Goal: Task Accomplishment & Management: Manage account settings

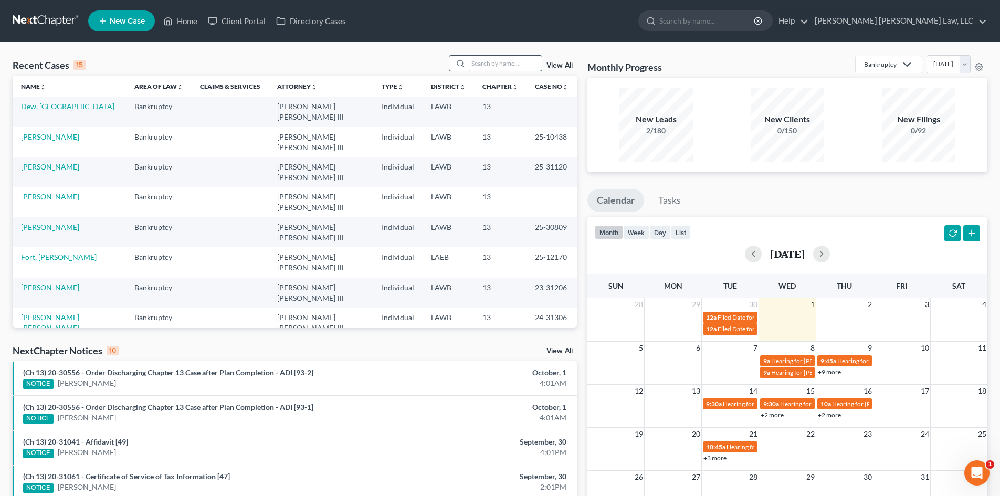
click at [489, 67] on input "search" at bounding box center [504, 63] width 73 height 15
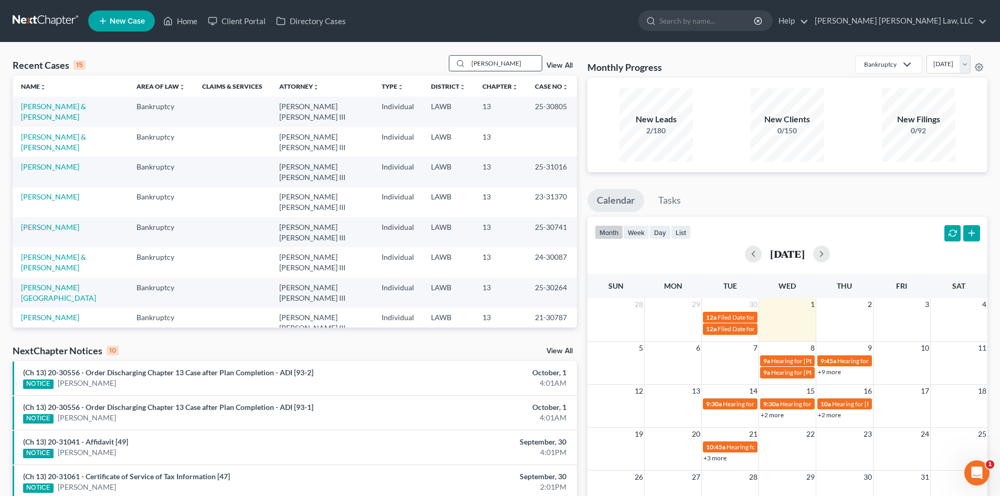
drag, startPoint x: 497, startPoint y: 68, endPoint x: 456, endPoint y: 70, distance: 41.0
click at [456, 70] on div "[PERSON_NAME]" at bounding box center [495, 63] width 93 height 16
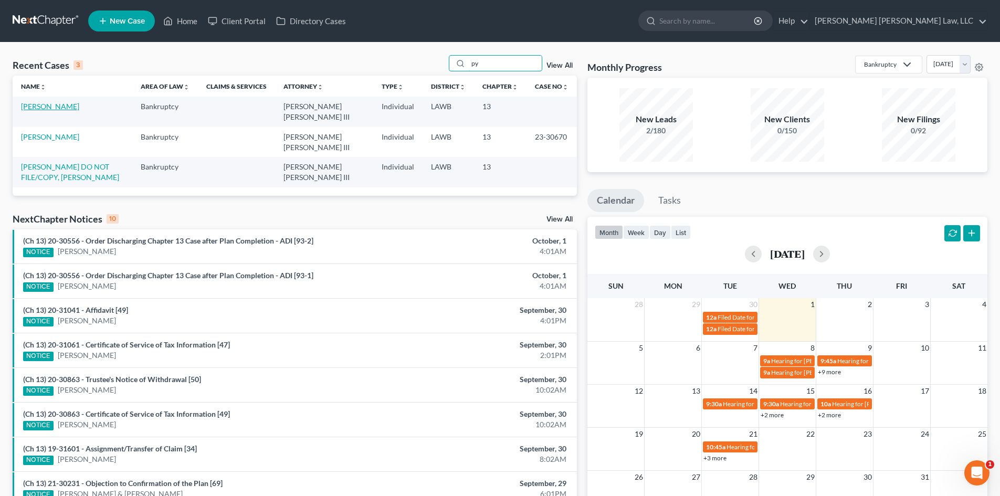
type input "py"
click at [50, 106] on link "[PERSON_NAME]" at bounding box center [50, 106] width 58 height 9
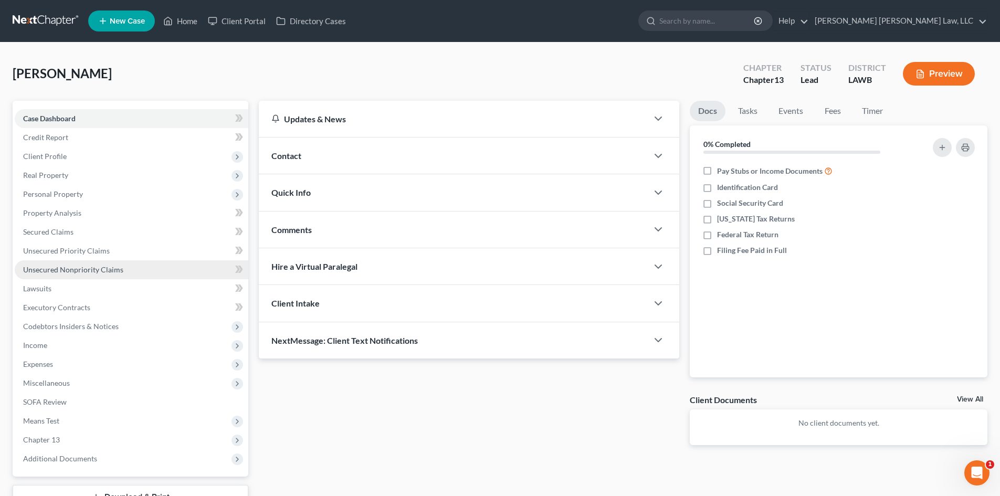
click at [90, 265] on span "Unsecured Nonpriority Claims" at bounding box center [73, 269] width 100 height 9
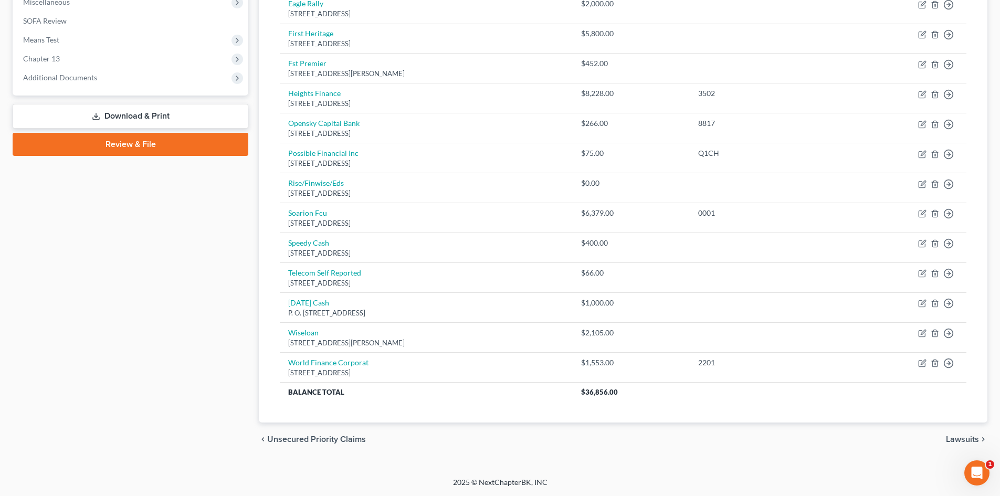
scroll to position [66, 0]
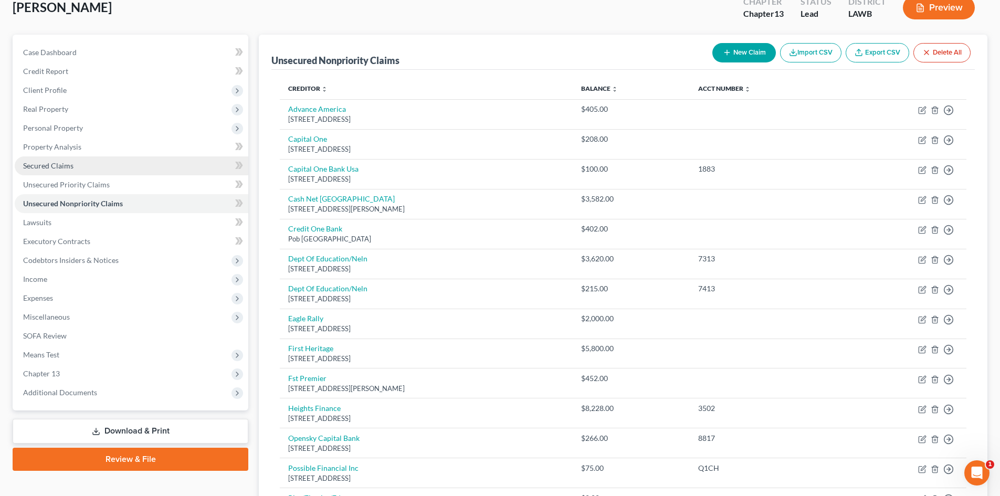
click at [156, 171] on link "Secured Claims" at bounding box center [132, 165] width 234 height 19
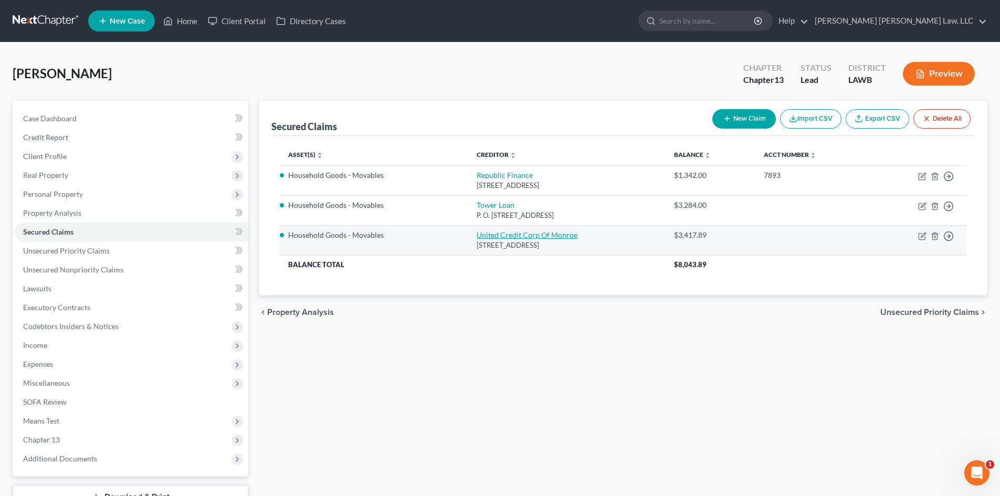
click at [539, 234] on link "United Credit Corp Of Monroe" at bounding box center [527, 234] width 101 height 9
select select "19"
select select "0"
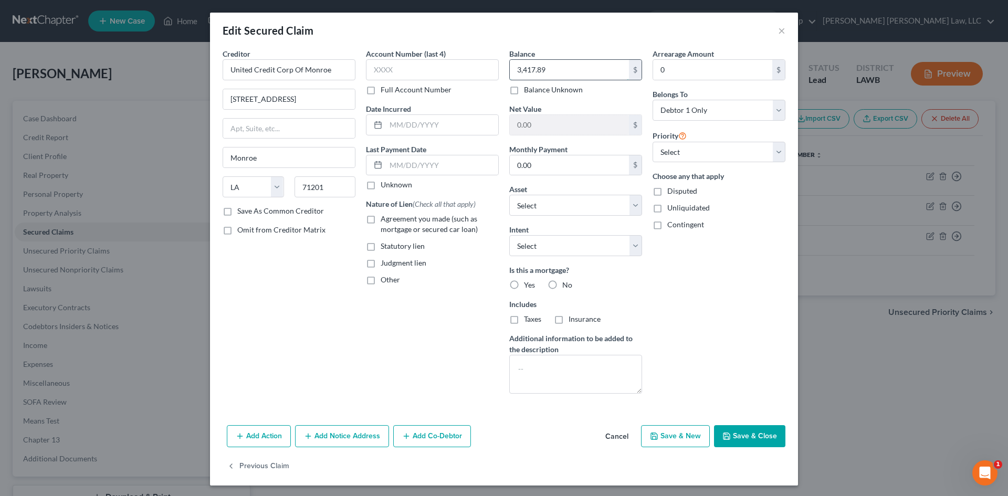
click at [557, 68] on input "3,417.89" at bounding box center [569, 70] width 119 height 20
click at [552, 69] on input "3,417.89" at bounding box center [569, 70] width 119 height 20
type input "3,417.00"
click at [757, 428] on button "Save & Close" at bounding box center [749, 436] width 71 height 22
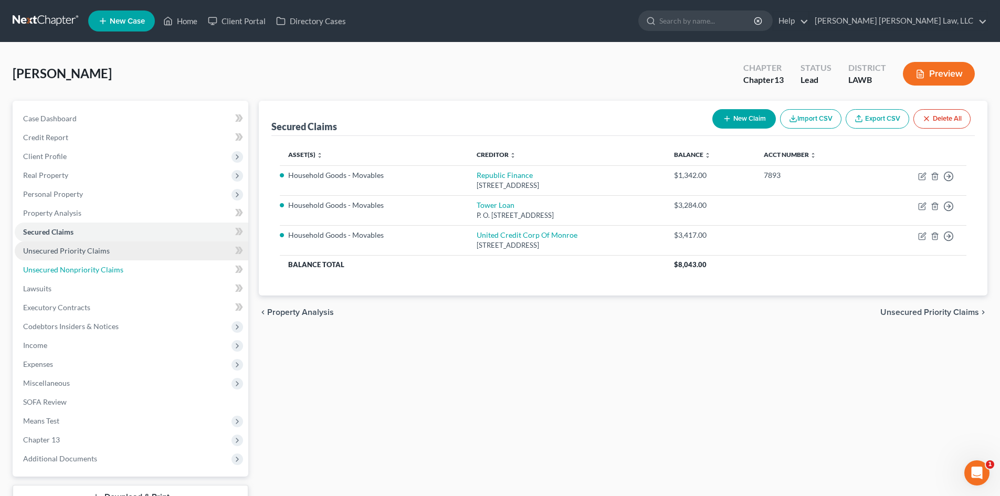
click at [99, 270] on span "Unsecured Nonpriority Claims" at bounding box center [73, 269] width 100 height 9
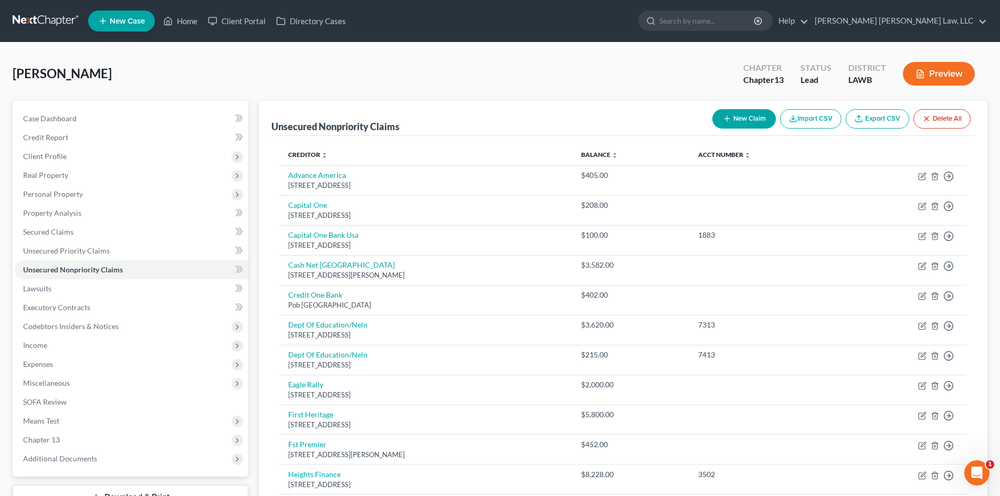
click at [737, 111] on button "New Claim" at bounding box center [744, 118] width 64 height 19
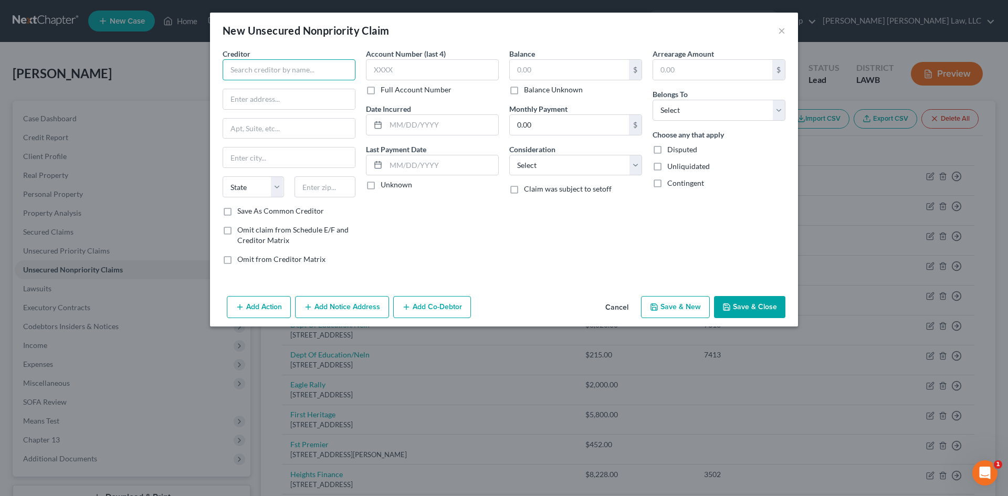
click at [287, 68] on input "text" at bounding box center [289, 69] width 133 height 21
drag, startPoint x: 313, startPoint y: 68, endPoint x: 207, endPoint y: 72, distance: 106.1
click at [207, 72] on div "New Unsecured Nonpriority Claim × Creditor * Money l State [US_STATE] AK AR AZ …" at bounding box center [504, 248] width 1008 height 496
type input "Money l"
click at [270, 100] on input "text" at bounding box center [289, 99] width 132 height 20
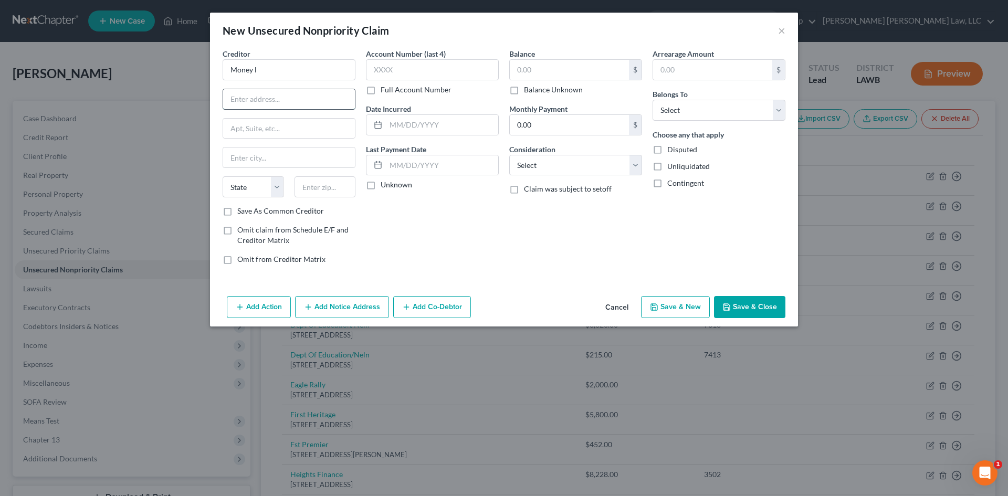
paste input "[STREET_ADDRESS][US_STATE]"
drag, startPoint x: 328, startPoint y: 100, endPoint x: 353, endPoint y: 97, distance: 25.9
click at [353, 97] on input "[STREET_ADDRESS][US_STATE]" at bounding box center [289, 99] width 132 height 20
type input "[STREET_ADDRESS][US_STATE]"
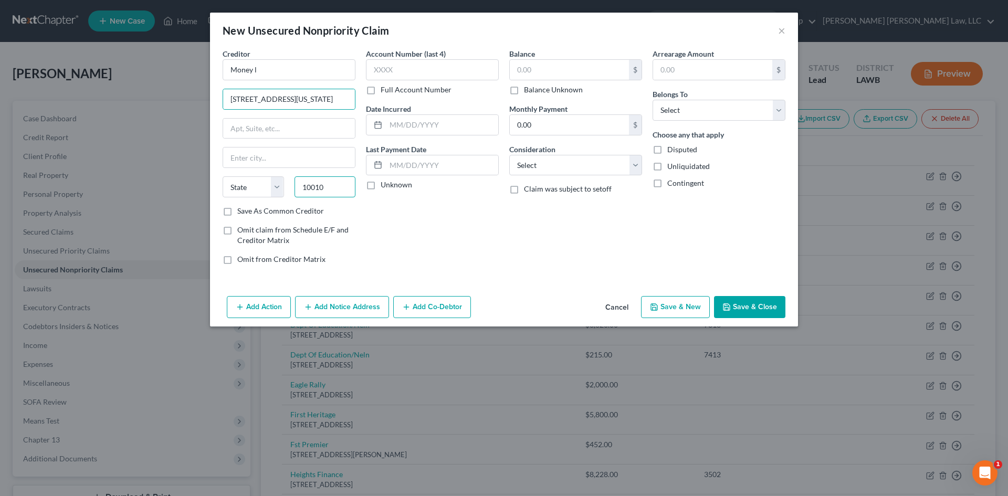
scroll to position [0, 0]
type input "10010"
click at [387, 228] on div "Account Number (last 4) Full Account Number Date Incurred Last Payment Date Unk…" at bounding box center [432, 160] width 143 height 225
type input "[US_STATE]"
select select "35"
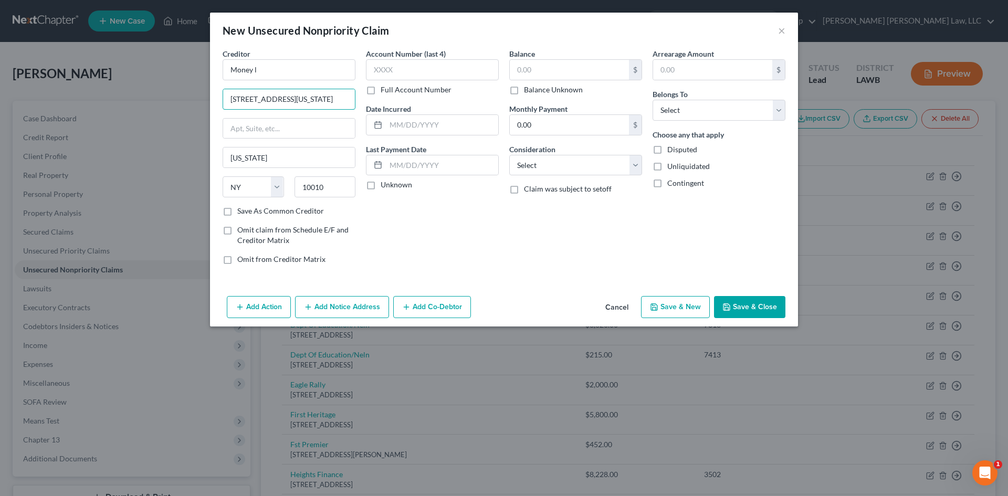
scroll to position [0, 28]
drag, startPoint x: 332, startPoint y: 98, endPoint x: 367, endPoint y: 99, distance: 35.7
click at [367, 99] on div "Creditor * Money l [STREET_ADDRESS][US_STATE] [US_STATE][GEOGRAPHIC_DATA] [US_S…" at bounding box center [503, 160] width 573 height 225
drag, startPoint x: 328, startPoint y: 103, endPoint x: 300, endPoint y: 101, distance: 27.4
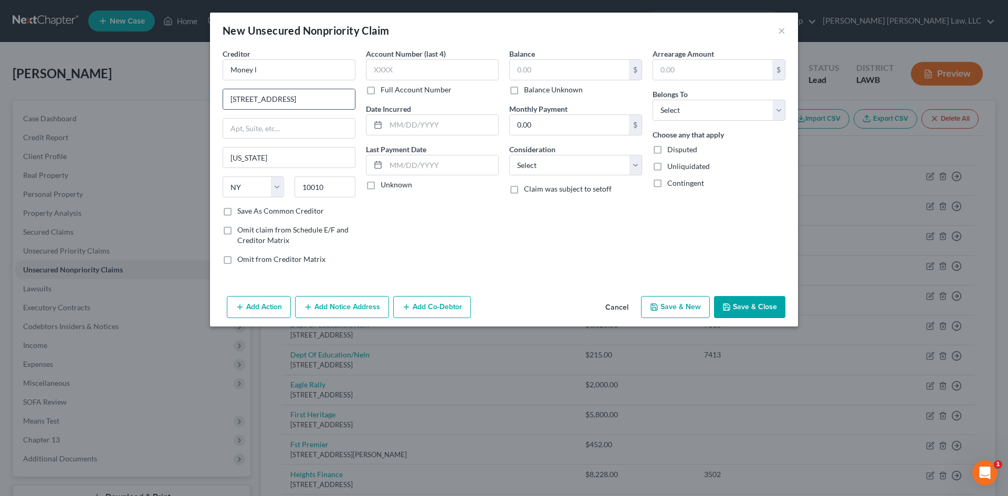
click at [300, 101] on input "[STREET_ADDRESS]" at bounding box center [289, 99] width 132 height 20
click at [332, 101] on input "[STREET_ADDRESS]" at bounding box center [289, 99] width 132 height 20
drag, startPoint x: 340, startPoint y: 99, endPoint x: 298, endPoint y: 99, distance: 42.0
click at [298, 99] on input "[STREET_ADDRESS]" at bounding box center [289, 99] width 132 height 20
type input "[STREET_ADDRESS],"
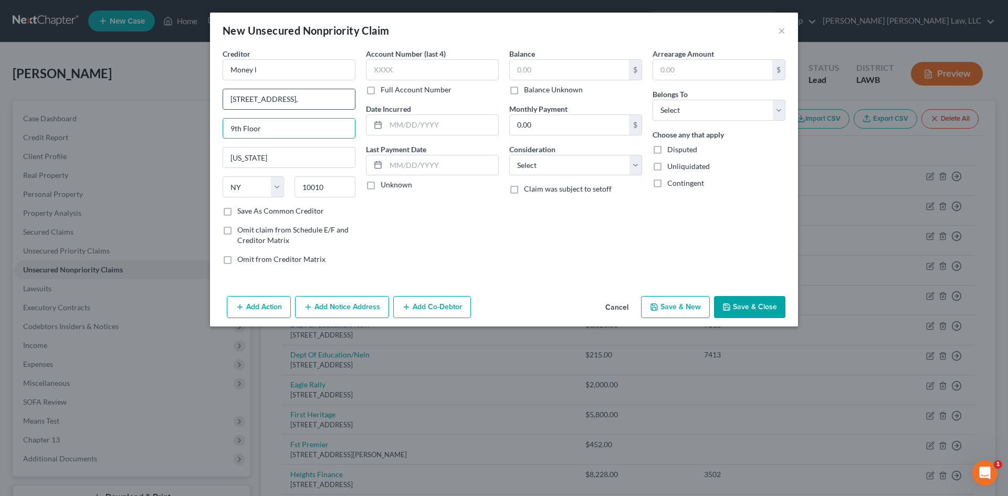
type input "9th Floor"
click at [311, 99] on input "[STREET_ADDRESS]," at bounding box center [289, 99] width 132 height 20
type input "[STREET_ADDRESS]"
click at [283, 78] on input "Money l" at bounding box center [289, 69] width 133 height 21
click at [602, 62] on input "text" at bounding box center [569, 70] width 119 height 20
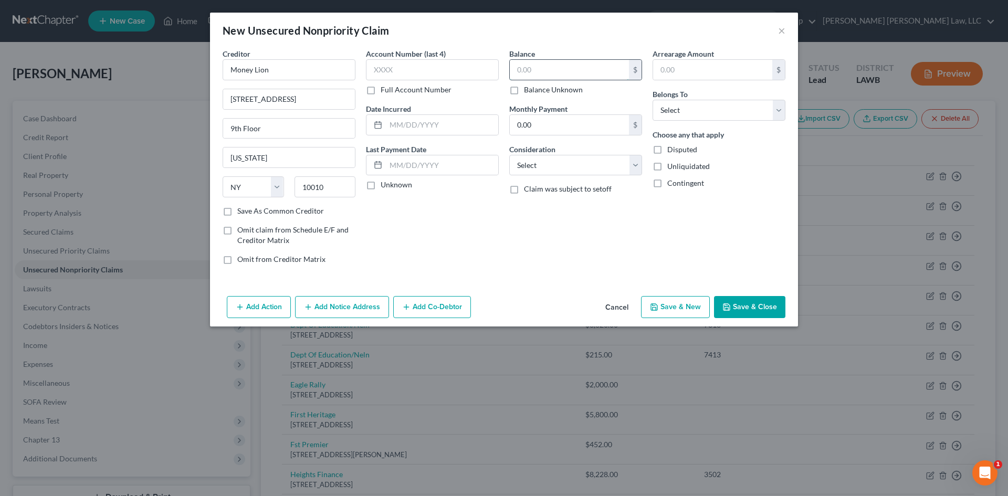
type input "Money Lion"
type input "315.00"
click at [609, 171] on select "Select Cable / Satellite Services Collection Agency Credit Card Debt Debt Couns…" at bounding box center [575, 165] width 133 height 21
select select "1"
click at [509, 155] on select "Select Cable / Satellite Services Collection Agency Credit Card Debt Debt Couns…" at bounding box center [575, 165] width 133 height 21
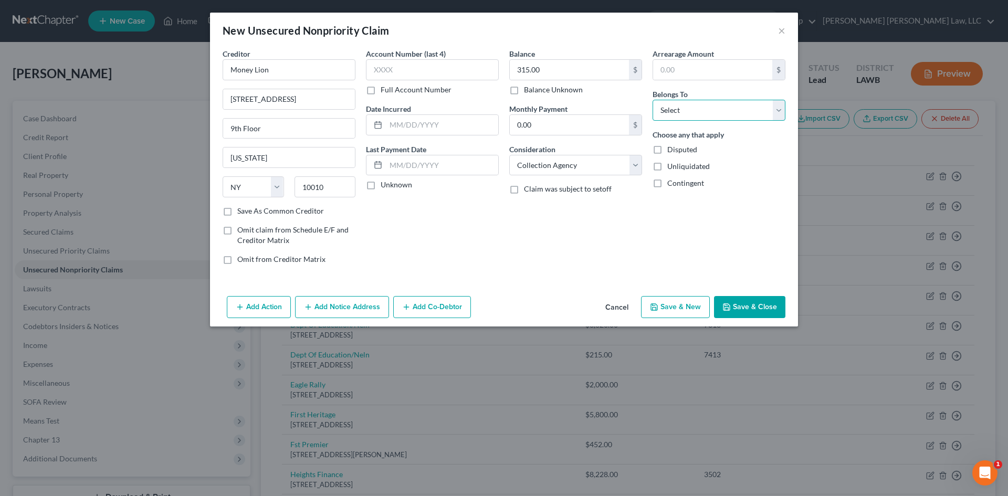
click at [696, 118] on select "Select Debtor 1 Only Debtor 2 Only Debtor 1 And Debtor 2 Only At Least One Of T…" at bounding box center [719, 110] width 133 height 21
select select "0"
click at [653, 100] on select "Select Debtor 1 Only Debtor 2 Only Debtor 1 And Debtor 2 Only At Least One Of T…" at bounding box center [719, 110] width 133 height 21
click at [696, 304] on button "Save & New" at bounding box center [675, 307] width 69 height 22
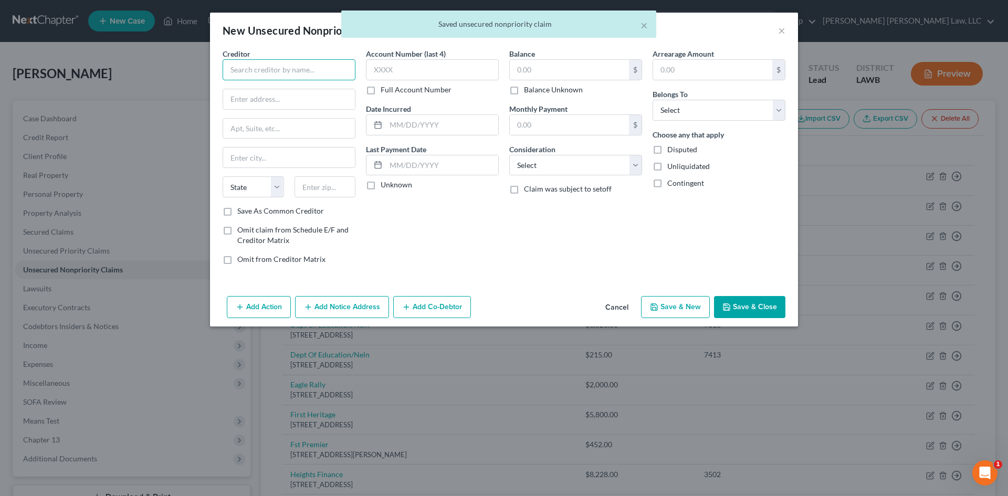
click at [275, 63] on input "text" at bounding box center [289, 69] width 133 height 21
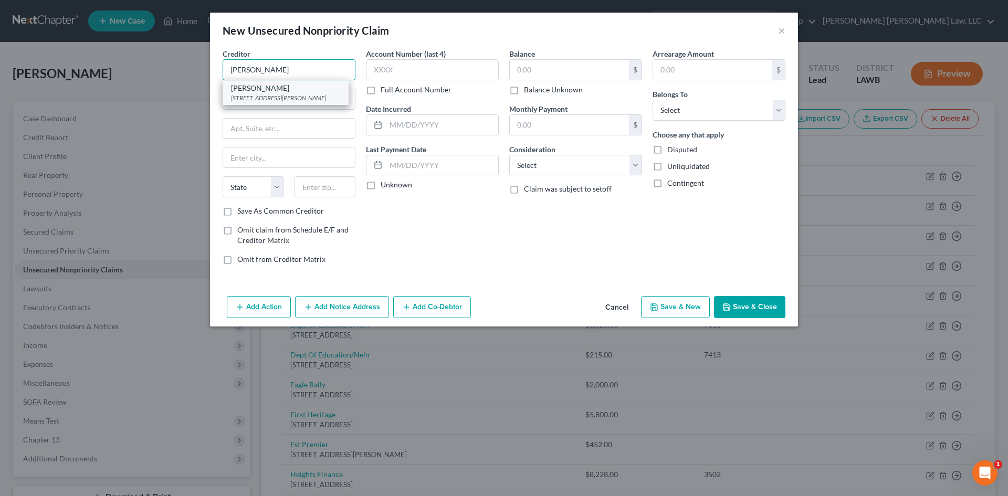
type input "[PERSON_NAME]"
click at [277, 92] on div "[PERSON_NAME]" at bounding box center [285, 88] width 109 height 10
type input "[STREET_ADDRESS][PERSON_NAME]"
type input "[GEOGRAPHIC_DATA]"
select select "4"
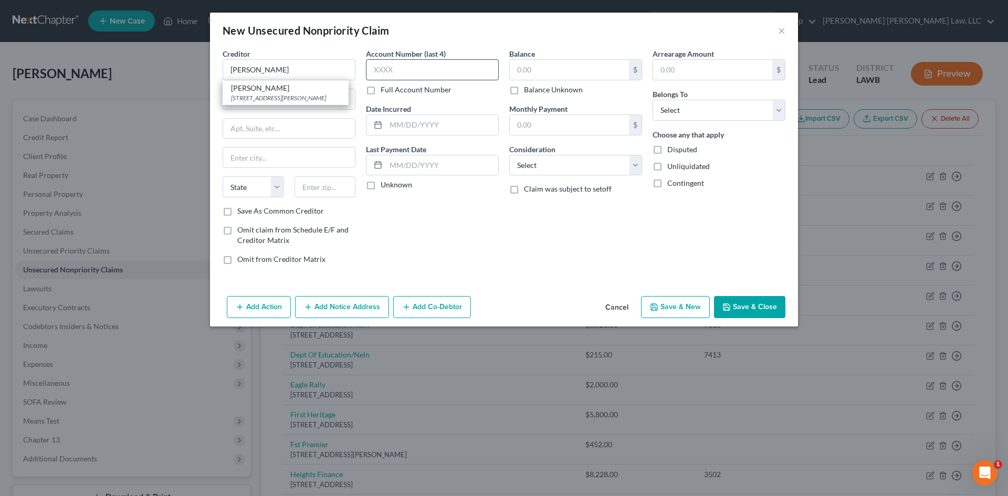
type input "90019"
click at [527, 68] on input "text" at bounding box center [569, 70] width 119 height 20
type input "60.00"
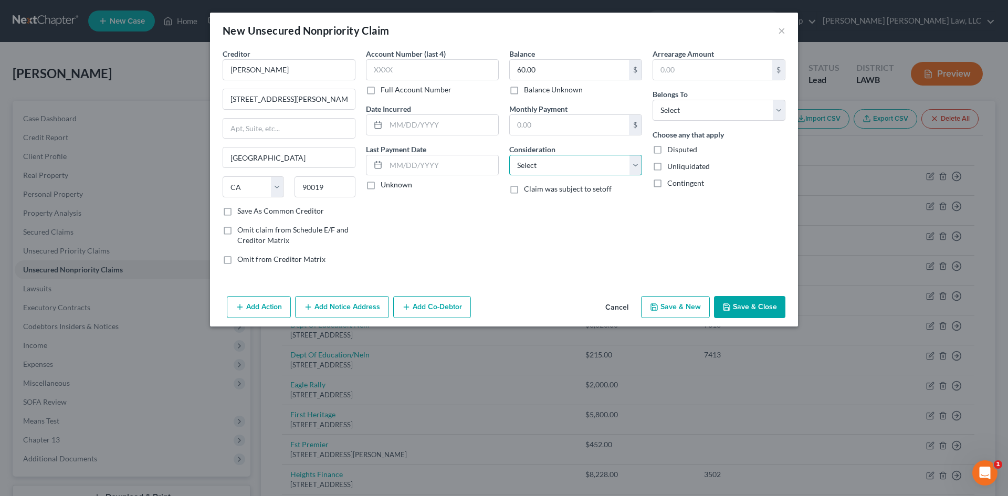
click at [603, 172] on select "Select Cable / Satellite Services Collection Agency Credit Card Debt Debt Couns…" at bounding box center [575, 165] width 133 height 21
select select "1"
click at [509, 155] on select "Select Cable / Satellite Services Collection Agency Credit Card Debt Debt Couns…" at bounding box center [575, 165] width 133 height 21
click at [771, 302] on button "Save & Close" at bounding box center [749, 307] width 71 height 22
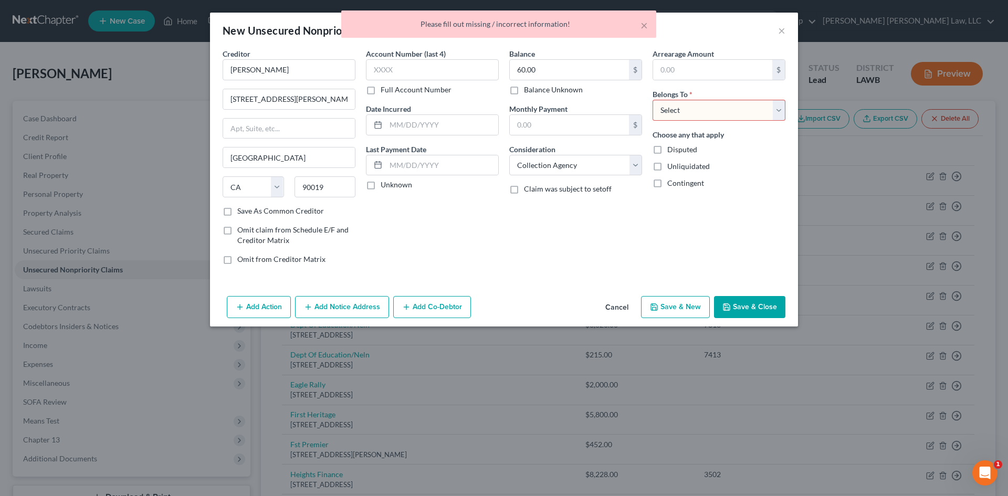
click at [738, 124] on div "Arrearage Amount $ Belongs To * Select Debtor 1 Only Debtor 2 Only Debtor 1 And…" at bounding box center [718, 160] width 143 height 225
click at [734, 112] on select "Select Debtor 1 Only Debtor 2 Only Debtor 1 And Debtor 2 Only At Least One Of T…" at bounding box center [719, 110] width 133 height 21
select select "0"
click at [653, 100] on select "Select Debtor 1 Only Debtor 2 Only Debtor 1 And Debtor 2 Only At Least One Of T…" at bounding box center [719, 110] width 133 height 21
click at [761, 304] on button "Save & Close" at bounding box center [749, 307] width 71 height 22
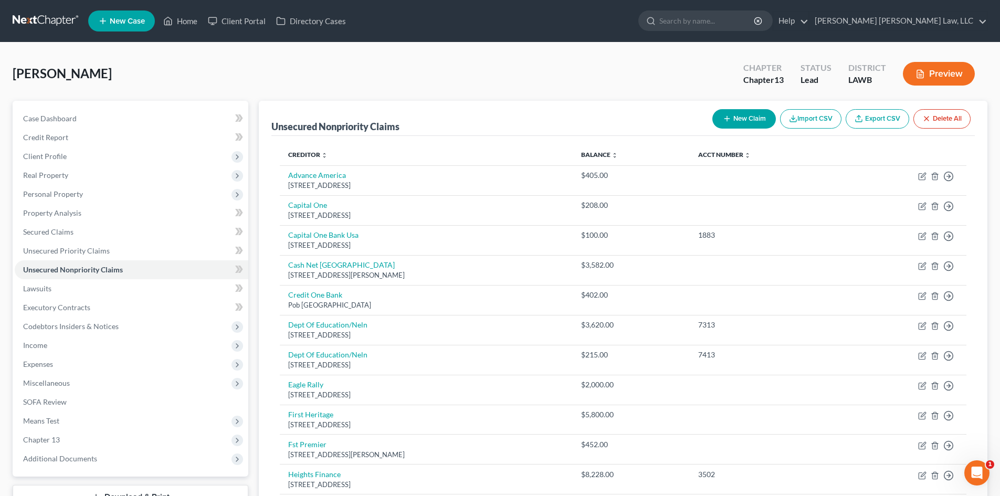
click at [750, 110] on button "New Claim" at bounding box center [744, 118] width 64 height 19
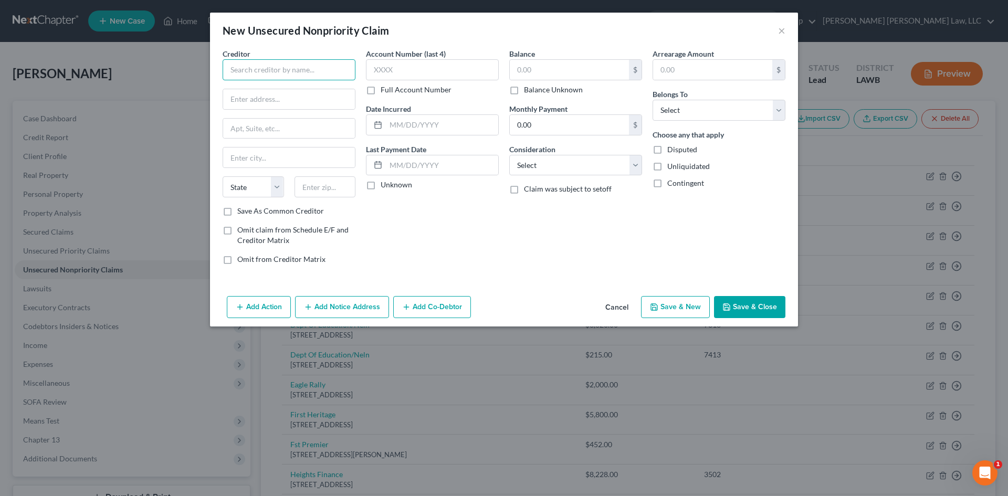
click at [312, 75] on input "text" at bounding box center [289, 69] width 133 height 21
drag, startPoint x: 296, startPoint y: 68, endPoint x: 209, endPoint y: 77, distance: 86.6
click at [209, 77] on div "New Unsecured Nonpriority Claim × Creditor * Tilt AFK State [US_STATE] AK AR AZ…" at bounding box center [504, 248] width 1008 height 496
type input "Tilt AFK"
click at [626, 304] on button "Cancel" at bounding box center [617, 307] width 40 height 21
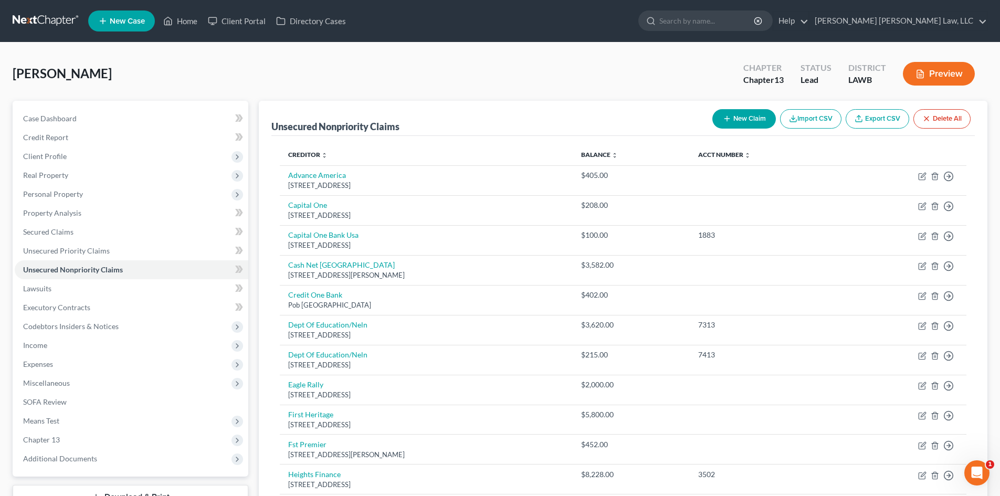
drag, startPoint x: 735, startPoint y: 107, endPoint x: 734, endPoint y: 121, distance: 14.7
click at [735, 107] on div "New Claim Import CSV Export CSV Delete All" at bounding box center [841, 119] width 267 height 28
click at [734, 121] on button "New Claim" at bounding box center [744, 118] width 64 height 19
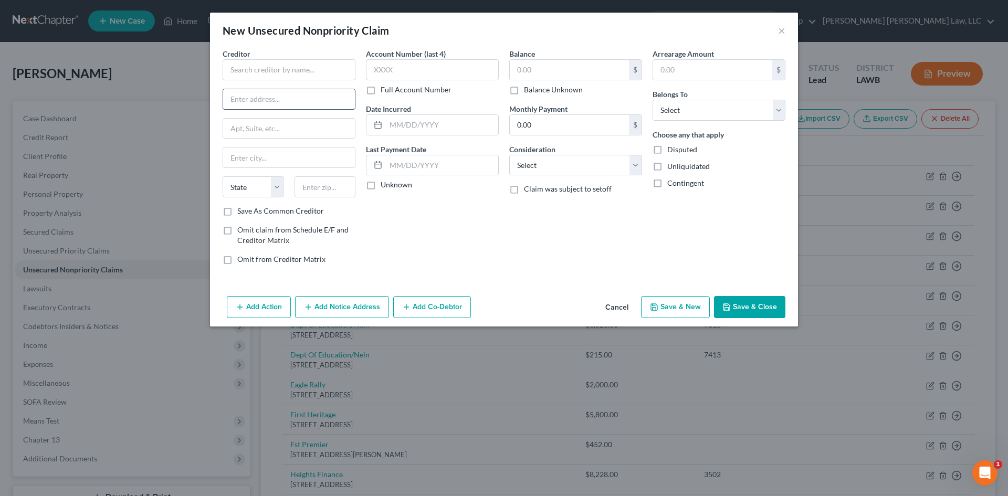
click at [287, 104] on input "text" at bounding box center [289, 99] width 132 height 20
paste input "[STREET_ADDRESS][US_STATE]"
click at [314, 97] on input "[STREET_ADDRESS][US_STATE]" at bounding box center [289, 99] width 132 height 20
click at [310, 97] on input "[STREET_ADDRESS][US_STATE]" at bounding box center [289, 99] width 132 height 20
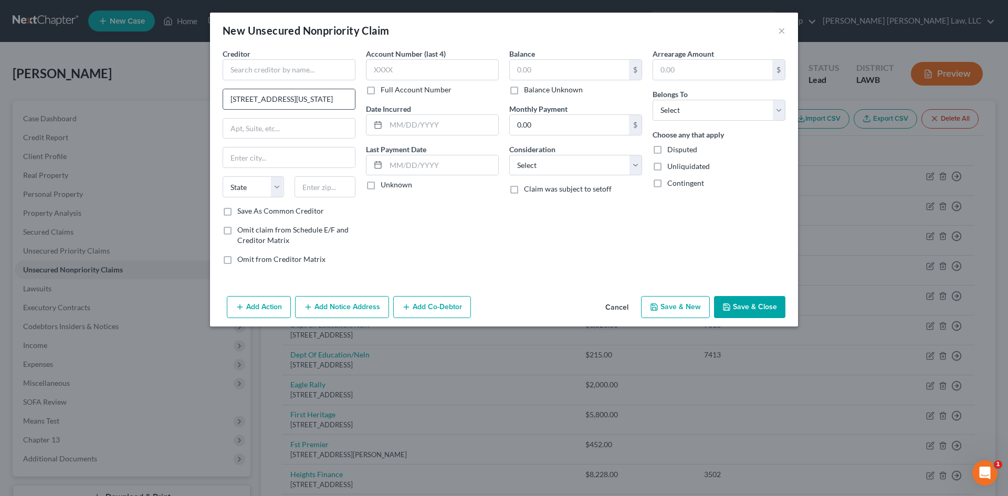
click at [351, 95] on input "[STREET_ADDRESS][US_STATE]" at bounding box center [289, 99] width 132 height 20
type input "[STREET_ADDRESS][US_STATE]"
click at [336, 184] on input "text" at bounding box center [325, 186] width 61 height 21
paste input "94108-2737"
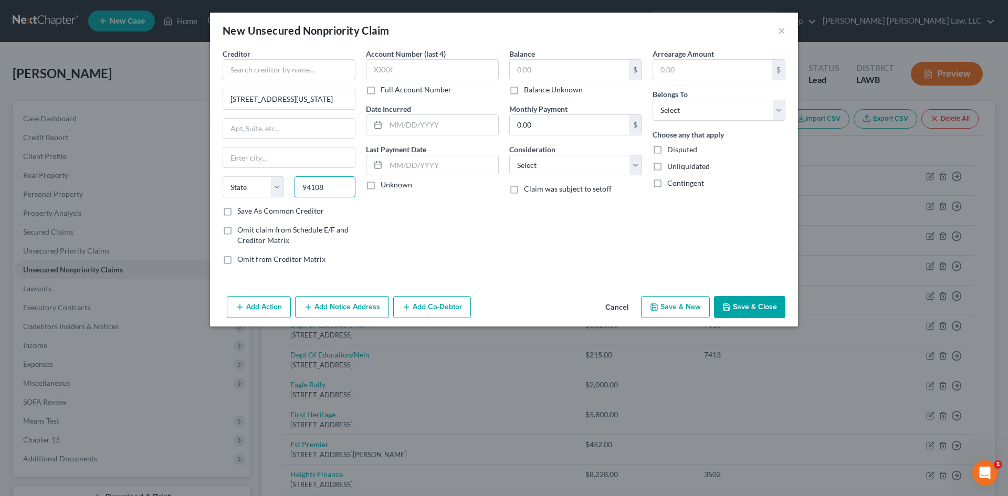
type input "94108"
click at [412, 223] on div "Account Number (last 4) Full Account Number Date Incurred Last Payment Date Unk…" at bounding box center [432, 160] width 143 height 225
type input "[GEOGRAPHIC_DATA]"
select select "4"
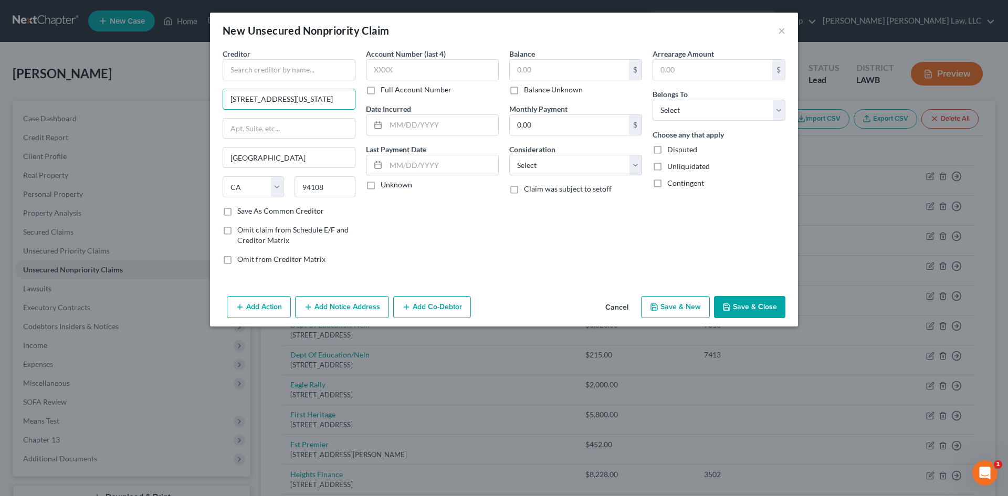
drag, startPoint x: 304, startPoint y: 100, endPoint x: 388, endPoint y: 97, distance: 84.6
click at [388, 97] on div "Creditor * [STREET_ADDRESS][US_STATE] [GEOGRAPHIC_DATA] [US_STATE][GEOGRAPHIC_D…" at bounding box center [503, 160] width 573 height 225
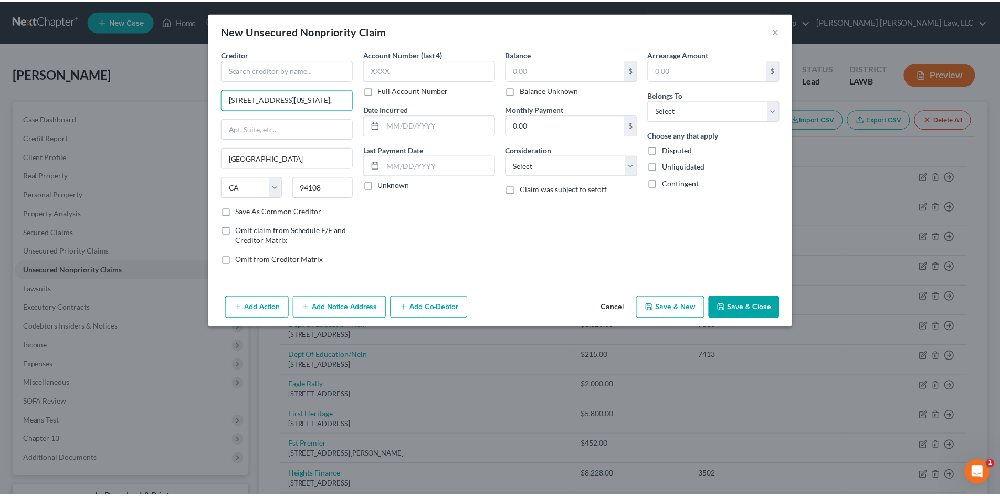
scroll to position [0, 0]
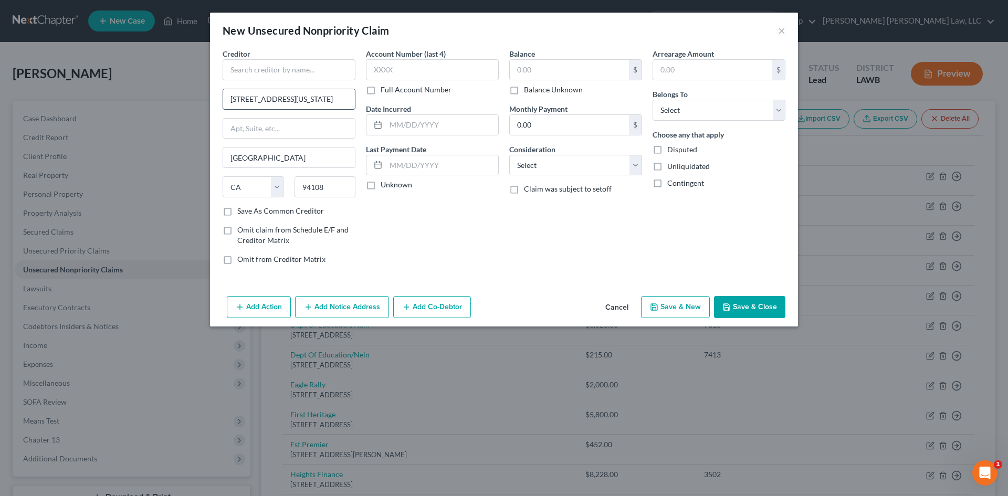
drag, startPoint x: 322, startPoint y: 98, endPoint x: 290, endPoint y: 99, distance: 32.0
click at [290, 99] on input "[STREET_ADDRESS][US_STATE]" at bounding box center [289, 99] width 132 height 20
type input "[STREET_ADDRESS][US_STATE]"
type input "Fl 7"
click at [297, 105] on input "[STREET_ADDRESS][US_STATE]" at bounding box center [289, 99] width 132 height 20
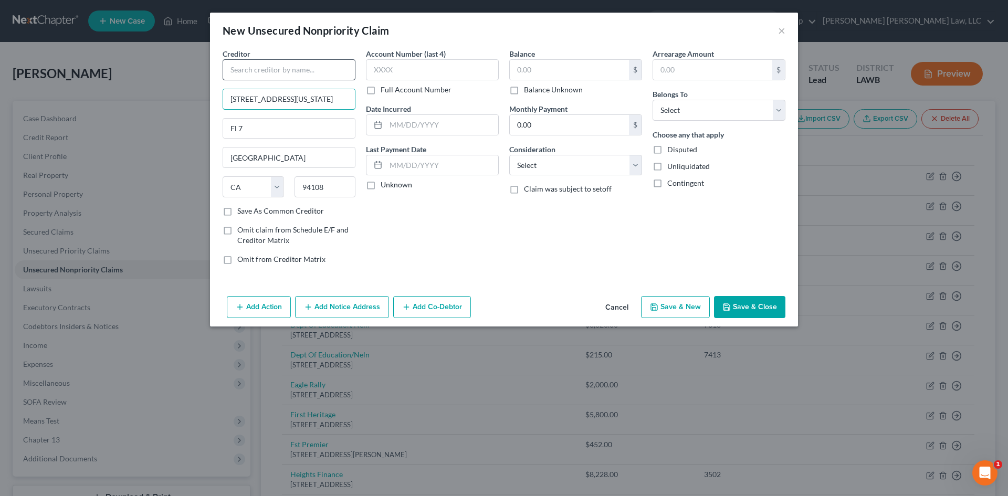
type input "[STREET_ADDRESS][US_STATE]"
drag, startPoint x: 306, startPoint y: 67, endPoint x: 314, endPoint y: 67, distance: 8.4
click at [306, 66] on input "text" at bounding box center [289, 69] width 133 height 21
click at [557, 62] on input "text" at bounding box center [569, 70] width 119 height 20
type input "Tilt AFK"
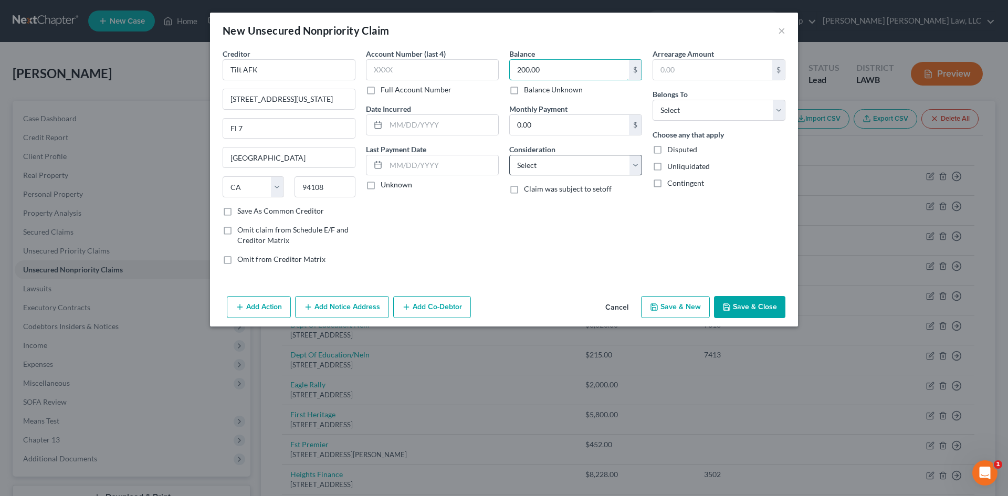
type input "200.00"
click at [588, 159] on select "Select Cable / Satellite Services Collection Agency Credit Card Debt Debt Couns…" at bounding box center [575, 165] width 133 height 21
select select "1"
click at [509, 155] on select "Select Cable / Satellite Services Collection Agency Credit Card Debt Debt Couns…" at bounding box center [575, 165] width 133 height 21
click at [733, 109] on select "Select Debtor 1 Only Debtor 2 Only Debtor 1 And Debtor 2 Only At Least One Of T…" at bounding box center [719, 110] width 133 height 21
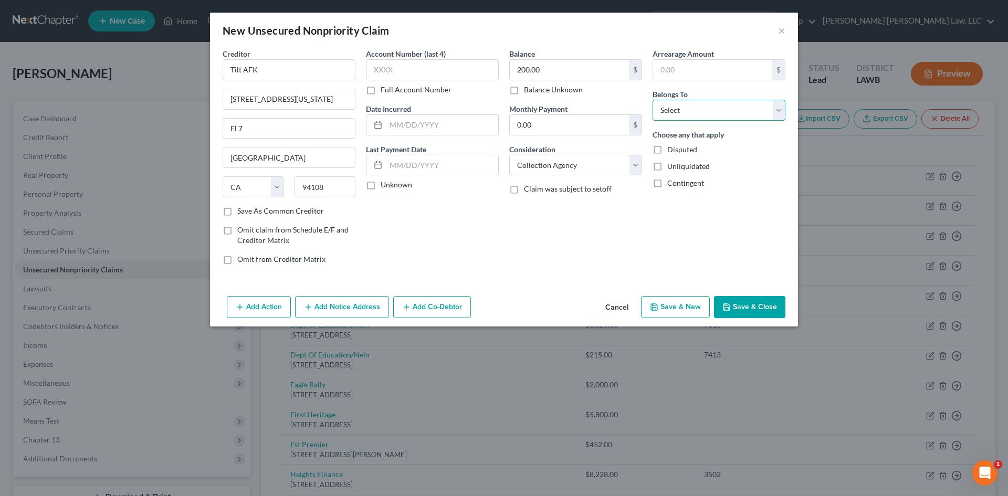
select select "0"
click at [653, 100] on select "Select Debtor 1 Only Debtor 2 Only Debtor 1 And Debtor 2 Only At Least One Of T…" at bounding box center [719, 110] width 133 height 21
click at [737, 306] on button "Save & Close" at bounding box center [749, 307] width 71 height 22
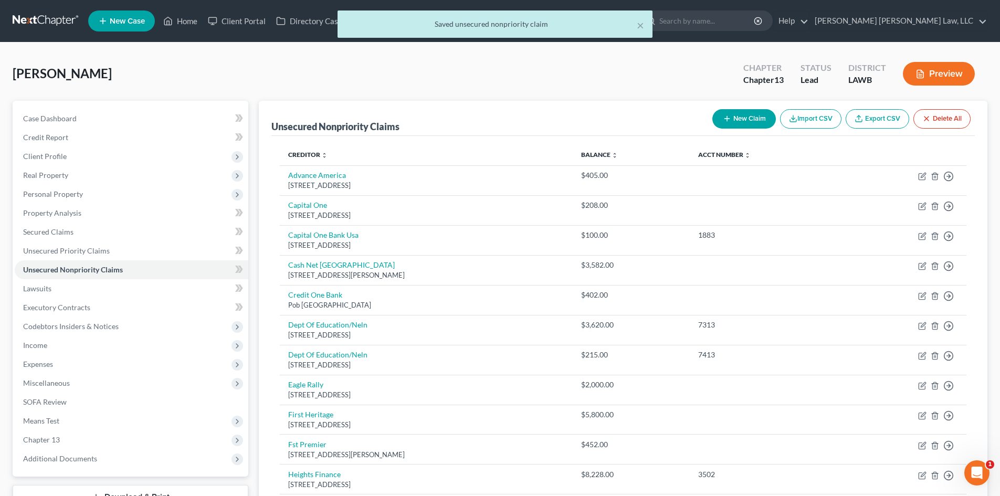
click at [726, 123] on button "New Claim" at bounding box center [744, 118] width 64 height 19
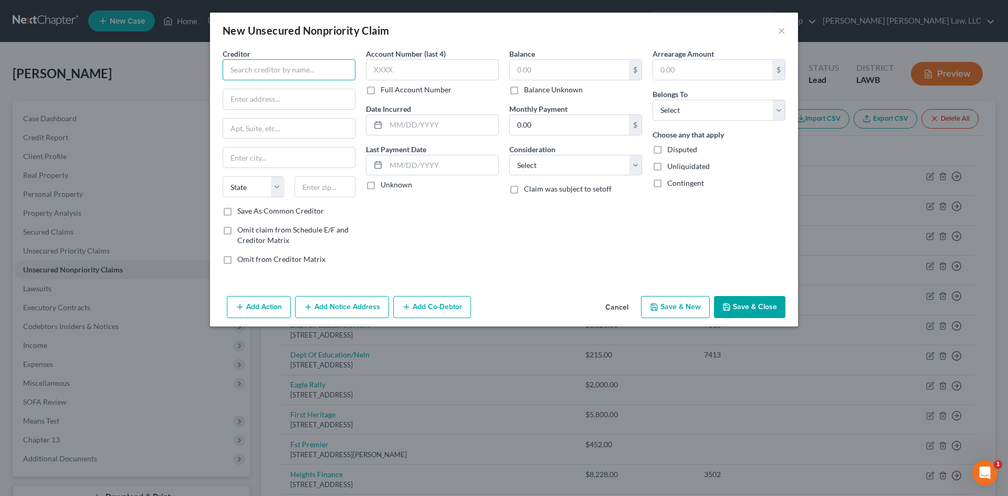
click at [307, 67] on input "text" at bounding box center [289, 69] width 133 height 21
type input "[PERSON_NAME]"
click at [606, 301] on button "Cancel" at bounding box center [617, 307] width 40 height 21
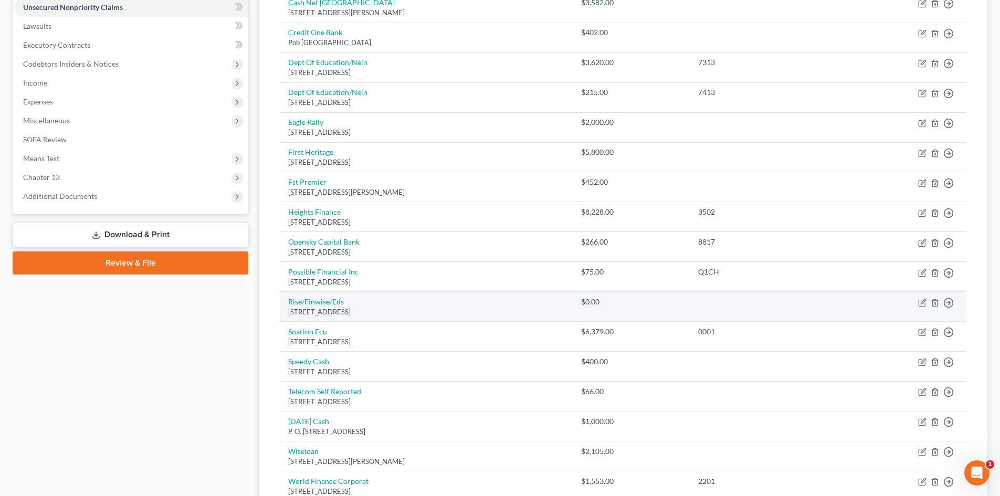
scroll to position [105, 0]
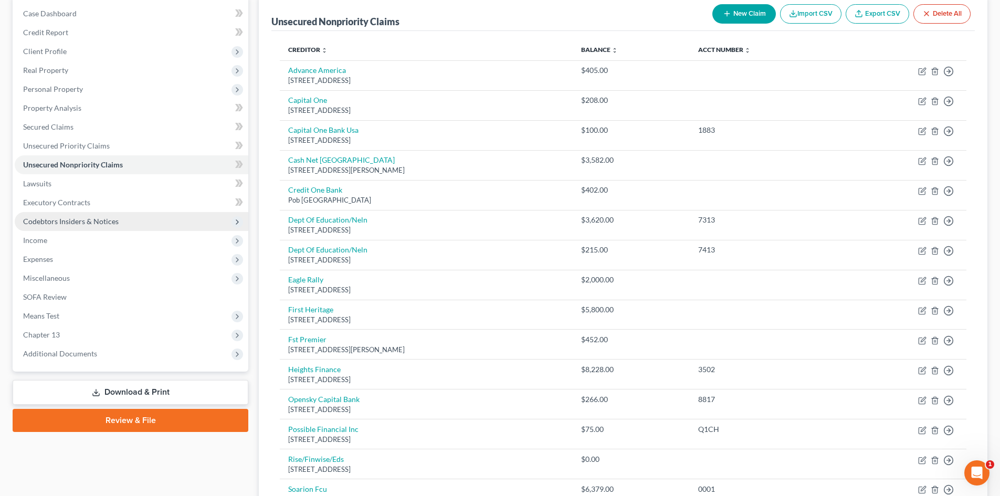
click at [184, 219] on span "Codebtors Insiders & Notices" at bounding box center [132, 221] width 234 height 19
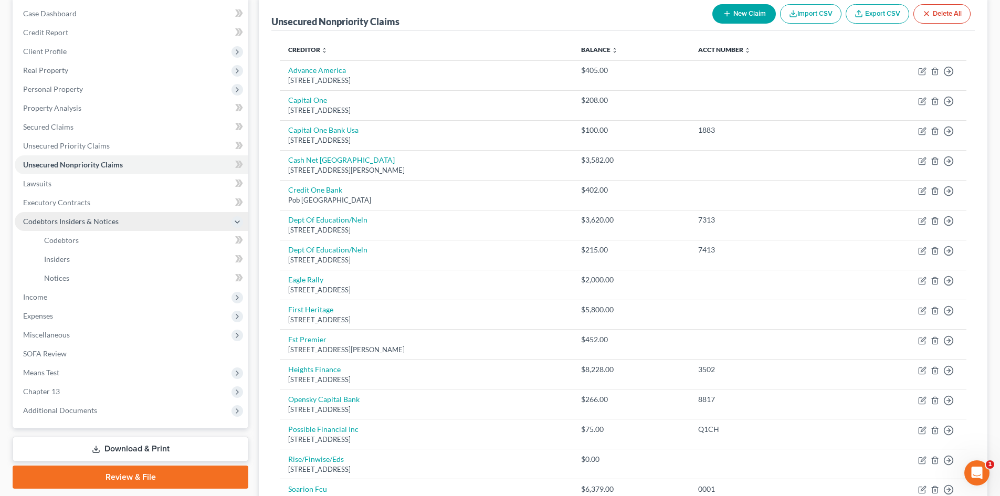
click at [120, 226] on span "Codebtors Insiders & Notices" at bounding box center [132, 221] width 234 height 19
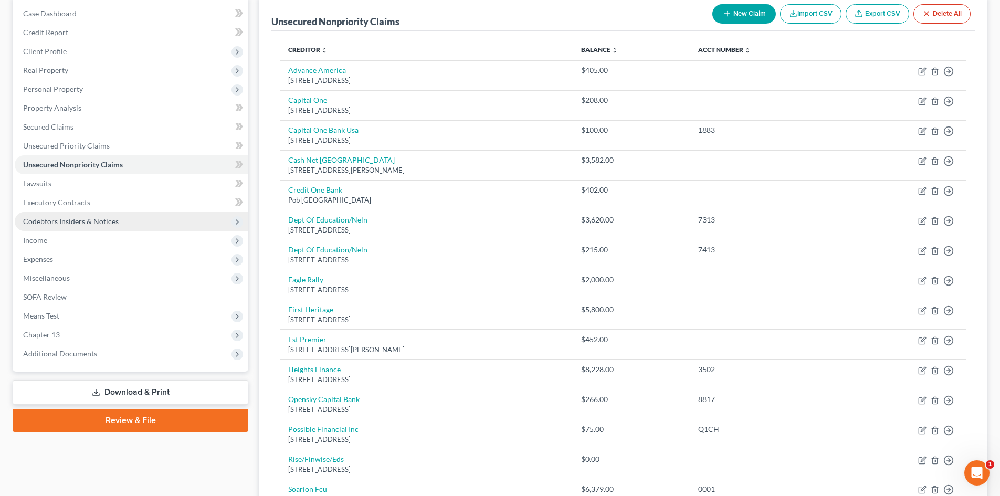
click at [120, 226] on span "Codebtors Insiders & Notices" at bounding box center [132, 221] width 234 height 19
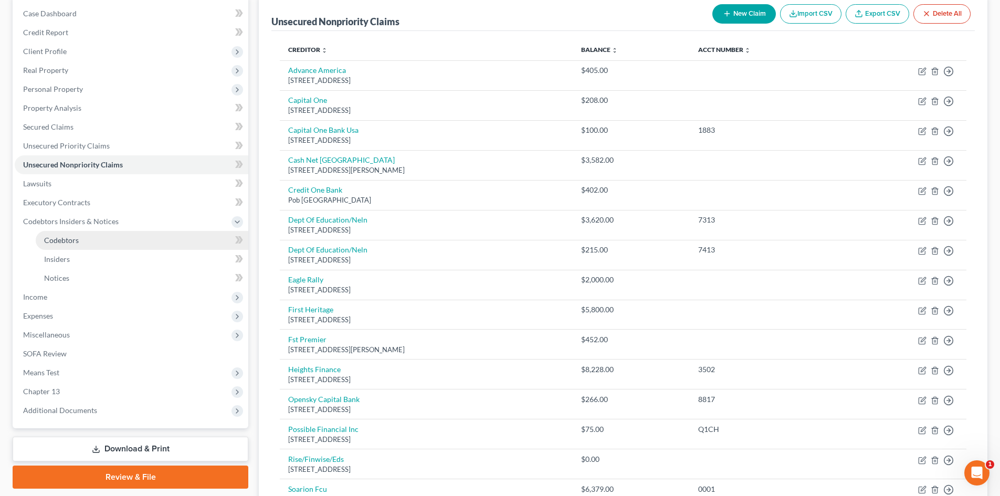
click at [100, 244] on link "Codebtors" at bounding box center [142, 240] width 213 height 19
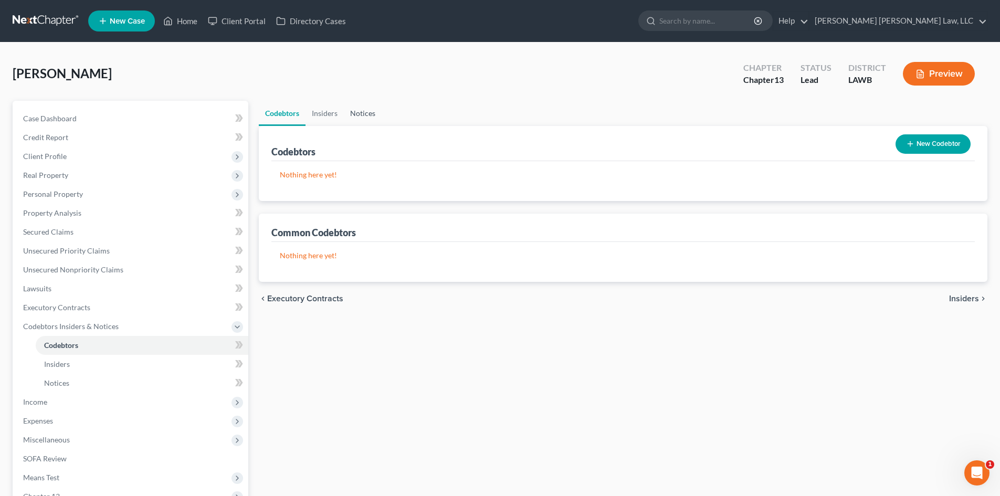
click at [366, 111] on link "Notices" at bounding box center [363, 113] width 38 height 25
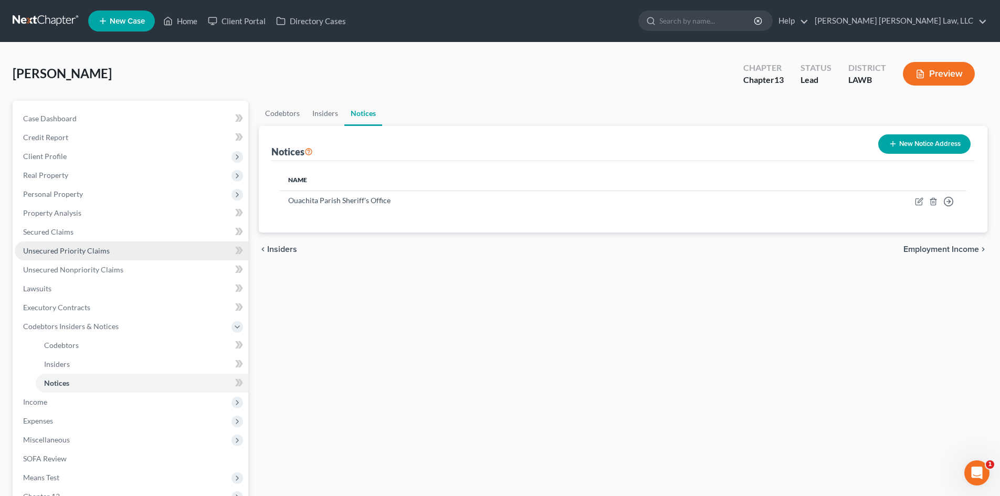
click at [101, 256] on link "Unsecured Priority Claims" at bounding box center [132, 250] width 234 height 19
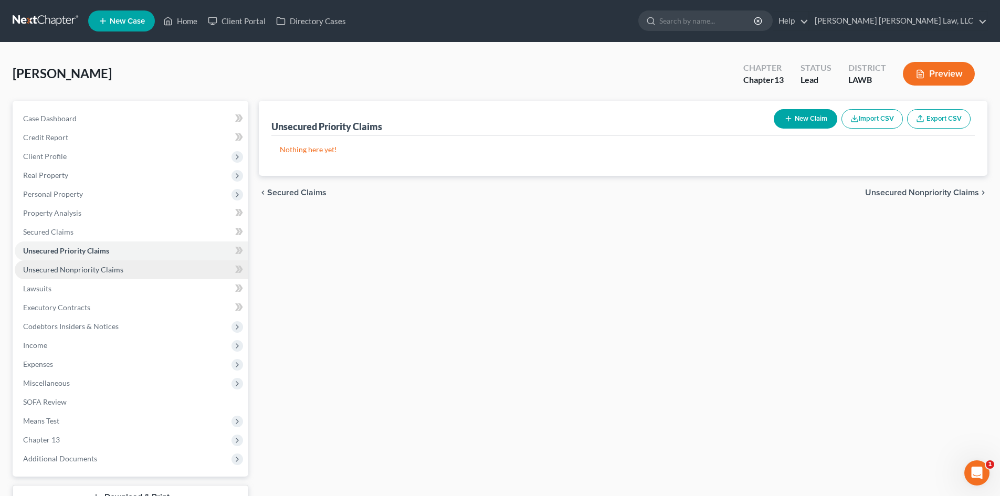
click at [112, 269] on span "Unsecured Nonpriority Claims" at bounding box center [73, 269] width 100 height 9
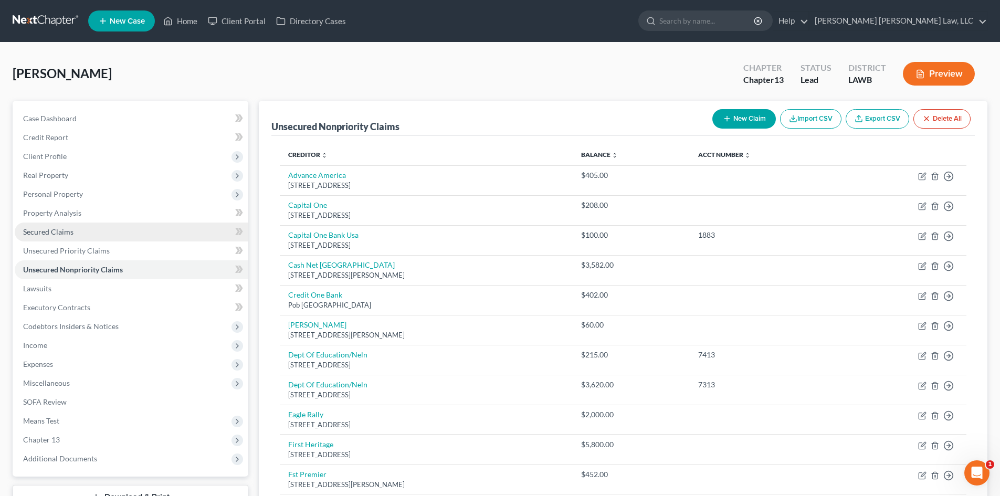
click at [103, 236] on link "Secured Claims" at bounding box center [132, 232] width 234 height 19
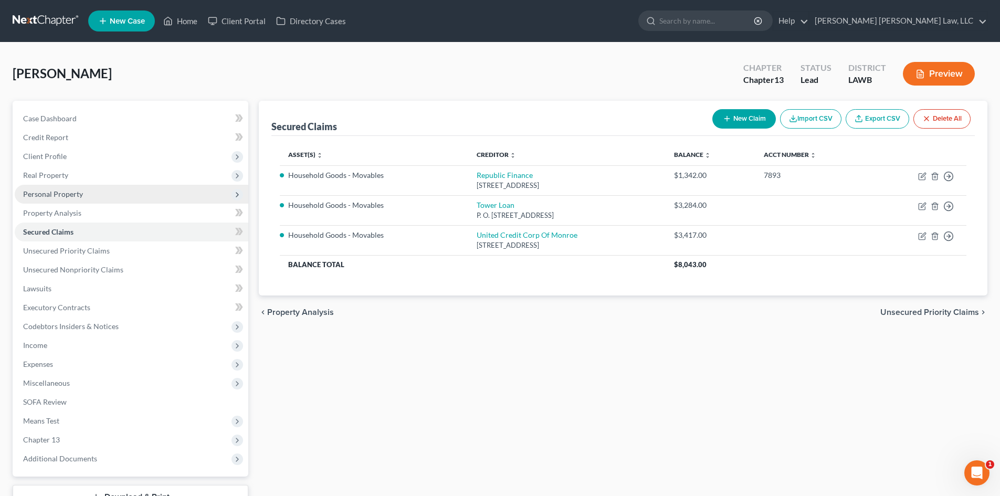
click at [114, 177] on span "Real Property" at bounding box center [132, 175] width 234 height 19
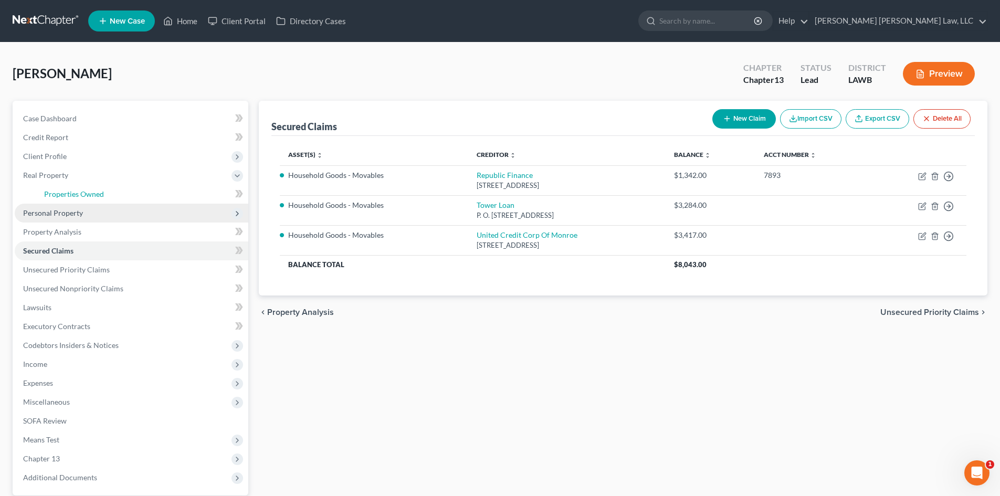
click at [123, 190] on link "Properties Owned" at bounding box center [142, 194] width 213 height 19
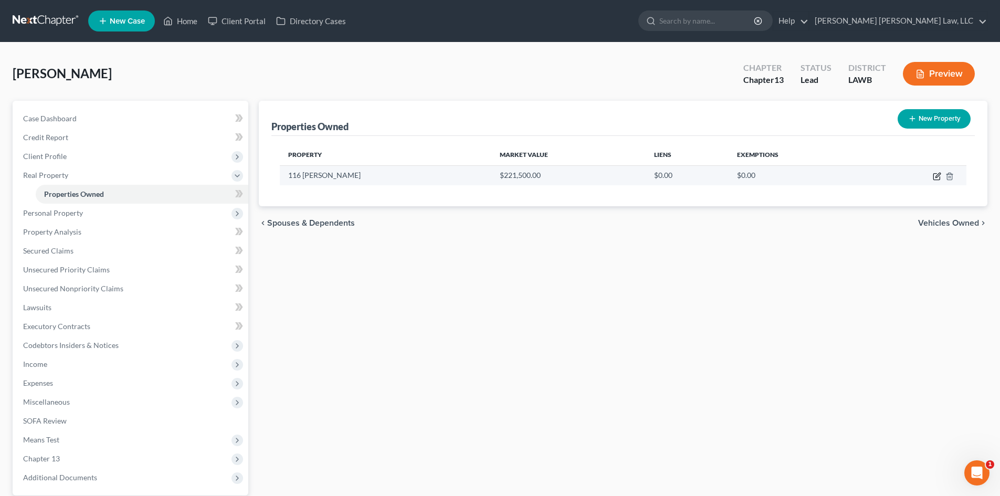
click at [934, 175] on icon "button" at bounding box center [936, 177] width 6 height 6
select select "19"
select select "36"
select select "3"
select select "0"
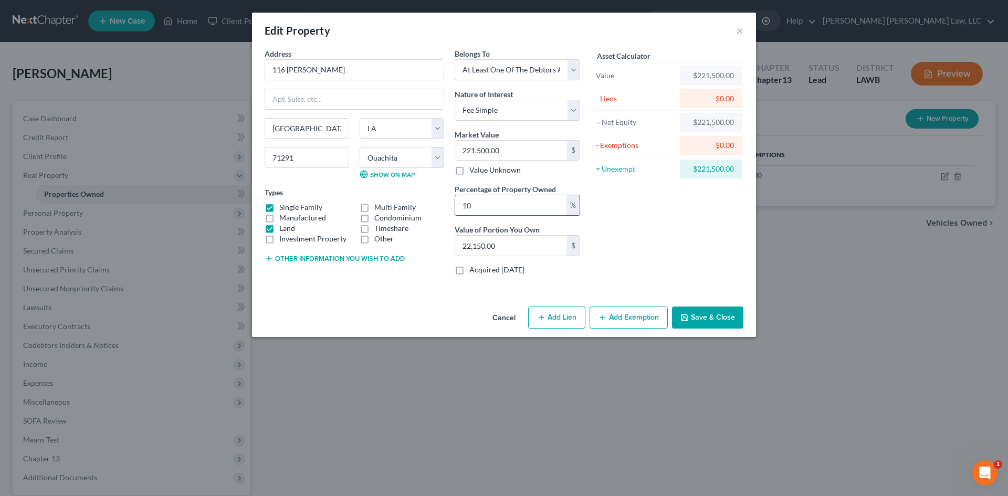
click at [501, 207] on input "10" at bounding box center [510, 205] width 111 height 20
type input "10.00"
click at [427, 270] on div "Address * 116 [PERSON_NAME] [PERSON_NAME][GEOGRAPHIC_DATA][PERSON_NAME] [US_STA…" at bounding box center [354, 165] width 190 height 235
click at [512, 146] on input "221,500.00" at bounding box center [511, 151] width 112 height 20
type input "1"
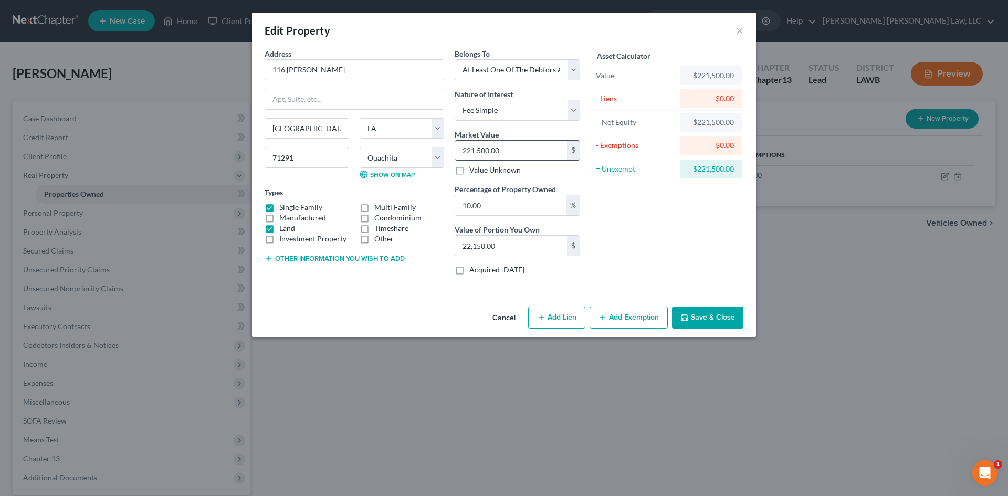
type input "0.10"
type input "14"
type input "1.40"
type input "145"
type input "14.50"
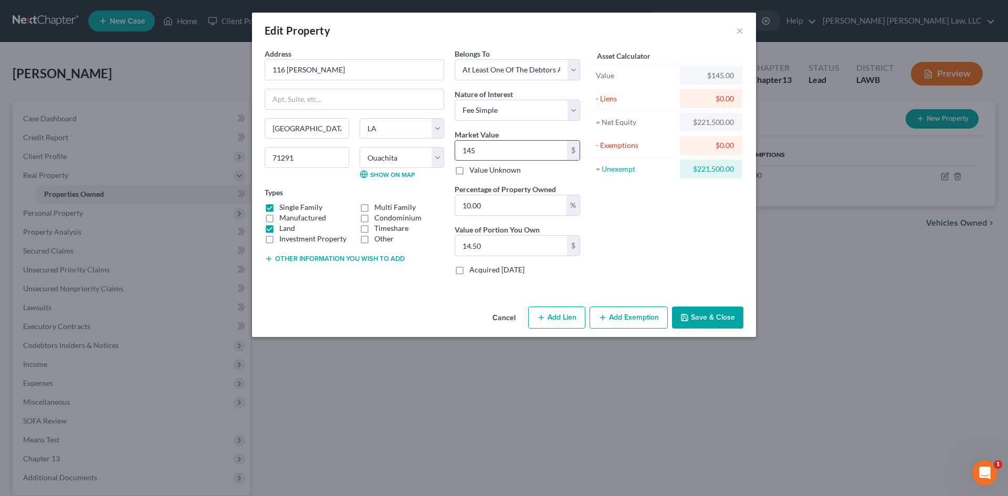
type input "1451"
type input "145.10"
type input "1,4513"
type input "1,451.30"
type input "14,5133"
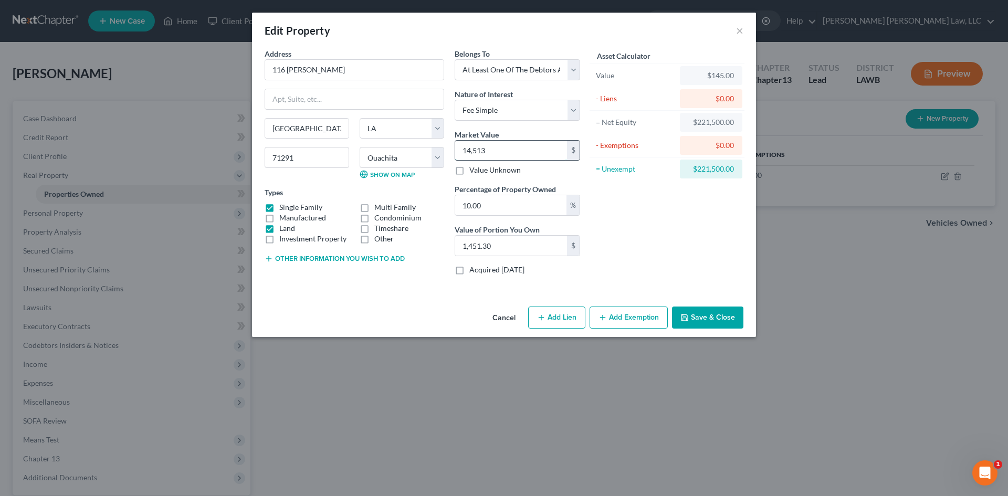
type input "14,513.30"
type input "145,133.00"
click at [652, 235] on div "Asset Calculator Value $145,133.00 - Liens $0.00 = Net Equity $145,133.00 - Exe…" at bounding box center [666, 165] width 163 height 235
drag, startPoint x: 371, startPoint y: 255, endPoint x: 377, endPoint y: 248, distance: 8.9
click at [371, 255] on button "Other information you wish to add" at bounding box center [335, 259] width 140 height 8
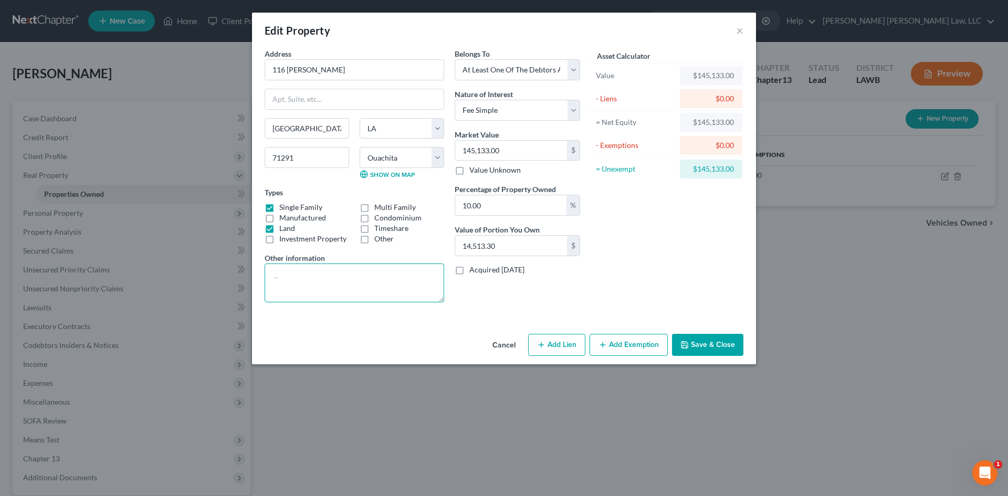
click at [369, 286] on textarea at bounding box center [355, 283] width 180 height 39
paste textarea "Total Value - 6%(relator/closing) - lien amount - succession cost = Net 1 - Hei…"
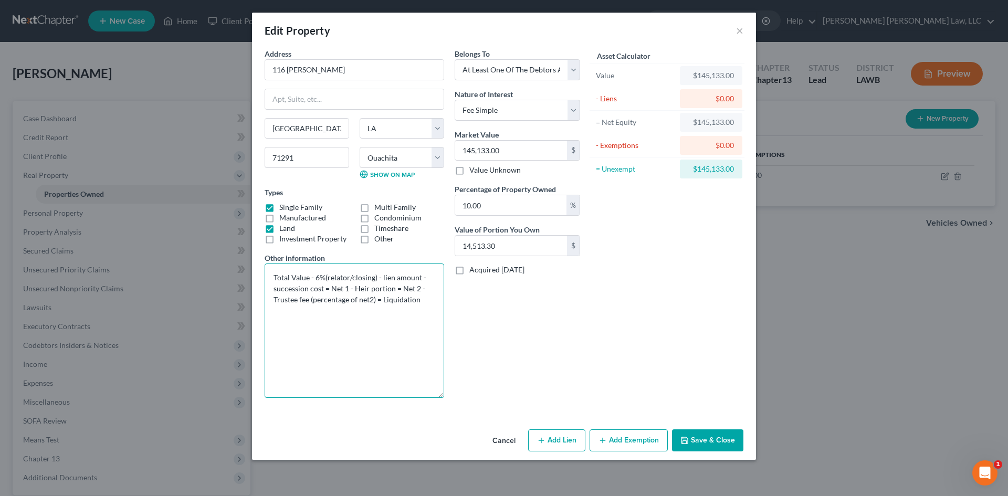
drag, startPoint x: 442, startPoint y: 301, endPoint x: 460, endPoint y: 396, distance: 97.2
click at [460, 396] on div "Address * 116 [PERSON_NAME] [PERSON_NAME][GEOGRAPHIC_DATA][PERSON_NAME] [US_STA…" at bounding box center [422, 227] width 326 height 358
drag, startPoint x: 310, startPoint y: 278, endPoint x: 271, endPoint y: 282, distance: 39.6
click at [271, 282] on textarea "Total Value - 6%(relator/closing) - lien amount - succession cost = Net 1 - Hei…" at bounding box center [355, 331] width 180 height 134
drag, startPoint x: 319, startPoint y: 276, endPoint x: 328, endPoint y: 275, distance: 9.0
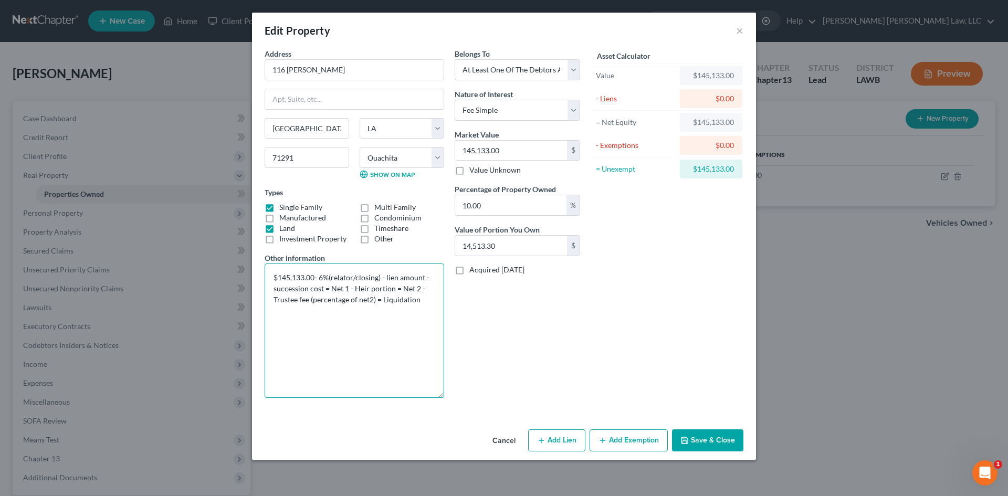
click at [328, 275] on textarea "$145,133.00- 6%(relator/closing) - lien amount - succession cost = Net 1 - Heir…" at bounding box center [355, 331] width 180 height 134
drag, startPoint x: 411, startPoint y: 277, endPoint x: 302, endPoint y: 294, distance: 110.5
click at [302, 294] on textarea "$145,133.00- $8,707.98 (relator/closing) - lien amount - succession cost = Net …" at bounding box center [355, 331] width 180 height 134
click at [274, 288] on textarea "$145,133.00- $8,707.98 (relator/closing) - succession cost = Net 1 - Heir porti…" at bounding box center [355, 331] width 180 height 134
drag, startPoint x: 369, startPoint y: 290, endPoint x: 386, endPoint y: 288, distance: 18.0
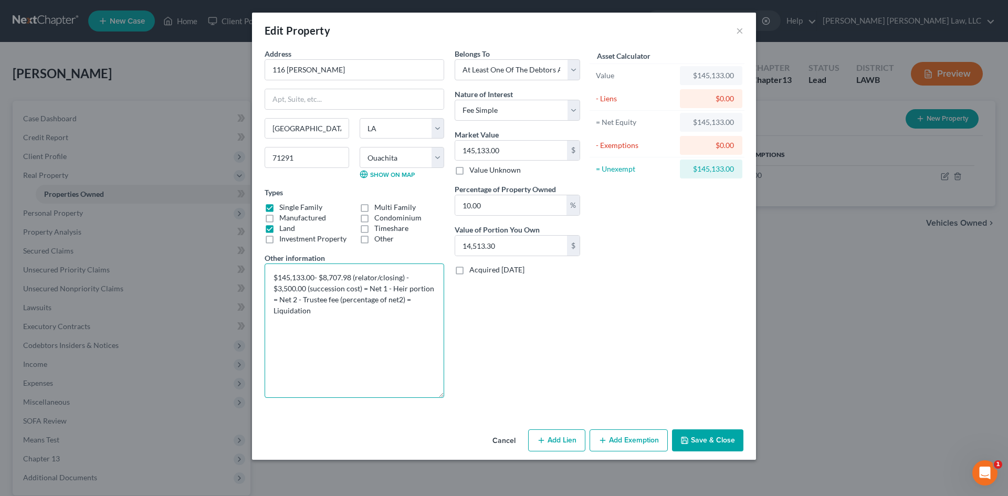
click at [386, 288] on textarea "$145,133.00- $8,707.98 (relator/closing) - $3,500.00 (succession cost) = Net 1 …" at bounding box center [355, 331] width 180 height 134
click at [369, 287] on textarea "$145,133.00- $8,707.98 (relator/closing) - $3,500.00 (succession cost) = 132,92…" at bounding box center [355, 331] width 180 height 134
drag, startPoint x: 416, startPoint y: 287, endPoint x: 409, endPoint y: 289, distance: 7.0
click at [399, 292] on textarea "$145,133.00- $8,707.98 (relator/closing) - $3,500.00 (succession cost) = $132,9…" at bounding box center [355, 331] width 180 height 134
click at [412, 288] on textarea "$145,133.00- $8,707.98 (relator/closing) - $3,500.00 (succession cost) = $132,9…" at bounding box center [355, 331] width 180 height 134
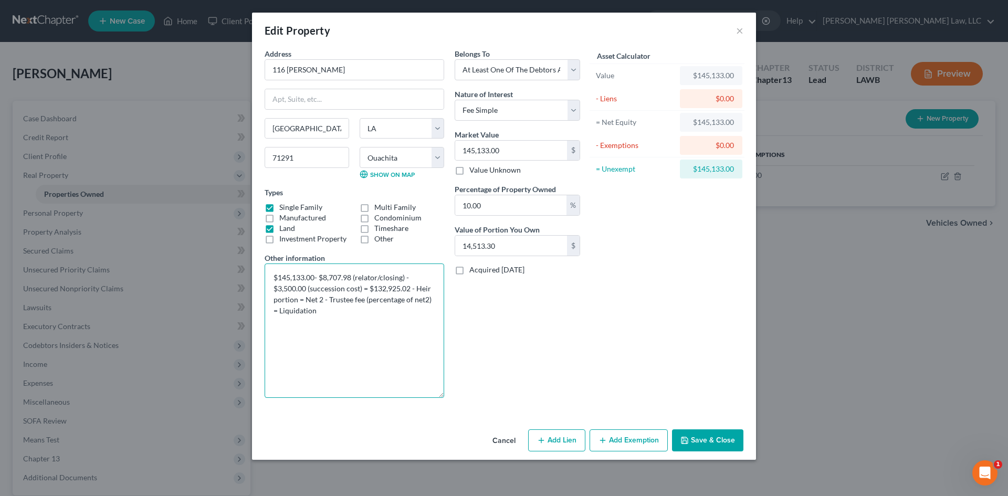
click at [415, 287] on textarea "$145,133.00- $8,707.98 (relator/closing) - $3,500.00 (succession cost) = $132,9…" at bounding box center [355, 331] width 180 height 134
click at [359, 299] on textarea "$145,133.00- $8,707.98 (relator/closing) - $3,500.00 (succession cost) = $132,9…" at bounding box center [355, 331] width 180 height 134
drag, startPoint x: 385, startPoint y: 300, endPoint x: 370, endPoint y: 302, distance: 15.9
click at [370, 302] on textarea "$145,133.00- $8,707.98 (relator/closing) - $3,500.00 (succession cost) = $132,9…" at bounding box center [355, 331] width 180 height 134
click at [367, 299] on textarea "$145,133.00- $8,707.98 (relator/closing) - $3,500.00 (succession cost) = $132,9…" at bounding box center [355, 331] width 180 height 134
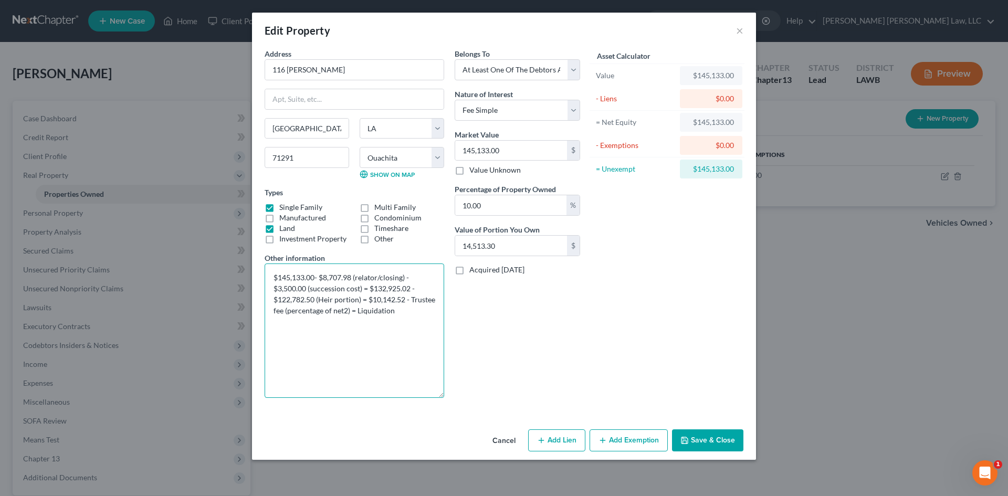
click at [413, 300] on textarea "$145,133.00- $8,707.98 (relator/closing) - $3,500.00 (succession cost) = $132,9…" at bounding box center [355, 331] width 180 height 134
click at [350, 314] on textarea "$145,133.00- $8,707.98 (relator/closing) - $3,500.00 (succession cost) = $132,9…" at bounding box center [355, 331] width 180 height 134
drag, startPoint x: 353, startPoint y: 313, endPoint x: 422, endPoint y: 316, distance: 68.8
click at [422, 316] on textarea "$145,133.00- $8,707.98 (relator/closing) - $3,500.00 (succession cost) = $132,9…" at bounding box center [355, 331] width 180 height 134
click at [360, 313] on textarea "$145,133.00- $8,707.98 (relator/closing) - $3,500.00 (succession cost) = $132,9…" at bounding box center [355, 331] width 180 height 134
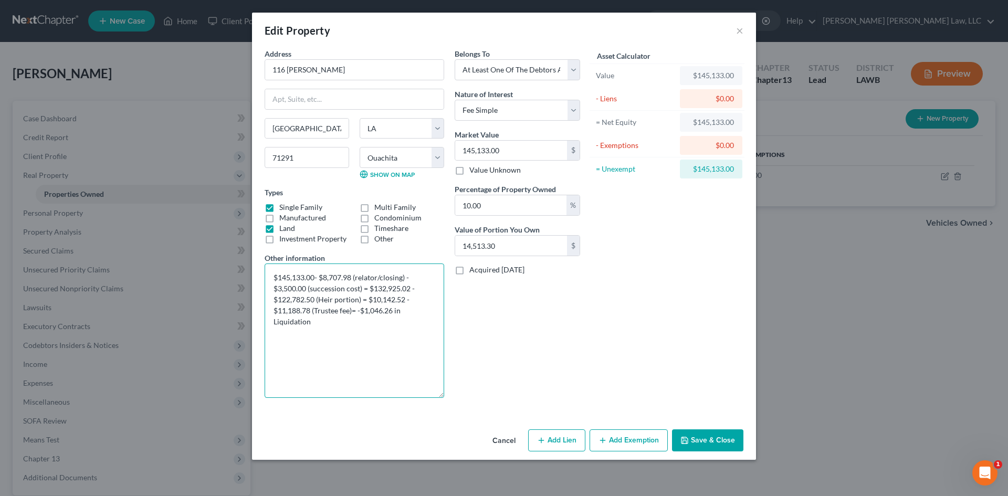
click at [348, 322] on textarea "$145,133.00- $8,707.98 (relator/closing) - $3,500.00 (succession cost) = $132,9…" at bounding box center [355, 331] width 180 height 134
type textarea "$145,133.00- $8,707.98 (relator/closing) - $3,500.00 (succession cost) = $132,9…"
click at [713, 435] on button "Save & Close" at bounding box center [707, 440] width 71 height 22
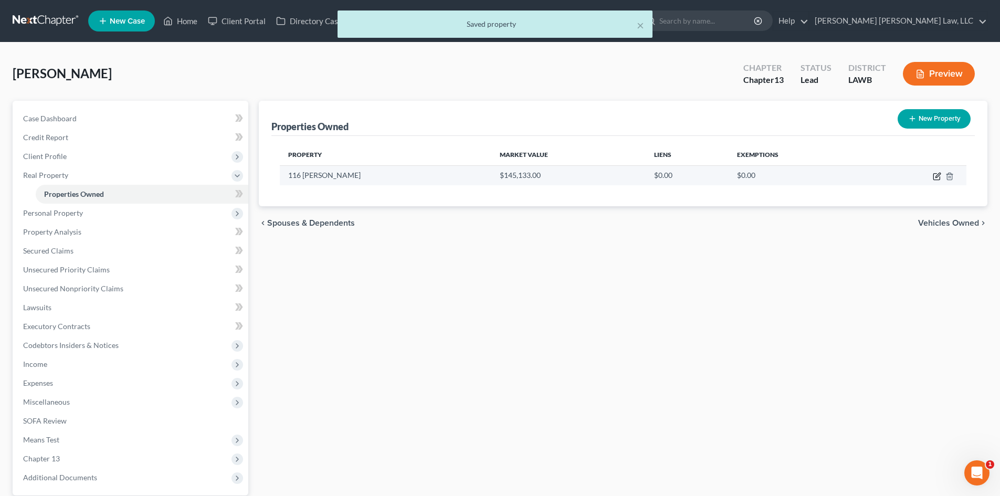
click at [939, 176] on icon "button" at bounding box center [937, 176] width 8 height 8
select select "19"
select select "36"
select select "3"
select select "0"
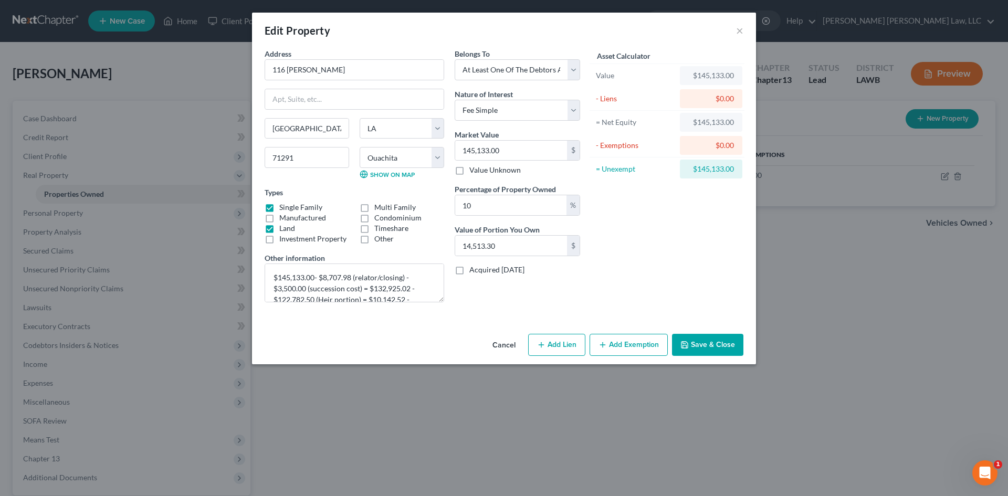
click at [726, 344] on button "Save & Close" at bounding box center [707, 345] width 71 height 22
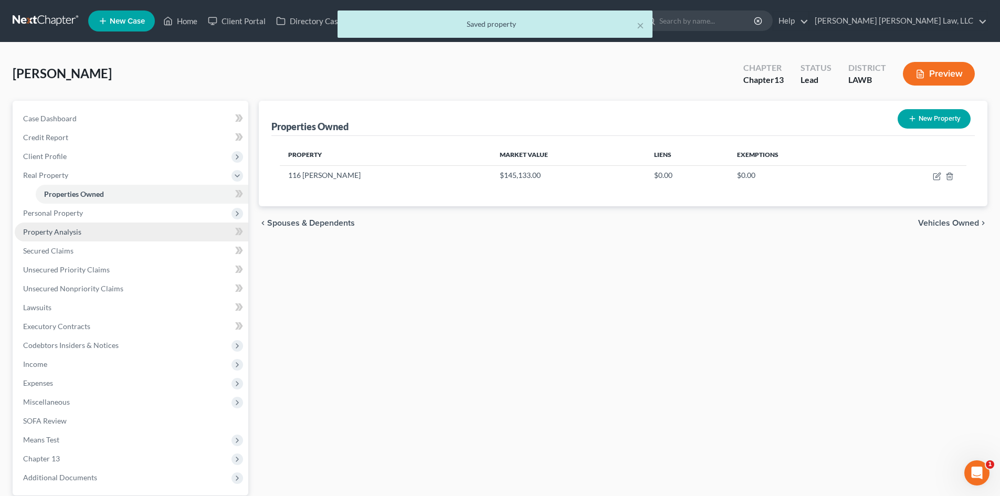
click at [133, 234] on link "Property Analysis" at bounding box center [132, 232] width 234 height 19
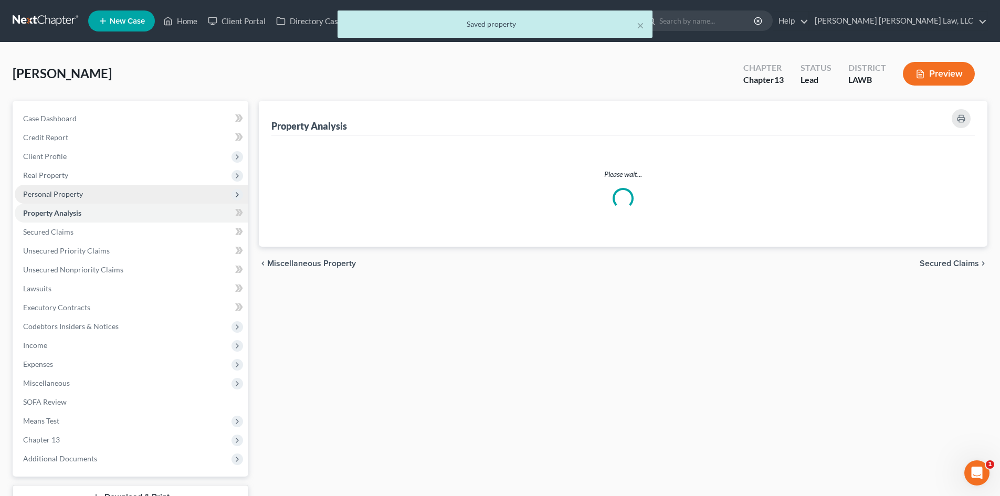
click at [165, 192] on span "Personal Property" at bounding box center [132, 194] width 234 height 19
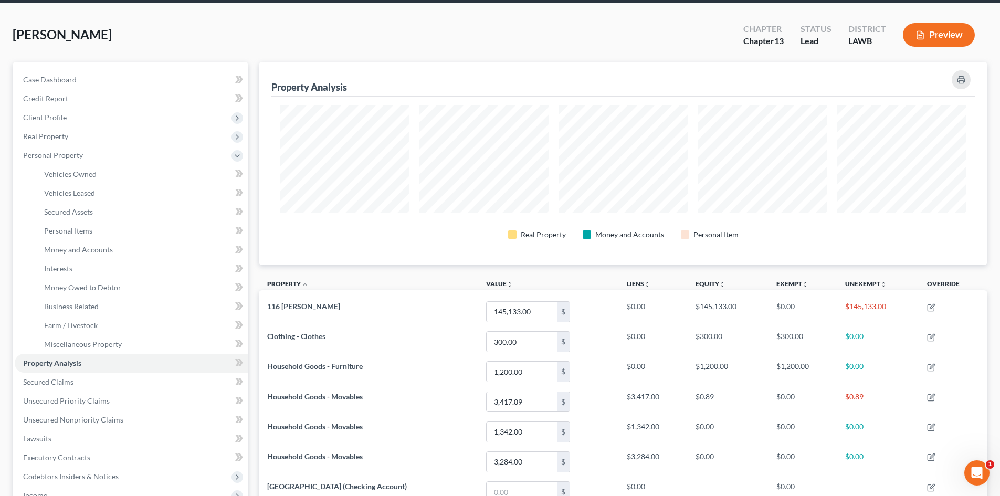
scroll to position [105, 0]
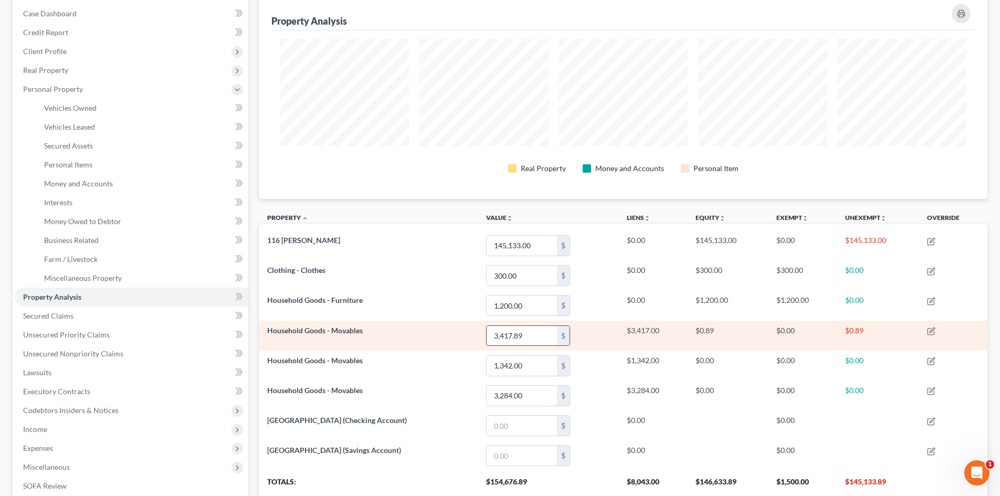
click at [522, 335] on input "3,417.89" at bounding box center [522, 336] width 70 height 20
click at [514, 337] on input "3,417.89" at bounding box center [522, 336] width 70 height 20
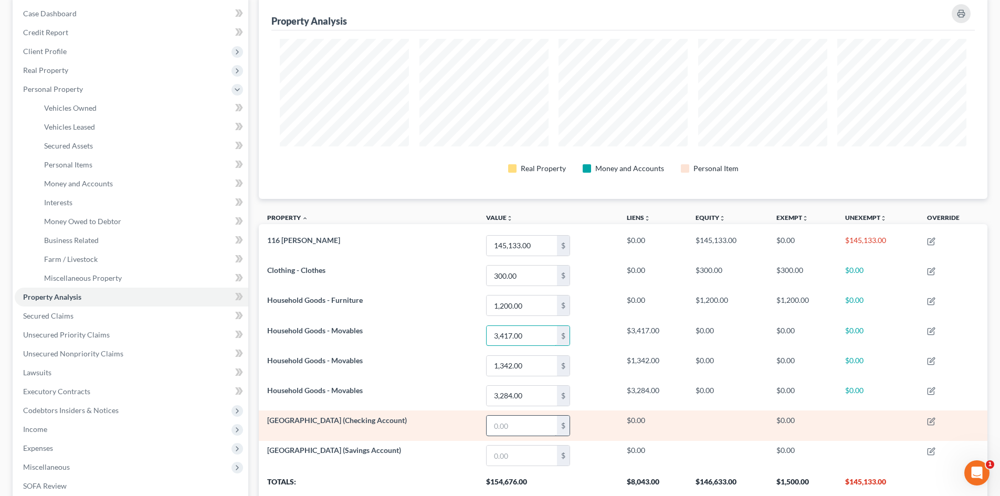
type input "3,417.00"
click at [505, 427] on input "text" at bounding box center [522, 426] width 70 height 20
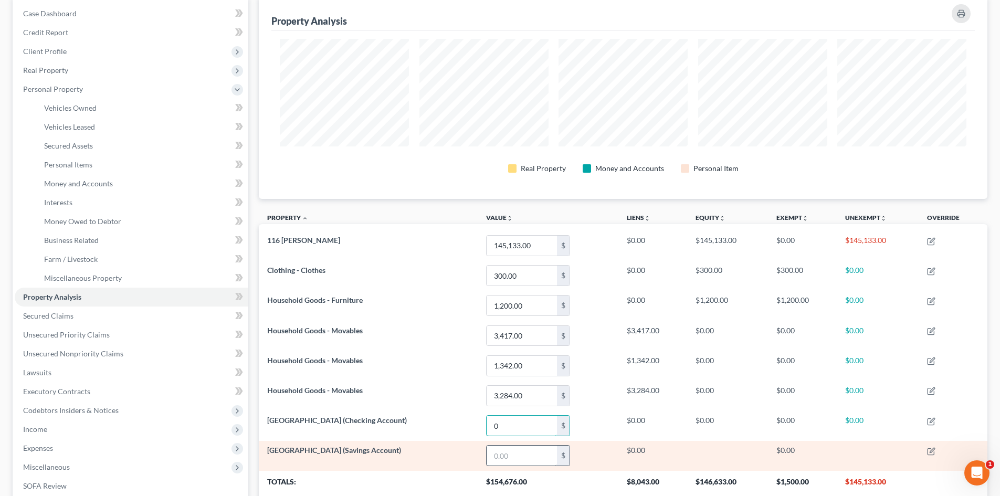
type input "0"
click at [520, 453] on input "text" at bounding box center [522, 456] width 70 height 20
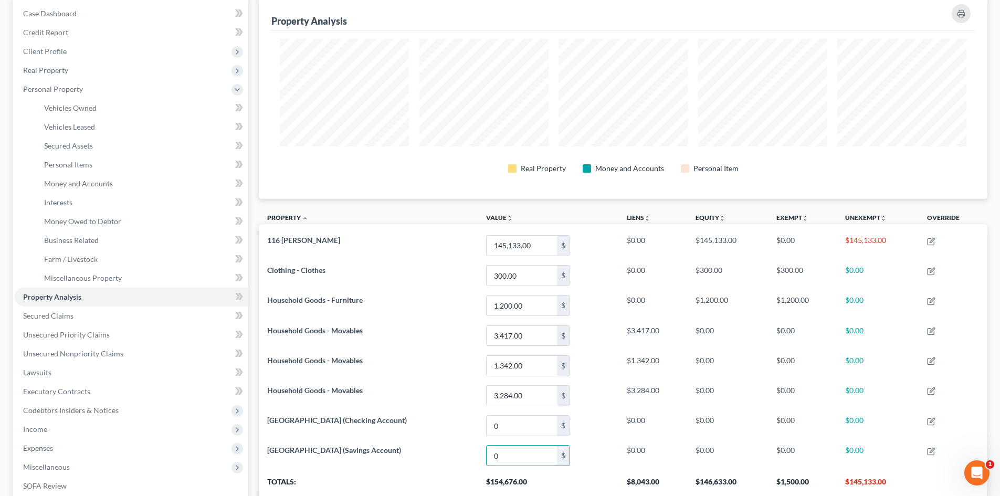
type input "0"
click at [398, 205] on div "Property Analysis Real Property Money and Accounts Personal Item Property unfol…" at bounding box center [623, 248] width 729 height 505
click at [91, 311] on link "Secured Claims" at bounding box center [132, 316] width 234 height 19
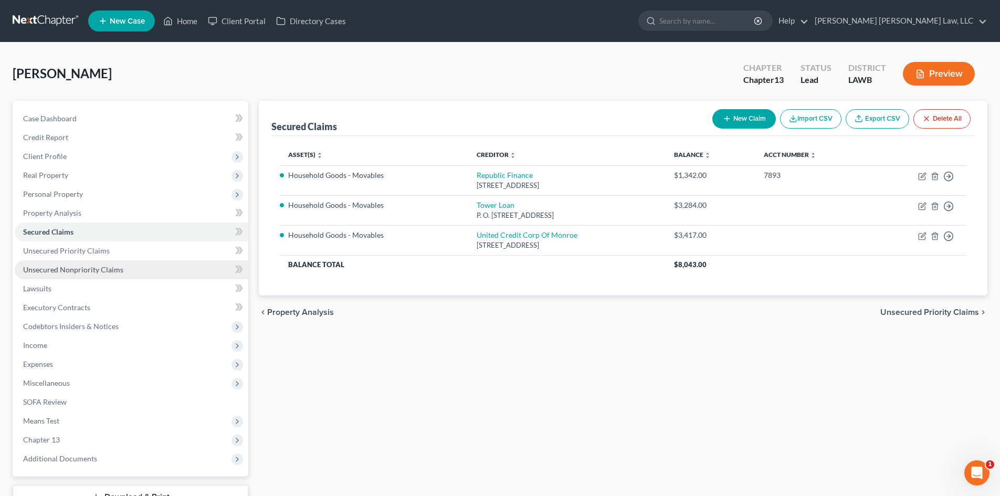
click at [124, 264] on link "Unsecured Nonpriority Claims" at bounding box center [132, 269] width 234 height 19
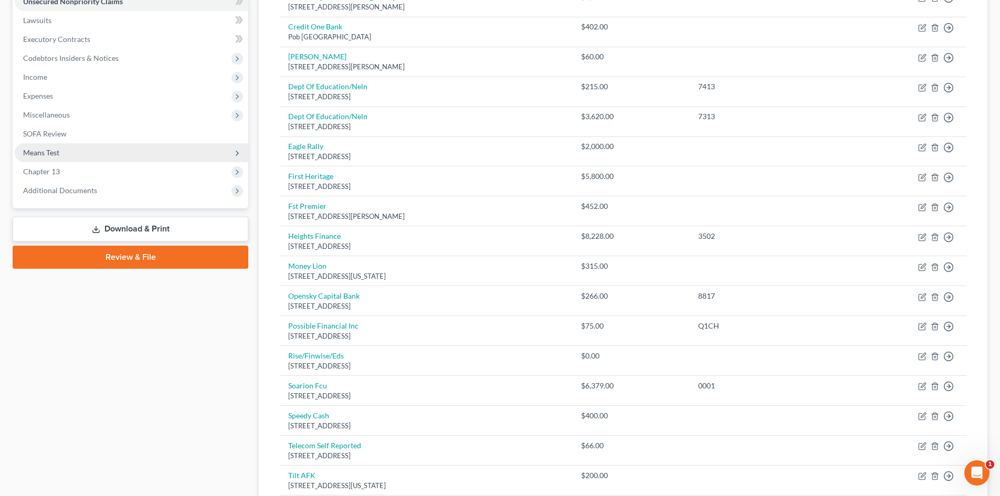
scroll to position [261, 0]
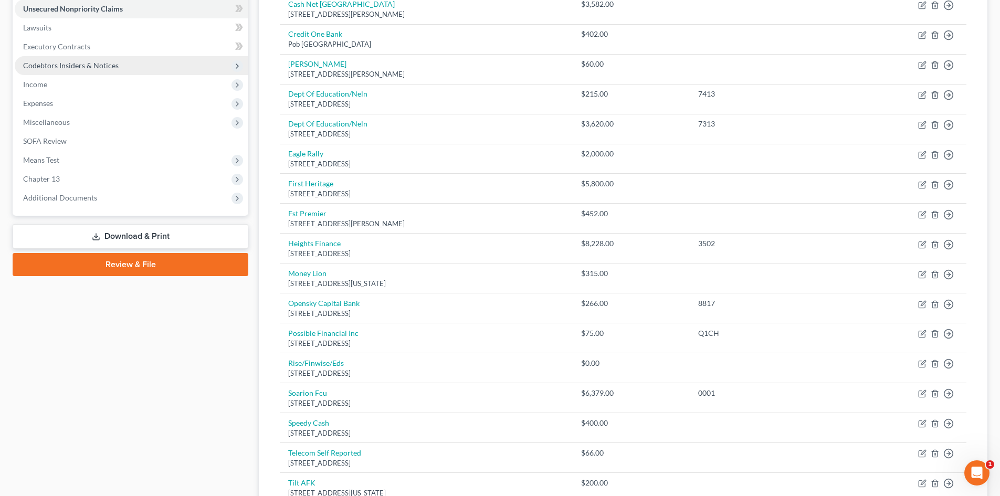
click at [134, 57] on span "Codebtors Insiders & Notices" at bounding box center [132, 65] width 234 height 19
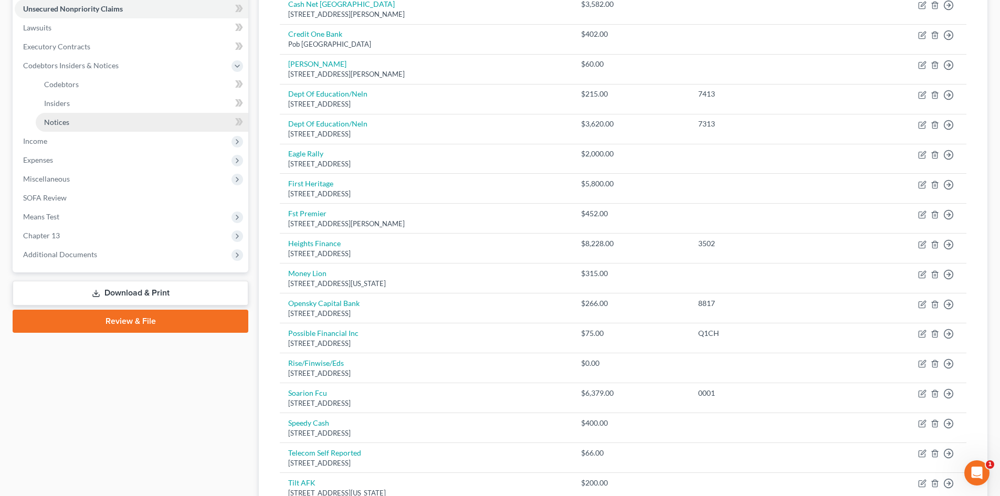
click at [119, 116] on link "Notices" at bounding box center [142, 122] width 213 height 19
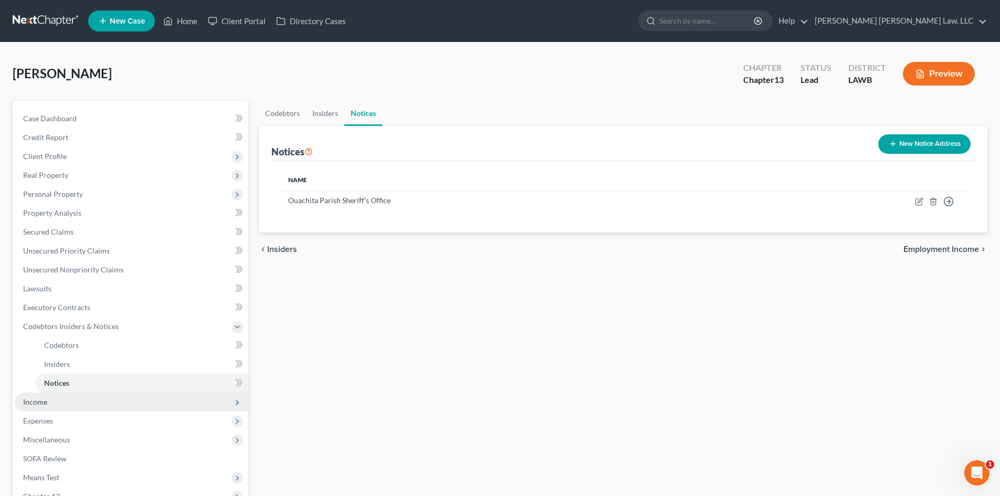
click at [66, 404] on span "Income" at bounding box center [132, 402] width 234 height 19
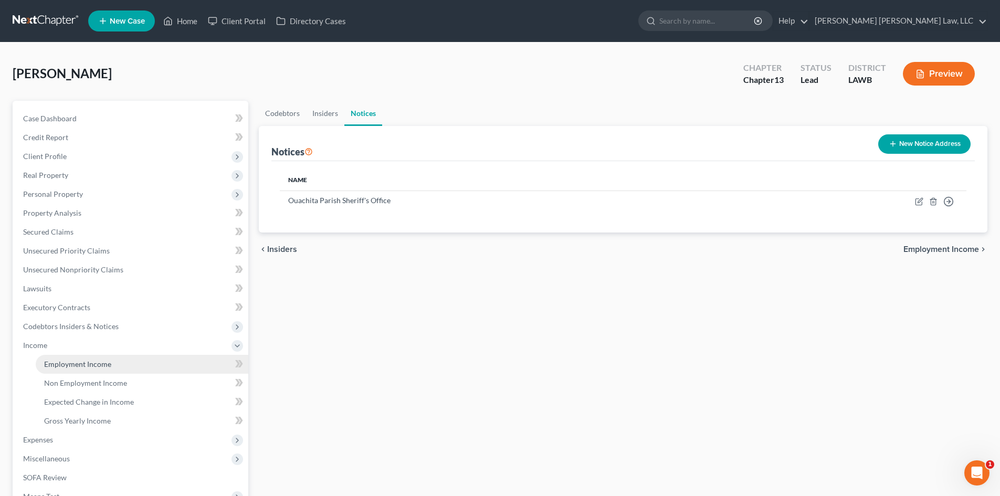
click at [100, 358] on link "Employment Income" at bounding box center [142, 364] width 213 height 19
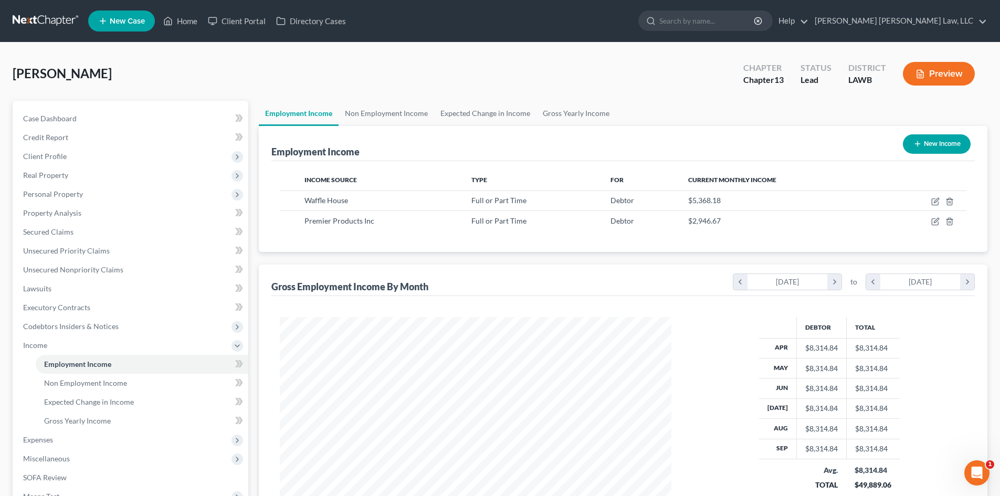
scroll to position [196, 413]
click at [565, 104] on link "Gross Yearly Income" at bounding box center [576, 113] width 79 height 25
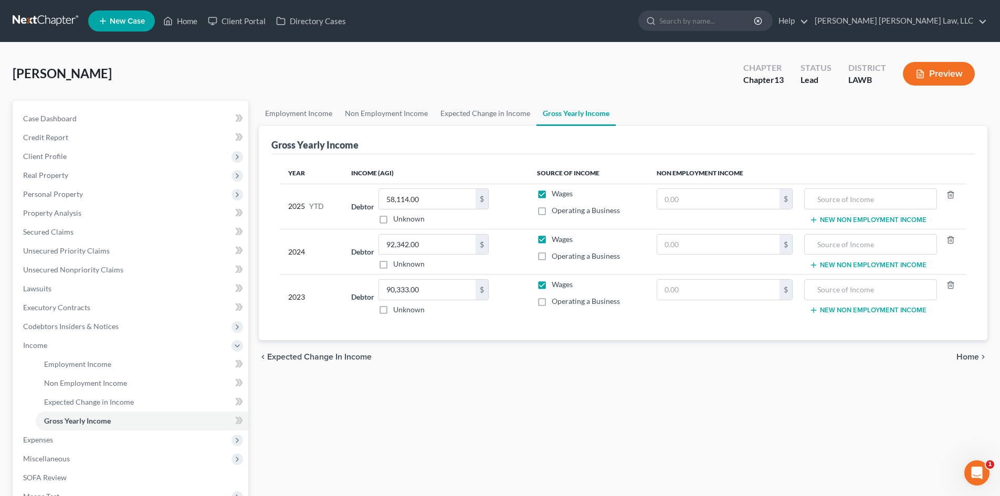
click at [543, 358] on div "chevron_left Expected Change in Income Home chevron_right" at bounding box center [623, 357] width 729 height 34
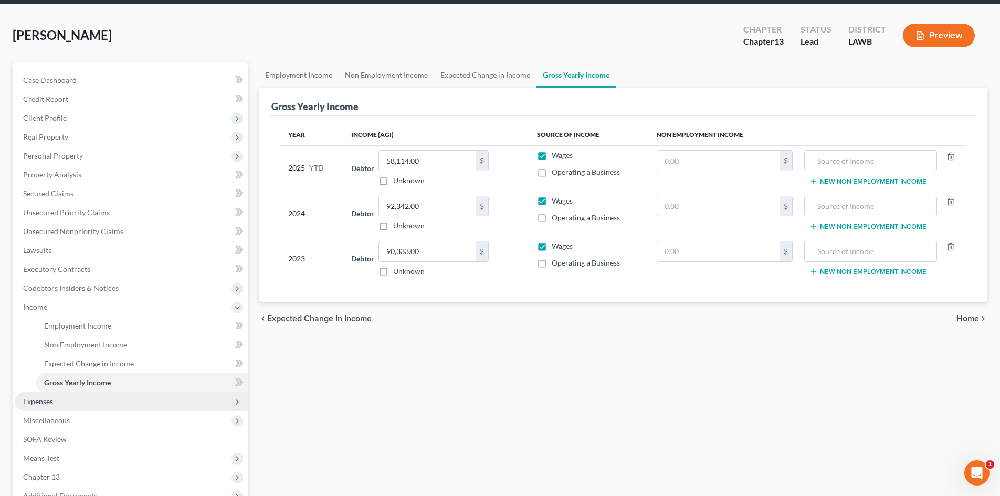
scroll to position [105, 0]
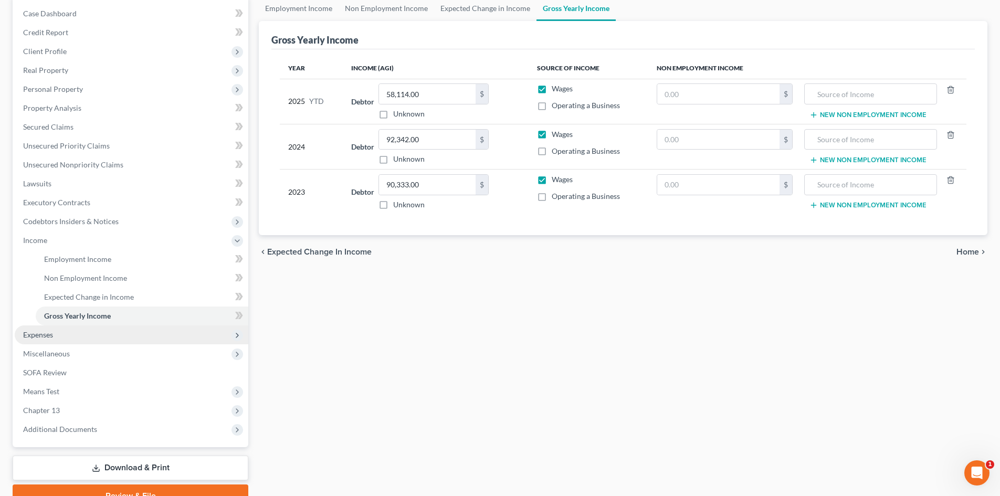
click at [144, 329] on span "Expenses" at bounding box center [132, 334] width 234 height 19
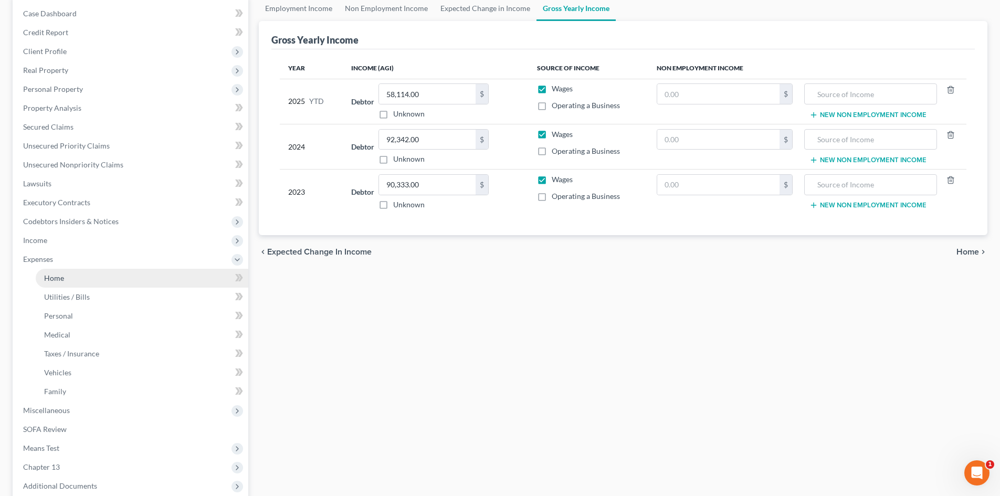
click at [143, 281] on link "Home" at bounding box center [142, 278] width 213 height 19
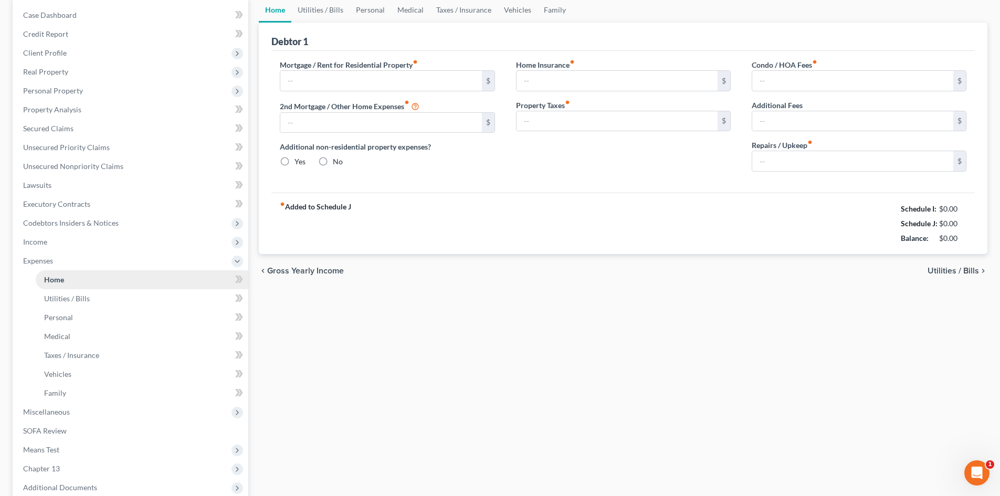
scroll to position [15, 0]
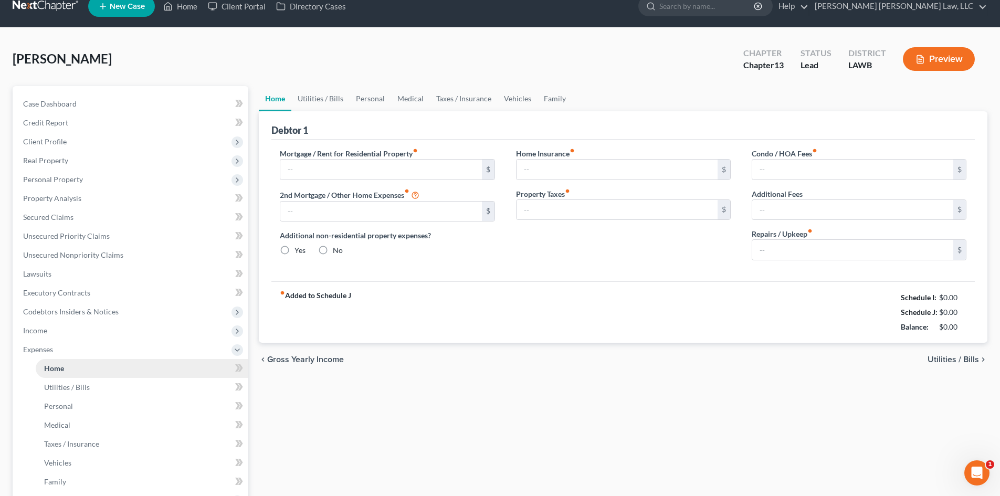
type input "846.00"
type input "0.00"
radio input "true"
type input "0.00"
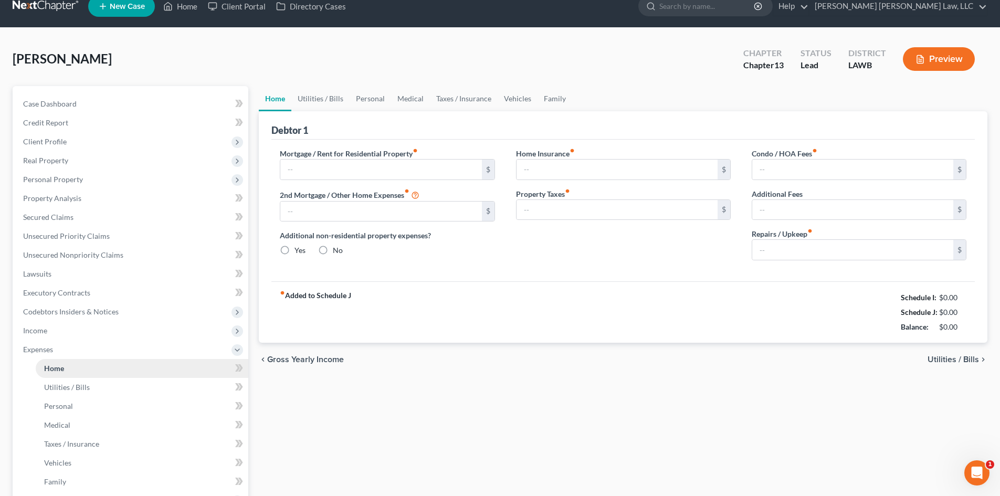
type input "0.00"
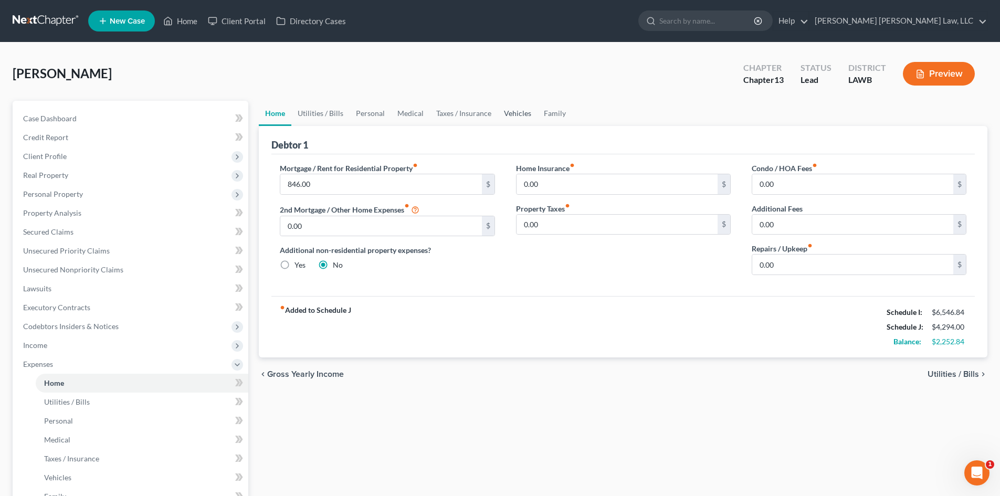
click at [532, 115] on link "Vehicles" at bounding box center [518, 113] width 40 height 25
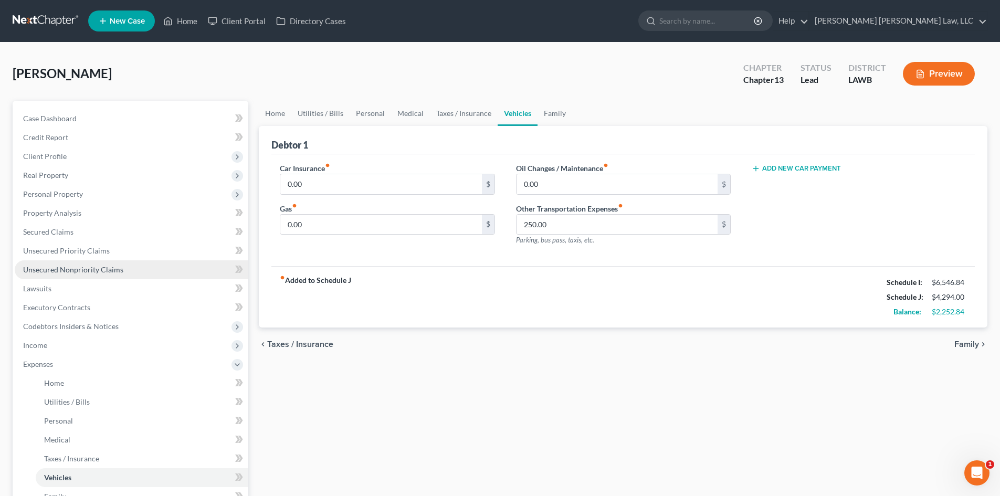
click at [148, 275] on link "Unsecured Nonpriority Claims" at bounding box center [132, 269] width 234 height 19
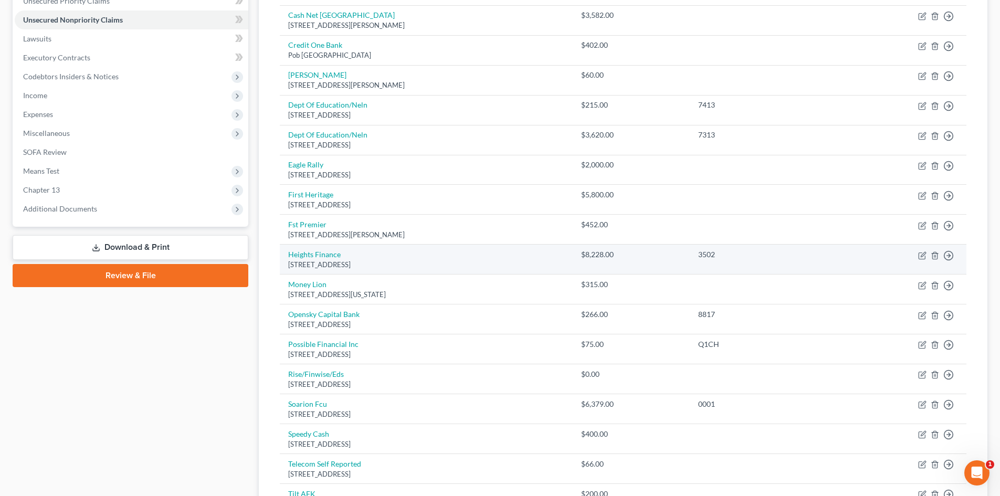
scroll to position [210, 0]
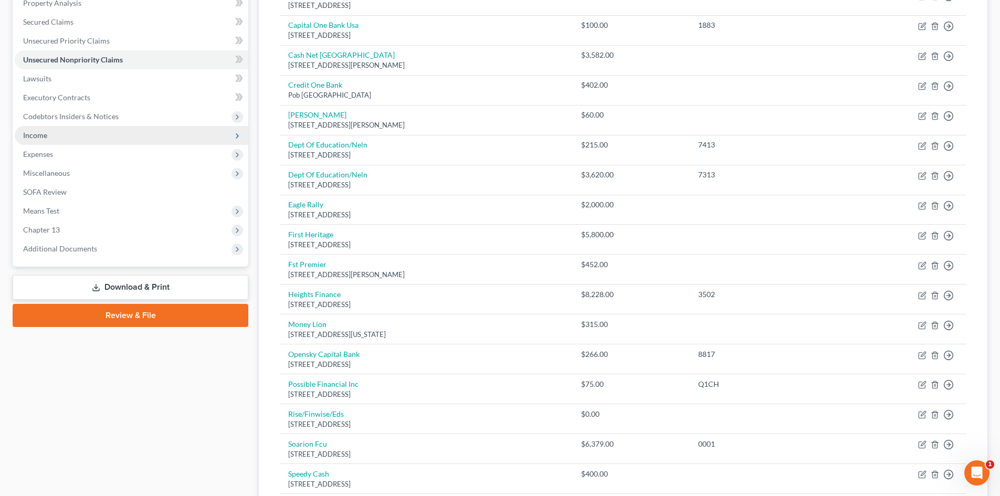
click at [111, 115] on span "Codebtors Insiders & Notices" at bounding box center [71, 116] width 96 height 9
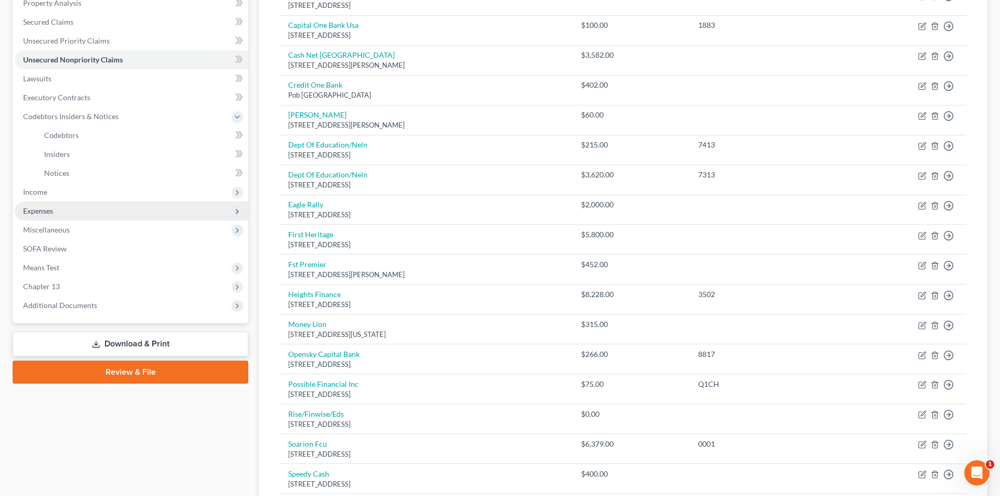
click at [83, 202] on span "Expenses" at bounding box center [132, 211] width 234 height 19
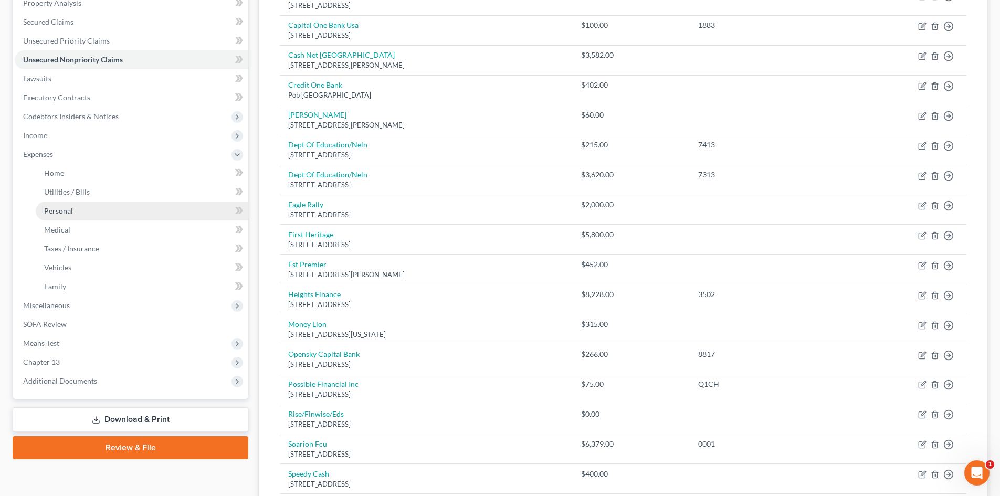
click at [83, 205] on link "Personal" at bounding box center [142, 211] width 213 height 19
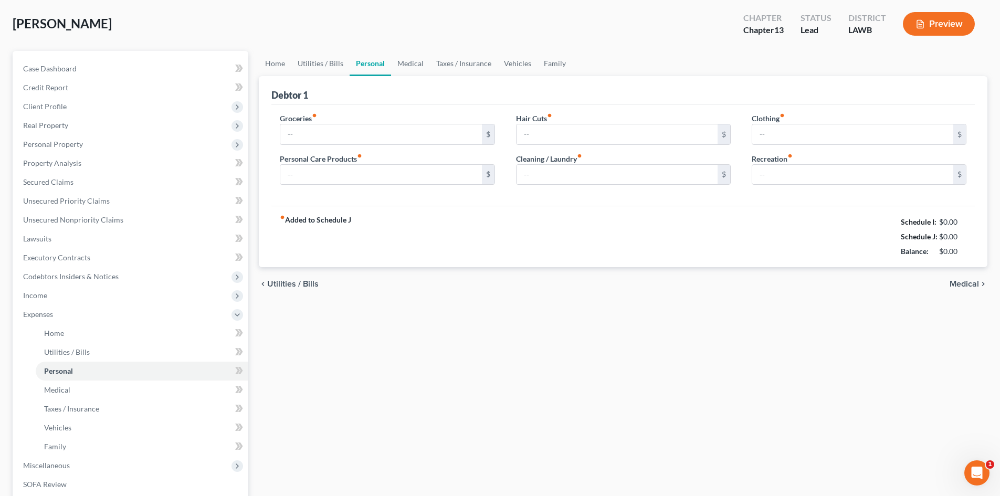
type input "1,355.00"
type input "217.00"
type input "0.00"
type input "191.00"
type input "366.00"
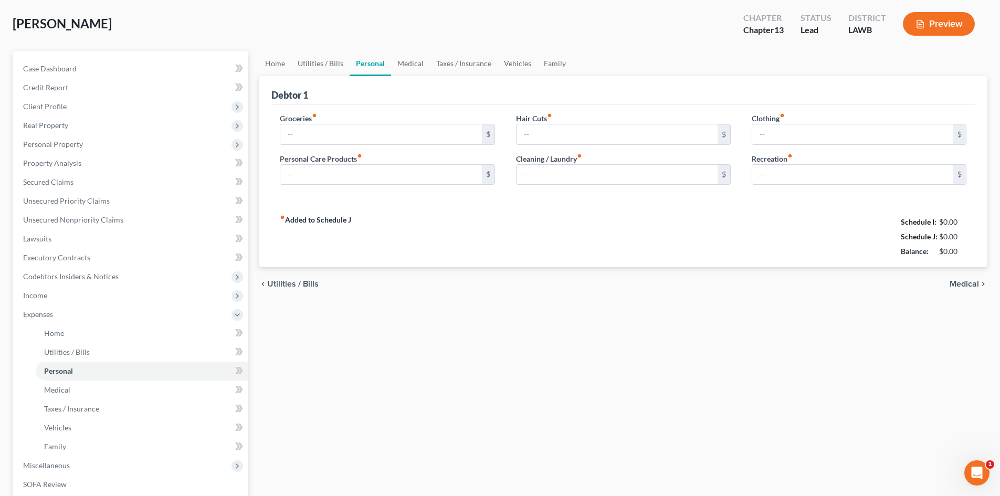
type input "0.00"
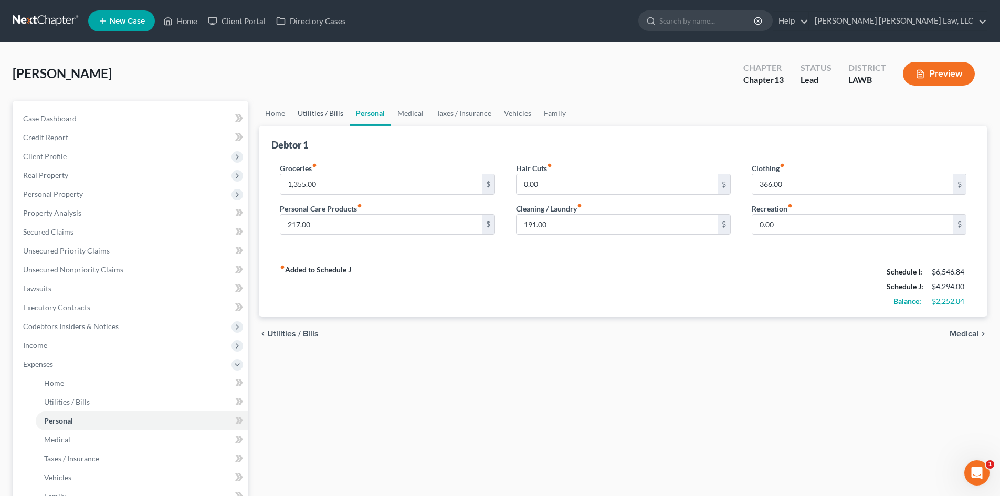
click at [330, 112] on link "Utilities / Bills" at bounding box center [320, 113] width 58 height 25
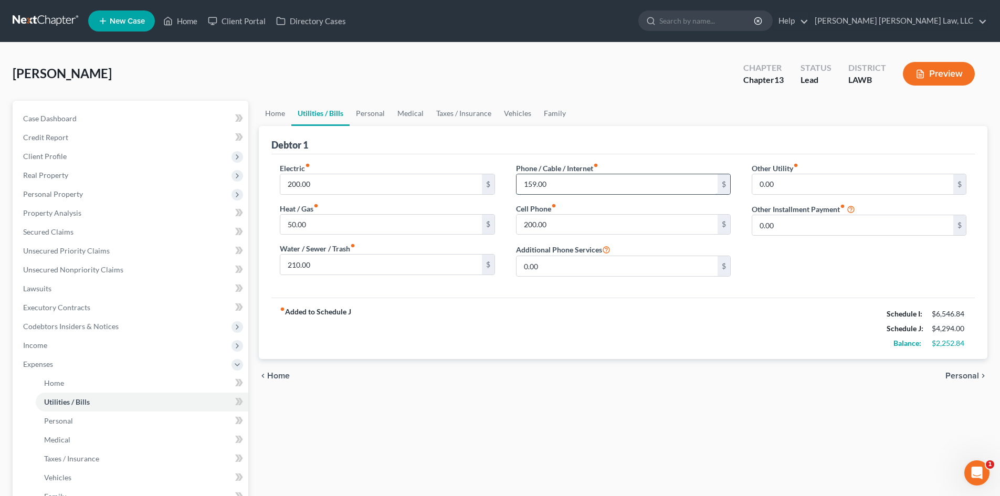
click at [568, 187] on input "159.00" at bounding box center [617, 184] width 201 height 20
type input "200.00"
click at [526, 109] on link "Vehicles" at bounding box center [518, 113] width 40 height 25
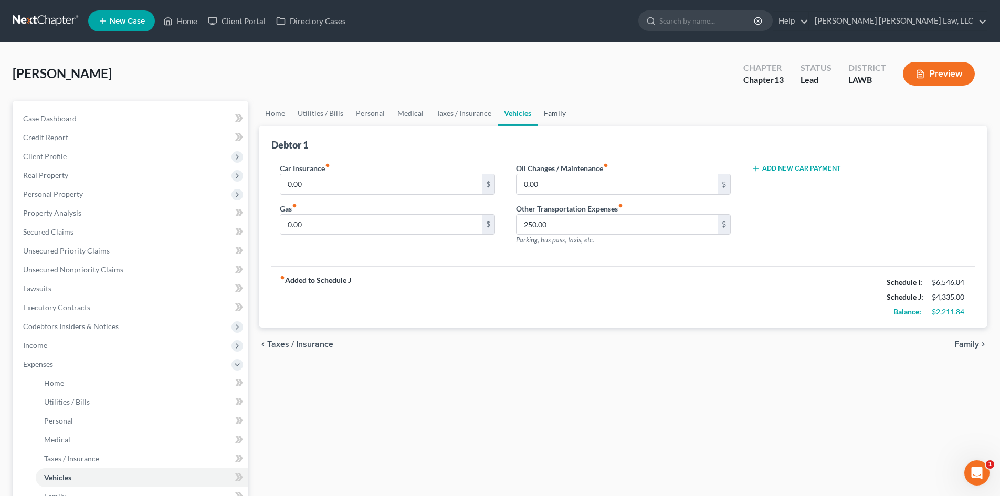
click at [544, 111] on link "Family" at bounding box center [555, 113] width 35 height 25
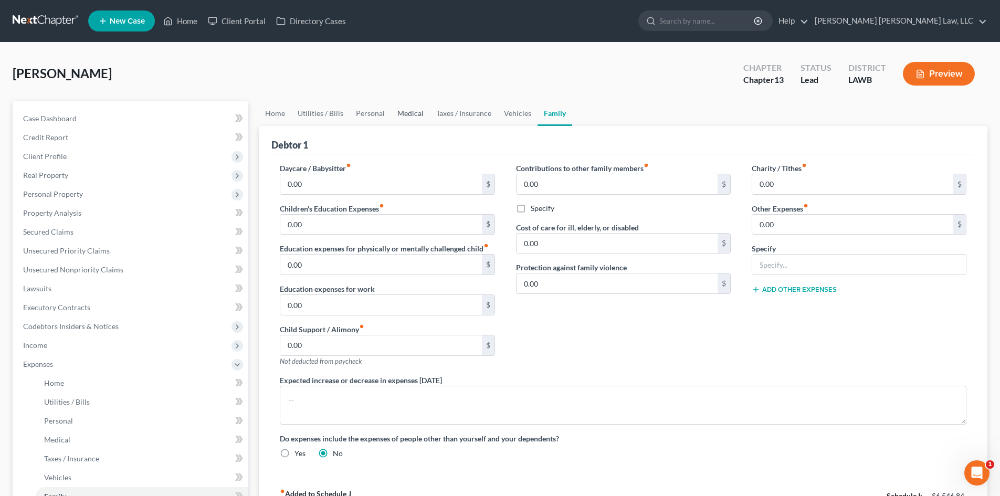
click at [403, 114] on link "Medical" at bounding box center [410, 113] width 39 height 25
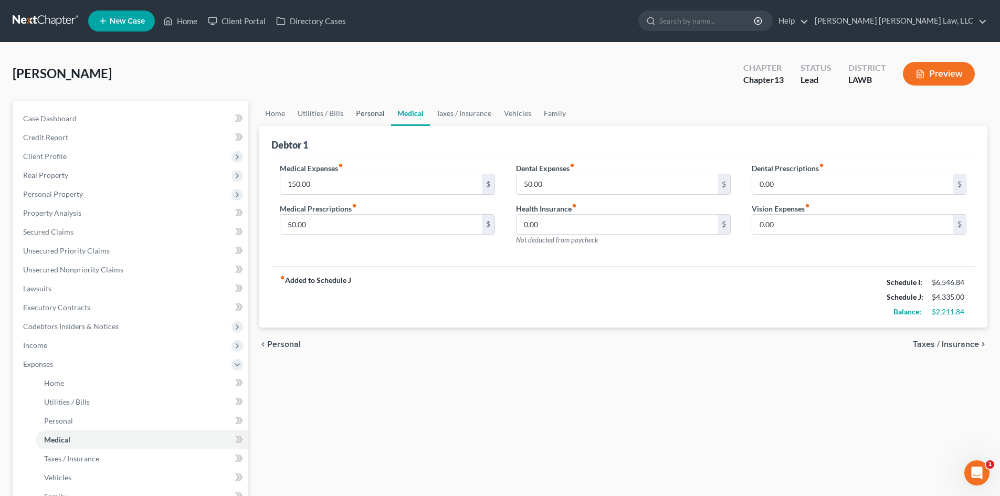
click at [371, 113] on link "Personal" at bounding box center [370, 113] width 41 height 25
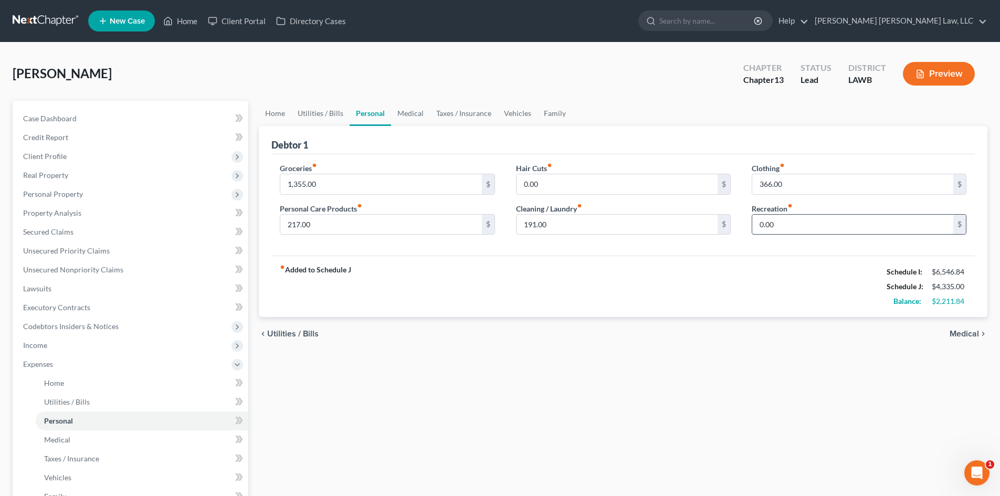
click at [797, 227] on input "0.00" at bounding box center [852, 225] width 201 height 20
click at [438, 178] on input "1,355.00" at bounding box center [380, 184] width 201 height 20
type input "1,649.00"
click at [853, 227] on input "0.00" at bounding box center [852, 225] width 201 height 20
type input "125.00"
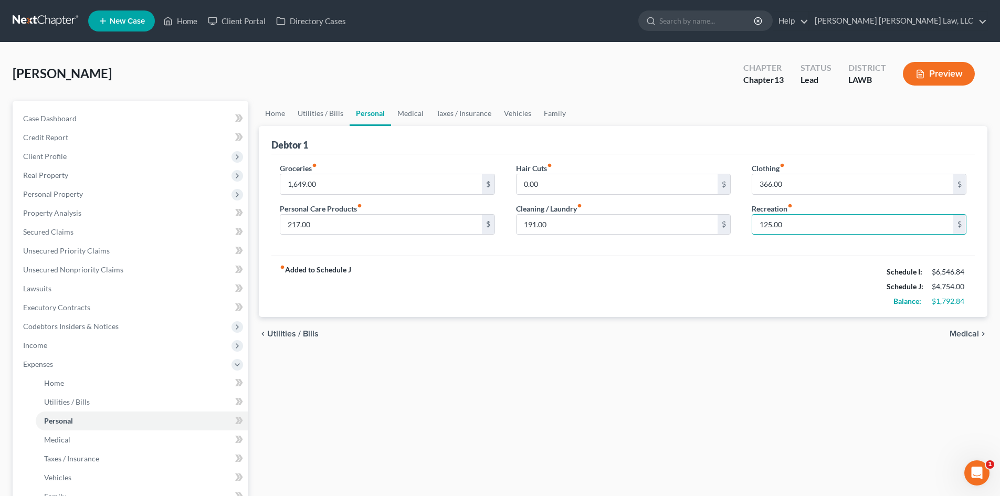
click at [813, 265] on div "fiber_manual_record Added to Schedule J Schedule I: $6,546.84 Schedule J: $4,75…" at bounding box center [622, 286] width 703 height 61
drag, startPoint x: 555, startPoint y: 110, endPoint x: 778, endPoint y: 172, distance: 231.6
click at [555, 110] on link "Family" at bounding box center [555, 113] width 35 height 25
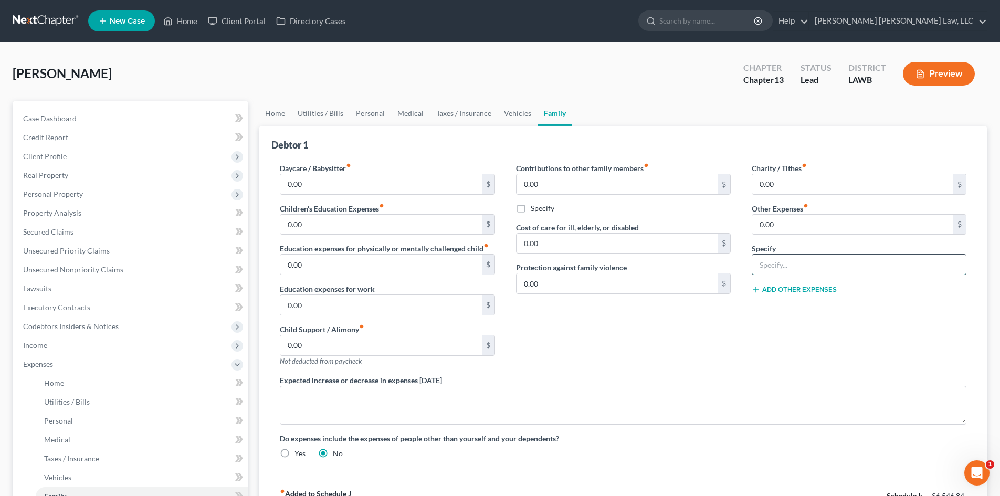
drag, startPoint x: 801, startPoint y: 266, endPoint x: 803, endPoint y: 274, distance: 7.5
click at [801, 266] on input "text" at bounding box center [859, 265] width 214 height 20
type input "misc; emergency fund, plan funding"
click at [789, 217] on input "0.00" at bounding box center [852, 225] width 201 height 20
type input "265.00"
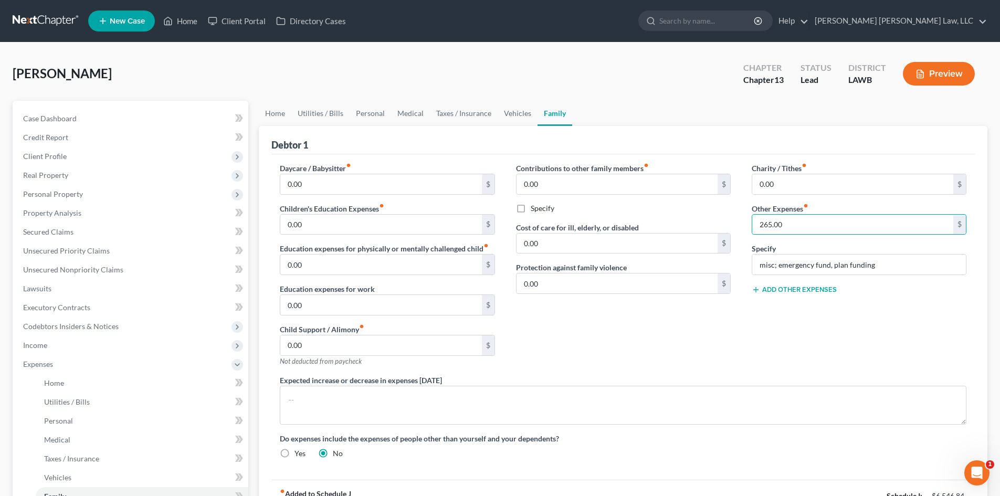
click at [791, 350] on div "Charity / Tithes fiber_manual_record 0.00 $ Other Expenses fiber_manual_record …" at bounding box center [859, 269] width 236 height 212
drag, startPoint x: 412, startPoint y: 113, endPoint x: 406, endPoint y: 115, distance: 6.0
click at [412, 113] on link "Medical" at bounding box center [410, 113] width 39 height 25
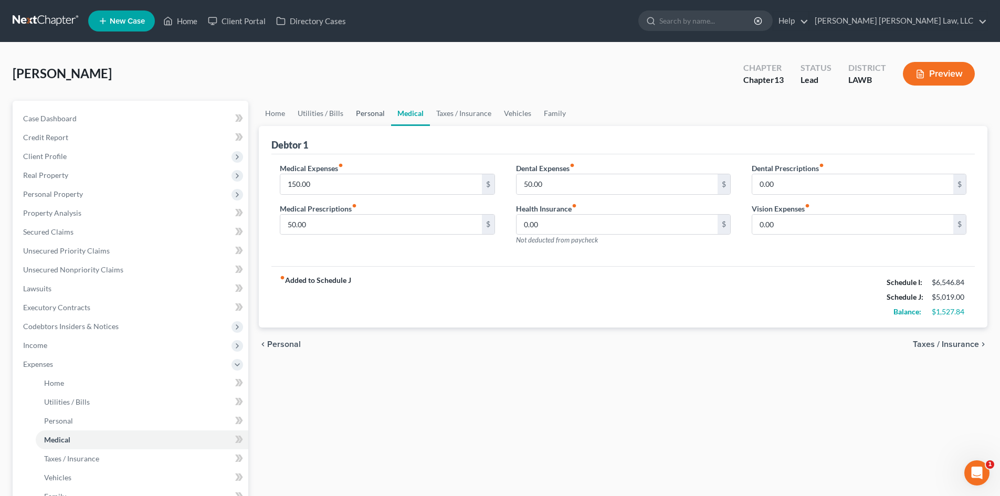
click at [369, 111] on link "Personal" at bounding box center [370, 113] width 41 height 25
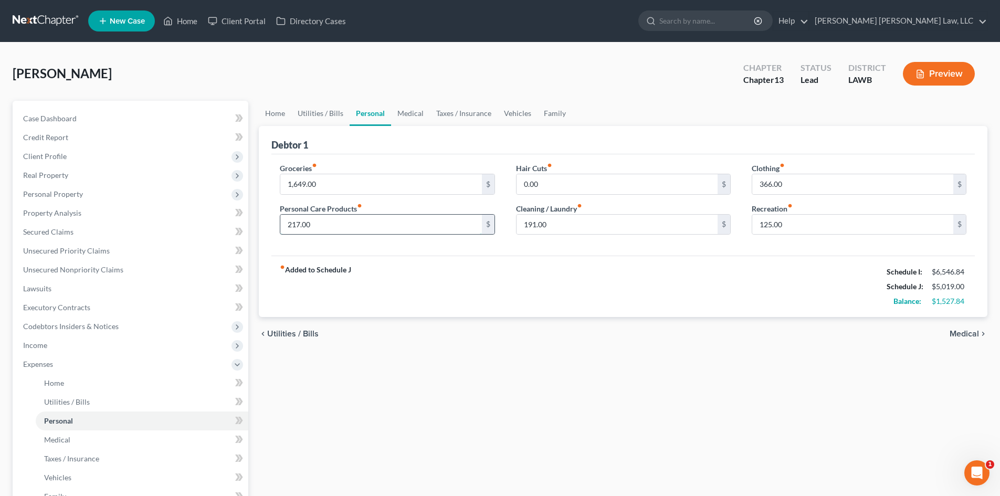
click at [376, 222] on input "217.00" at bounding box center [380, 225] width 201 height 20
type input "0.00"
click at [555, 182] on input "0.00" at bounding box center [617, 184] width 201 height 20
type input "117.00"
click at [570, 222] on input "191.00" at bounding box center [617, 225] width 201 height 20
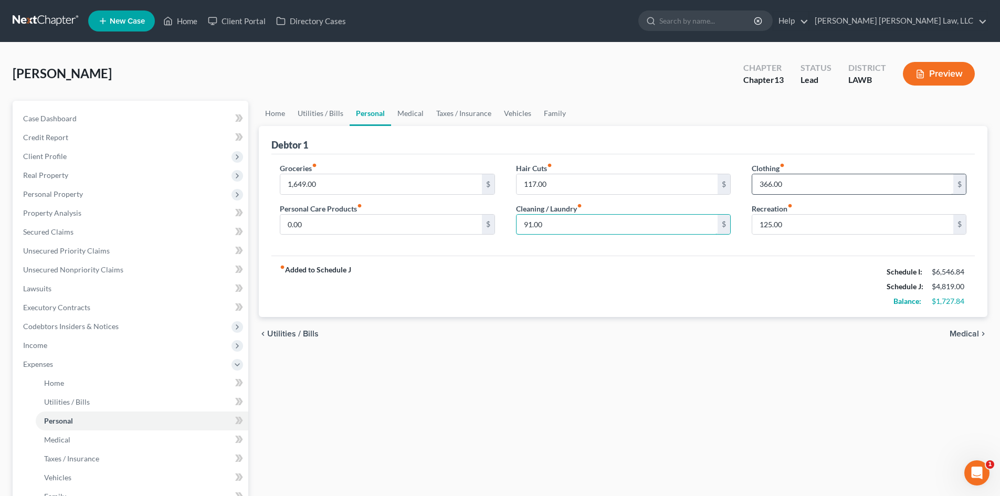
type input "91.00"
click at [804, 186] on input "366.00" at bounding box center [852, 184] width 201 height 20
type input "276.00"
click at [713, 270] on div "fiber_manual_record Added to Schedule J Schedule I: $6,546.84 Schedule J: $4,72…" at bounding box center [622, 286] width 703 height 61
drag, startPoint x: 322, startPoint y: 113, endPoint x: 317, endPoint y: 135, distance: 22.6
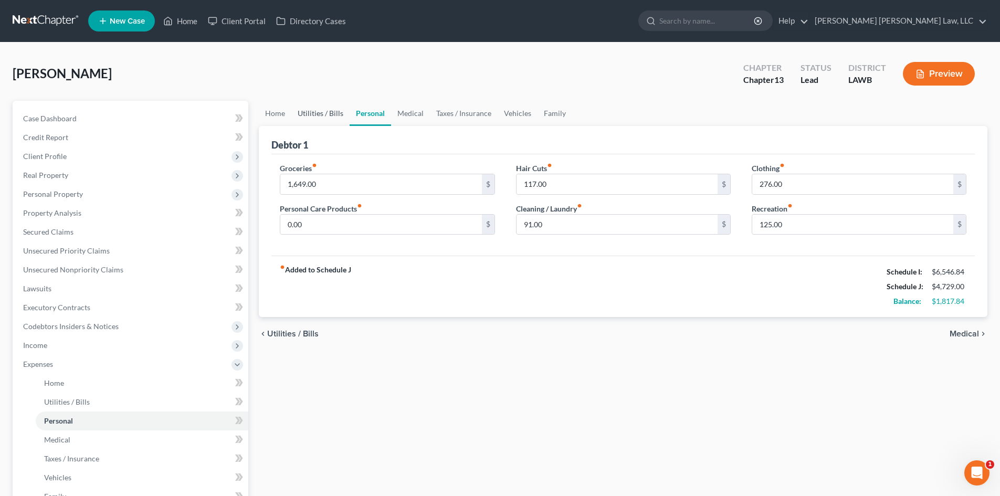
click at [322, 113] on link "Utilities / Bills" at bounding box center [320, 113] width 58 height 25
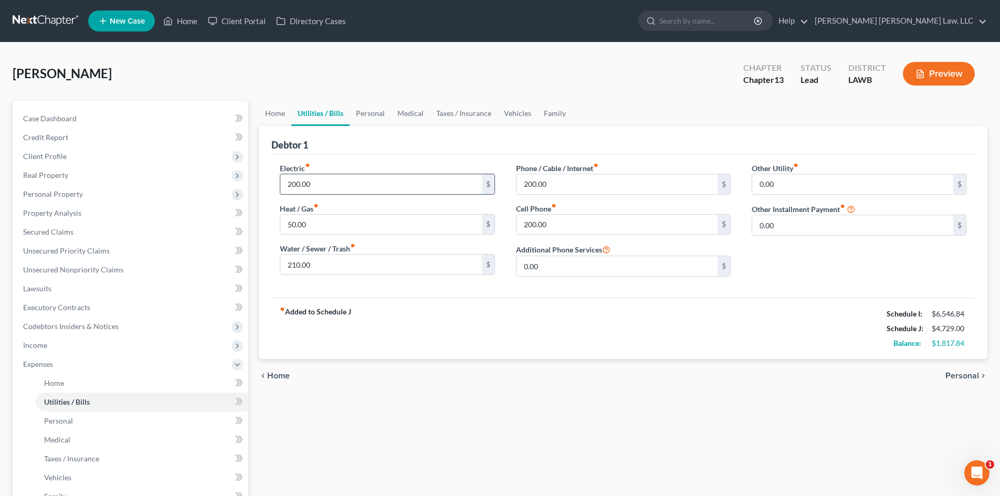
click at [331, 182] on input "200.00" at bounding box center [380, 184] width 201 height 20
type input "250.00"
click at [334, 225] on input "50.00" at bounding box center [380, 225] width 201 height 20
type input "100.00"
click at [581, 181] on input "200.00" at bounding box center [617, 184] width 201 height 20
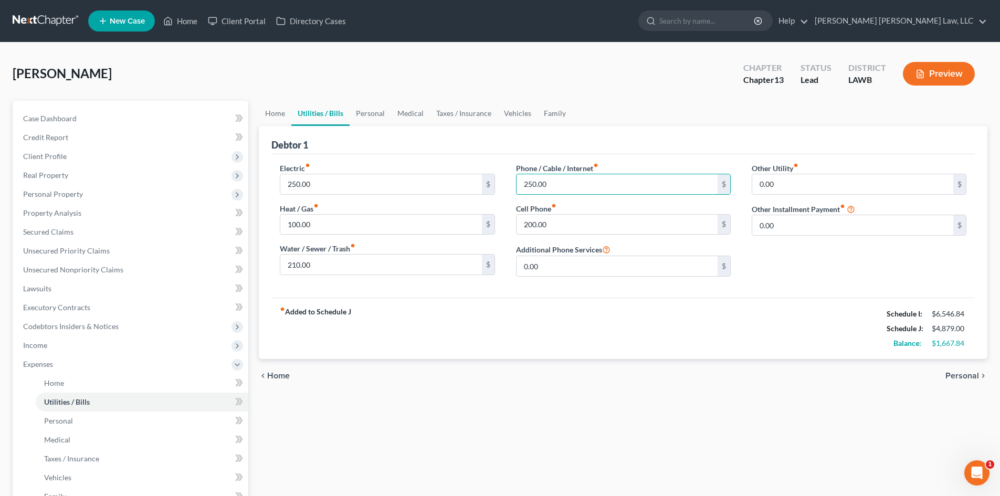
type input "250.00"
click at [295, 108] on link "Utilities / Bills" at bounding box center [320, 113] width 58 height 25
click at [285, 112] on link "Home" at bounding box center [275, 113] width 33 height 25
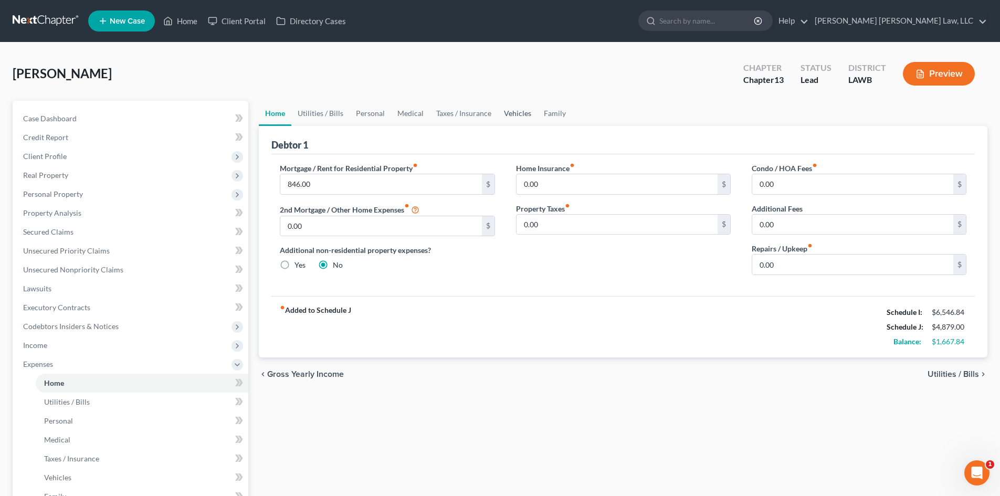
click at [521, 111] on link "Vehicles" at bounding box center [518, 113] width 40 height 25
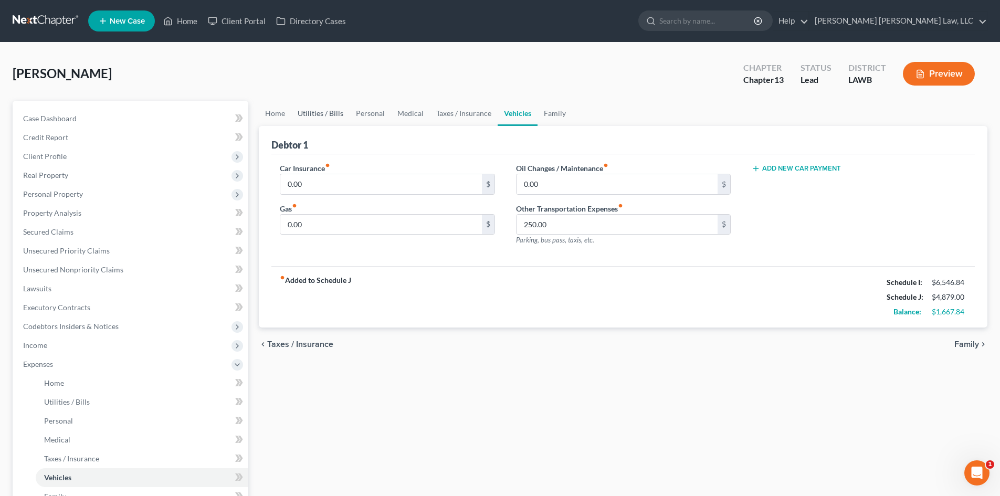
click at [324, 113] on link "Utilities / Bills" at bounding box center [320, 113] width 58 height 25
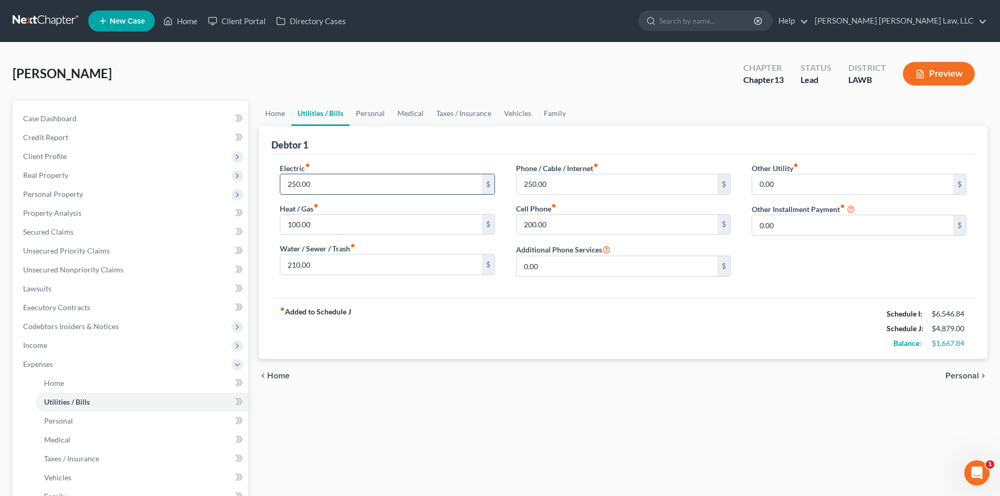
click at [354, 192] on input "250.00" at bounding box center [380, 184] width 201 height 20
type input "250.84"
click at [452, 304] on div "fiber_manual_record Added to Schedule J Schedule I: $6,546.84 Schedule J: $4,87…" at bounding box center [622, 328] width 703 height 61
click at [370, 113] on link "Personal" at bounding box center [370, 113] width 41 height 25
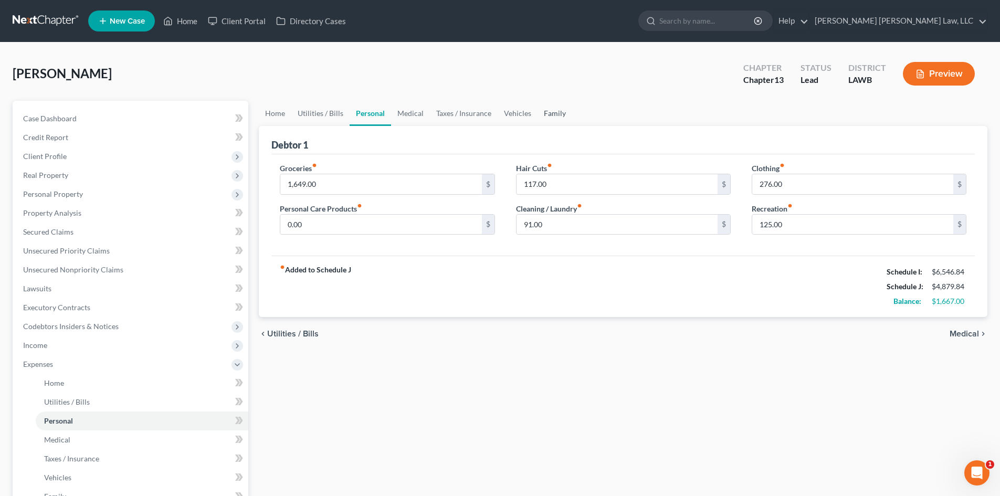
click at [555, 115] on link "Family" at bounding box center [555, 113] width 35 height 25
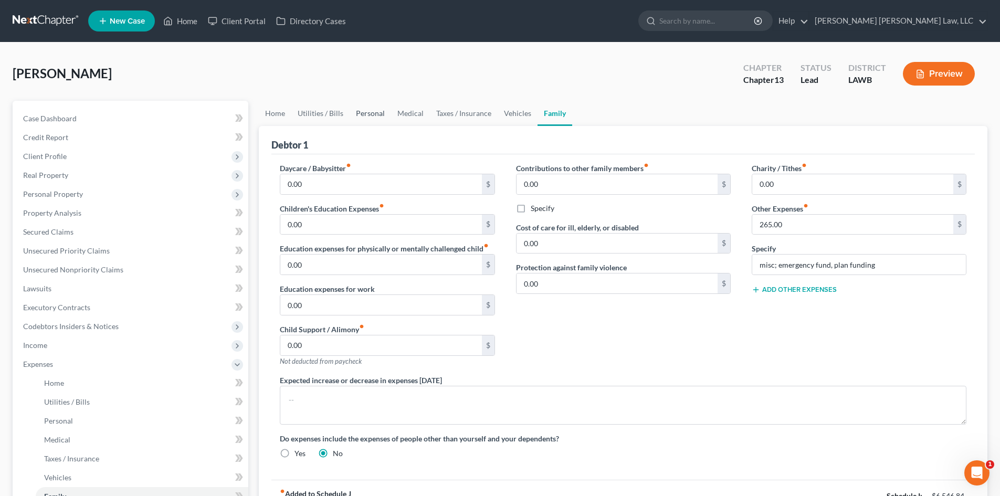
click at [360, 110] on link "Personal" at bounding box center [370, 113] width 41 height 25
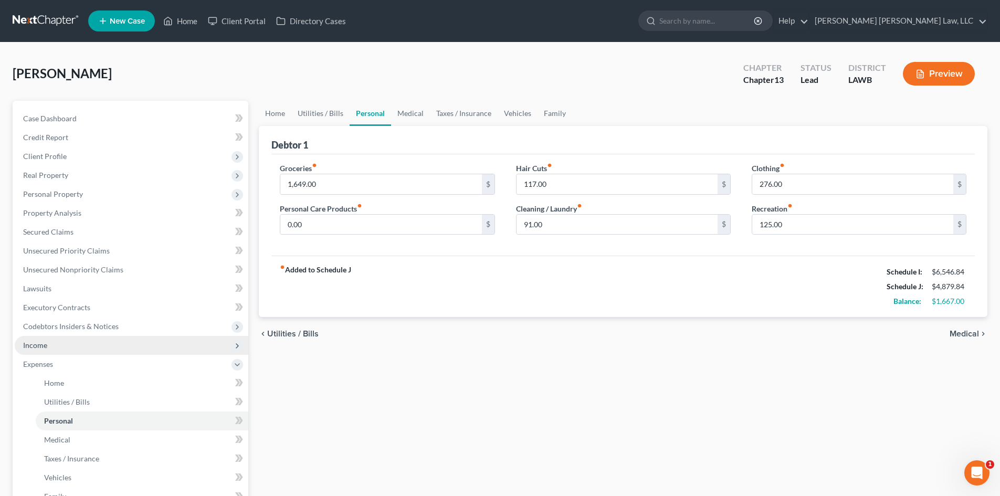
click at [85, 351] on span "Income" at bounding box center [132, 345] width 234 height 19
click at [145, 352] on span "Income" at bounding box center [132, 345] width 234 height 19
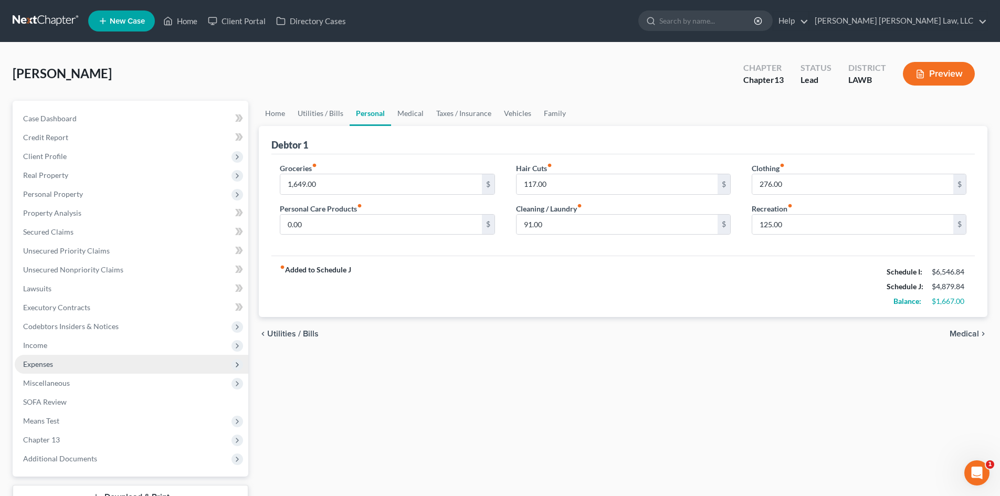
click at [145, 346] on span "Income" at bounding box center [132, 345] width 234 height 19
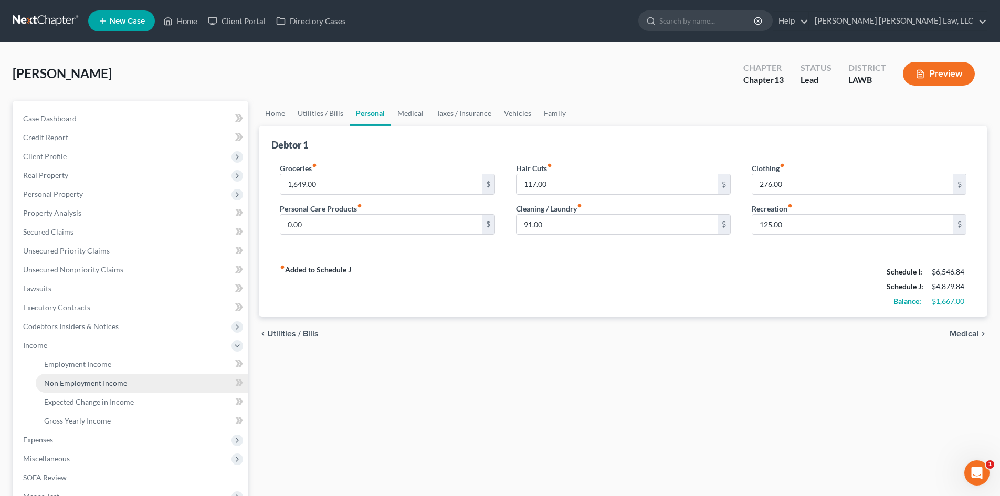
click at [138, 385] on link "Non Employment Income" at bounding box center [142, 383] width 213 height 19
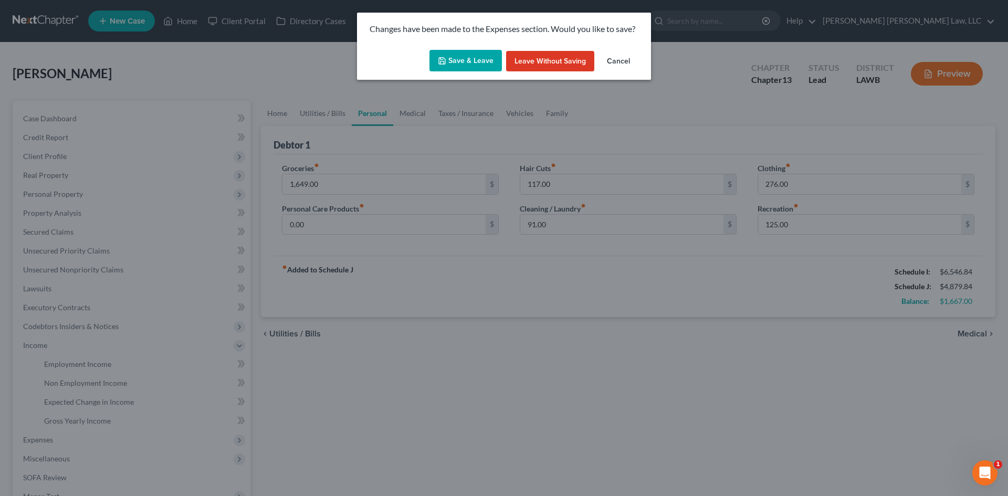
click at [470, 64] on button "Save & Leave" at bounding box center [465, 61] width 72 height 22
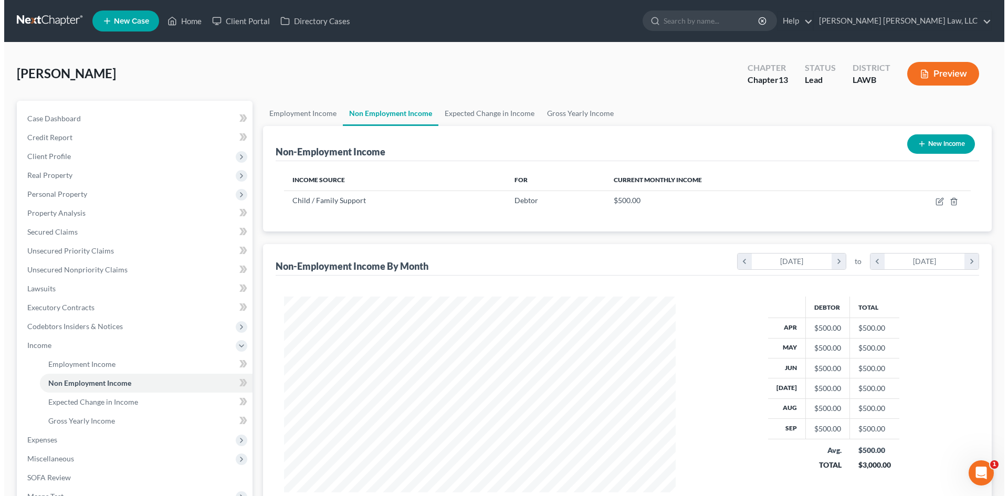
scroll to position [196, 413]
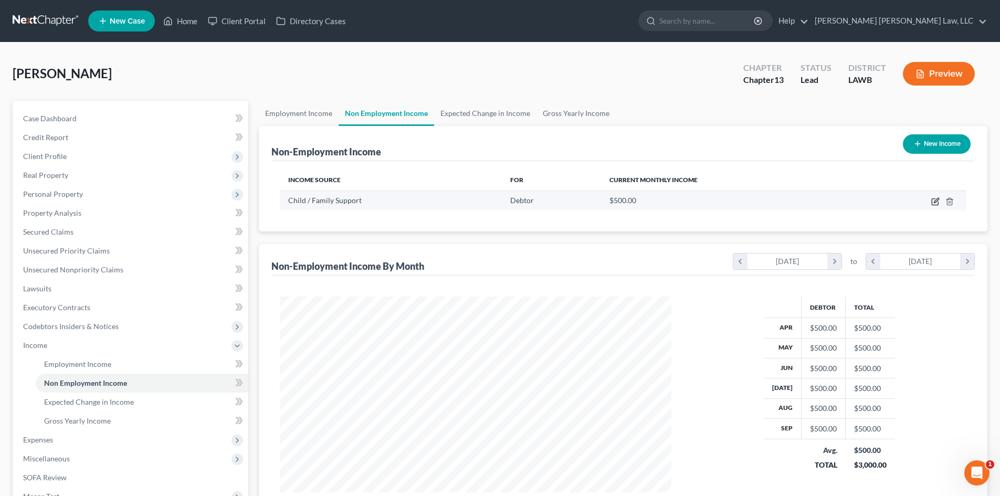
click at [937, 203] on icon "button" at bounding box center [935, 201] width 8 height 8
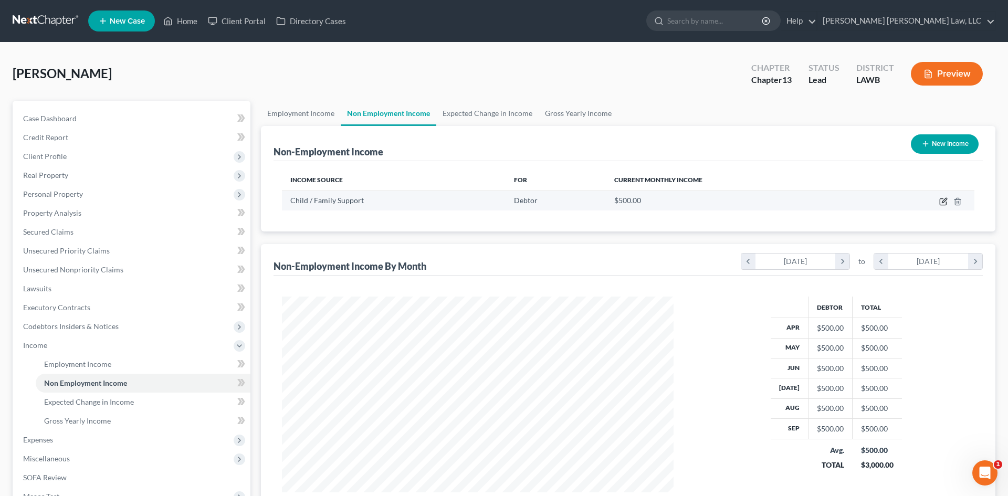
select select "7"
select select "0"
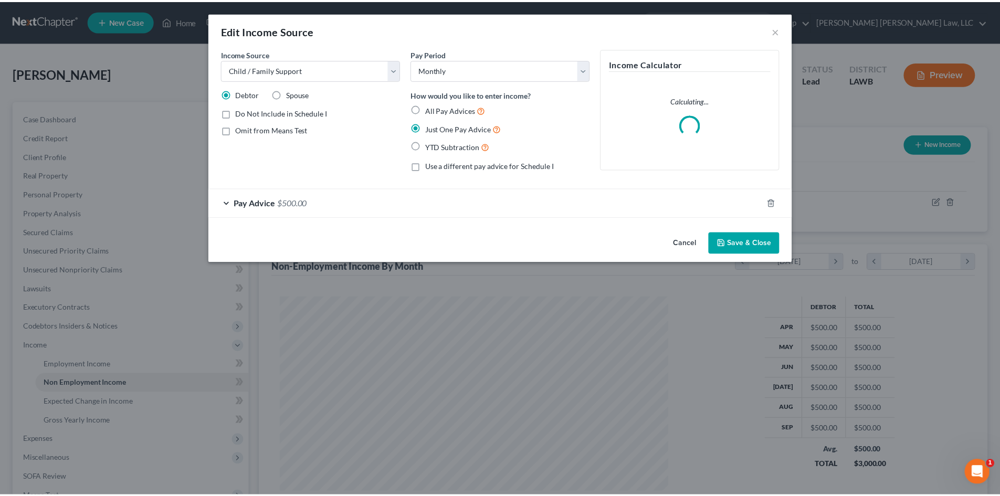
scroll to position [197, 416]
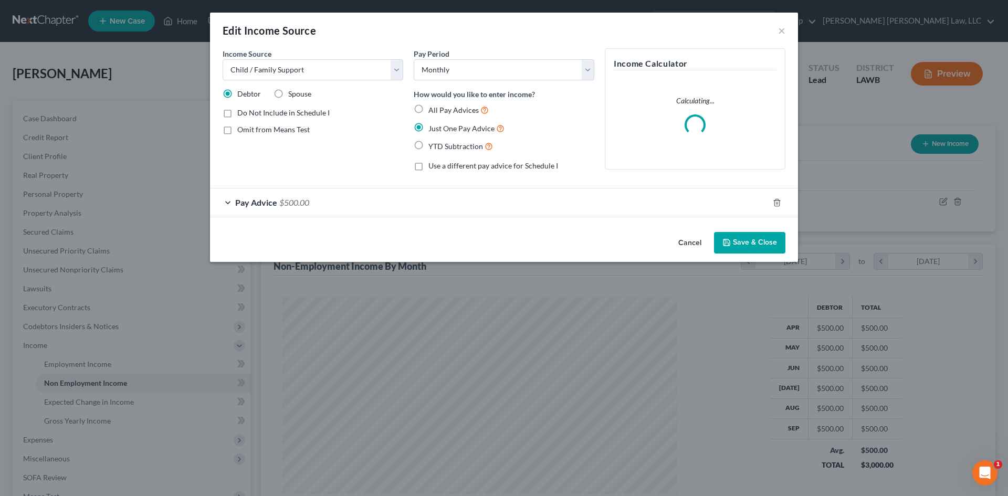
click at [756, 240] on button "Save & Close" at bounding box center [749, 243] width 71 height 22
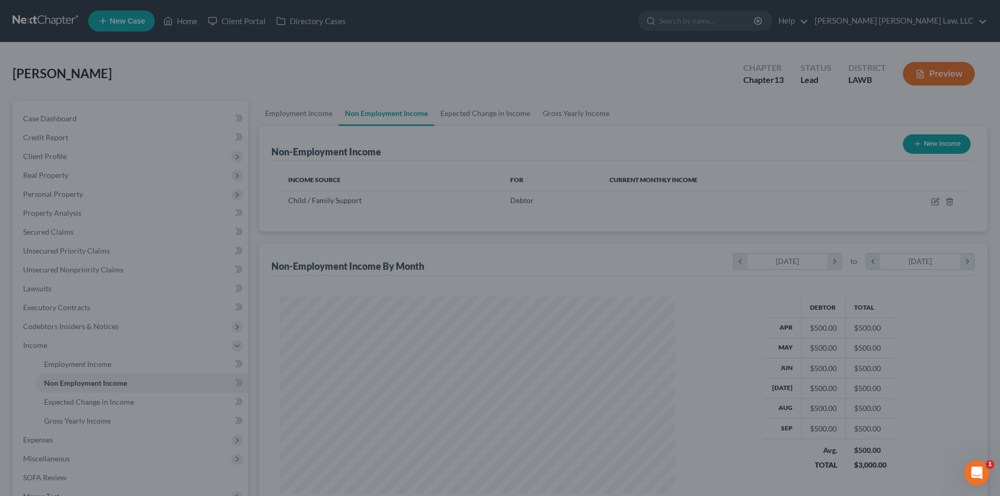
scroll to position [524798, 524581]
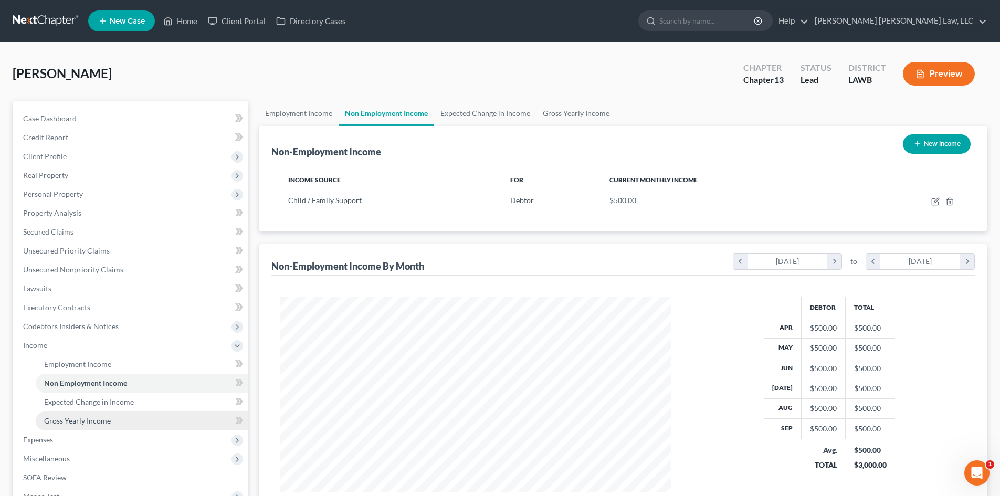
drag, startPoint x: 43, startPoint y: 437, endPoint x: 74, endPoint y: 423, distance: 34.1
click at [43, 437] on span "Expenses" at bounding box center [38, 439] width 30 height 9
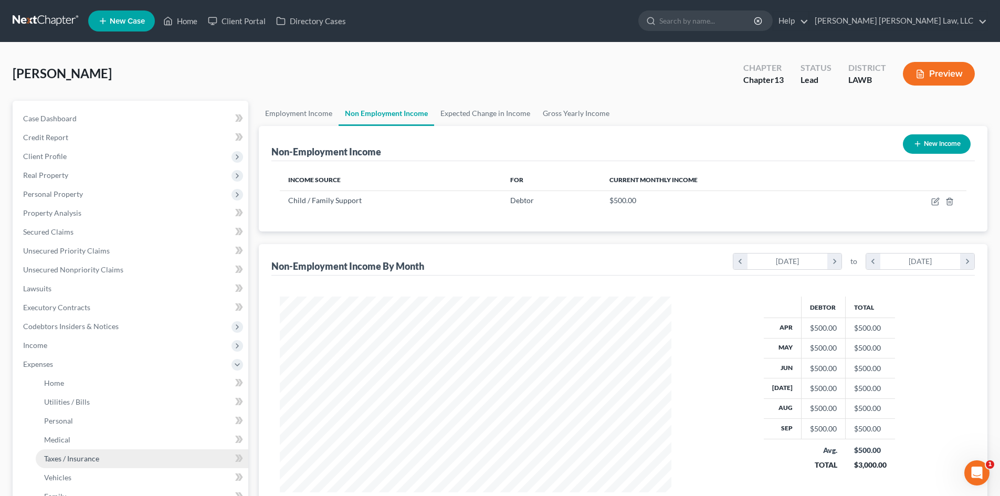
click at [98, 457] on span "Taxes / Insurance" at bounding box center [71, 458] width 55 height 9
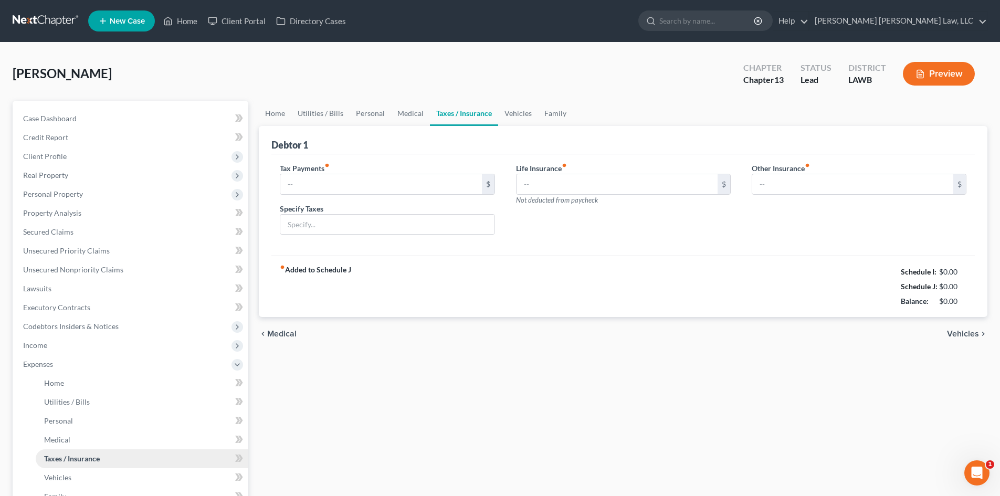
type input "0.00"
click at [400, 114] on link "Medical" at bounding box center [410, 113] width 39 height 25
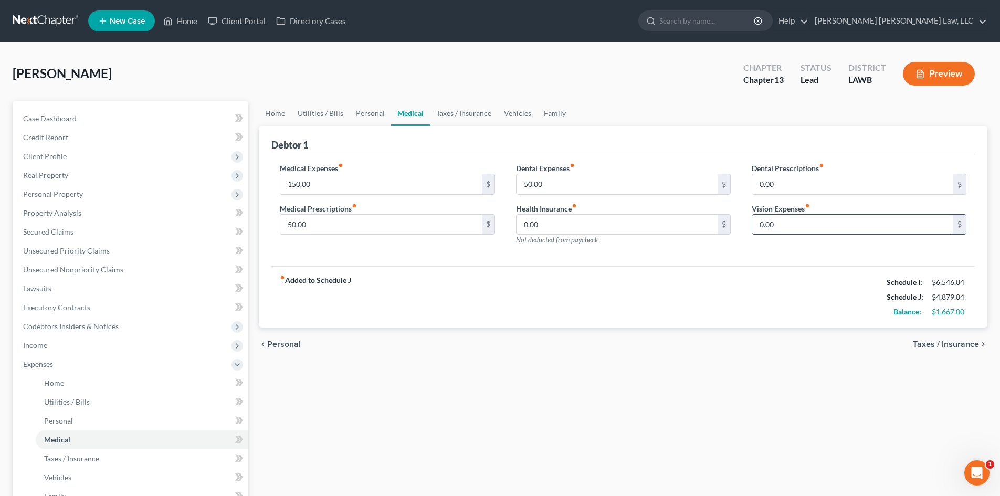
click at [829, 222] on input "0.00" at bounding box center [852, 225] width 201 height 20
type input "50.00"
click at [422, 280] on div "fiber_manual_record Added to Schedule J Schedule I: $6,546.84 Schedule J: $4,92…" at bounding box center [622, 296] width 703 height 61
click at [417, 220] on input "50.00" at bounding box center [380, 225] width 201 height 20
type input "100.00"
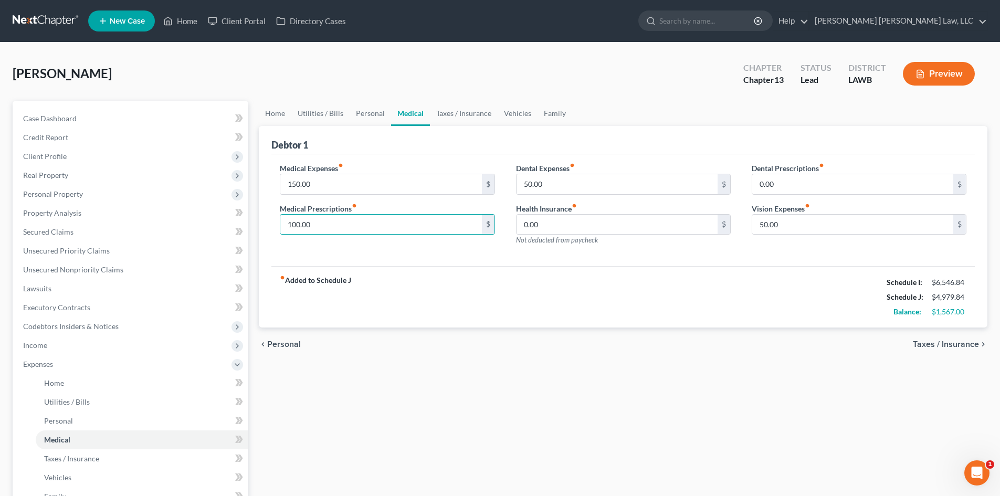
click at [501, 274] on div "fiber_manual_record Added to Schedule J Schedule I: $6,546.84 Schedule J: $4,97…" at bounding box center [622, 296] width 703 height 61
click at [306, 111] on link "Utilities / Bills" at bounding box center [320, 113] width 58 height 25
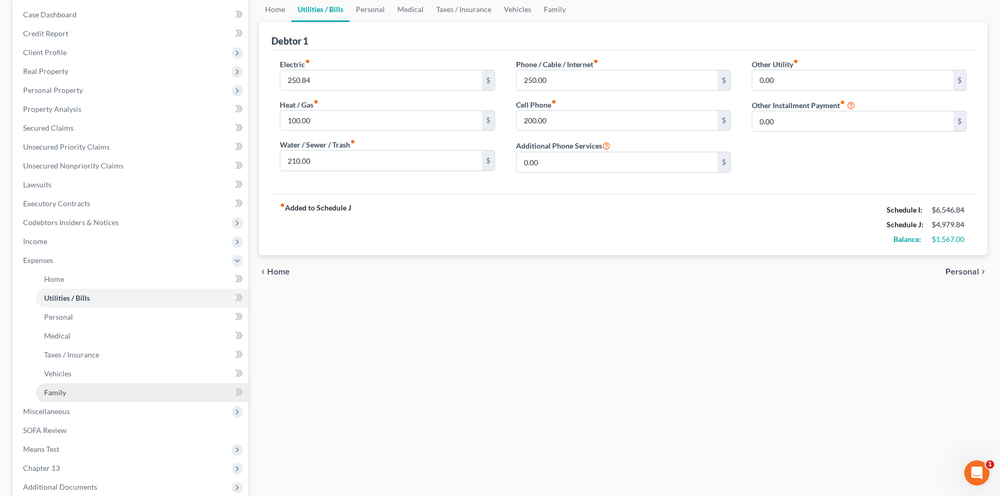
scroll to position [105, 0]
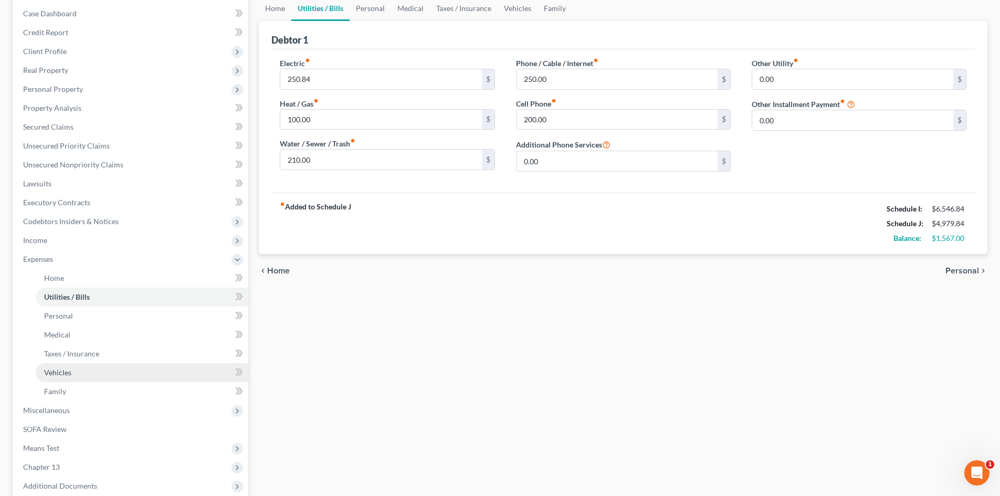
drag, startPoint x: 59, startPoint y: 406, endPoint x: 138, endPoint y: 380, distance: 83.2
click at [59, 406] on span "Miscellaneous" at bounding box center [46, 410] width 47 height 9
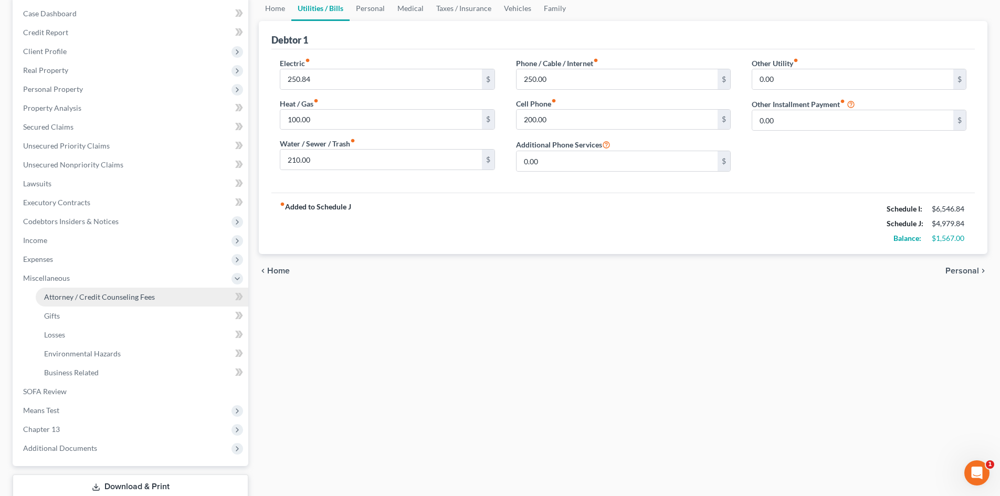
click at [117, 293] on span "Attorney / Credit Counseling Fees" at bounding box center [99, 296] width 111 height 9
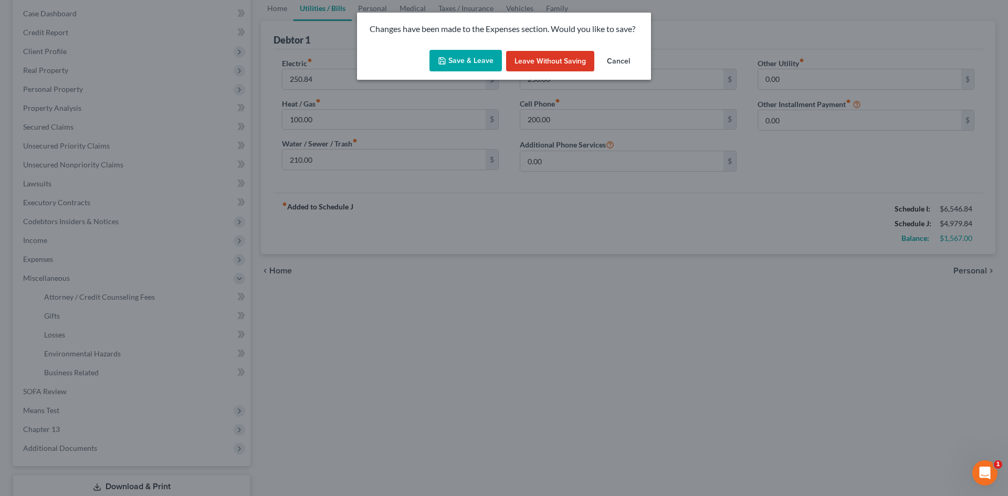
click at [473, 61] on button "Save & Leave" at bounding box center [465, 61] width 72 height 22
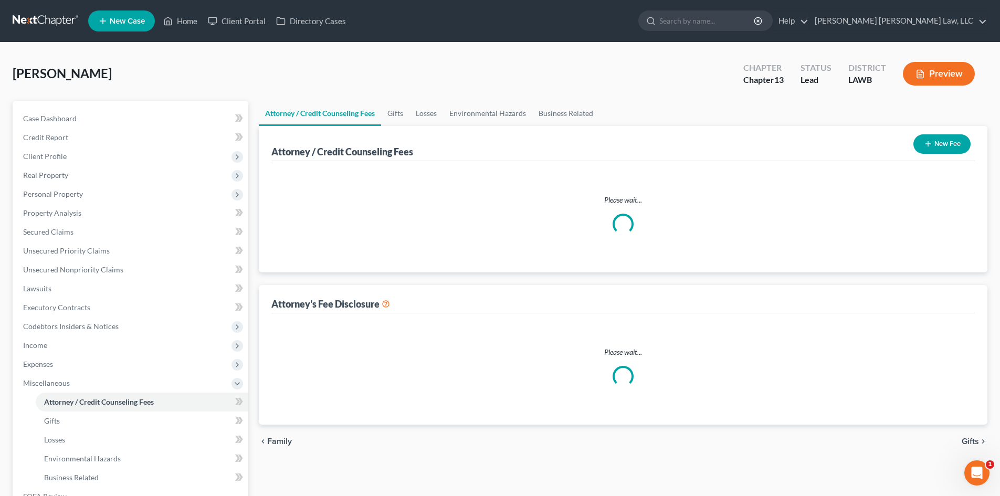
select select "1"
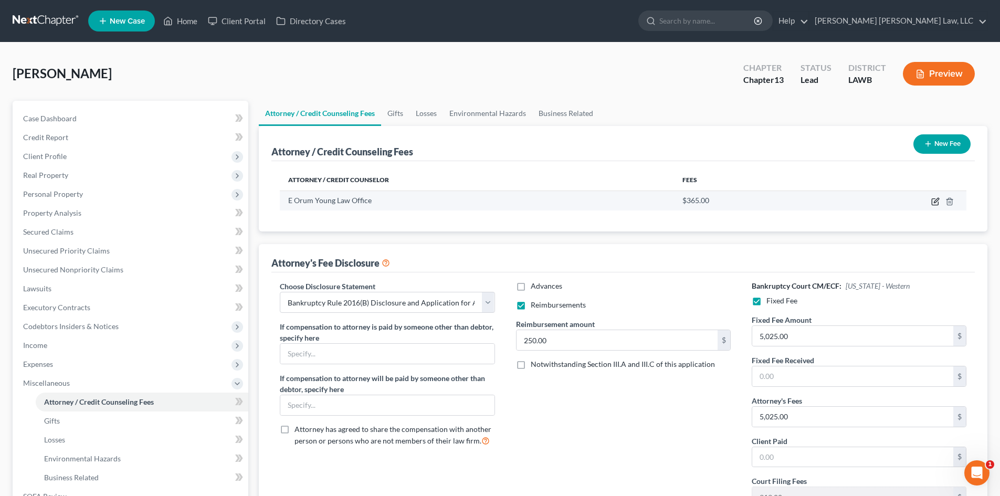
click at [934, 201] on icon "button" at bounding box center [935, 201] width 8 height 8
select select "19"
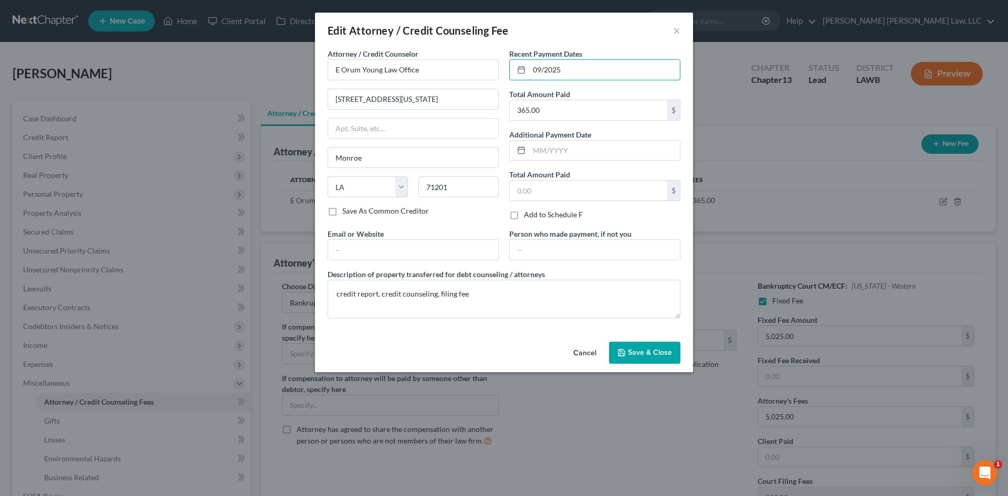
drag, startPoint x: 576, startPoint y: 67, endPoint x: 499, endPoint y: 74, distance: 77.5
click at [499, 74] on div "Attorney / Credit Counselor * E Orum Young Law Office [STREET_ADDRESS][GEOGRAPH…" at bounding box center [503, 187] width 363 height 279
type input "[DATE]"
click at [639, 355] on span "Save & Close" at bounding box center [650, 352] width 44 height 9
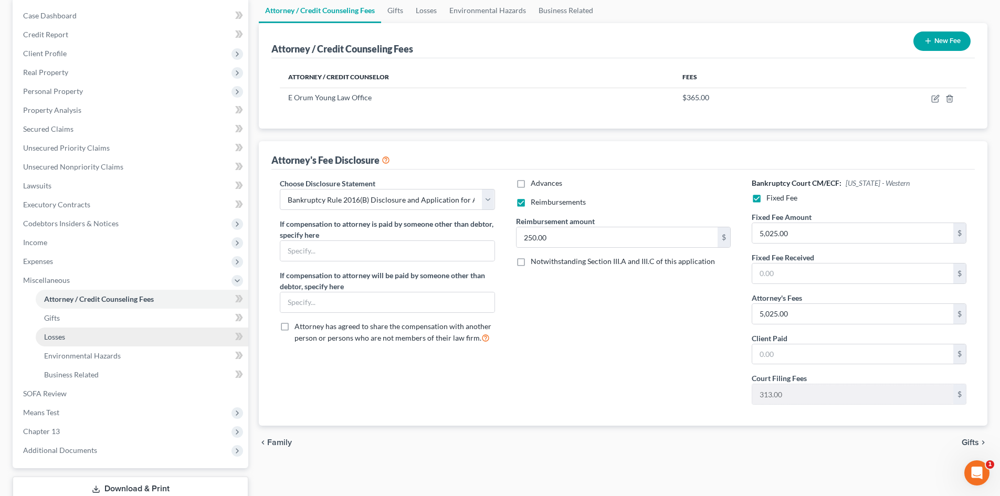
scroll to position [105, 0]
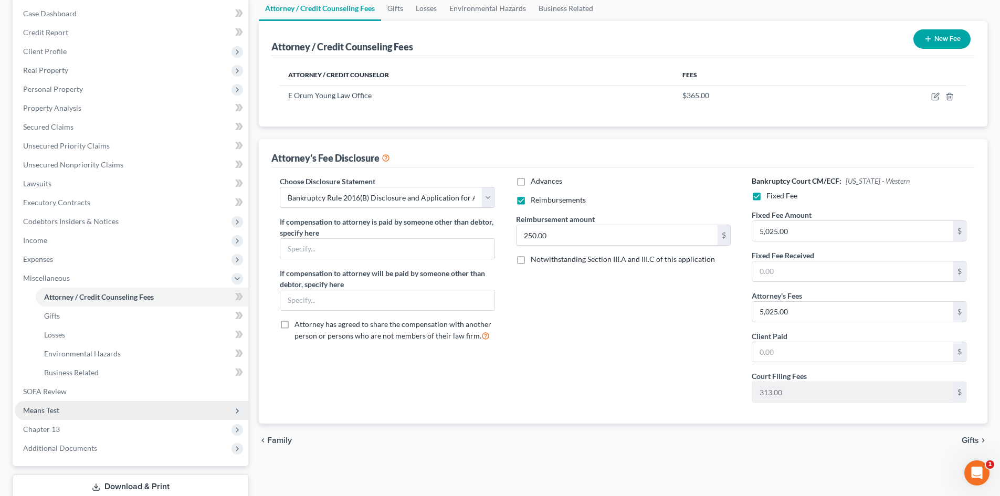
click at [55, 412] on span "Means Test" at bounding box center [41, 410] width 36 height 9
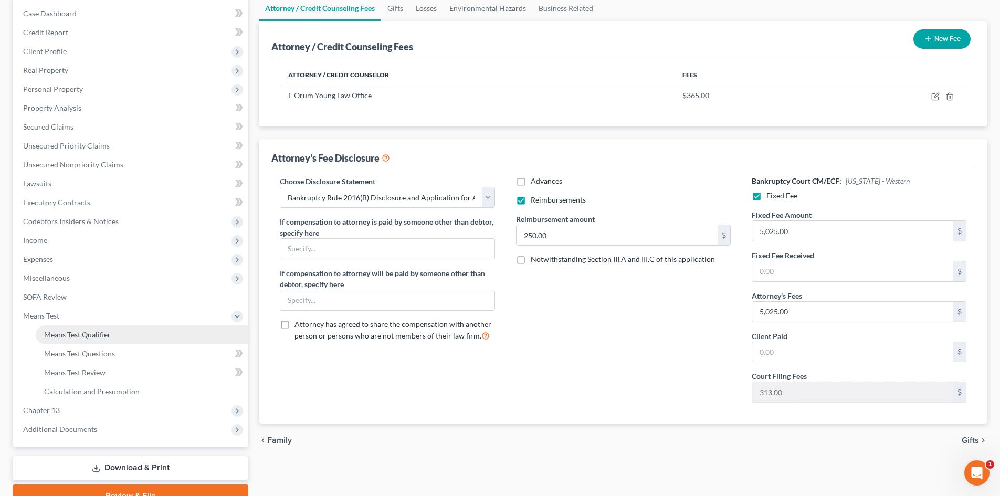
click at [108, 337] on span "Means Test Qualifier" at bounding box center [77, 334] width 67 height 9
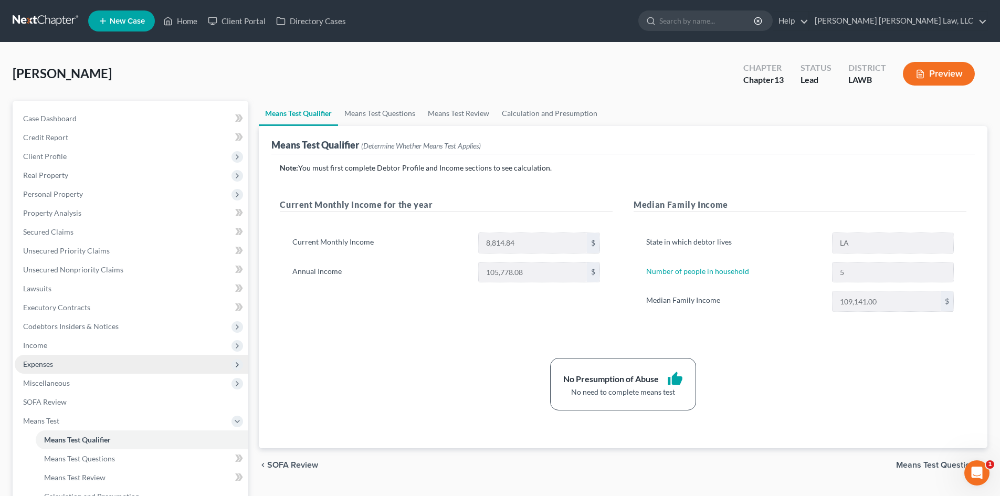
click at [53, 365] on span "Expenses" at bounding box center [38, 364] width 30 height 9
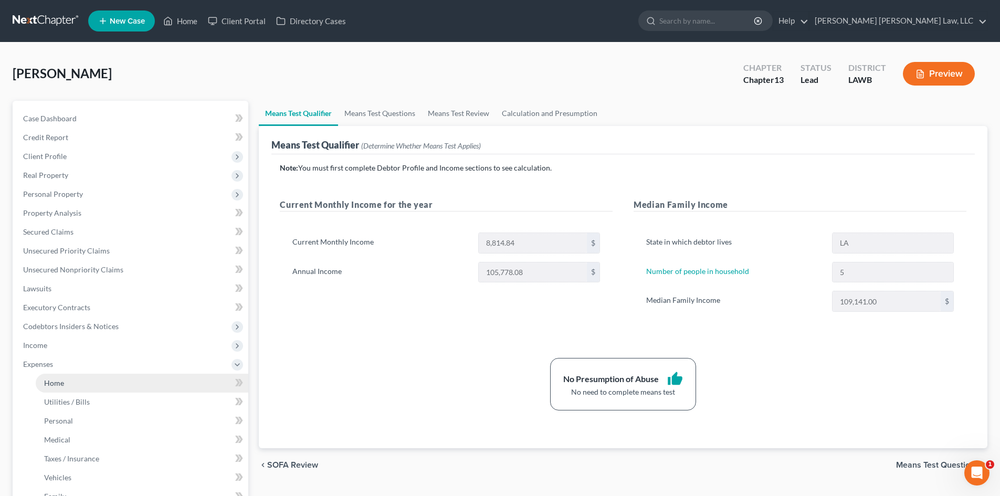
click at [123, 384] on link "Home" at bounding box center [142, 383] width 213 height 19
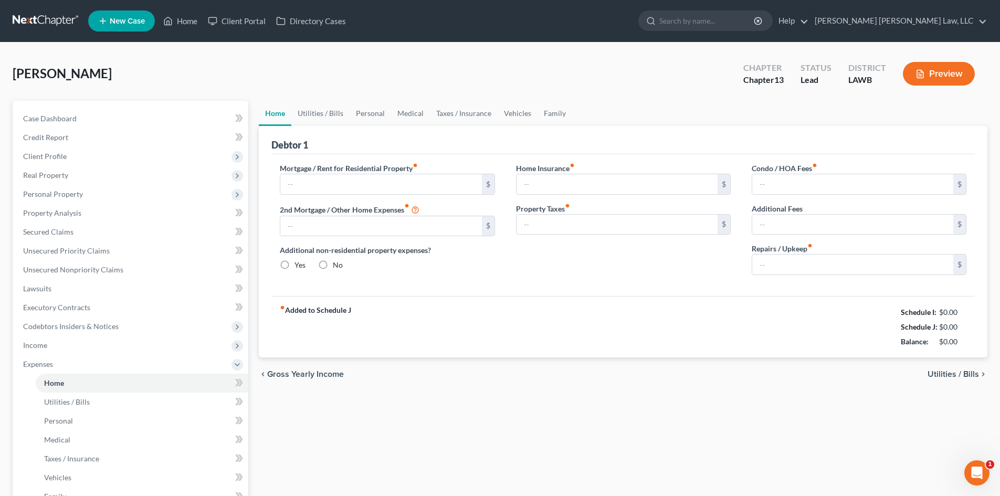
type input "846.00"
type input "0.00"
radio input "true"
type input "0.00"
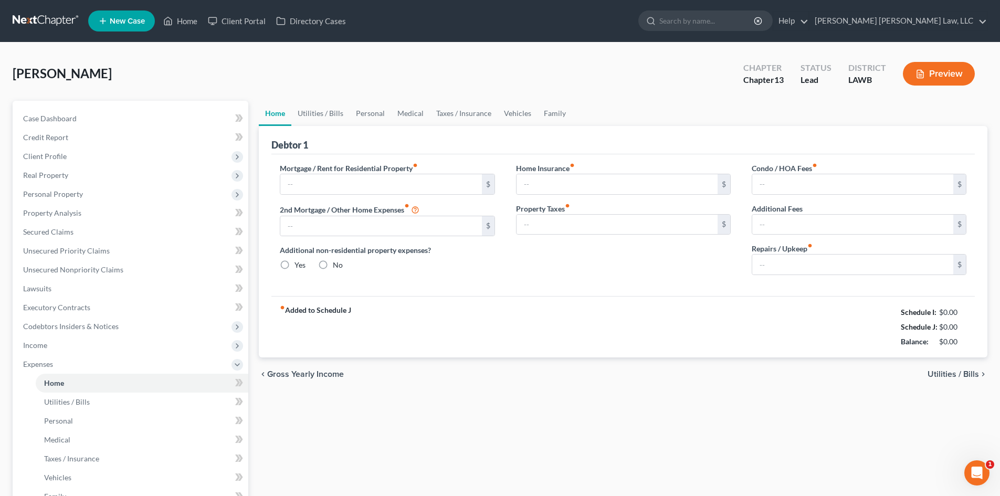
type input "0.00"
click at [327, 111] on link "Utilities / Bills" at bounding box center [320, 113] width 58 height 25
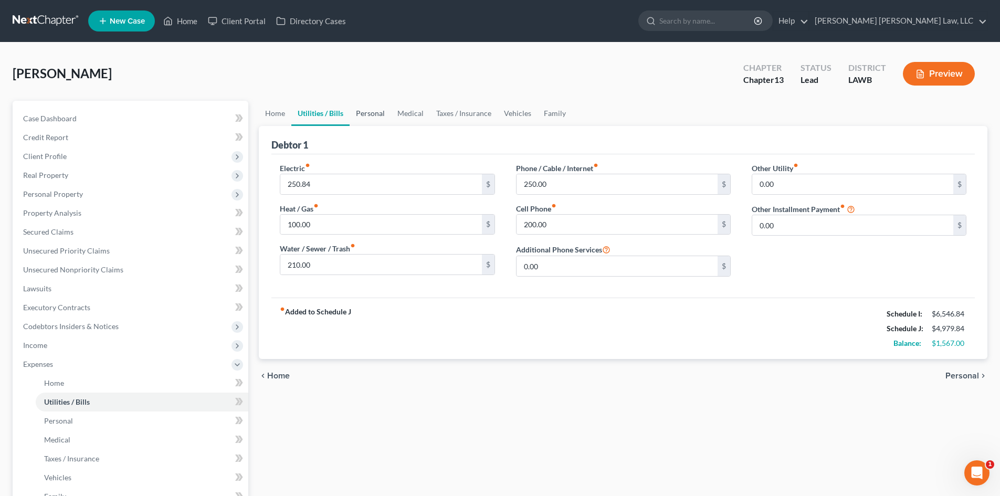
click at [369, 118] on link "Personal" at bounding box center [370, 113] width 41 height 25
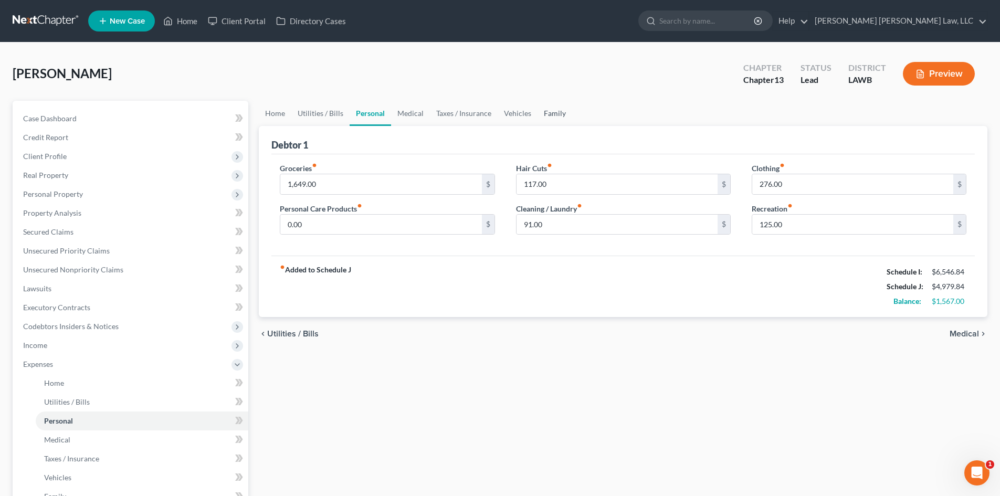
click at [545, 110] on link "Family" at bounding box center [555, 113] width 35 height 25
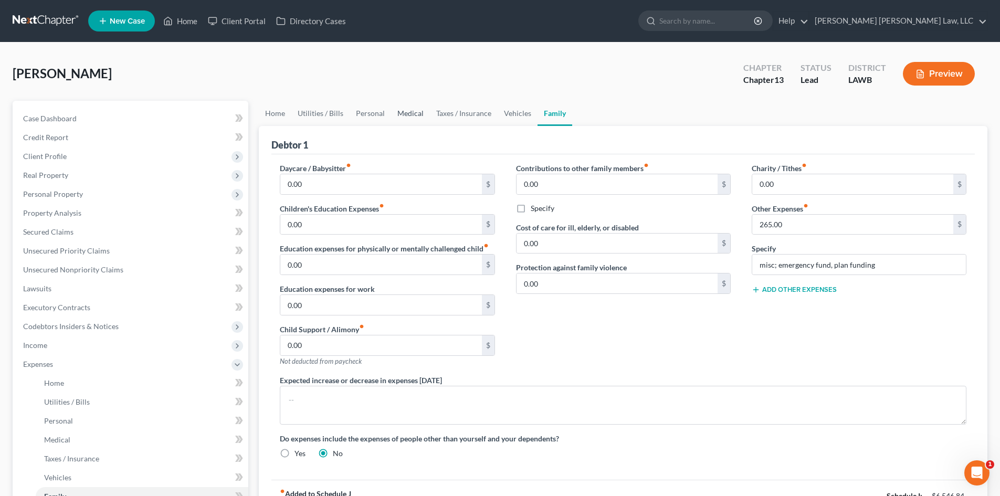
click at [420, 115] on link "Medical" at bounding box center [410, 113] width 39 height 25
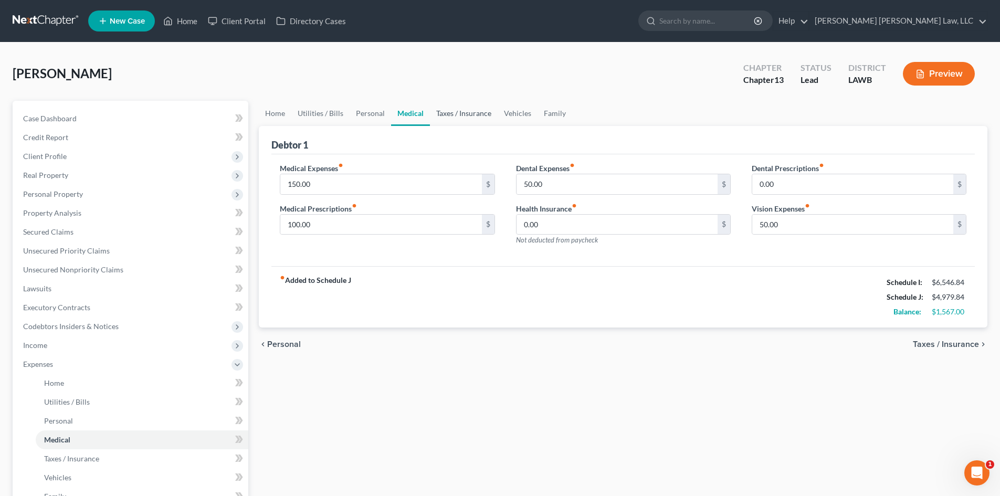
click at [468, 113] on link "Taxes / Insurance" at bounding box center [464, 113] width 68 height 25
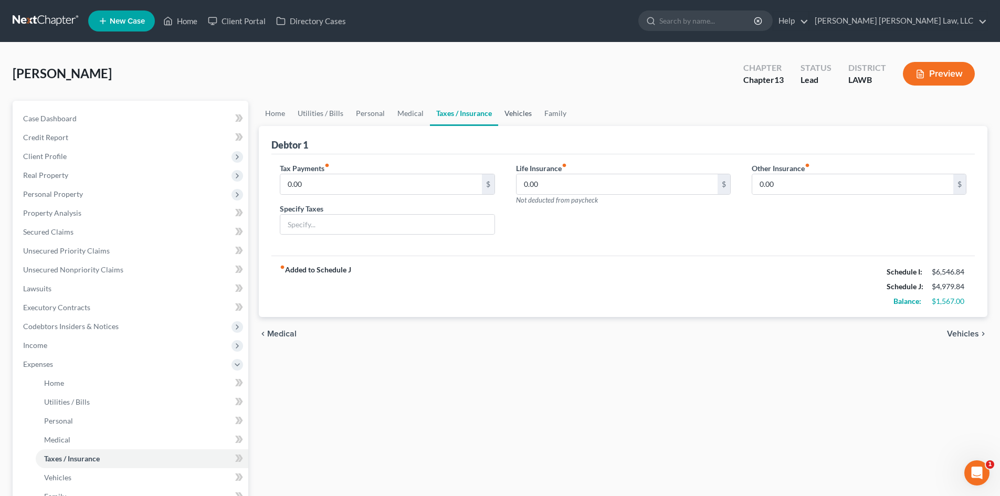
click at [509, 113] on link "Vehicles" at bounding box center [518, 113] width 40 height 25
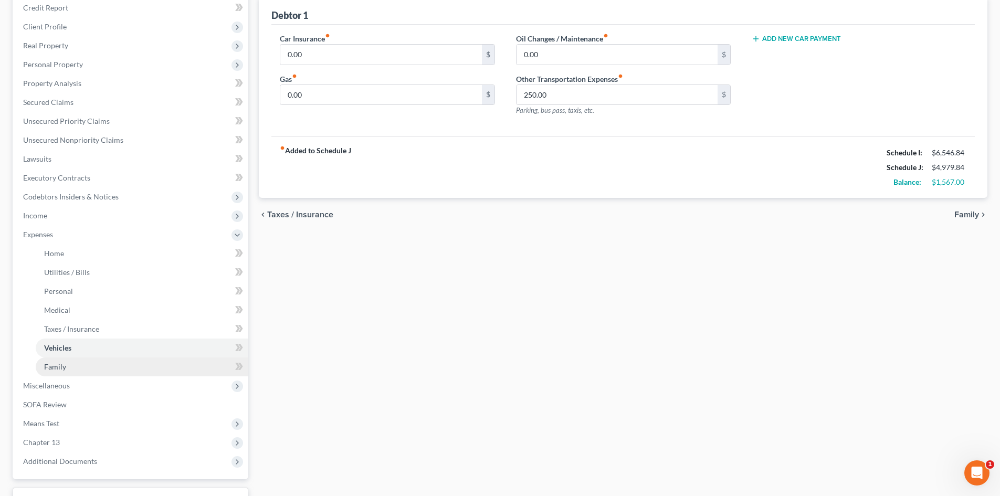
scroll to position [157, 0]
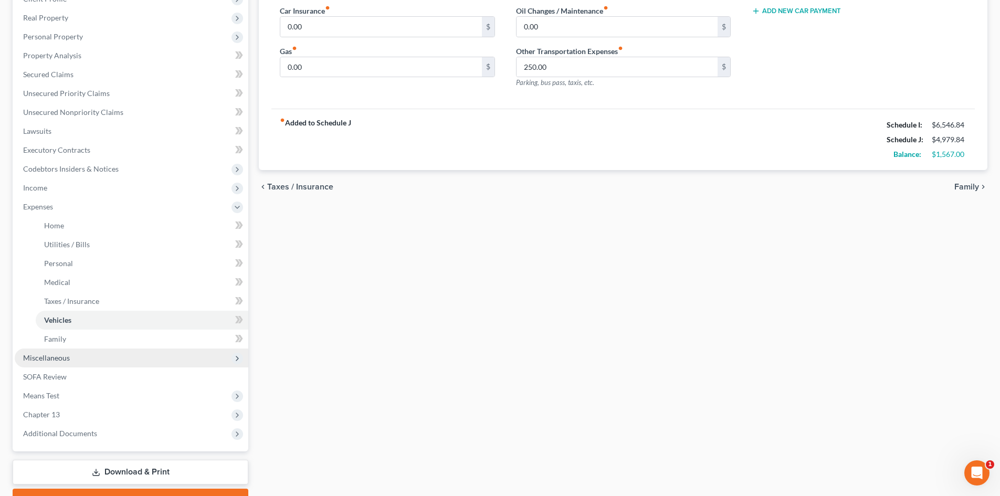
click at [71, 355] on span "Miscellaneous" at bounding box center [132, 358] width 234 height 19
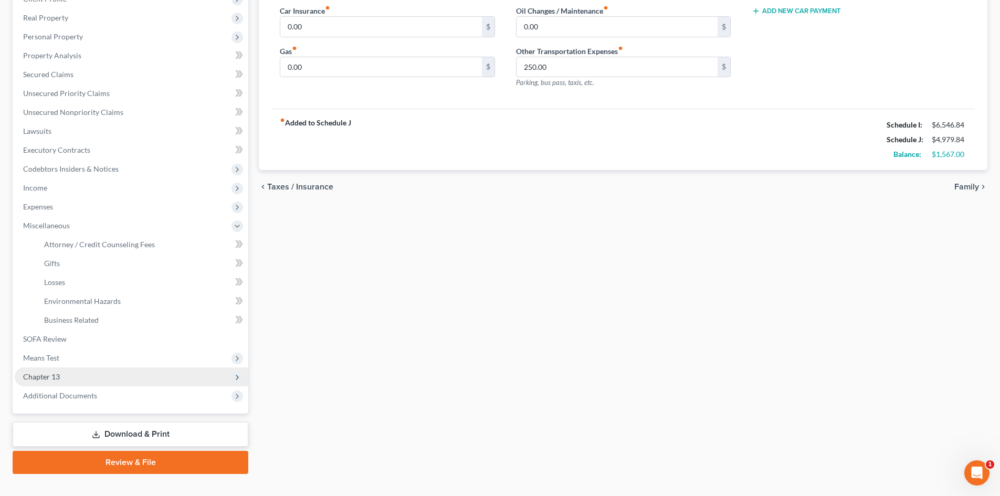
click at [72, 367] on span "Chapter 13" at bounding box center [132, 376] width 234 height 19
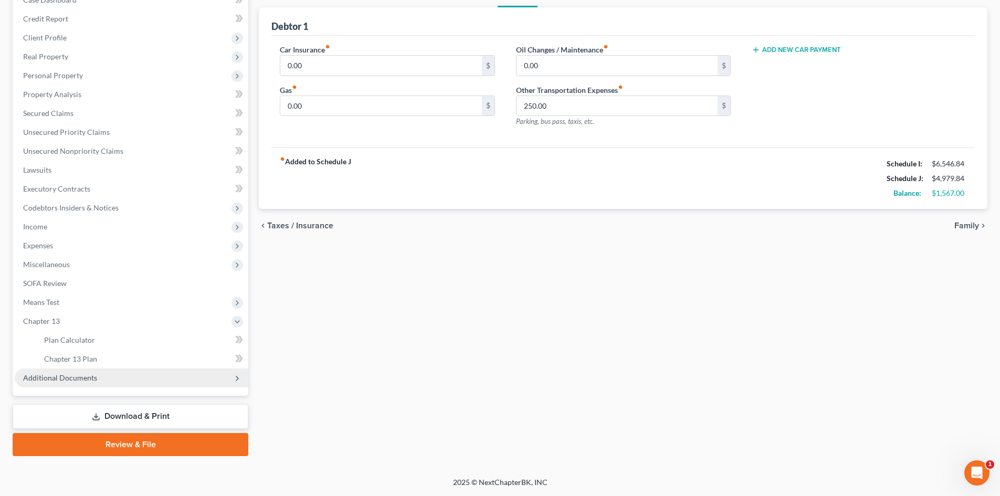
scroll to position [119, 0]
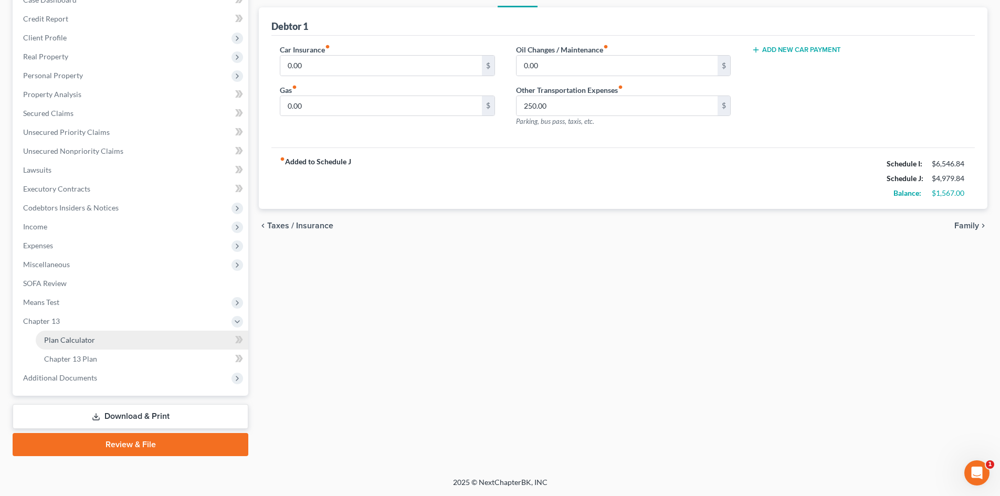
click at [77, 343] on span "Plan Calculator" at bounding box center [69, 339] width 51 height 9
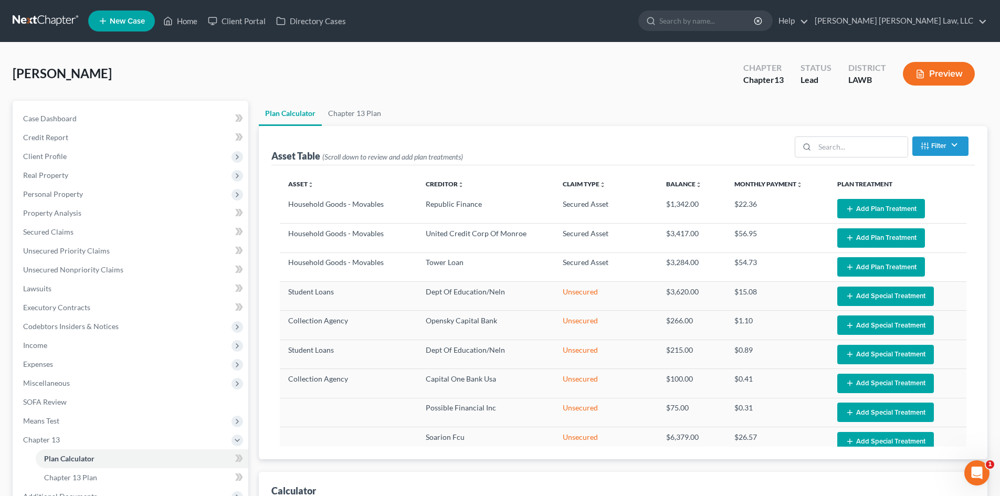
select select "59"
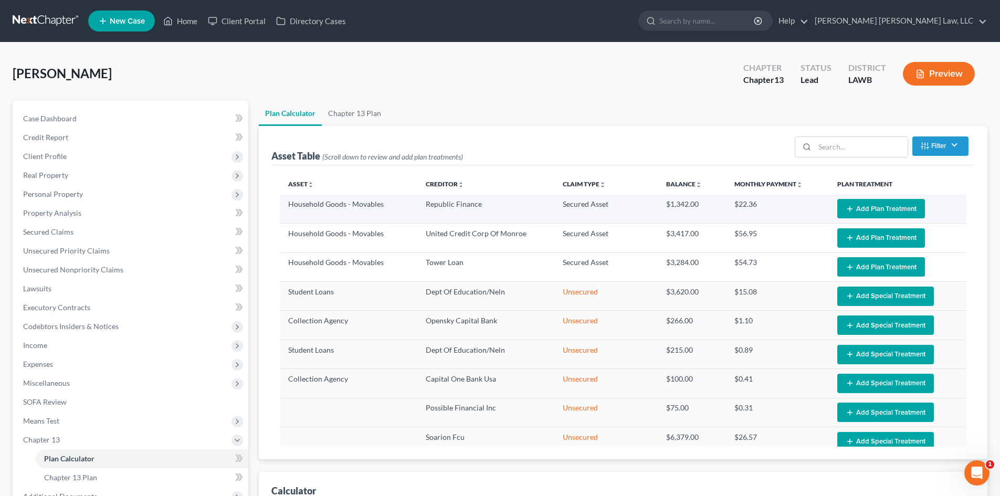
click at [853, 209] on button "Add Plan Treatment" at bounding box center [881, 208] width 88 height 19
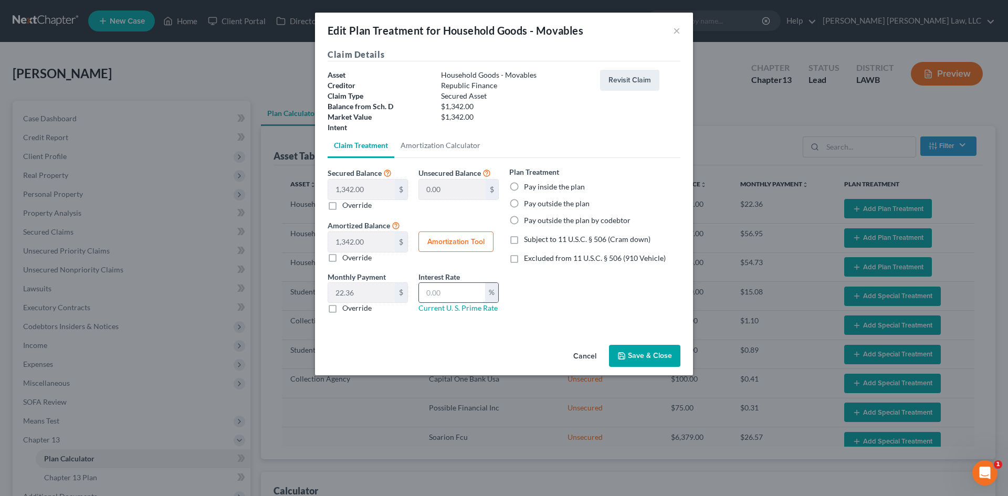
drag, startPoint x: 467, startPoint y: 296, endPoint x: 476, endPoint y: 302, distance: 11.2
click at [467, 296] on input "text" at bounding box center [452, 293] width 66 height 20
type input "7.25"
click at [538, 189] on label "Pay inside the plan" at bounding box center [554, 187] width 61 height 10
click at [535, 188] on input "Pay inside the plan" at bounding box center [531, 185] width 7 height 7
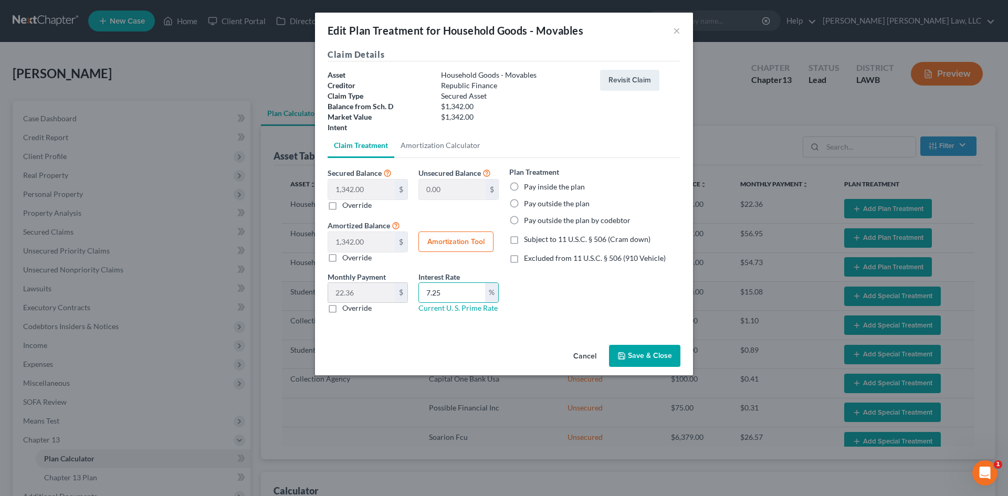
radio input "true"
click at [530, 236] on span "Subject to 11 U.S.C. § 506 (Cram down)" at bounding box center [587, 239] width 127 height 9
click at [530, 236] on input "Subject to 11 U.S.C. § 506 (Cram down)" at bounding box center [531, 237] width 7 height 7
checkbox input "true"
click at [356, 308] on label "Override" at bounding box center [356, 308] width 29 height 10
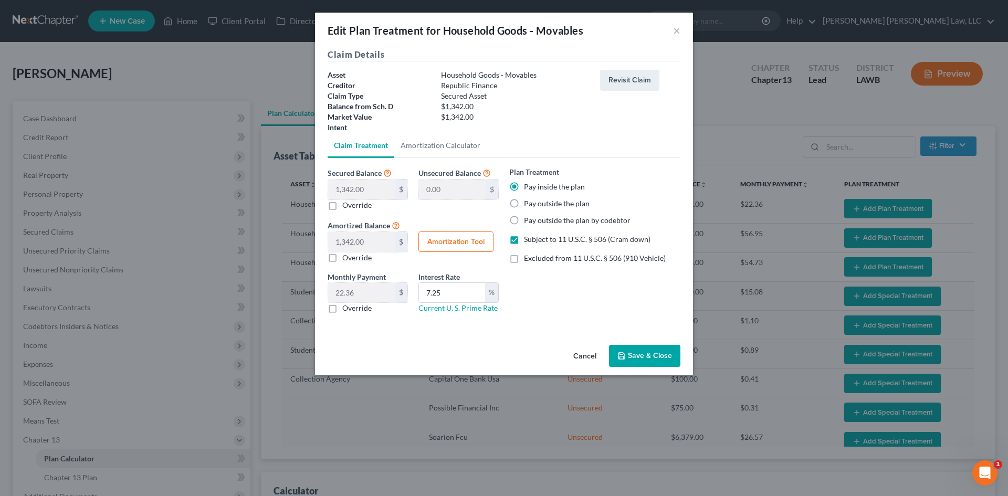
click at [353, 308] on input "Override" at bounding box center [349, 306] width 7 height 7
checkbox input "true"
click at [364, 293] on input "text" at bounding box center [361, 293] width 67 height 20
type input "26.73"
click at [655, 356] on button "Save & Close" at bounding box center [644, 356] width 71 height 22
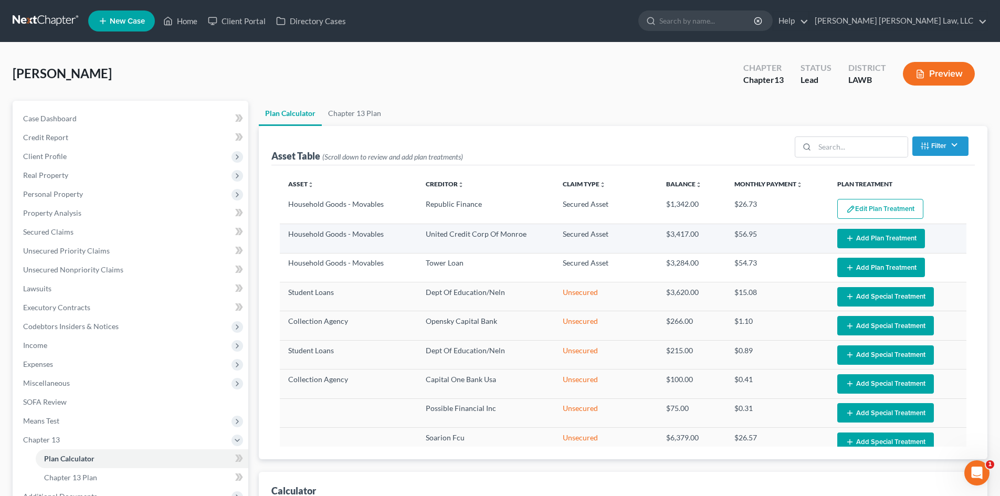
click at [862, 232] on button "Add Plan Treatment" at bounding box center [881, 238] width 88 height 19
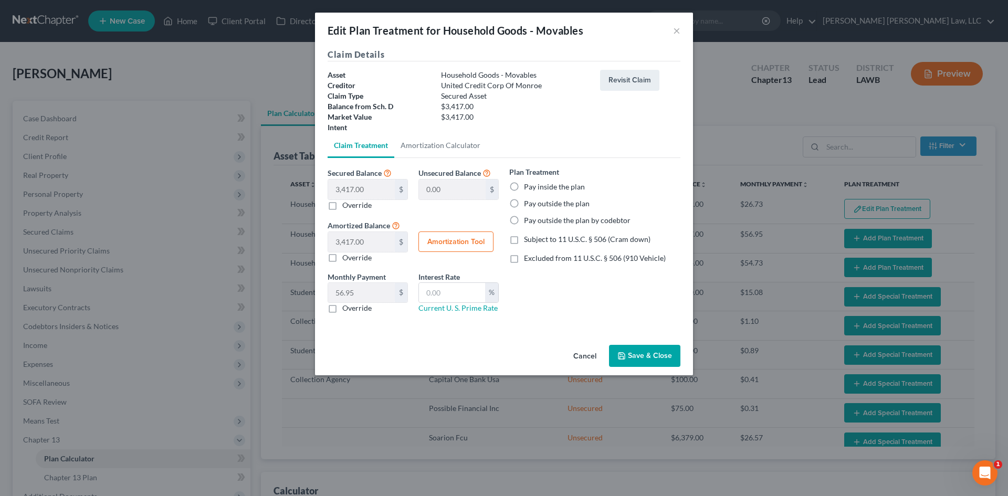
select select "59"
click at [552, 186] on label "Pay inside the plan" at bounding box center [554, 187] width 61 height 10
click at [535, 186] on input "Pay inside the plan" at bounding box center [531, 185] width 7 height 7
radio input "true"
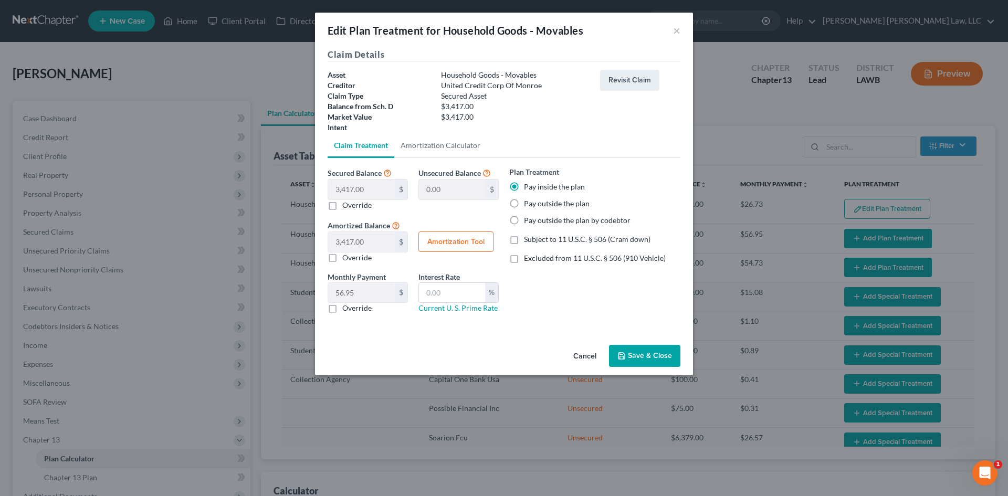
click at [555, 235] on span "Subject to 11 U.S.C. § 506 (Cram down)" at bounding box center [587, 239] width 127 height 9
click at [535, 235] on input "Subject to 11 U.S.C. § 506 (Cram down)" at bounding box center [531, 237] width 7 height 7
checkbox input "true"
drag, startPoint x: 473, startPoint y: 288, endPoint x: 475, endPoint y: 301, distance: 13.2
click at [473, 288] on input "text" at bounding box center [452, 293] width 66 height 20
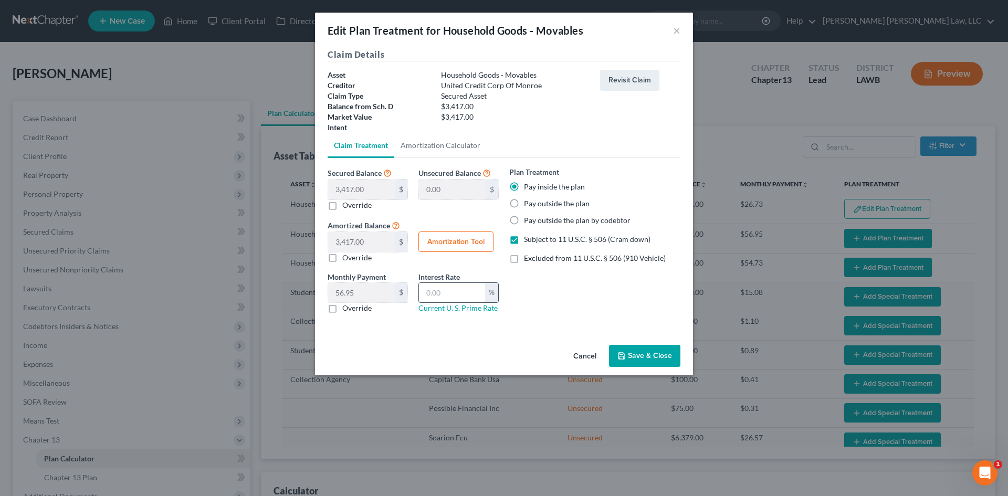
type input "7.25"
click at [366, 311] on label "Override" at bounding box center [356, 308] width 29 height 10
click at [353, 310] on input "Override" at bounding box center [349, 306] width 7 height 7
checkbox input "true"
click at [357, 291] on input "text" at bounding box center [361, 293] width 67 height 20
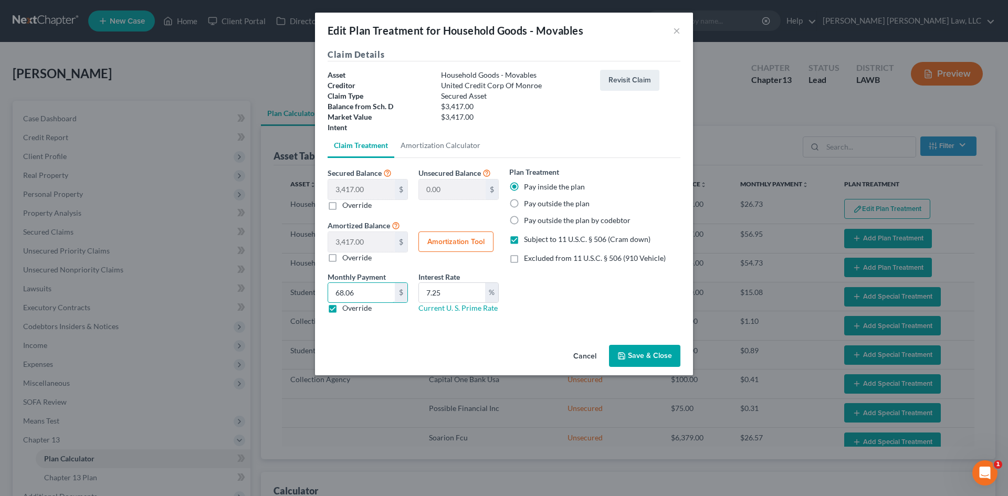
type input "68.06"
click at [645, 346] on button "Save & Close" at bounding box center [644, 356] width 71 height 22
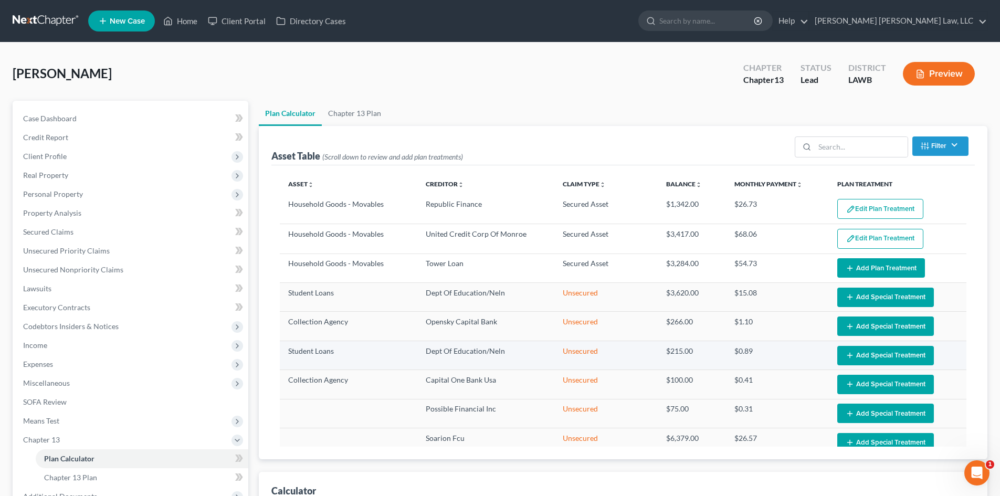
select select "59"
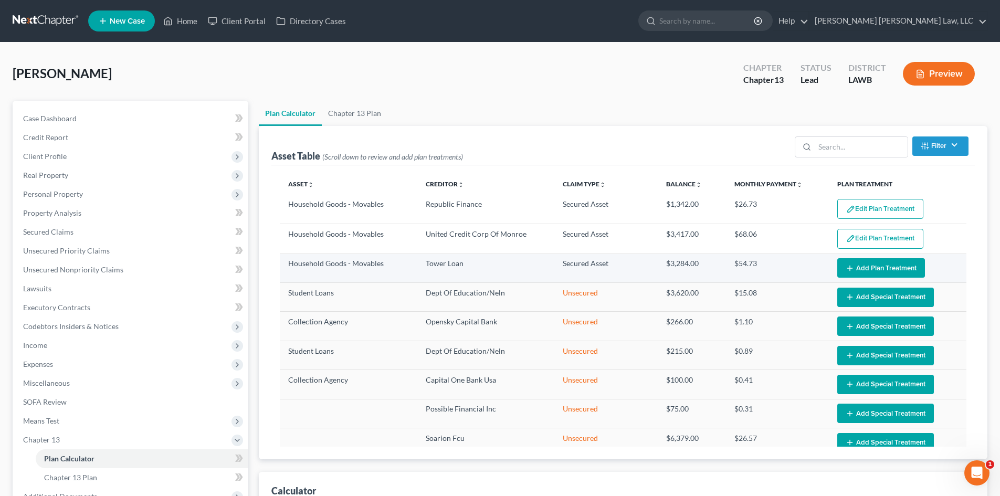
click at [837, 264] on button "Add Plan Treatment" at bounding box center [881, 267] width 88 height 19
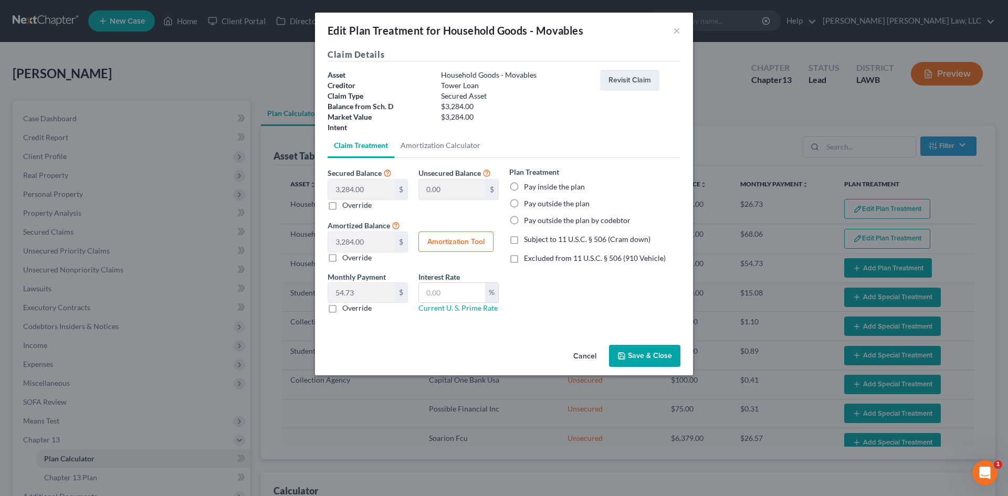
click at [546, 189] on label "Pay inside the plan" at bounding box center [554, 187] width 61 height 10
click at [535, 188] on input "Pay inside the plan" at bounding box center [531, 185] width 7 height 7
radio input "true"
click at [551, 236] on span "Subject to 11 U.S.C. § 506 (Cram down)" at bounding box center [587, 239] width 127 height 9
click at [535, 236] on input "Subject to 11 U.S.C. § 506 (Cram down)" at bounding box center [531, 237] width 7 height 7
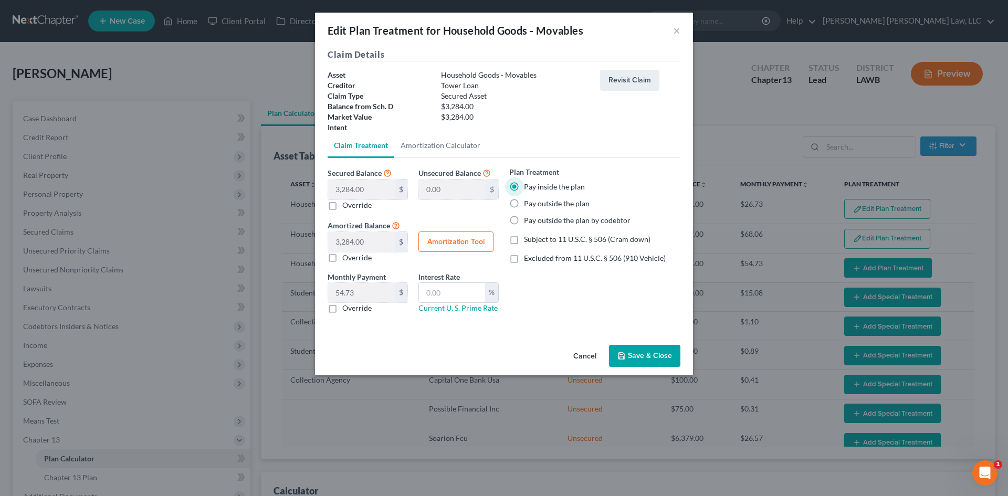
checkbox input "true"
click at [467, 290] on input "text" at bounding box center [452, 293] width 66 height 20
type input "7.25"
click at [419, 353] on div "Cancel Save & Close" at bounding box center [504, 358] width 378 height 35
click at [356, 309] on label "Override" at bounding box center [356, 308] width 29 height 10
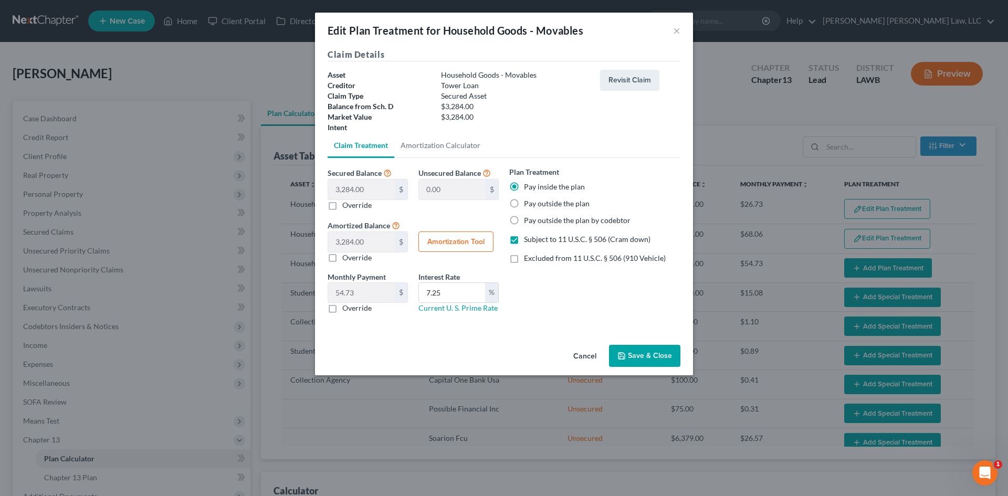
click at [353, 309] on input "Override" at bounding box center [349, 306] width 7 height 7
checkbox input "true"
click at [372, 291] on input "text" at bounding box center [361, 293] width 67 height 20
type input "65.42"
click at [635, 358] on button "Save & Close" at bounding box center [644, 356] width 71 height 22
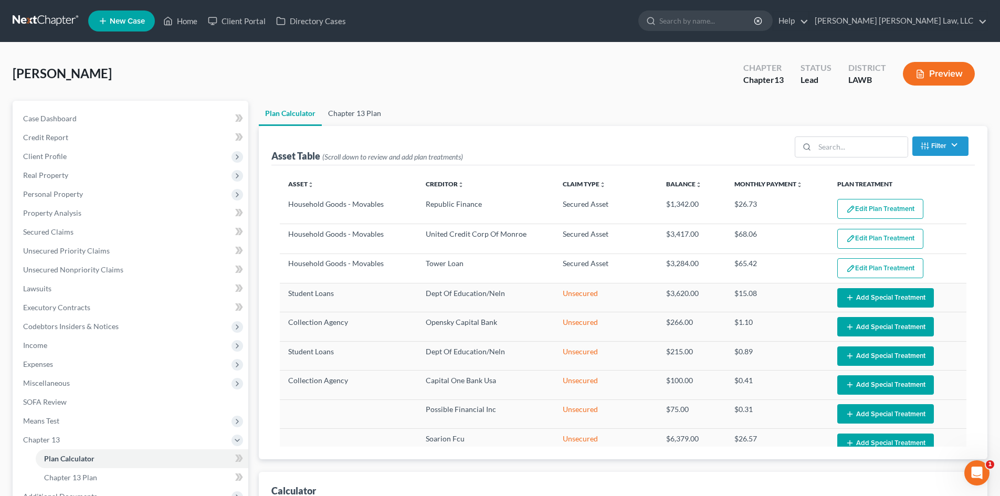
click at [356, 101] on link "Chapter 13 Plan" at bounding box center [355, 113] width 66 height 25
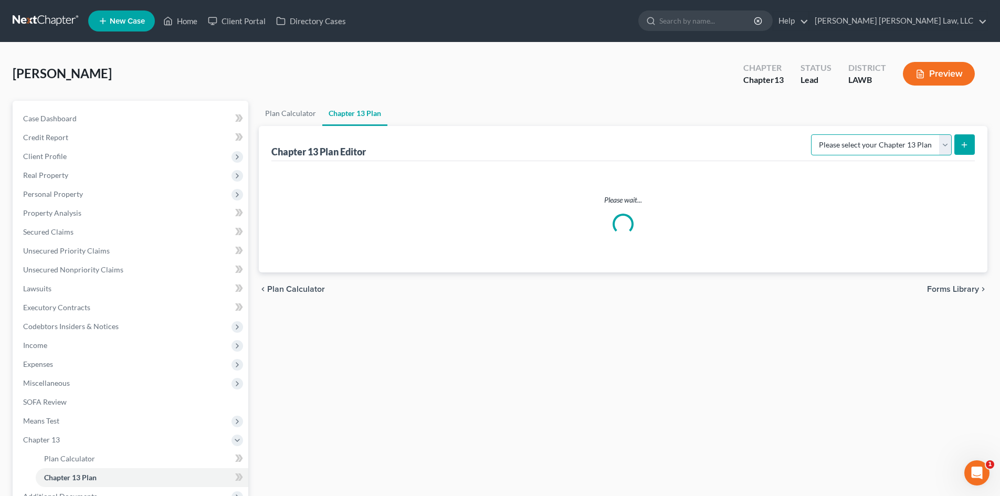
click at [873, 141] on select "Please select your Chapter 13 Plan" at bounding box center [881, 144] width 141 height 21
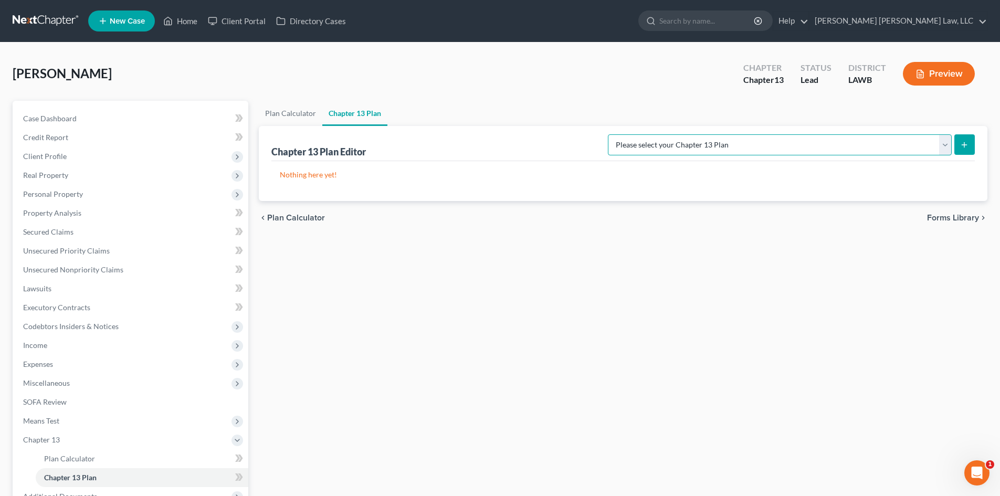
select select "1"
click at [718, 134] on select "Please select your Chapter 13 Plan [PERSON_NAME] Custom Plan (Revised [DATE]) […" at bounding box center [780, 144] width 344 height 21
click at [962, 139] on button "submit" at bounding box center [964, 144] width 20 height 20
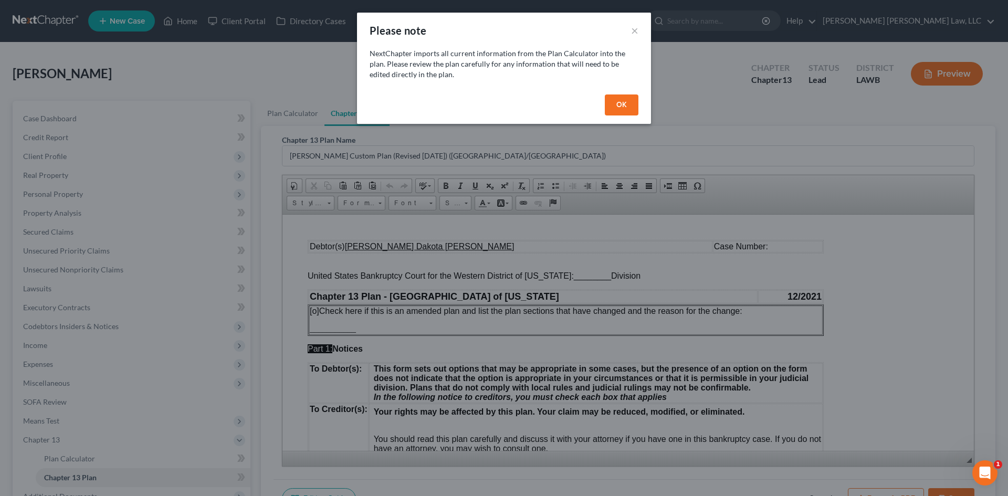
click at [624, 103] on button "OK" at bounding box center [622, 104] width 34 height 21
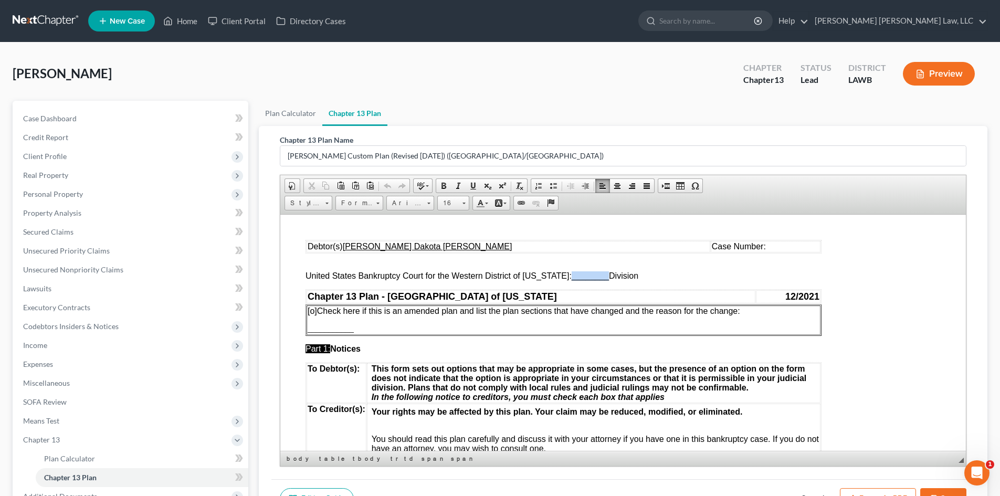
drag, startPoint x: 563, startPoint y: 279, endPoint x: 599, endPoint y: 275, distance: 36.5
click at [599, 275] on span "________" at bounding box center [590, 275] width 37 height 9
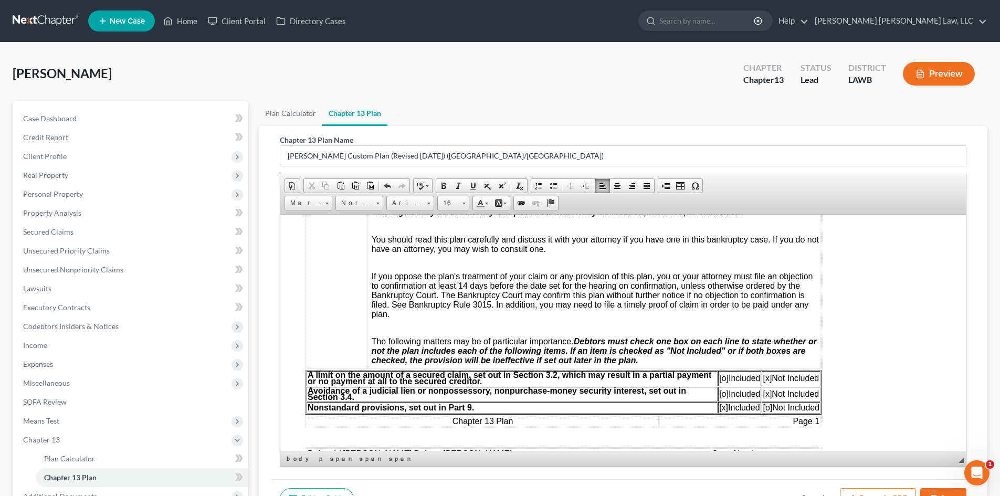
scroll to position [210, 0]
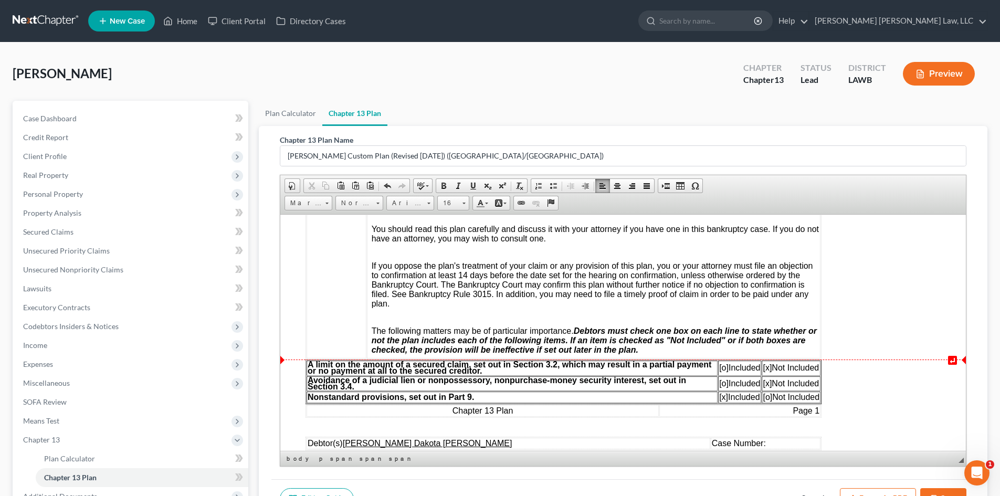
click at [719, 368] on span "[o]" at bounding box center [723, 367] width 9 height 9
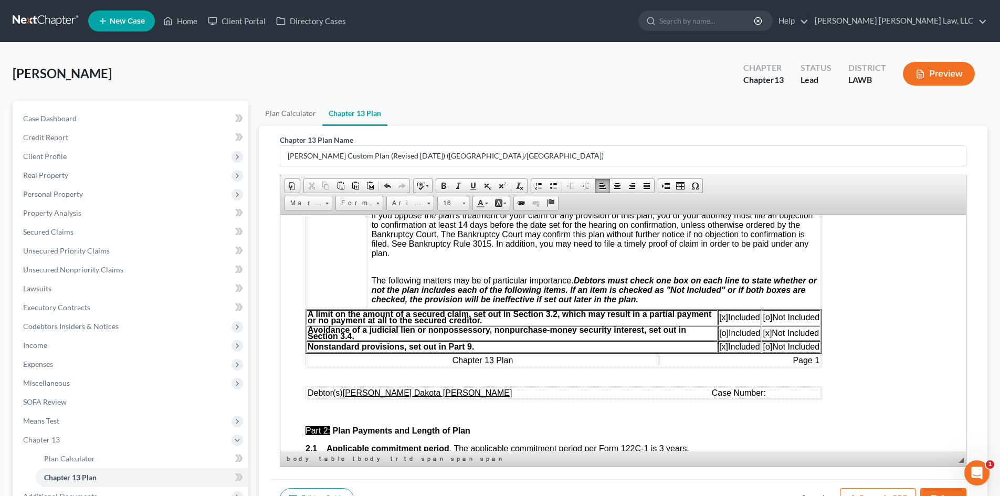
scroll to position [315, 0]
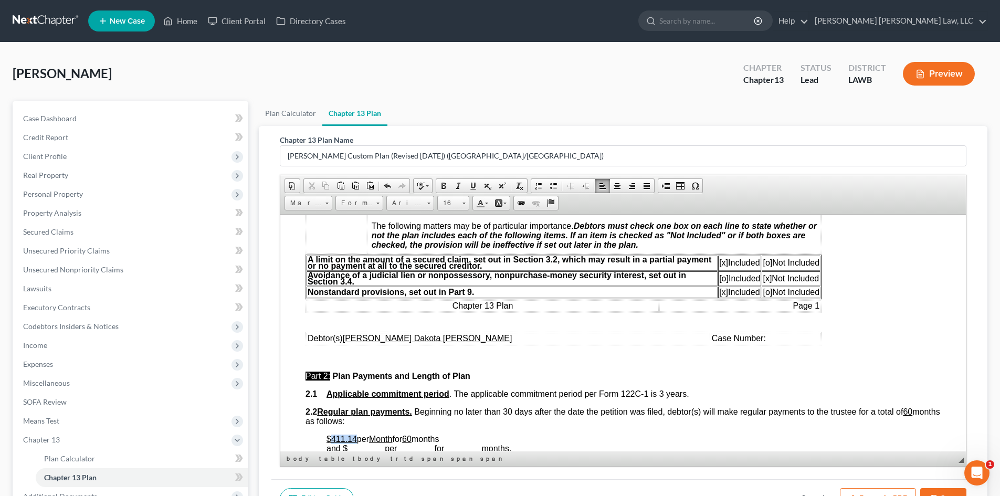
drag, startPoint x: 355, startPoint y: 437, endPoint x: 333, endPoint y: 437, distance: 22.1
click at [333, 437] on u "$411.14" at bounding box center [342, 438] width 30 height 9
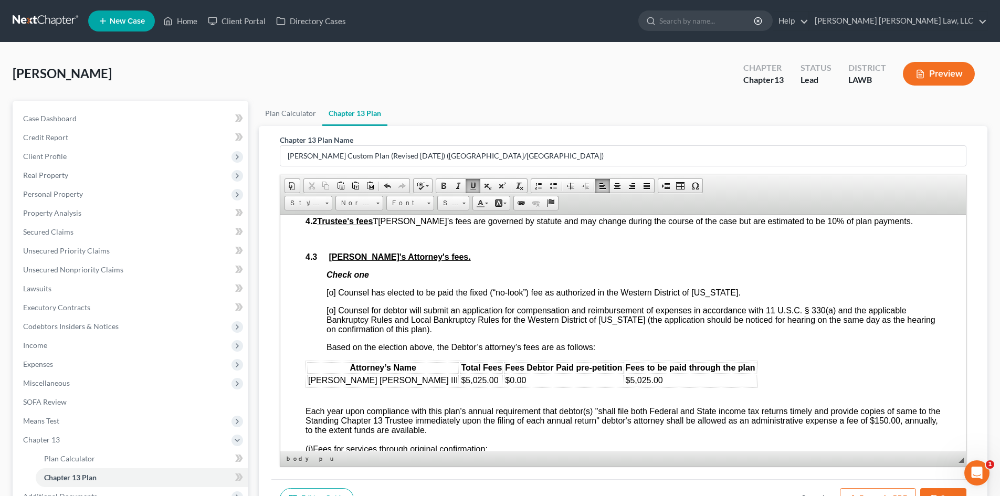
scroll to position [1785, 0]
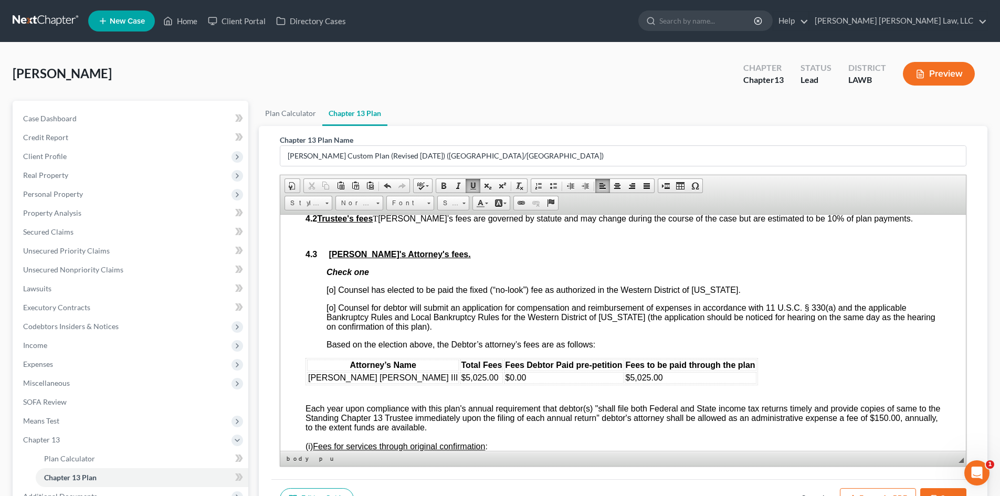
click at [330, 294] on span "[o] Counsel has elected to be paid the fixed (“no-look”) fee as authorized in t…" at bounding box center [534, 289] width 414 height 9
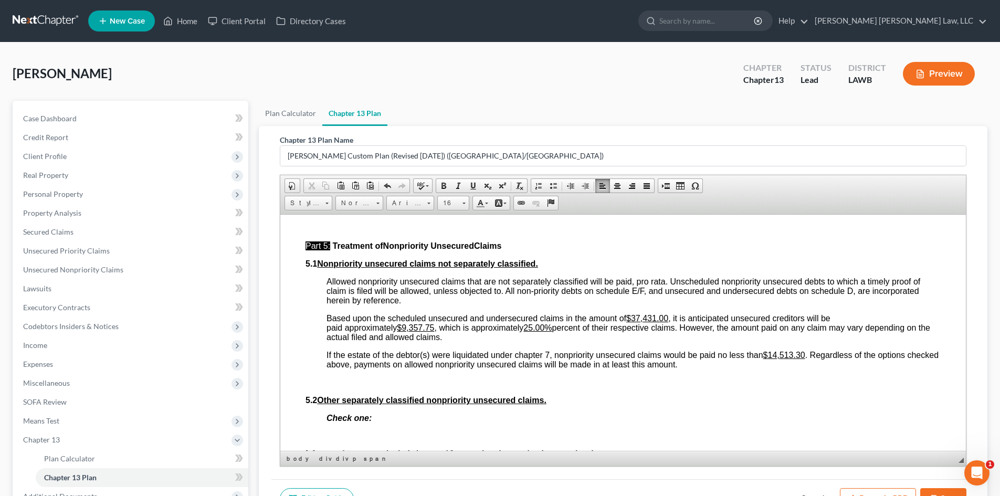
scroll to position [2467, 0]
drag, startPoint x: 549, startPoint y: 346, endPoint x: 532, endPoint y: 349, distance: 16.9
click at [532, 331] on u "25.00%" at bounding box center [537, 326] width 28 height 9
drag, startPoint x: 435, startPoint y: 346, endPoint x: 405, endPoint y: 346, distance: 29.9
click at [405, 331] on u "$9,357.75" at bounding box center [415, 326] width 37 height 9
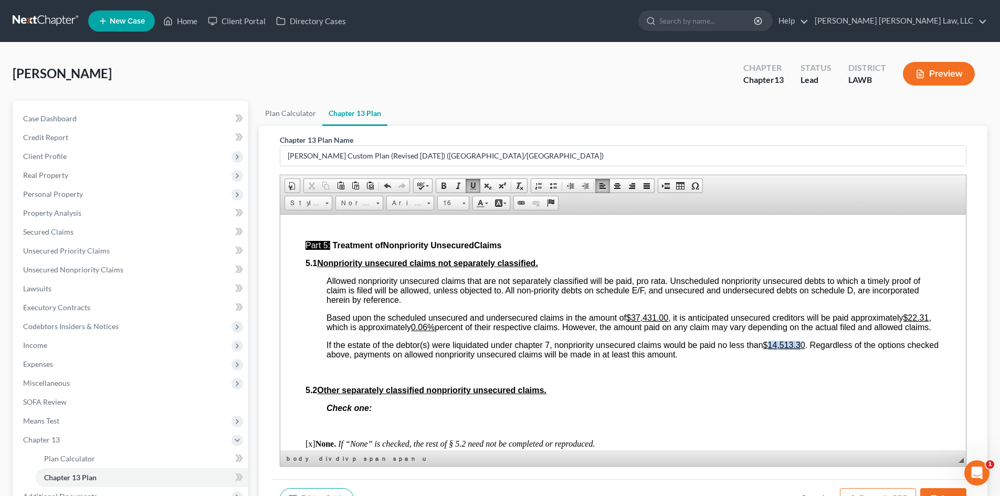
drag, startPoint x: 770, startPoint y: 373, endPoint x: 802, endPoint y: 369, distance: 31.9
click at [802, 349] on u "$14,513.30" at bounding box center [784, 344] width 42 height 9
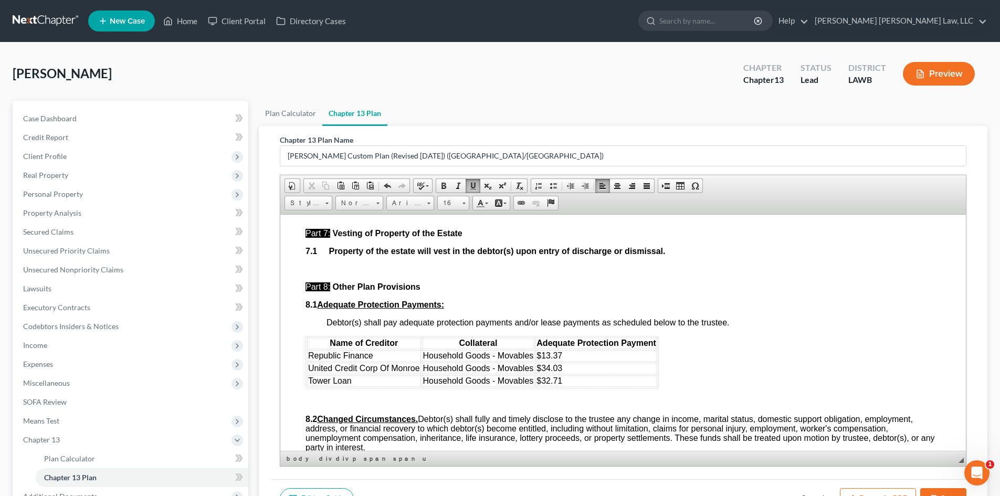
scroll to position [2887, 0]
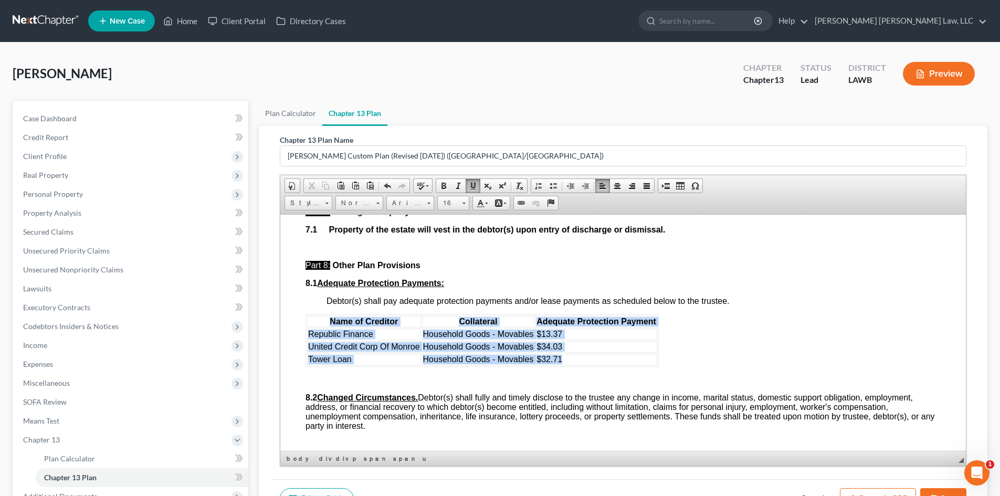
drag, startPoint x: 319, startPoint y: 347, endPoint x: 581, endPoint y: 385, distance: 265.3
click at [581, 366] on table "Name of Creditor Collateral Adequate Protection Payment Republic Finance Househ…" at bounding box center [482, 340] width 353 height 52
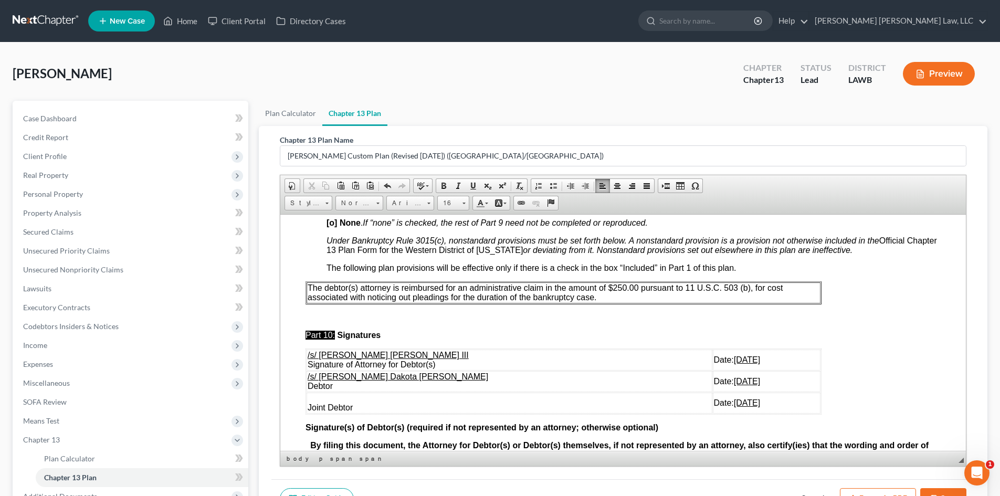
scroll to position [3150, 0]
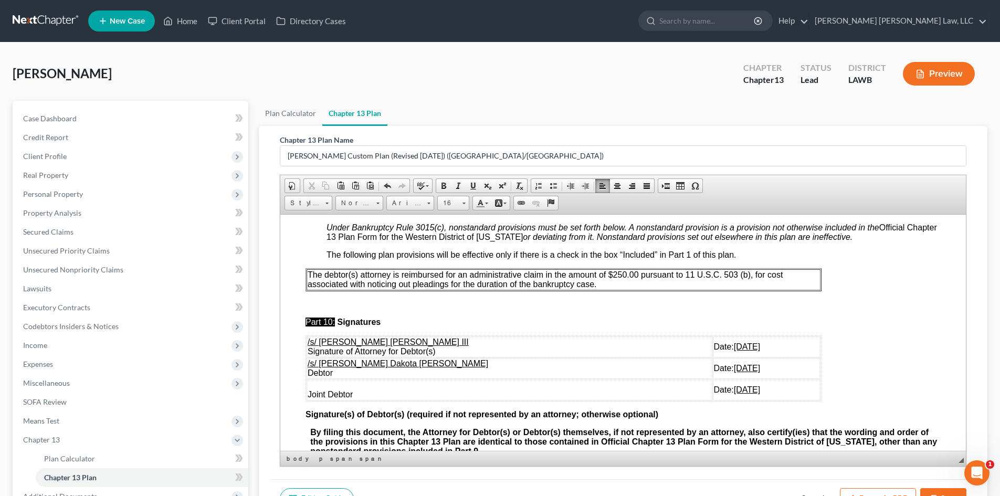
click at [638, 289] on p "The debtor(s) attorney is reimbursed for an administrative claim in the amount …" at bounding box center [564, 279] width 512 height 19
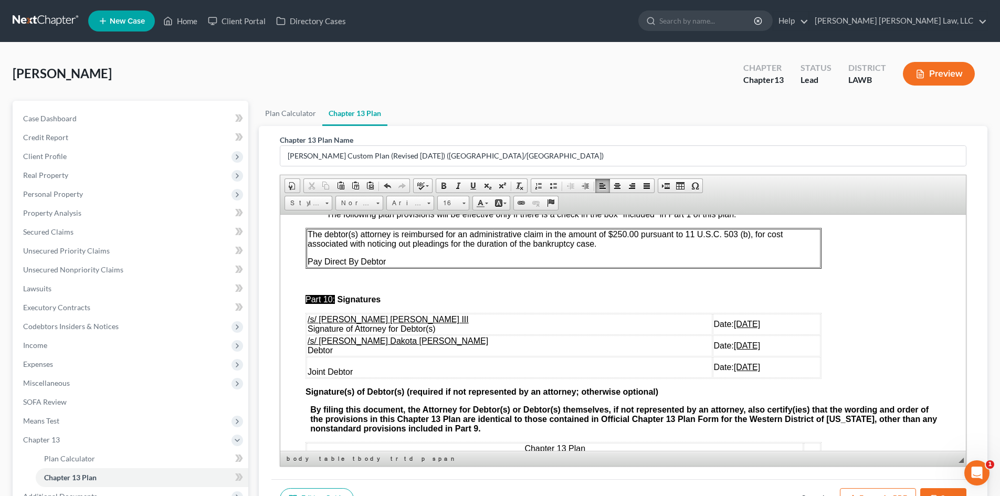
scroll to position [3202, 0]
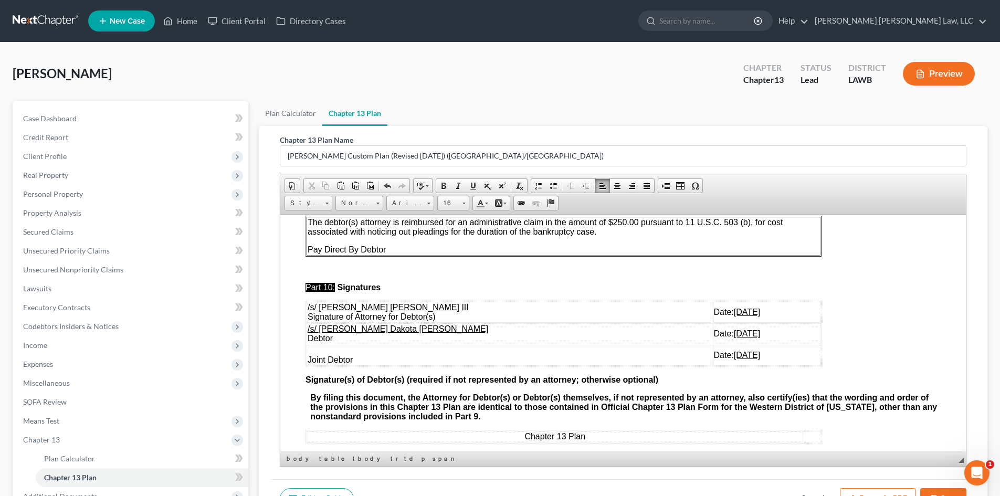
drag, startPoint x: 717, startPoint y: 386, endPoint x: 307, endPoint y: 359, distance: 410.9
click at [307, 359] on tbody "/s/ [PERSON_NAME] [PERSON_NAME] III Signature of Attorney for Debtor(s) Date: […" at bounding box center [564, 333] width 514 height 64
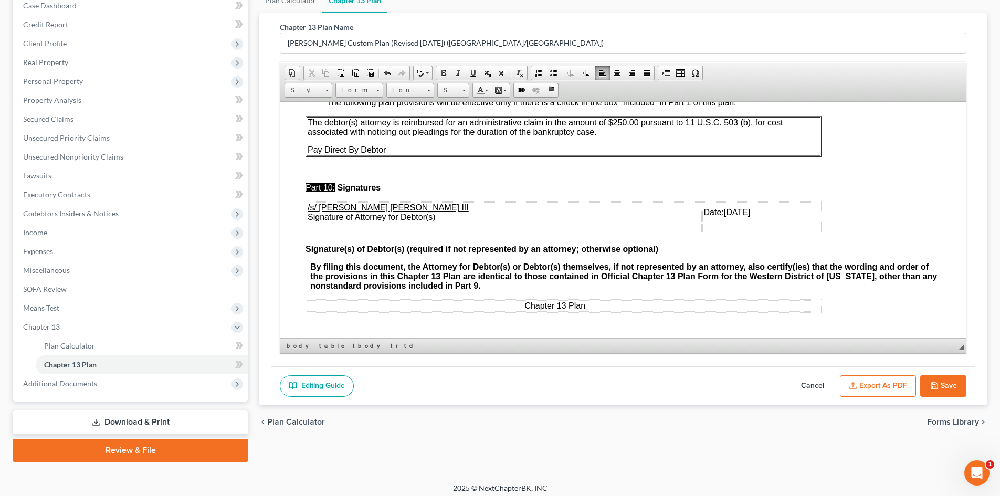
scroll to position [119, 0]
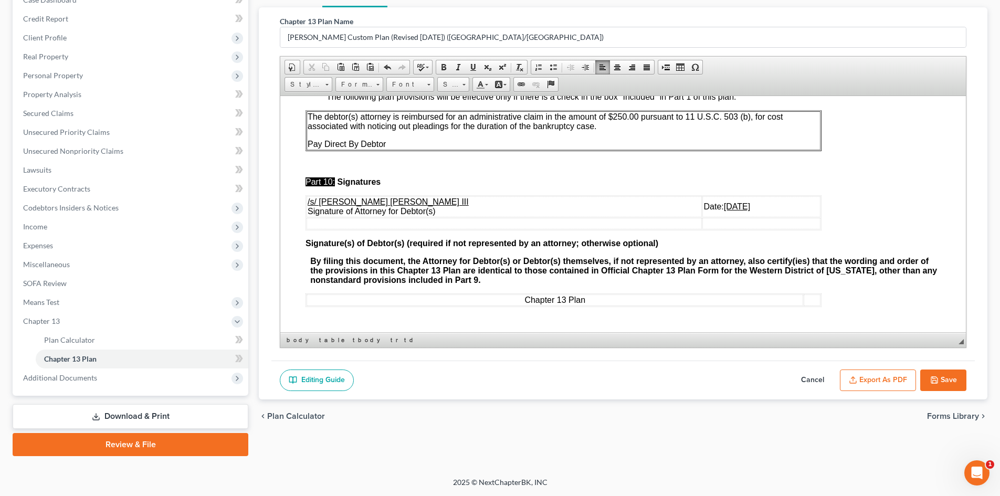
click at [953, 373] on button "Save" at bounding box center [943, 381] width 46 height 22
select select "1"
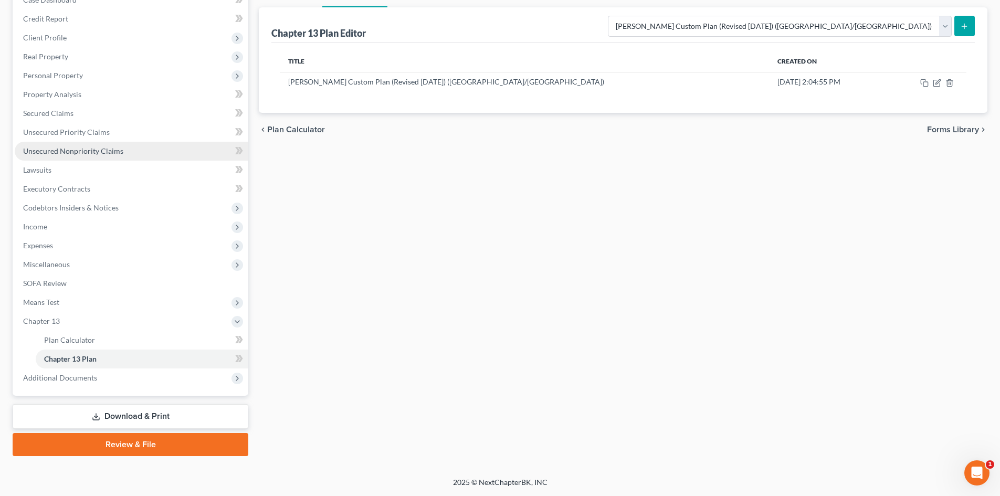
click at [106, 150] on span "Unsecured Nonpriority Claims" at bounding box center [73, 150] width 100 height 9
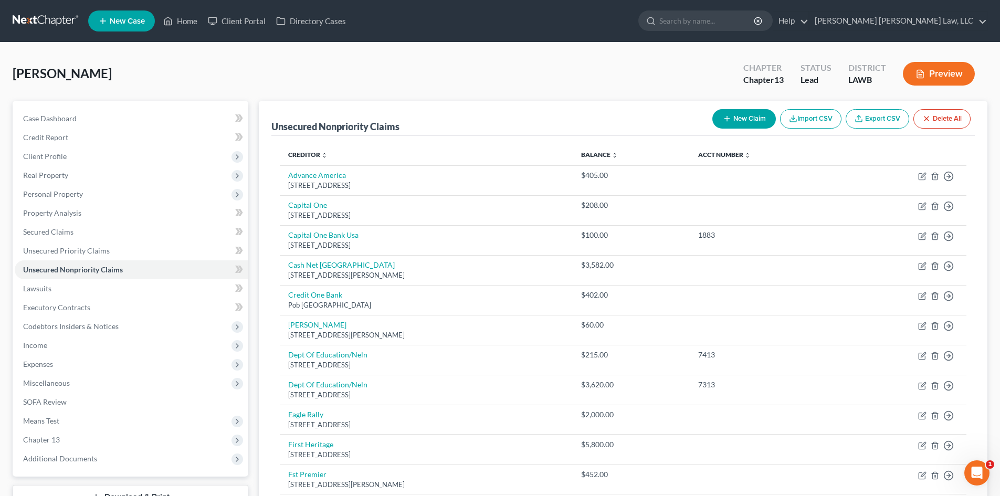
click at [747, 124] on button "New Claim" at bounding box center [744, 118] width 64 height 19
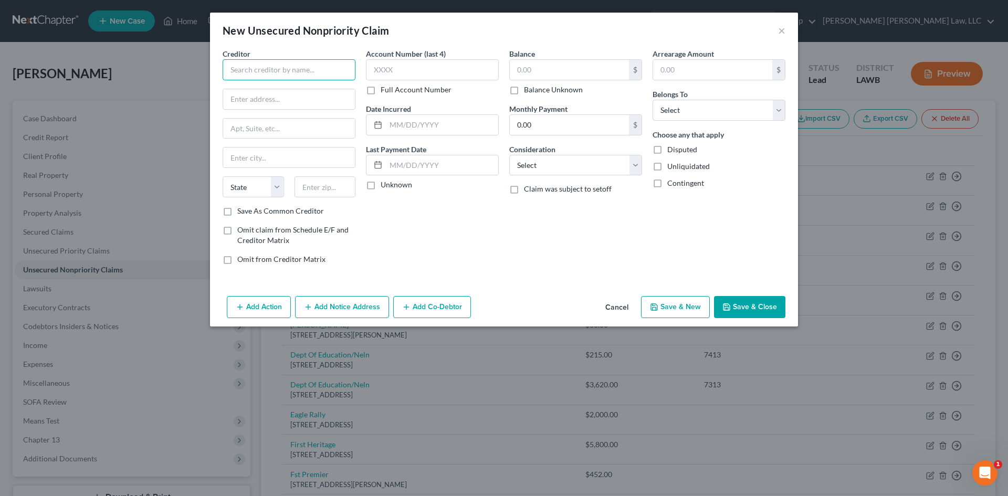
click at [318, 75] on input "text" at bounding box center [289, 69] width 133 height 21
type input "Loan Lending"
click at [327, 184] on input "text" at bounding box center [325, 186] width 61 height 21
type input "98121"
drag, startPoint x: 405, startPoint y: 241, endPoint x: 309, endPoint y: 146, distance: 135.1
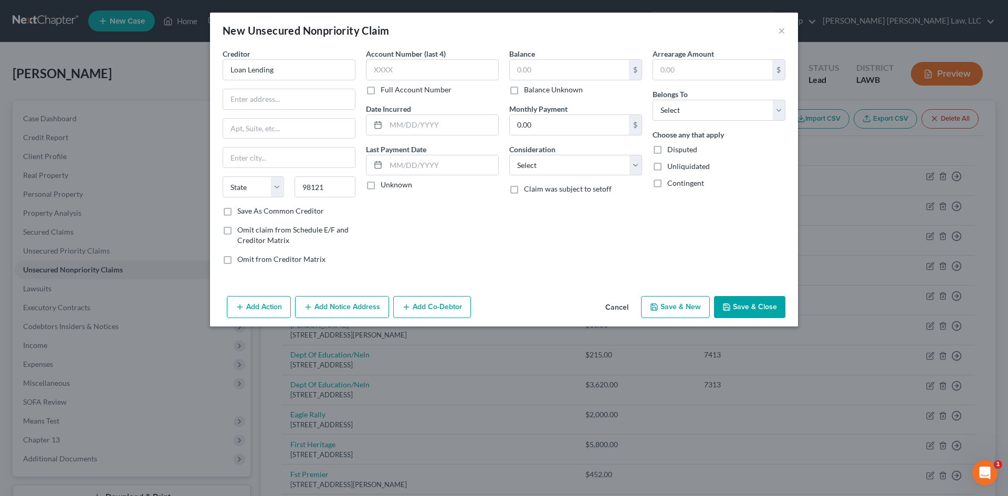
click at [405, 241] on div "Account Number (last 4) Full Account Number Date Incurred Last Payment Date Unk…" at bounding box center [432, 160] width 143 height 225
type input "[GEOGRAPHIC_DATA]"
select select "50"
click at [320, 103] on input "text" at bounding box center [289, 99] width 132 height 20
type input "[STREET_ADDRESS]"
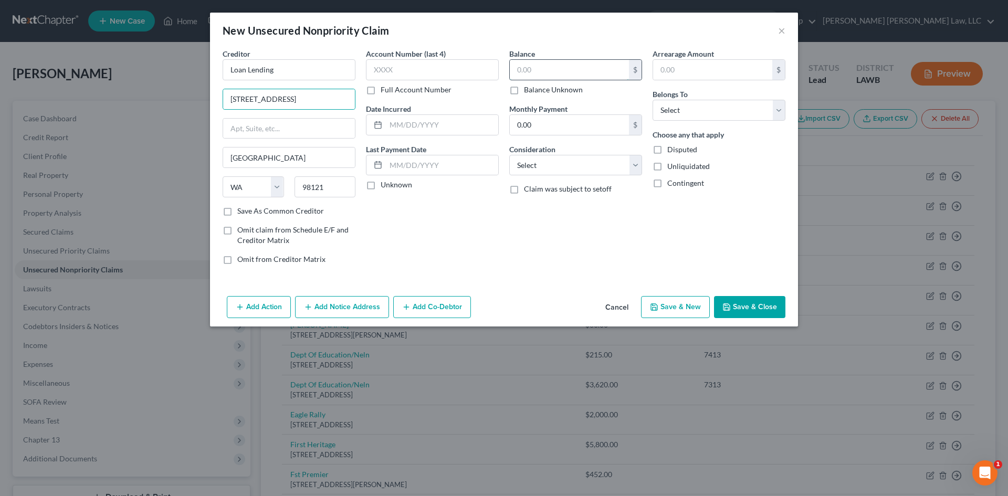
click at [585, 69] on input "text" at bounding box center [569, 70] width 119 height 20
type input "587.00"
drag, startPoint x: 623, startPoint y: 157, endPoint x: 627, endPoint y: 174, distance: 18.0
click at [623, 157] on select "Select Cable / Satellite Services Collection Agency Credit Card Debt Debt Couns…" at bounding box center [575, 165] width 133 height 21
select select "1"
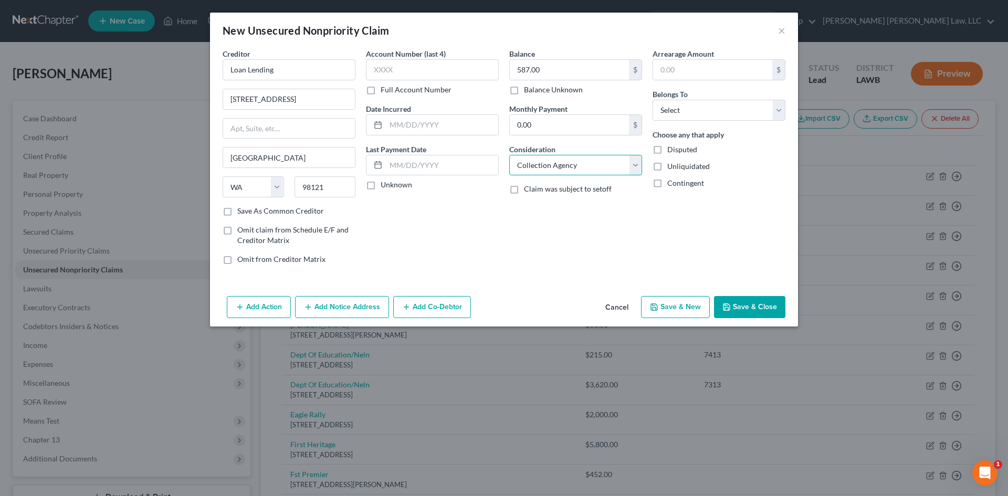
click at [509, 155] on select "Select Cable / Satellite Services Collection Agency Credit Card Debt Debt Couns…" at bounding box center [575, 165] width 133 height 21
drag, startPoint x: 714, startPoint y: 101, endPoint x: 707, endPoint y: 120, distance: 20.8
click at [714, 101] on select "Select Debtor 1 Only Debtor 2 Only Debtor 1 And Debtor 2 Only At Least One Of T…" at bounding box center [719, 110] width 133 height 21
select select "0"
click at [653, 100] on select "Select Debtor 1 Only Debtor 2 Only Debtor 1 And Debtor 2 Only At Least One Of T…" at bounding box center [719, 110] width 133 height 21
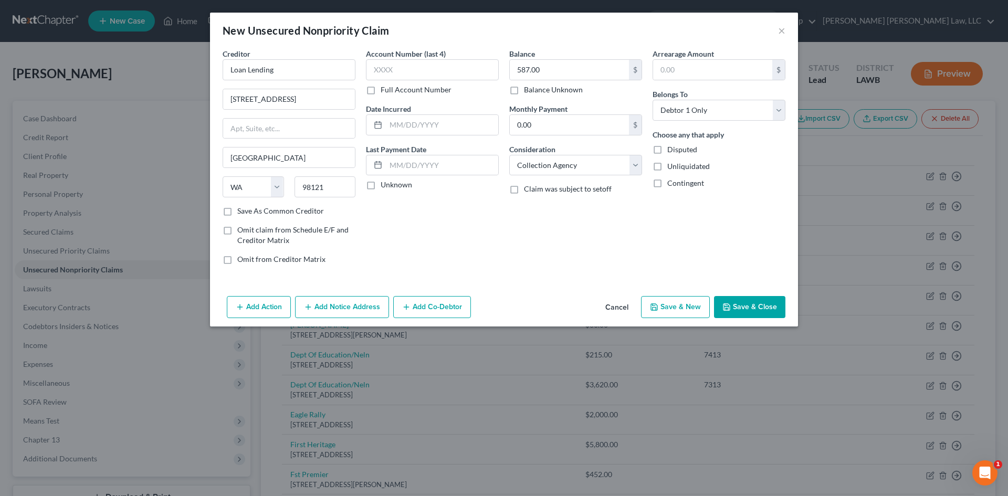
click at [742, 311] on button "Save & Close" at bounding box center [749, 307] width 71 height 22
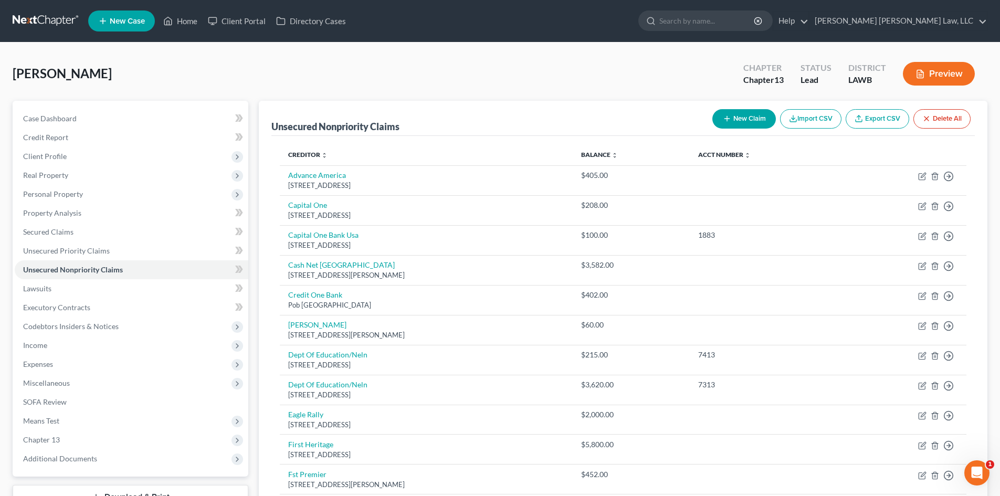
click at [734, 116] on button "New Claim" at bounding box center [744, 118] width 64 height 19
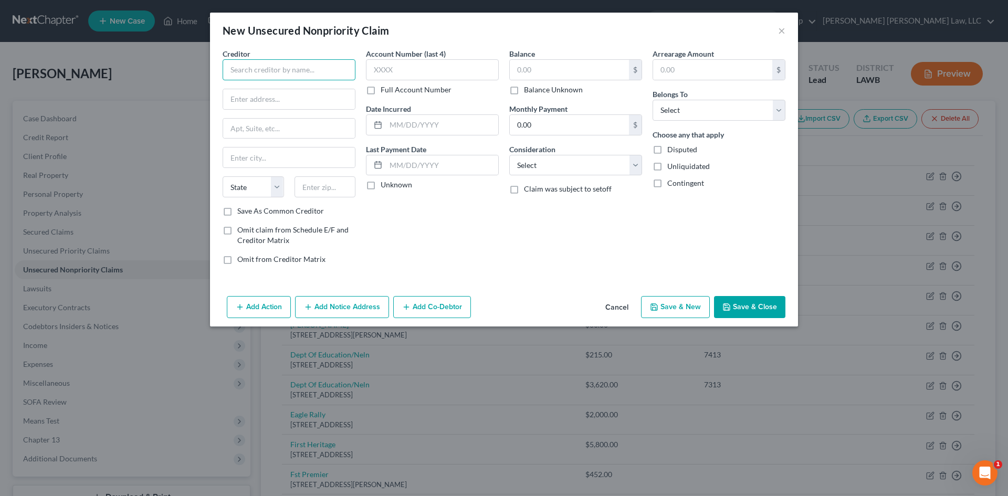
click at [335, 67] on input "text" at bounding box center [289, 69] width 133 height 21
click at [614, 308] on button "Cancel" at bounding box center [617, 307] width 40 height 21
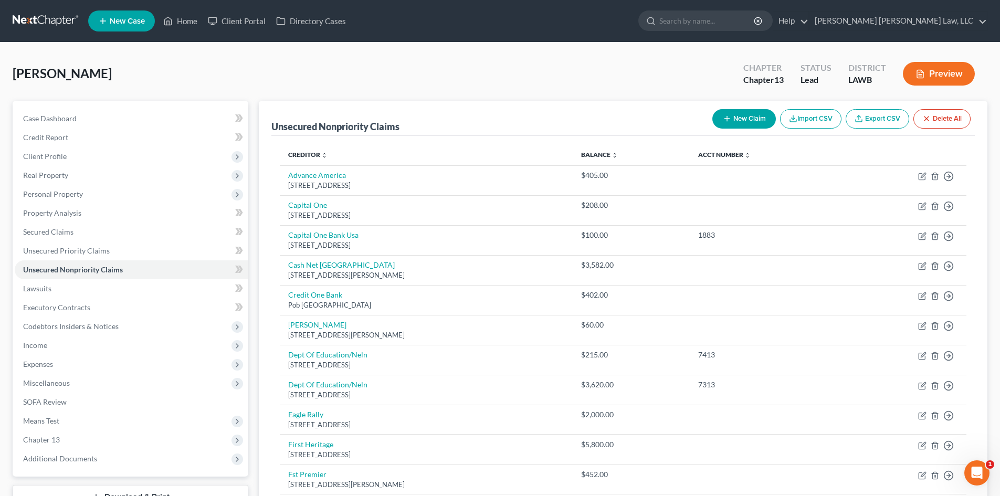
click at [736, 132] on div "New Claim Import CSV Export CSV Delete All" at bounding box center [841, 119] width 267 height 28
click at [737, 124] on button "New Claim" at bounding box center [744, 118] width 64 height 19
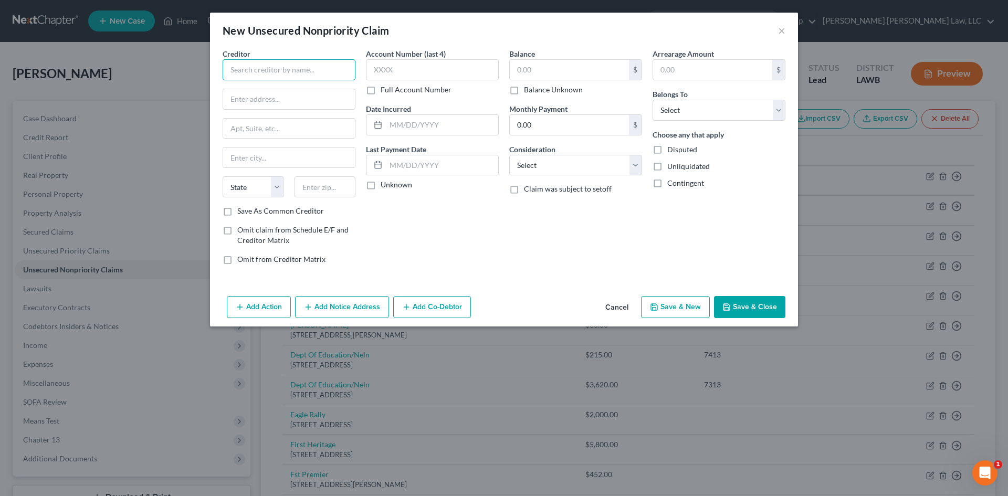
click at [318, 75] on input "text" at bounding box center [289, 69] width 133 height 21
click at [314, 87] on div "Scolopax, LLC" at bounding box center [285, 88] width 109 height 10
type input "Scolopax, LLC"
type input "[STREET_ADDRESS]"
type input "[GEOGRAPHIC_DATA]"
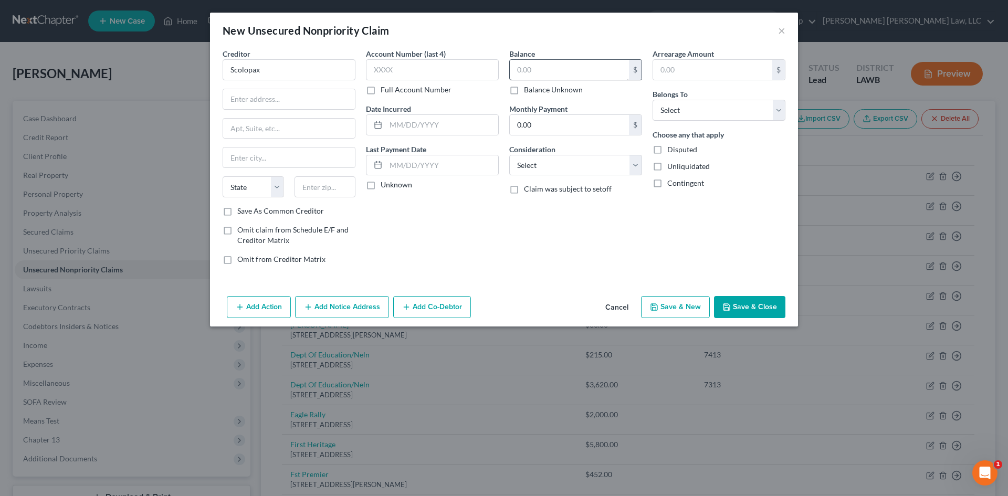
select select "50"
type input "98101"
click at [535, 67] on input "text" at bounding box center [569, 70] width 119 height 20
type input "2,105.00"
drag, startPoint x: 609, startPoint y: 165, endPoint x: 605, endPoint y: 174, distance: 9.7
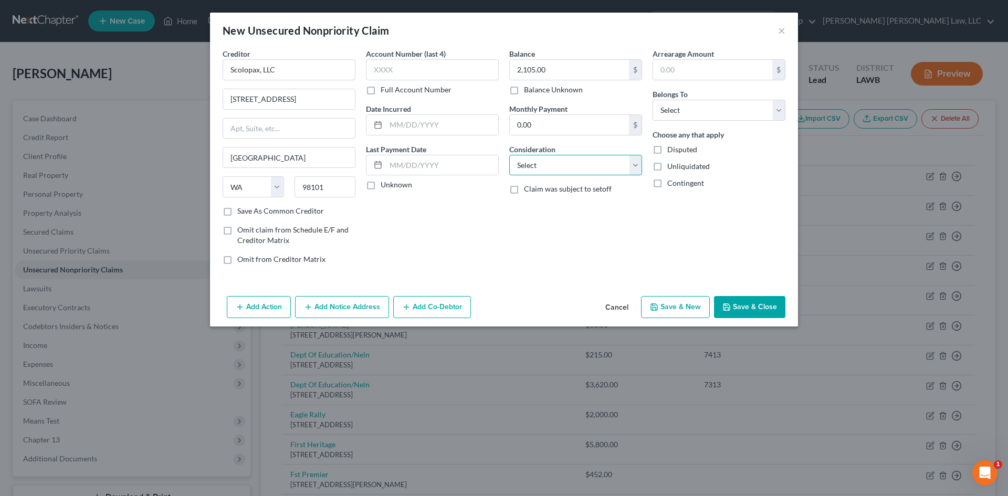
click at [609, 165] on select "Select Cable / Satellite Services Collection Agency Credit Card Debt Debt Couns…" at bounding box center [575, 165] width 133 height 21
select select "1"
click at [509, 155] on select "Select Cable / Satellite Services Collection Agency Credit Card Debt Debt Couns…" at bounding box center [575, 165] width 133 height 21
click at [713, 117] on select "Select Debtor 1 Only Debtor 2 Only Debtor 1 And Debtor 2 Only At Least One Of T…" at bounding box center [719, 110] width 133 height 21
select select "0"
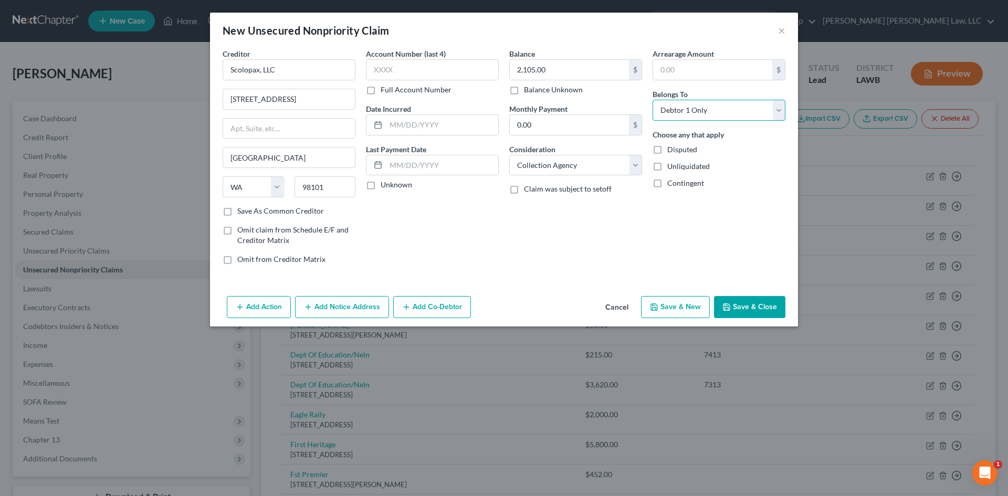
click at [653, 100] on select "Select Debtor 1 Only Debtor 2 Only Debtor 1 And Debtor 2 Only At Least One Of T…" at bounding box center [719, 110] width 133 height 21
click at [746, 301] on button "Save & Close" at bounding box center [749, 307] width 71 height 22
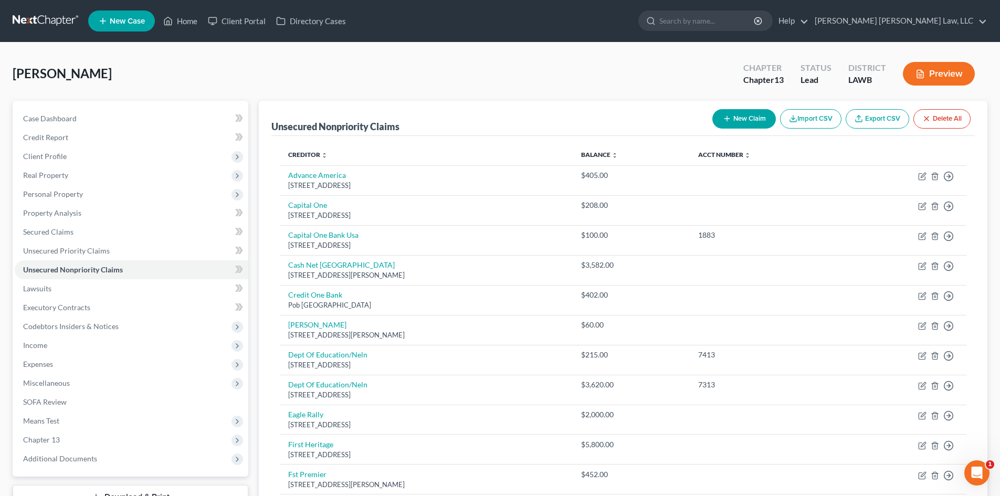
click at [733, 111] on button "New Claim" at bounding box center [744, 118] width 64 height 19
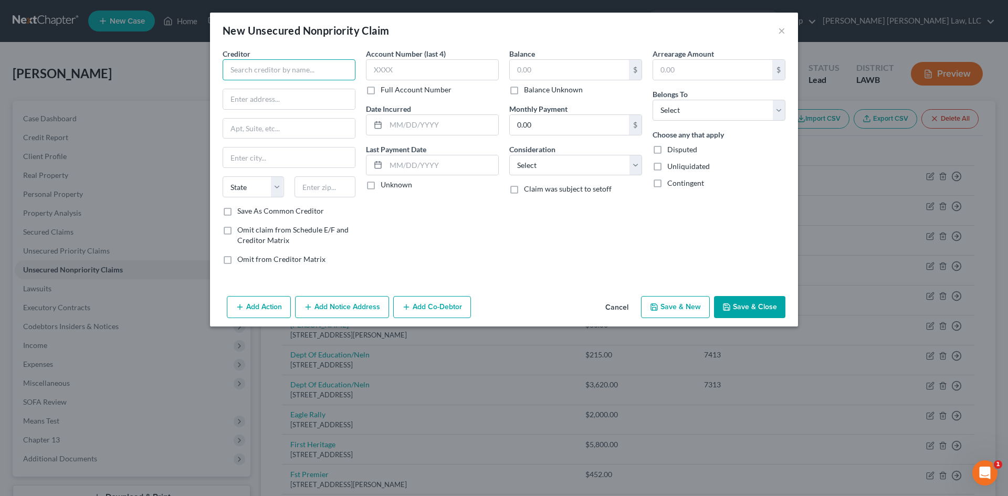
click at [327, 67] on input "text" at bounding box center [289, 69] width 133 height 21
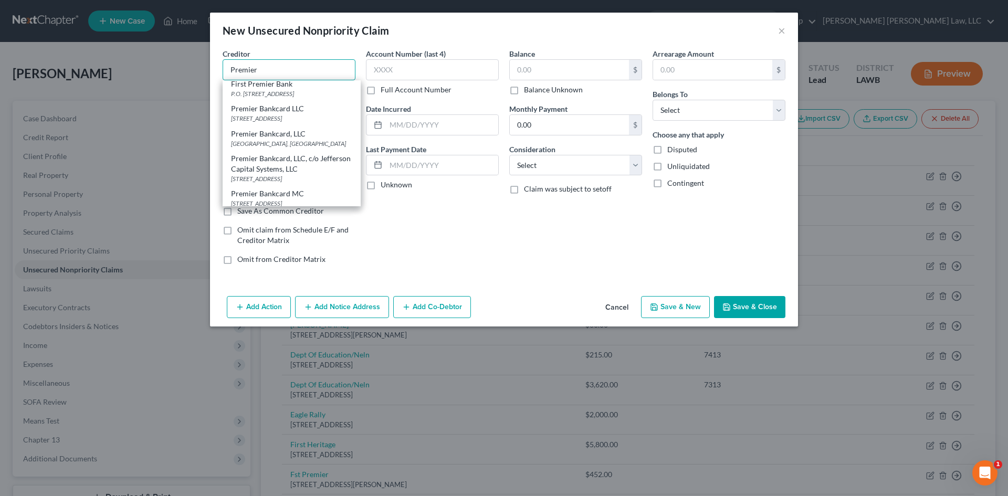
scroll to position [105, 0]
click at [318, 121] on div "[STREET_ADDRESS]" at bounding box center [291, 116] width 121 height 9
type input "Premier Bankcard LLC"
type input "PO Box 7999"
type input "Saint Cloud"
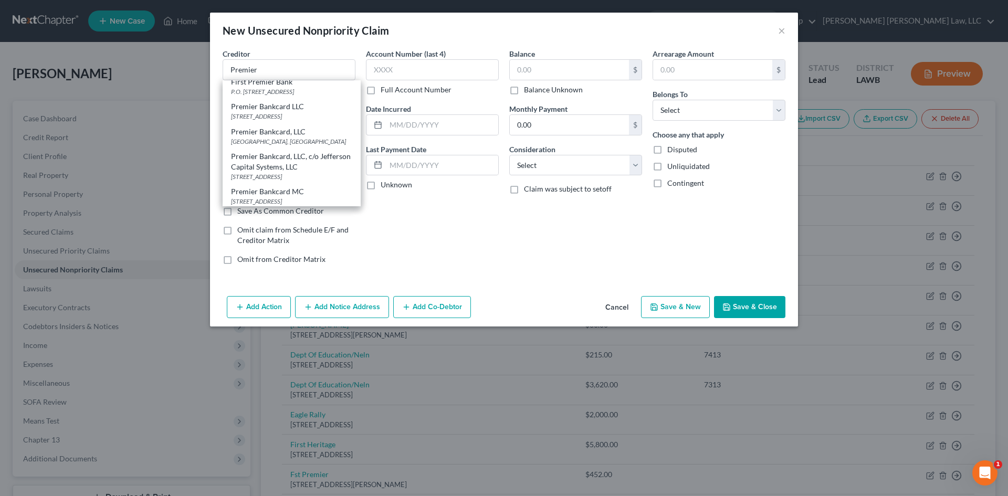
select select "24"
type input "56302"
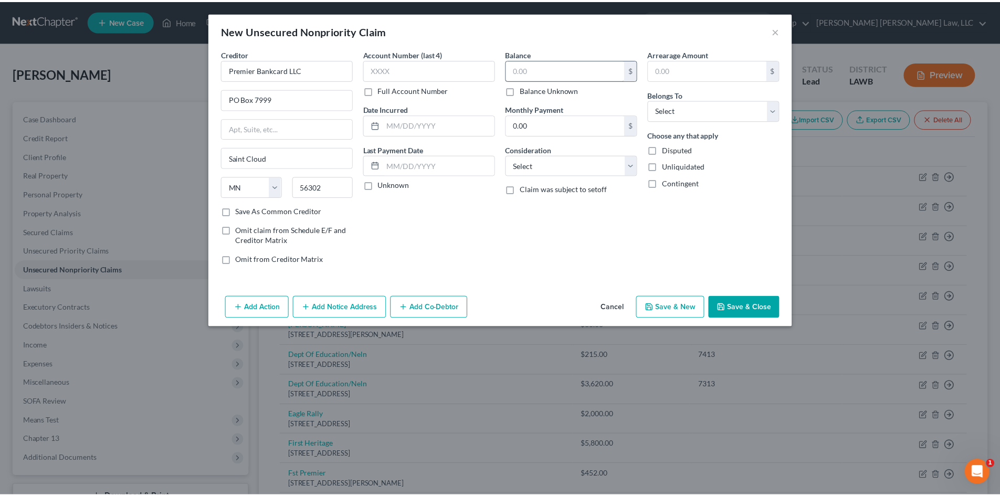
scroll to position [0, 0]
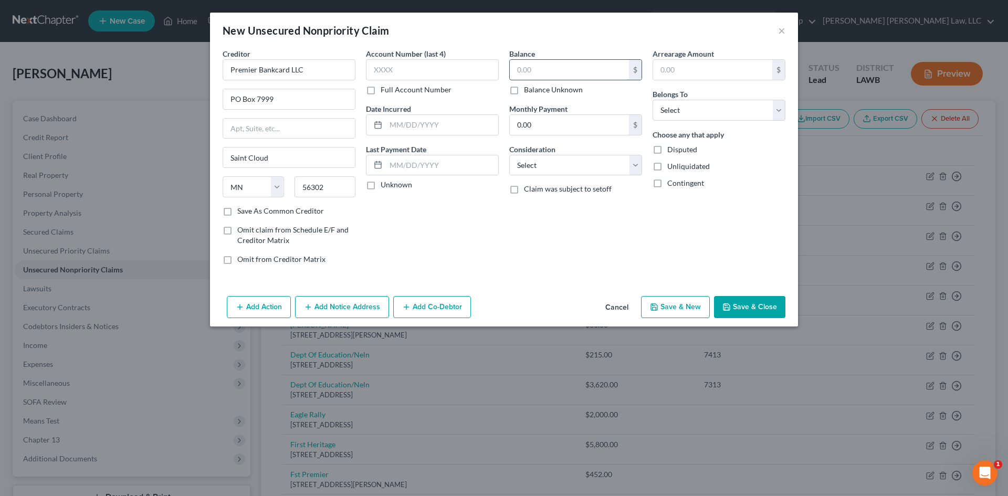
click at [570, 65] on input "text" at bounding box center [569, 70] width 119 height 20
type input "341.00"
drag, startPoint x: 621, startPoint y: 157, endPoint x: 604, endPoint y: 173, distance: 23.0
click at [621, 157] on select "Select Cable / Satellite Services Collection Agency Credit Card Debt Debt Couns…" at bounding box center [575, 165] width 133 height 21
select select "1"
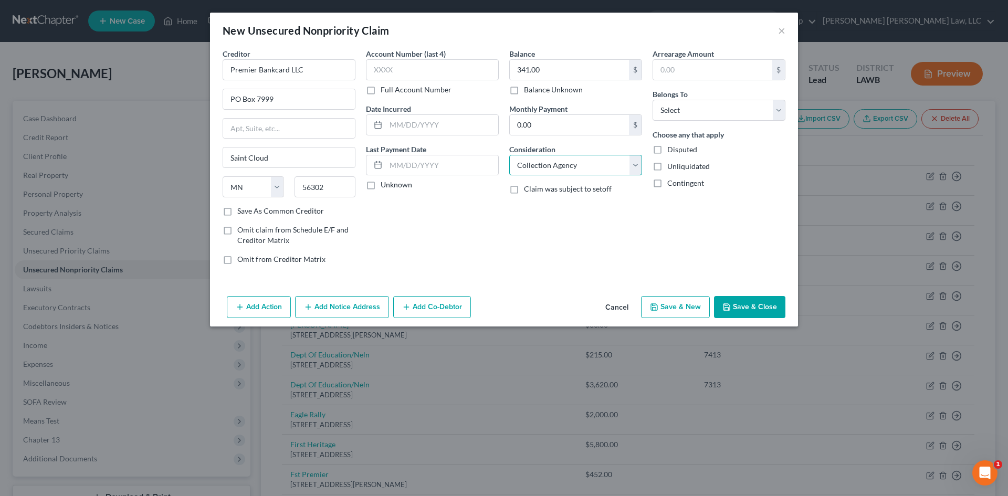
click at [509, 155] on select "Select Cable / Satellite Services Collection Agency Credit Card Debt Debt Couns…" at bounding box center [575, 165] width 133 height 21
click at [712, 98] on div "Belongs To * Select Debtor 1 Only Debtor 2 Only Debtor 1 And Debtor 2 Only At L…" at bounding box center [719, 105] width 133 height 32
click at [712, 105] on select "Select Debtor 1 Only Debtor 2 Only Debtor 1 And Debtor 2 Only At Least One Of T…" at bounding box center [719, 110] width 133 height 21
select select "0"
click at [653, 100] on select "Select Debtor 1 Only Debtor 2 Only Debtor 1 And Debtor 2 Only At Least One Of T…" at bounding box center [719, 110] width 133 height 21
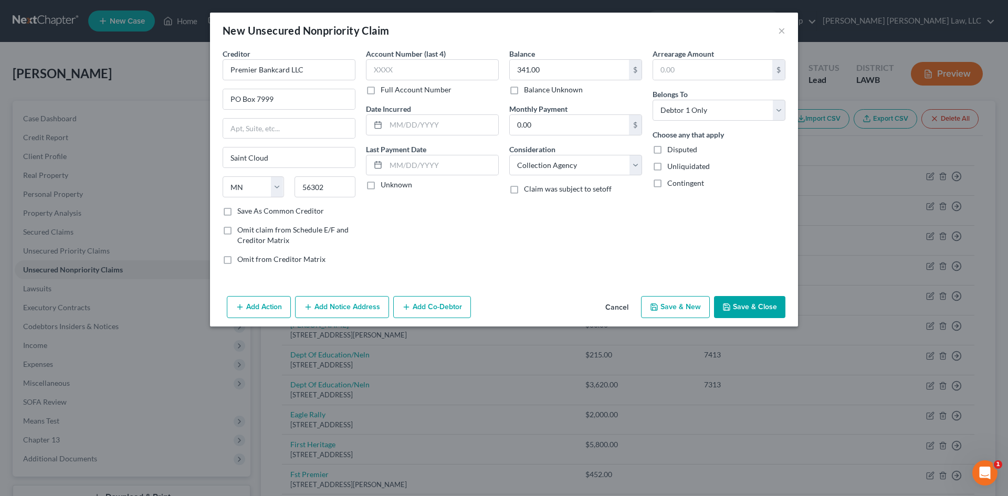
click at [699, 310] on button "Save & New" at bounding box center [675, 307] width 69 height 22
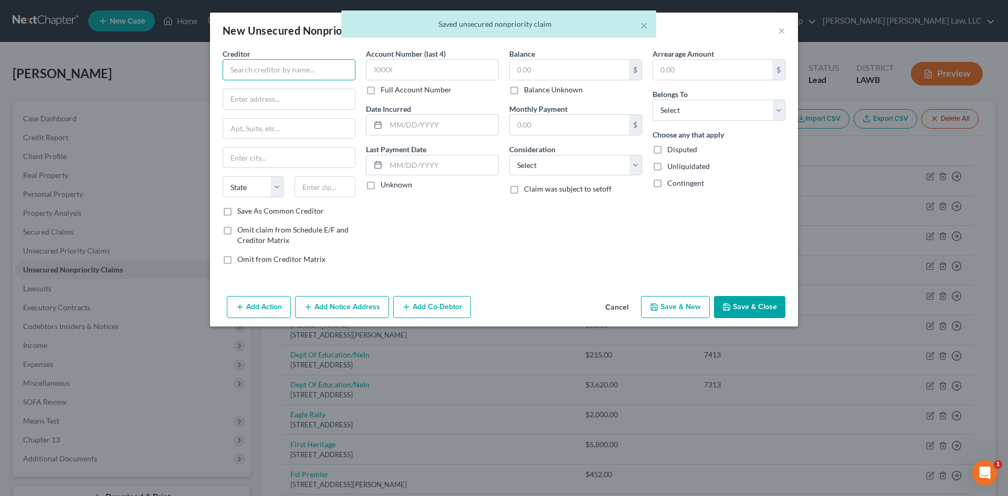
click at [342, 70] on input "text" at bounding box center [289, 69] width 133 height 21
click at [757, 300] on button "Save & Close" at bounding box center [749, 307] width 71 height 22
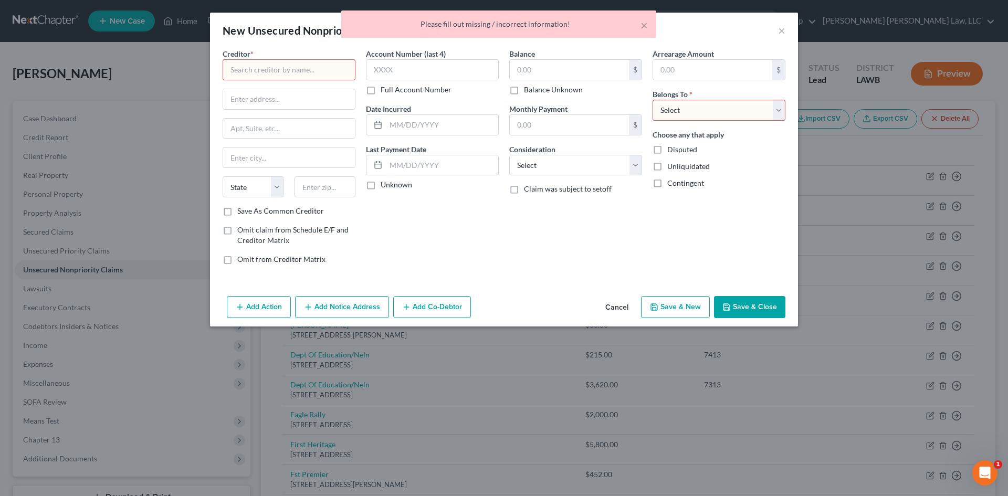
drag, startPoint x: 618, startPoint y: 311, endPoint x: 488, endPoint y: 299, distance: 130.8
click at [617, 310] on button "Cancel" at bounding box center [617, 307] width 40 height 21
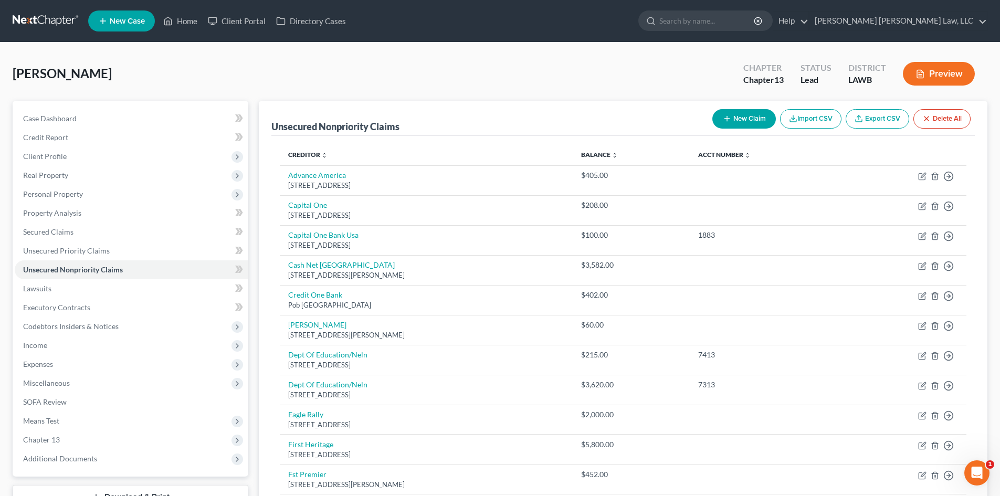
click at [734, 114] on button "New Claim" at bounding box center [744, 118] width 64 height 19
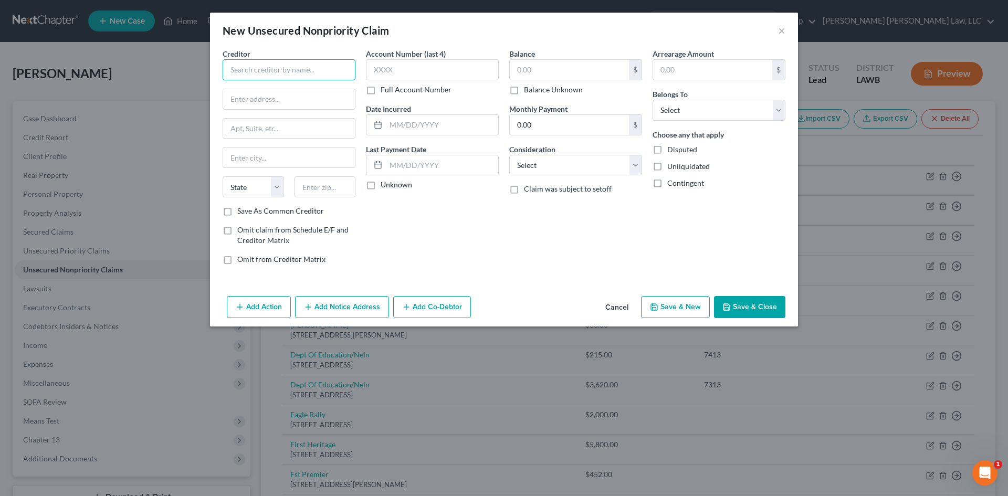
click at [274, 67] on input "text" at bounding box center [289, 69] width 133 height 21
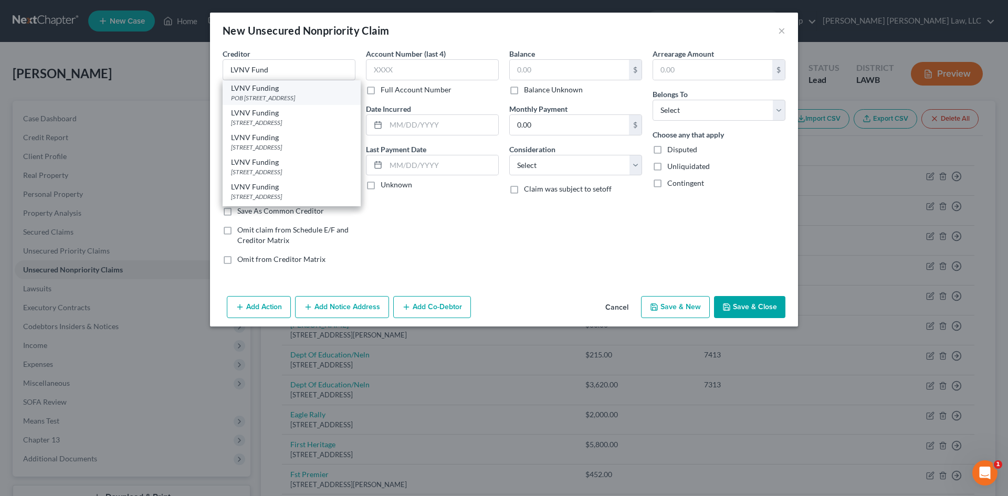
click at [274, 95] on div "POB [STREET_ADDRESS]" at bounding box center [291, 97] width 121 height 9
type input "LVNV Funding"
type input "POB 10587"
type input "[GEOGRAPHIC_DATA]"
select select "42"
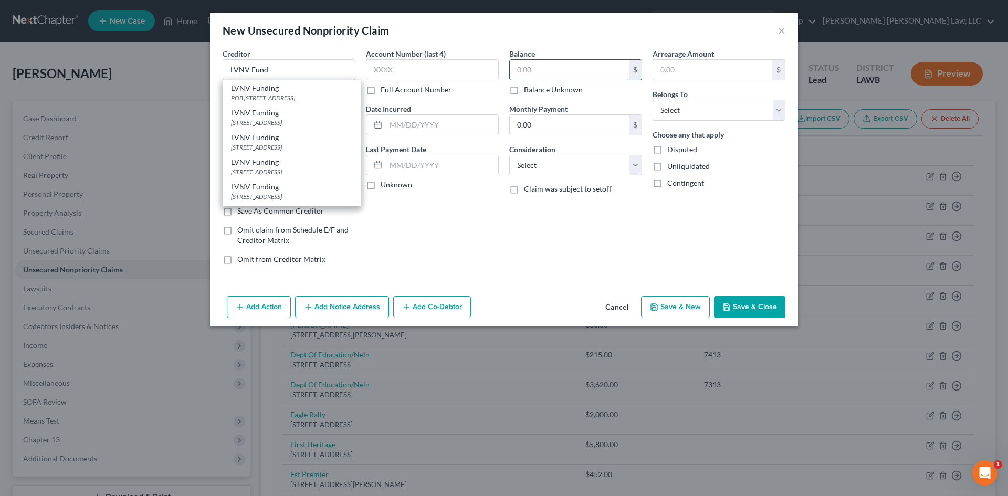
type input "29603"
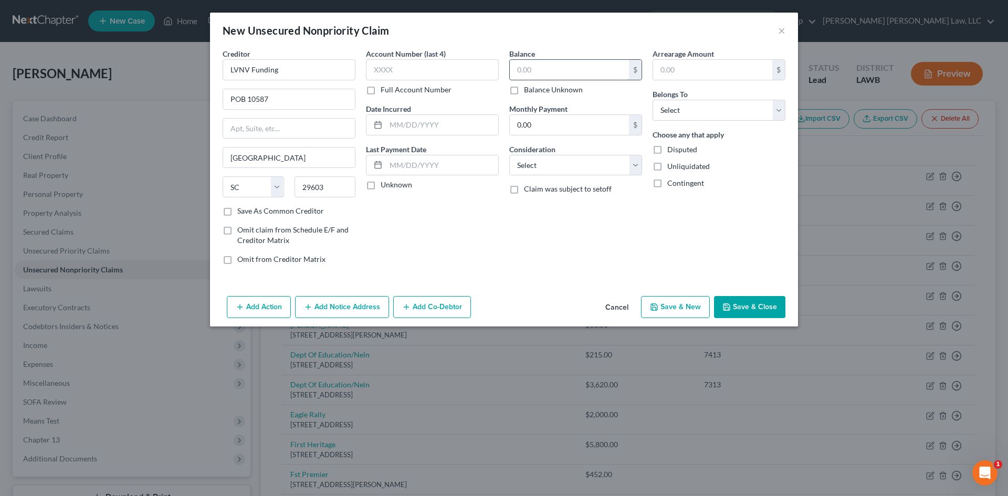
click at [545, 64] on input "text" at bounding box center [569, 70] width 119 height 20
type input "383.00"
drag, startPoint x: 579, startPoint y: 163, endPoint x: 579, endPoint y: 174, distance: 10.5
click at [579, 163] on select "Select Cable / Satellite Services Collection Agency Credit Card Debt Debt Couns…" at bounding box center [575, 165] width 133 height 21
select select "1"
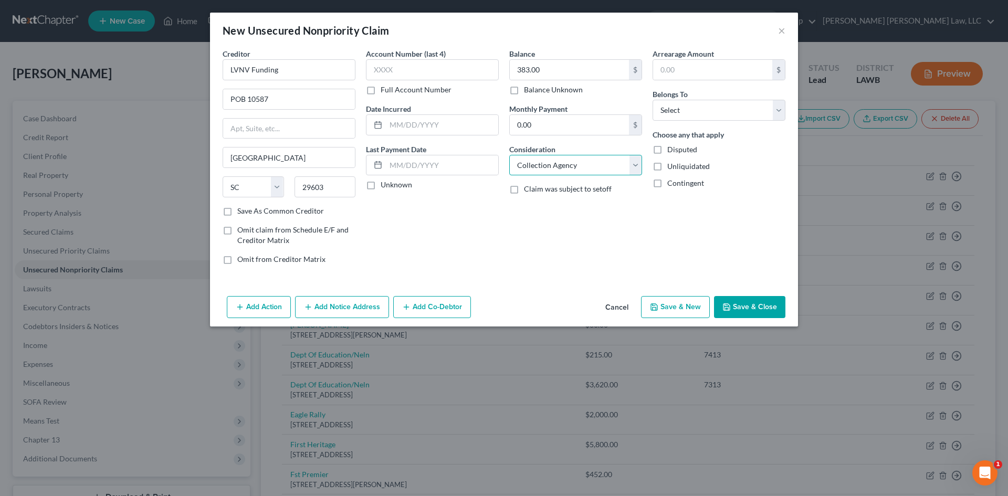
click at [509, 155] on select "Select Cable / Satellite Services Collection Agency Credit Card Debt Debt Couns…" at bounding box center [575, 165] width 133 height 21
click at [688, 116] on select "Select Debtor 1 Only Debtor 2 Only Debtor 1 And Debtor 2 Only At Least One Of T…" at bounding box center [719, 110] width 133 height 21
select select "0"
click at [653, 100] on select "Select Debtor 1 Only Debtor 2 Only Debtor 1 And Debtor 2 Only At Least One Of T…" at bounding box center [719, 110] width 133 height 21
click at [689, 307] on button "Save & New" at bounding box center [675, 307] width 69 height 22
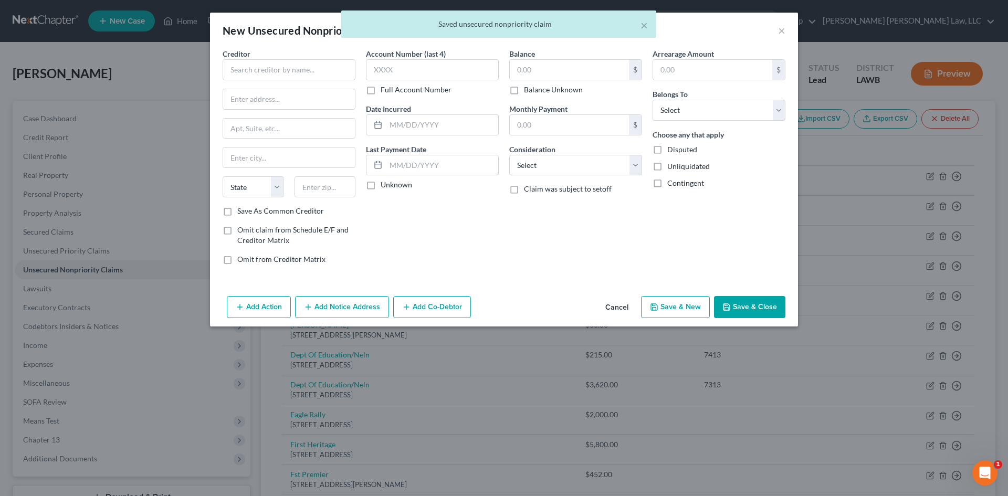
click at [629, 307] on button "Cancel" at bounding box center [617, 307] width 40 height 21
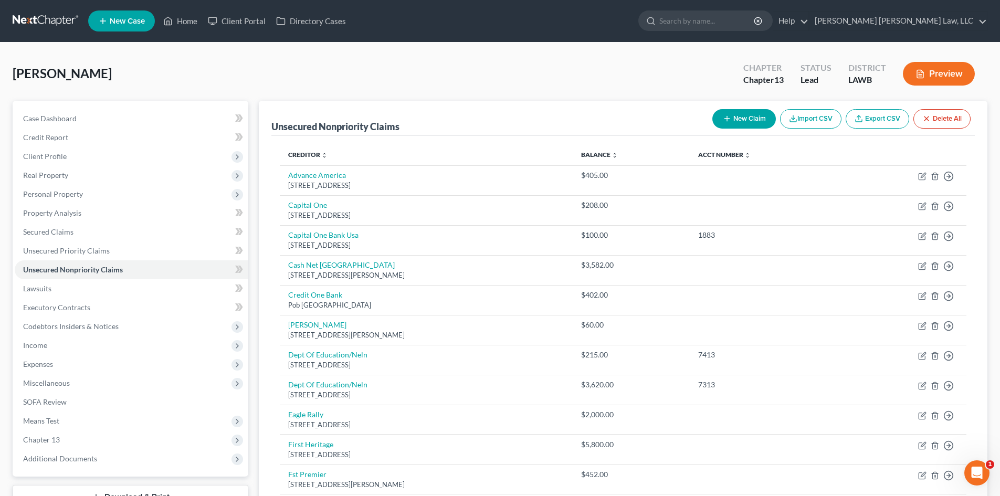
click at [743, 121] on button "New Claim" at bounding box center [744, 118] width 64 height 19
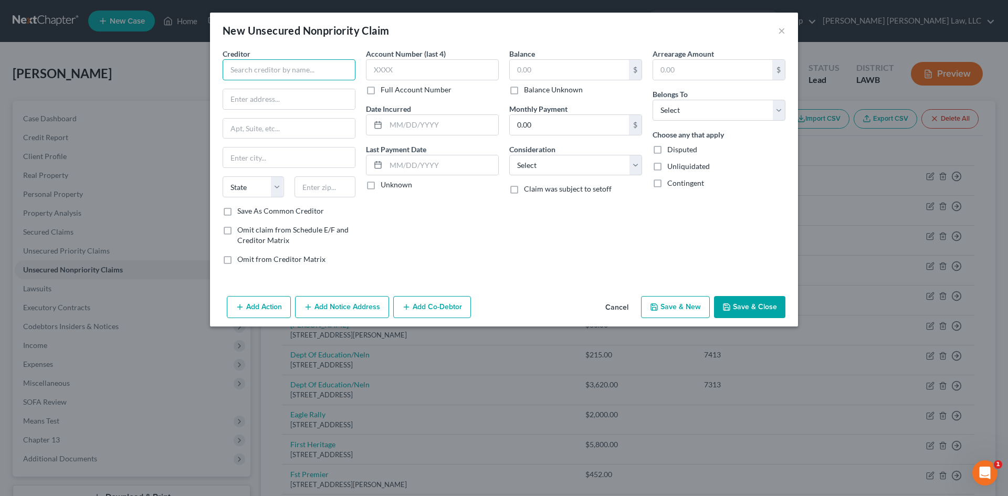
click at [336, 59] on input "text" at bounding box center [289, 69] width 133 height 21
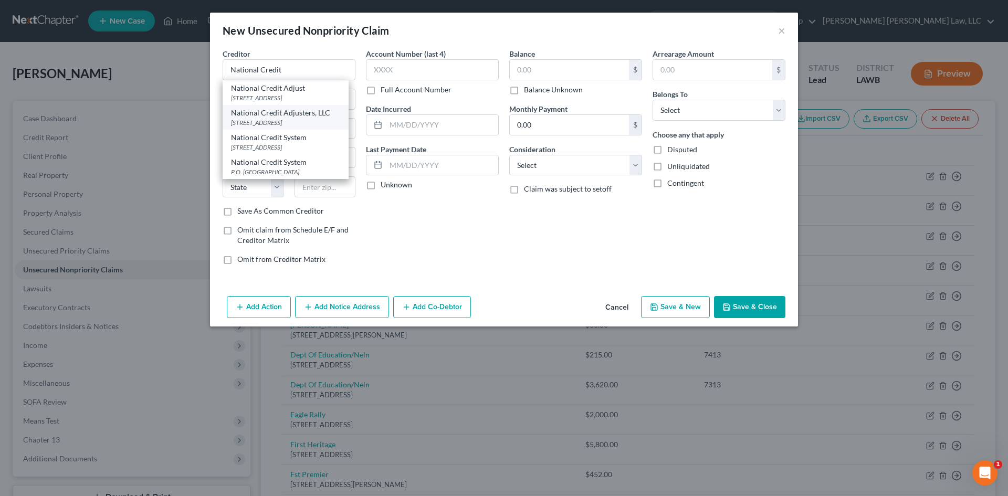
click at [316, 112] on div "National Credit Adjusters, LLC" at bounding box center [285, 113] width 109 height 10
type input "National Credit Adjusters, LLC"
type input "PO Box 3023"
type input "[PERSON_NAME]"
select select "17"
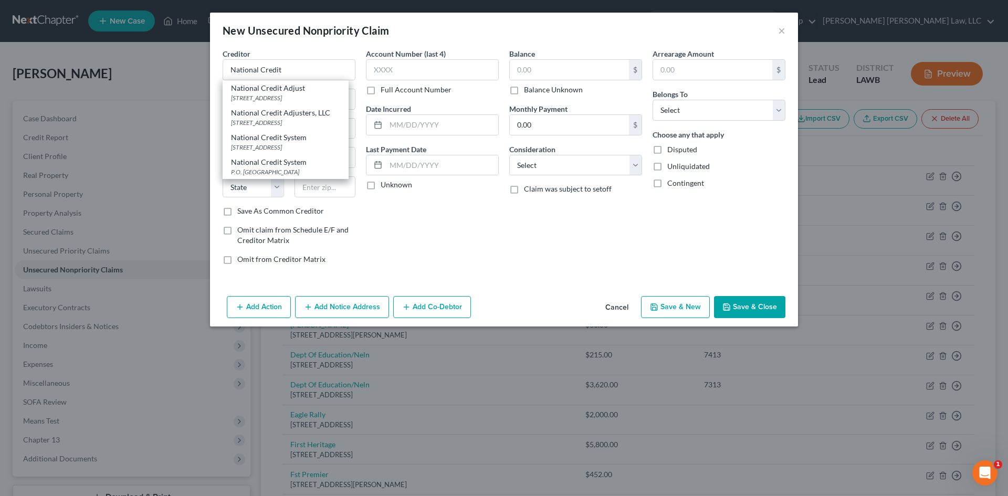
type input "67504"
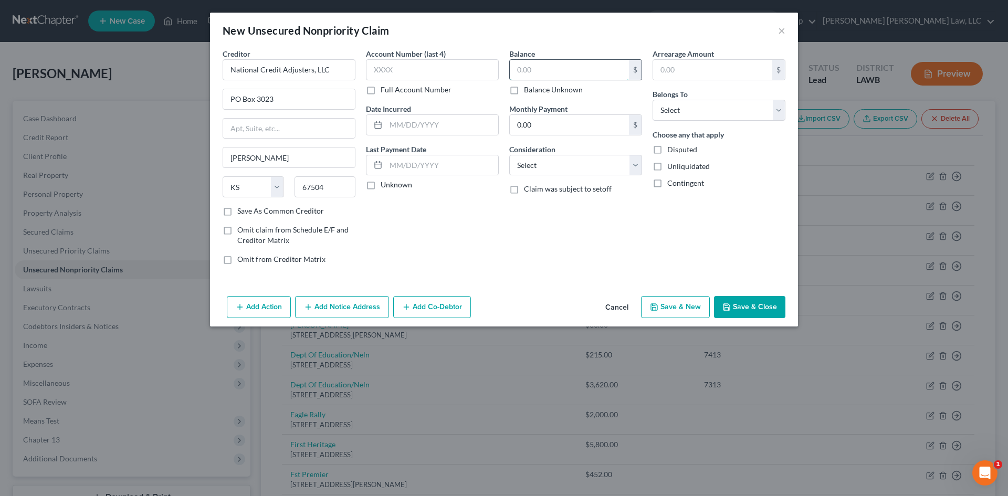
click at [568, 60] on input "text" at bounding box center [569, 70] width 119 height 20
type input "233.00"
drag, startPoint x: 597, startPoint y: 169, endPoint x: 598, endPoint y: 175, distance: 6.4
click at [597, 169] on select "Select Cable / Satellite Services Collection Agency Credit Card Debt Debt Couns…" at bounding box center [575, 165] width 133 height 21
select select "1"
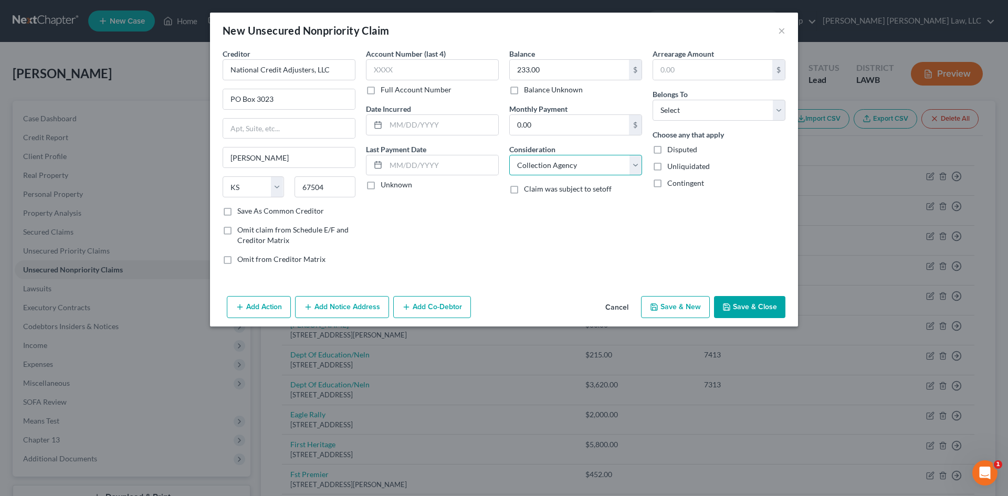
click at [509, 155] on select "Select Cable / Satellite Services Collection Agency Credit Card Debt Debt Couns…" at bounding box center [575, 165] width 133 height 21
click at [713, 104] on select "Select Debtor 1 Only Debtor 2 Only Debtor 1 And Debtor 2 Only At Least One Of T…" at bounding box center [719, 110] width 133 height 21
select select "0"
click at [653, 100] on select "Select Debtor 1 Only Debtor 2 Only Debtor 1 And Debtor 2 Only At Least One Of T…" at bounding box center [719, 110] width 133 height 21
click at [755, 303] on button "Save & Close" at bounding box center [749, 307] width 71 height 22
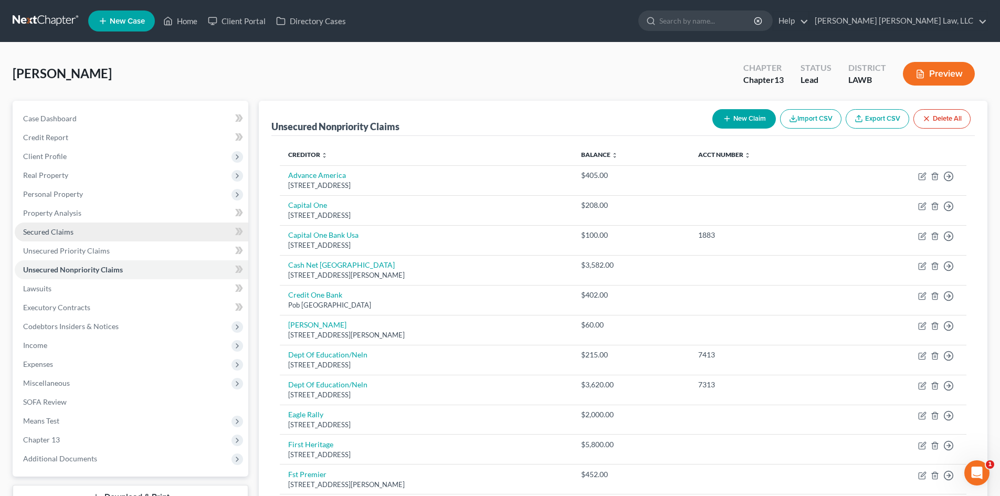
click at [79, 228] on link "Secured Claims" at bounding box center [132, 232] width 234 height 19
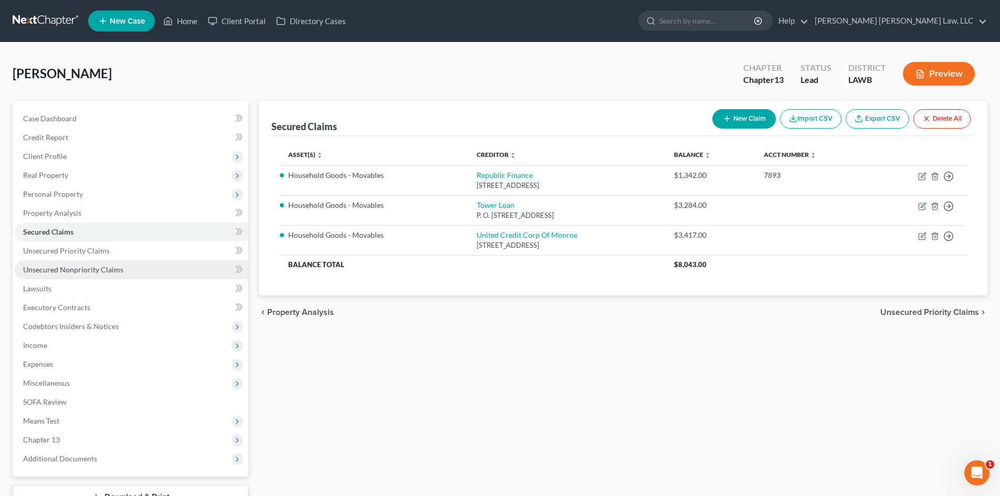
click at [96, 269] on span "Unsecured Nonpriority Claims" at bounding box center [73, 269] width 100 height 9
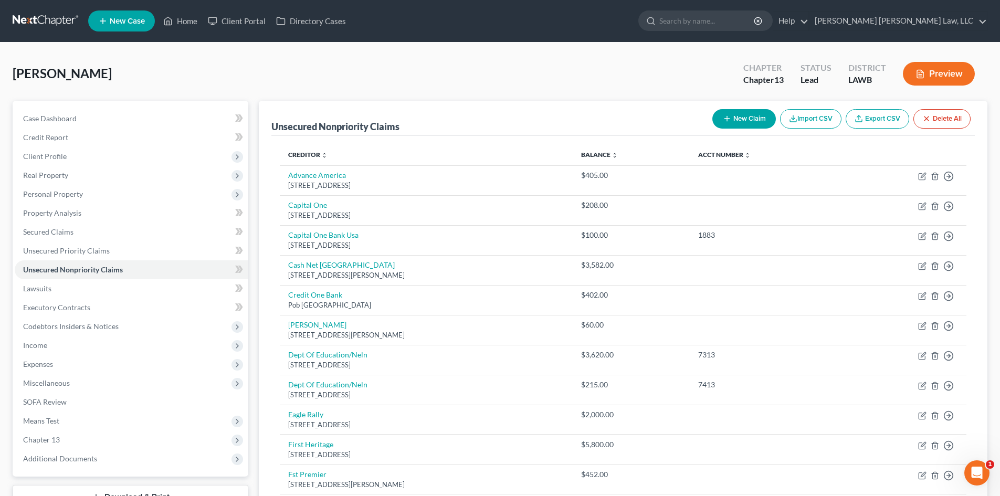
click at [726, 114] on icon "button" at bounding box center [727, 118] width 8 height 8
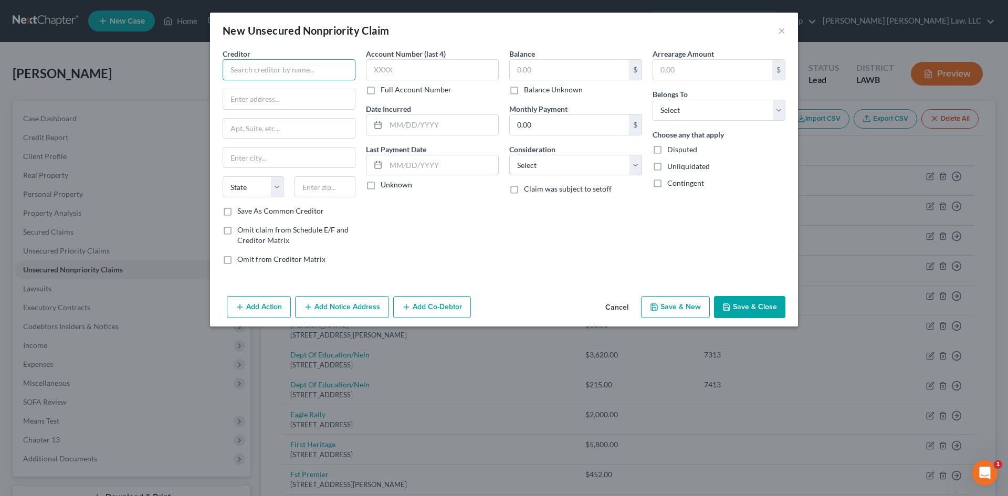
click at [328, 62] on input "text" at bounding box center [289, 69] width 133 height 21
click at [321, 94] on input "text" at bounding box center [289, 99] width 132 height 20
type input "Air Force FCU"
paste input "[GEOGRAPHIC_DATA][STREET_ADDRESS]"
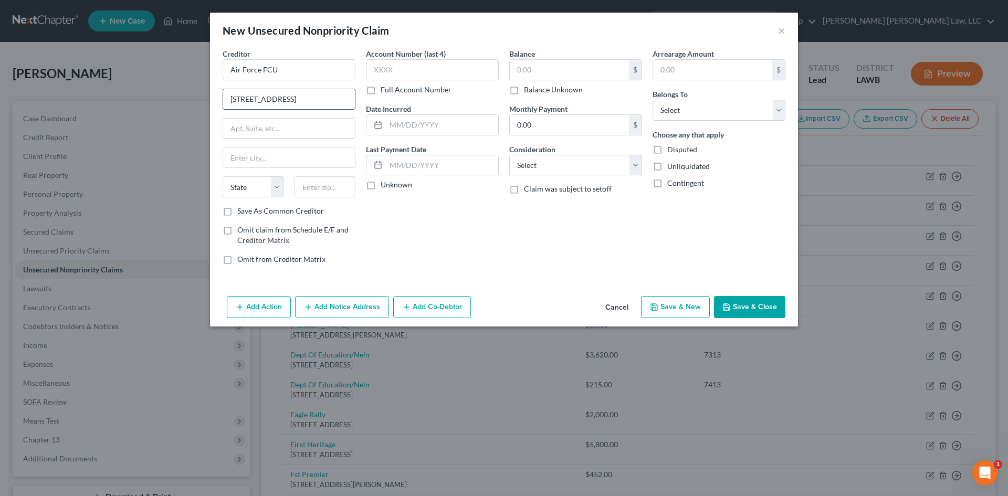
drag, startPoint x: 328, startPoint y: 102, endPoint x: 348, endPoint y: 101, distance: 20.5
click at [348, 101] on input "[STREET_ADDRESS]" at bounding box center [289, 99] width 132 height 20
type input "[STREET_ADDRESS]"
type input "78245"
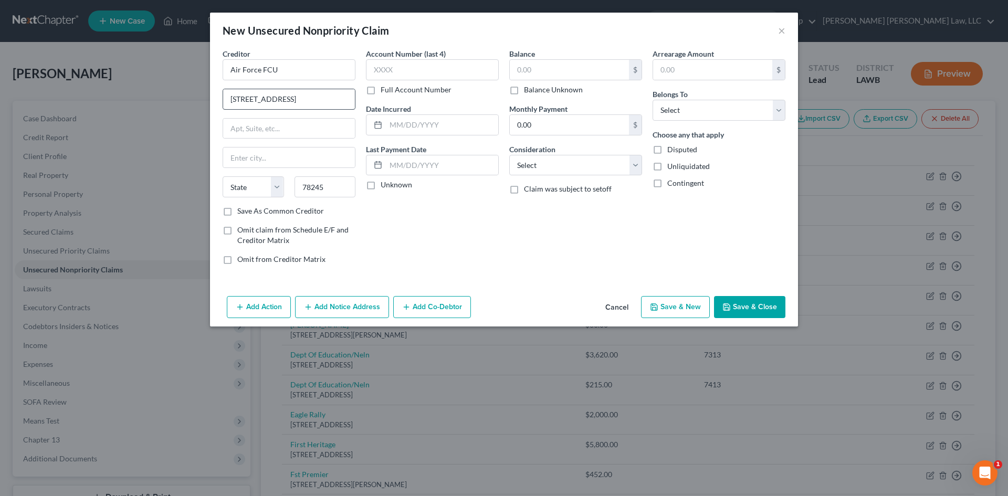
click at [435, 240] on div "Account Number (last 4) Full Account Number Date Incurred Last Payment Date Unk…" at bounding box center [432, 160] width 143 height 225
type input "San Antonio"
select select "45"
drag, startPoint x: 330, startPoint y: 100, endPoint x: 369, endPoint y: 102, distance: 39.4
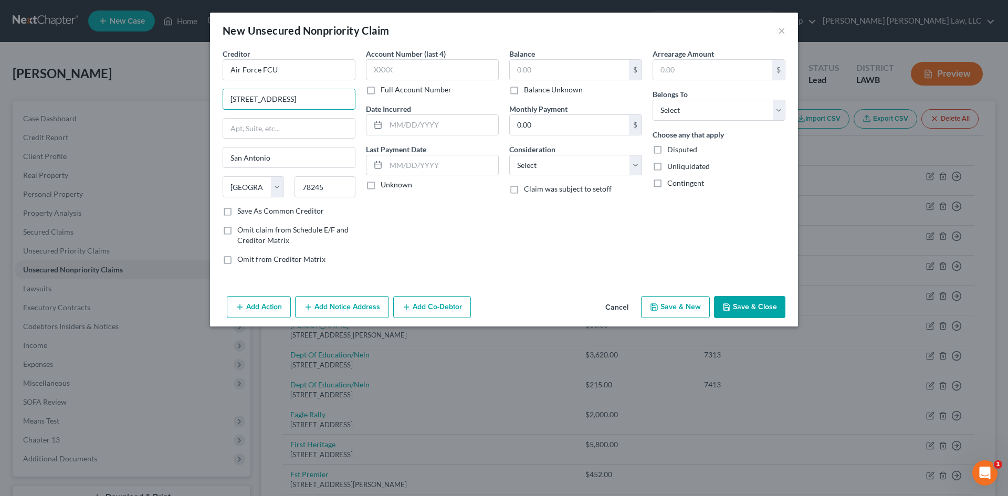
click at [369, 102] on div "Creditor * Air Force FCU [STREET_ADDRESS][GEOGRAPHIC_DATA], [GEOGRAPHIC_DATA] […" at bounding box center [503, 160] width 573 height 225
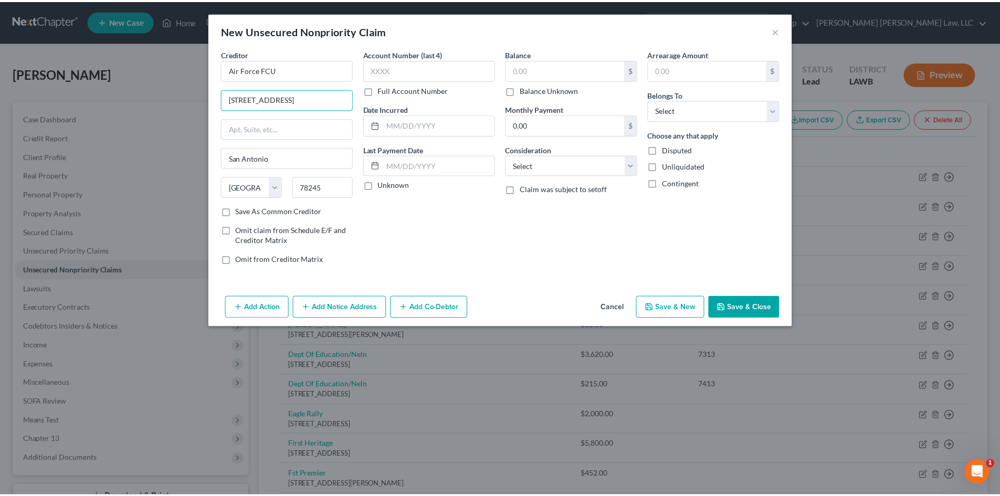
scroll to position [0, 0]
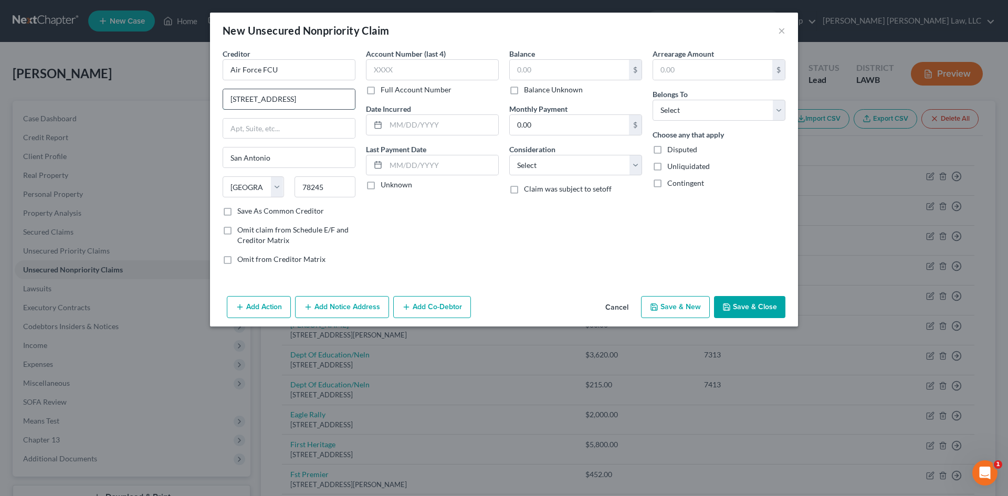
drag, startPoint x: 344, startPoint y: 99, endPoint x: 304, endPoint y: 101, distance: 40.0
click at [304, 101] on input "[STREET_ADDRESS]" at bounding box center [289, 99] width 132 height 20
type input "[STREET_ADDRESS]"
type input "Ste 200"
click at [319, 98] on input "[STREET_ADDRESS]" at bounding box center [289, 99] width 132 height 20
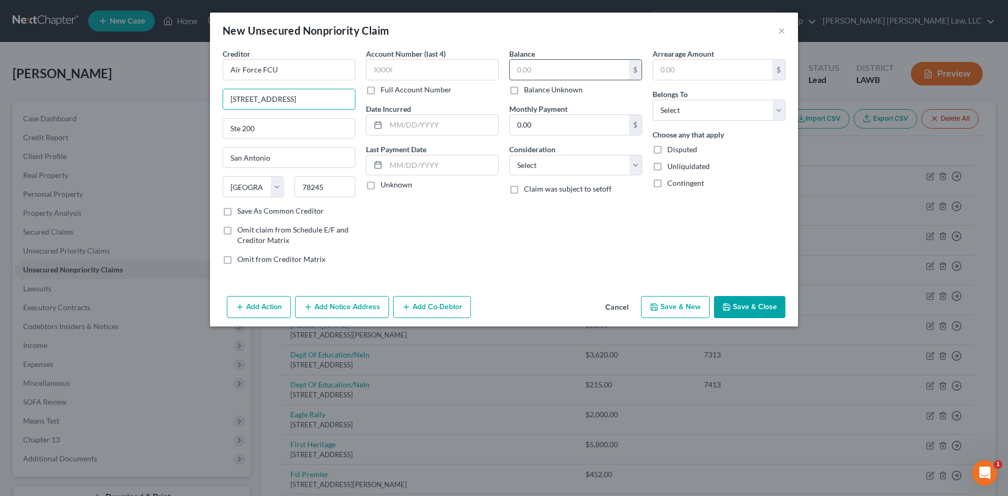
type input "[STREET_ADDRESS]"
click at [537, 71] on input "text" at bounding box center [569, 70] width 119 height 20
type input "20,000.00"
click at [573, 164] on select "Select Cable / Satellite Services Collection Agency Credit Card Debt Debt Couns…" at bounding box center [575, 165] width 133 height 21
click at [581, 166] on select "Select Cable / Satellite Services Collection Agency Credit Card Debt Debt Couns…" at bounding box center [575, 165] width 133 height 21
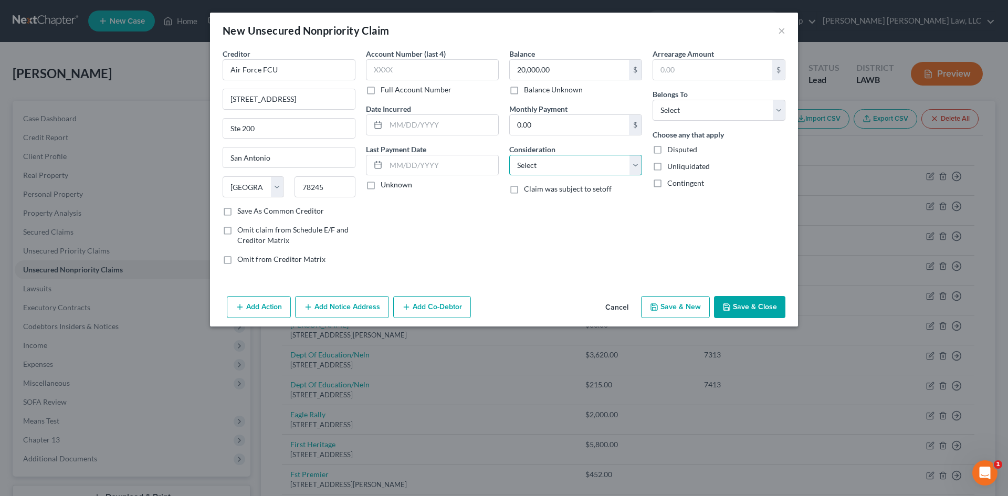
click at [581, 166] on select "Select Cable / Satellite Services Collection Agency Credit Card Debt Debt Couns…" at bounding box center [575, 165] width 133 height 21
select select "4"
click at [509, 155] on select "Select Cable / Satellite Services Collection Agency Credit Card Debt Debt Couns…" at bounding box center [575, 165] width 133 height 21
click at [671, 113] on select "Select Debtor 1 Only Debtor 2 Only Debtor 1 And Debtor 2 Only At Least One Of T…" at bounding box center [719, 110] width 133 height 21
select select "0"
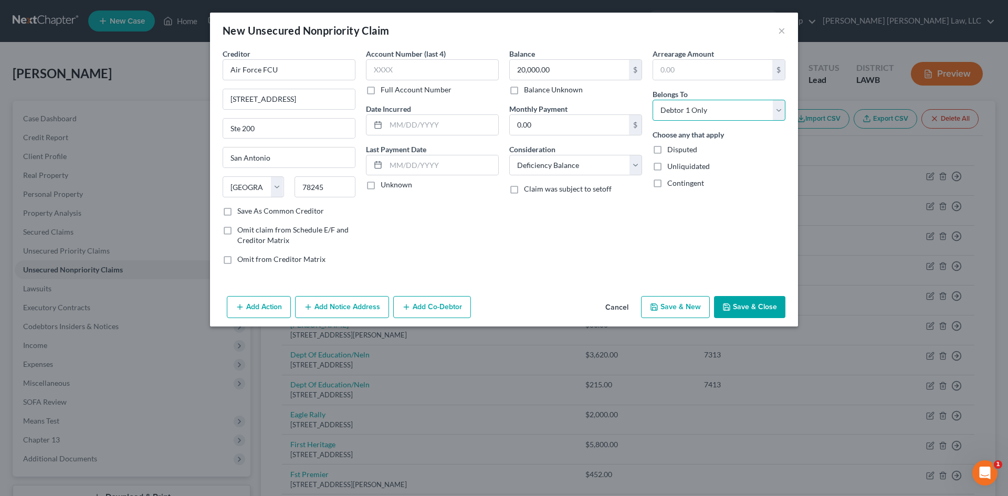
click at [653, 100] on select "Select Debtor 1 Only Debtor 2 Only Debtor 1 And Debtor 2 Only At Least One Of T…" at bounding box center [719, 110] width 133 height 21
click at [761, 303] on button "Save & Close" at bounding box center [749, 307] width 71 height 22
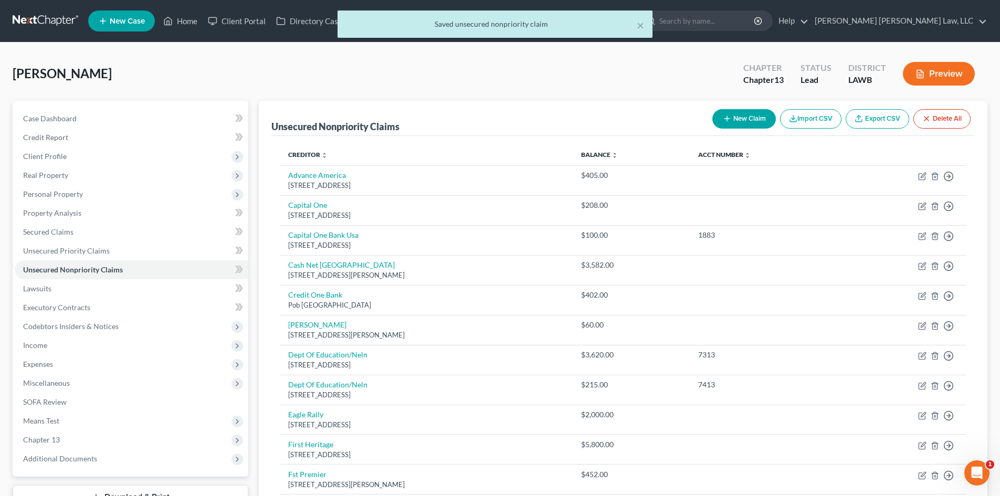
click at [747, 121] on button "New Claim" at bounding box center [744, 118] width 64 height 19
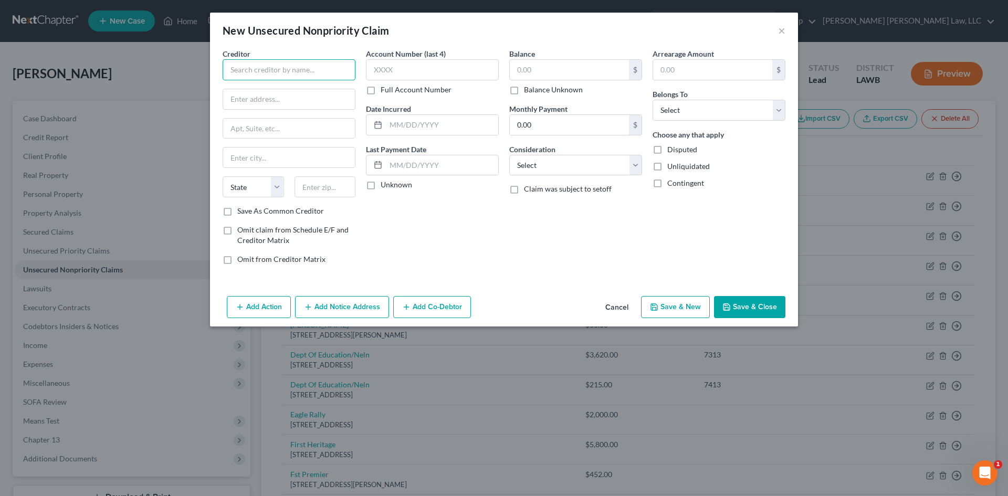
click at [291, 75] on input "text" at bounding box center [289, 69] width 133 height 21
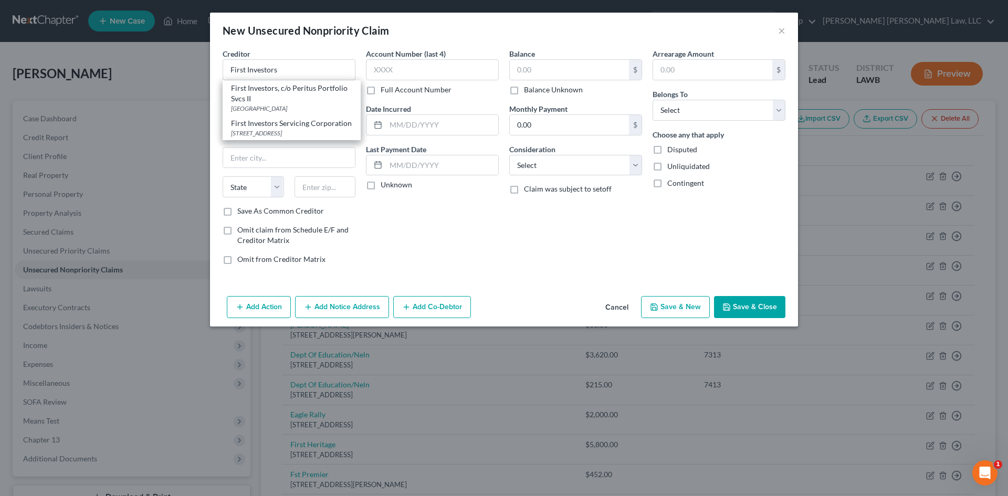
click at [292, 129] on div "First Investors Servicing Corporation" at bounding box center [291, 123] width 121 height 10
type input "First Investors Servicing Corporation"
type input "[STREET_ADDRESS]"
type input "Ste 300"
type input "[GEOGRAPHIC_DATA]"
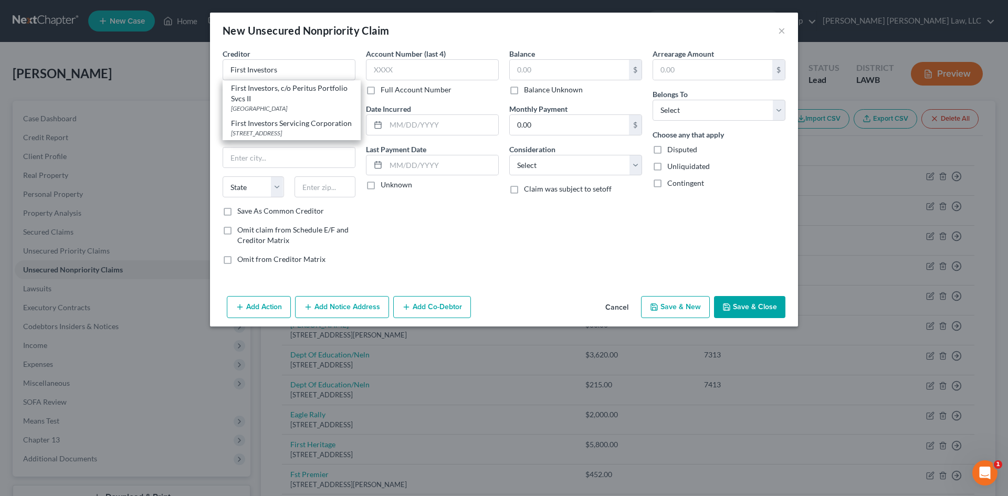
select select "10"
type input "30339"
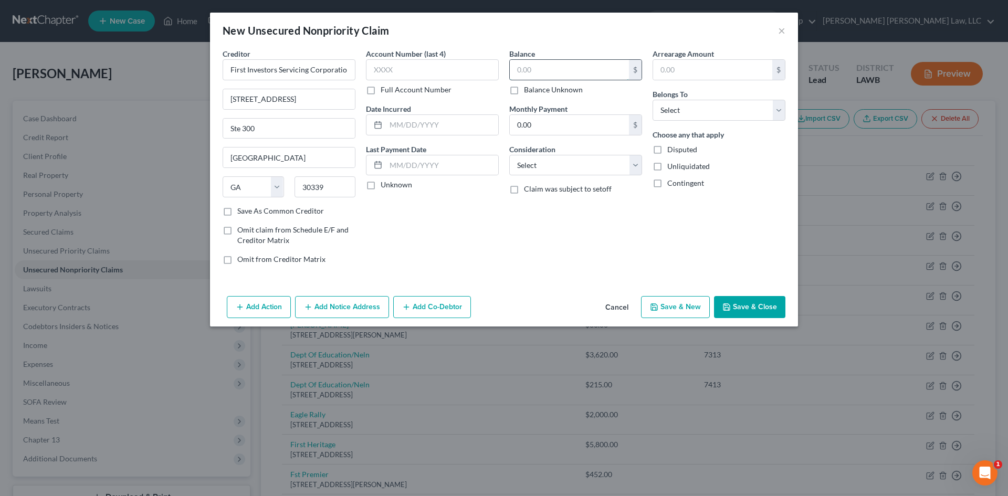
click at [539, 68] on input "text" at bounding box center [569, 70] width 119 height 20
type input "20,000.00"
drag, startPoint x: 532, startPoint y: 175, endPoint x: 539, endPoint y: 175, distance: 6.8
click at [532, 175] on select "Select Cable / Satellite Services Collection Agency Credit Card Debt Debt Couns…" at bounding box center [575, 165] width 133 height 21
click at [509, 155] on select "Select Cable / Satellite Services Collection Agency Credit Card Debt Debt Couns…" at bounding box center [575, 165] width 133 height 21
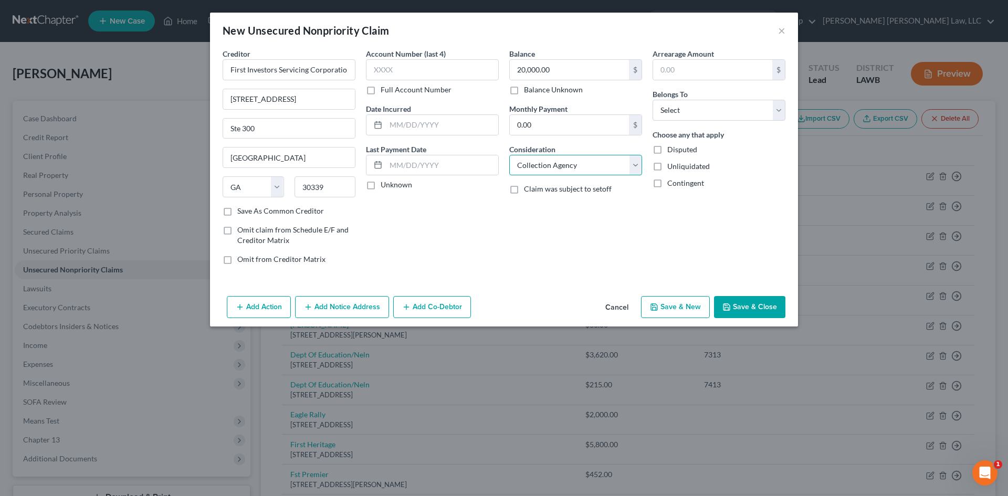
click at [570, 174] on select "Select Cable / Satellite Services Collection Agency Credit Card Debt Debt Couns…" at bounding box center [575, 165] width 133 height 21
select select "4"
click at [509, 155] on select "Select Cable / Satellite Services Collection Agency Credit Card Debt Debt Couns…" at bounding box center [575, 165] width 133 height 21
click at [685, 108] on select "Select Debtor 1 Only Debtor 2 Only Debtor 1 And Debtor 2 Only At Least One Of T…" at bounding box center [719, 110] width 133 height 21
select select "0"
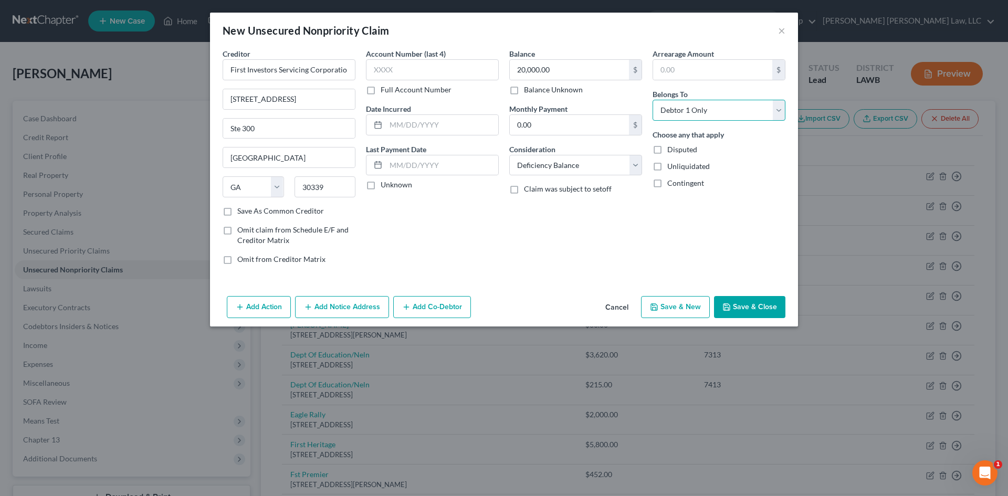
click at [653, 100] on select "Select Debtor 1 Only Debtor 2 Only Debtor 1 And Debtor 2 Only At Least One Of T…" at bounding box center [719, 110] width 133 height 21
click at [682, 304] on button "Save & New" at bounding box center [675, 307] width 69 height 22
click at [623, 310] on button "Cancel" at bounding box center [617, 307] width 40 height 21
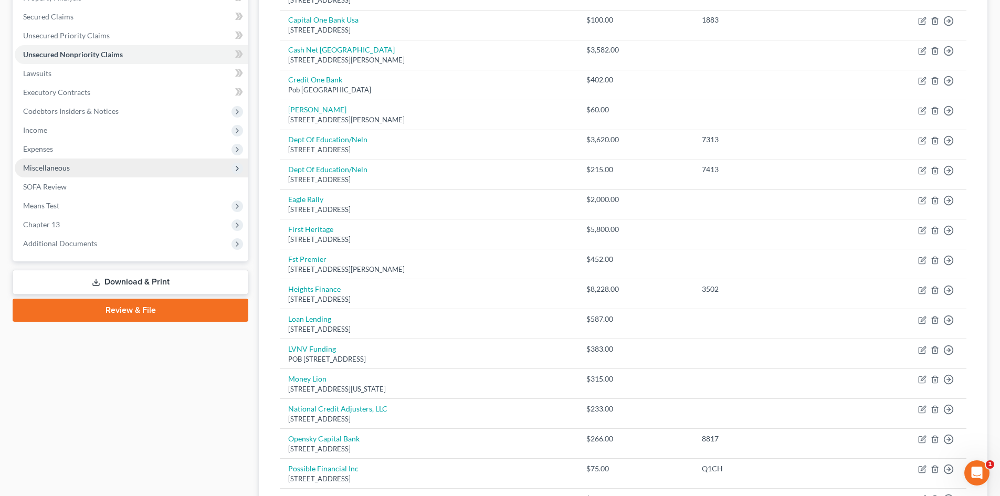
scroll to position [155, 0]
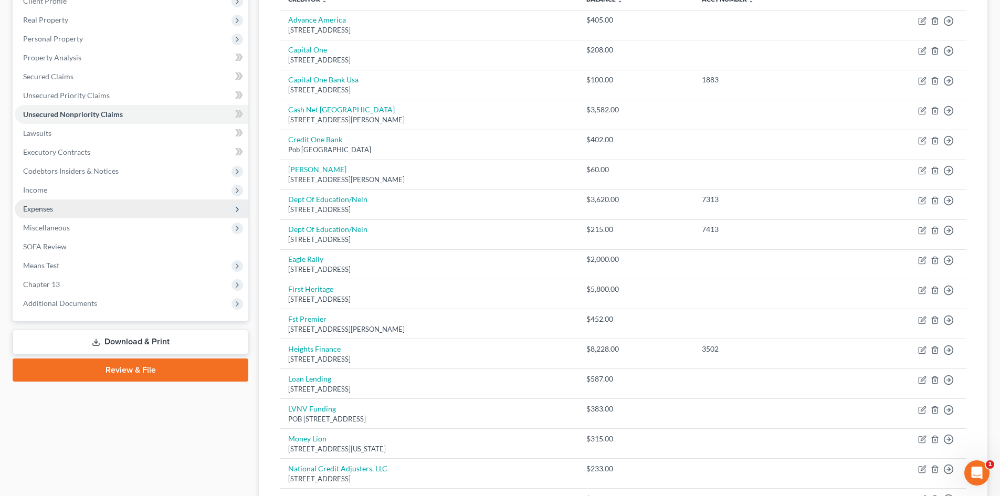
click at [78, 209] on span "Expenses" at bounding box center [132, 208] width 234 height 19
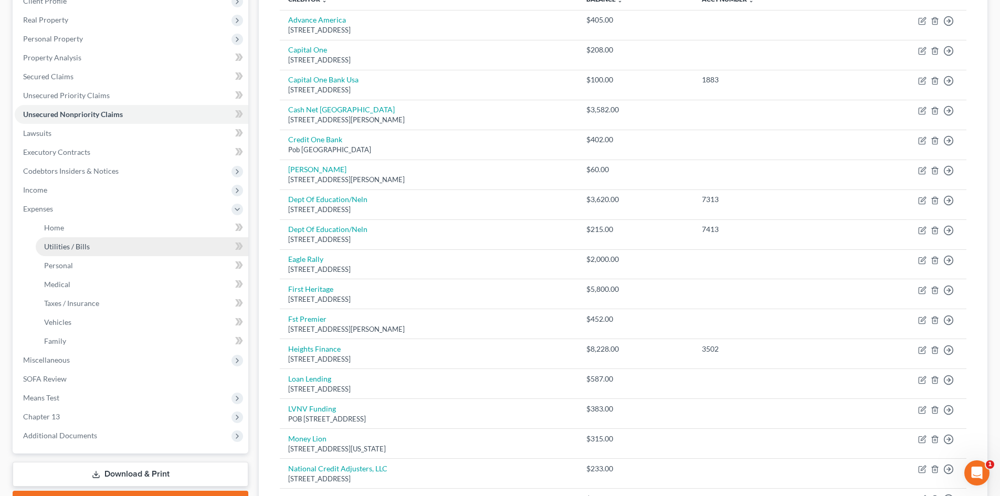
click at [145, 237] on link "Utilities / Bills" at bounding box center [142, 246] width 213 height 19
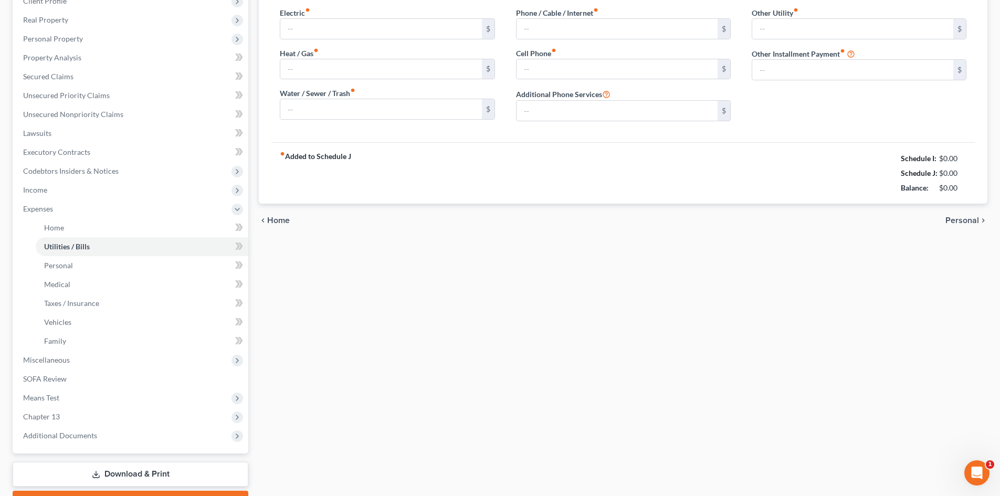
scroll to position [26, 0]
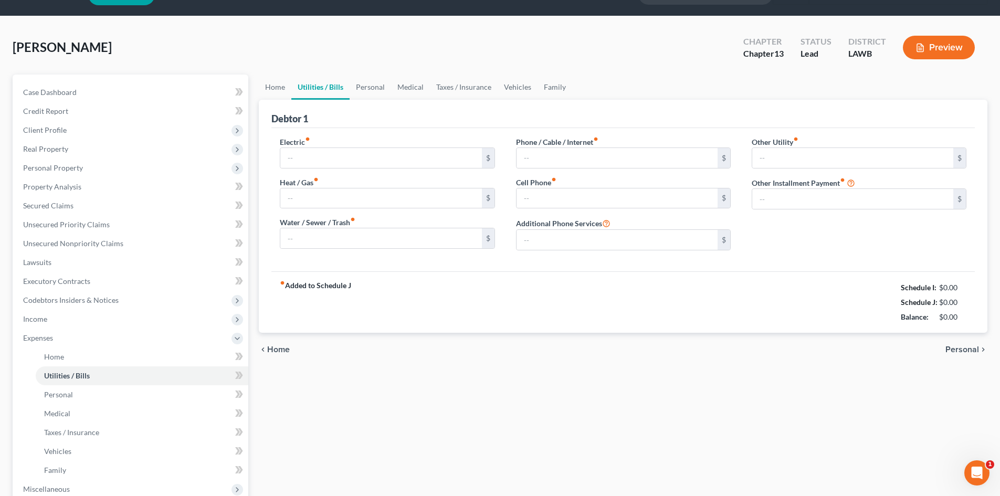
type input "250.84"
type input "100.00"
type input "210.00"
type input "250.00"
type input "200.00"
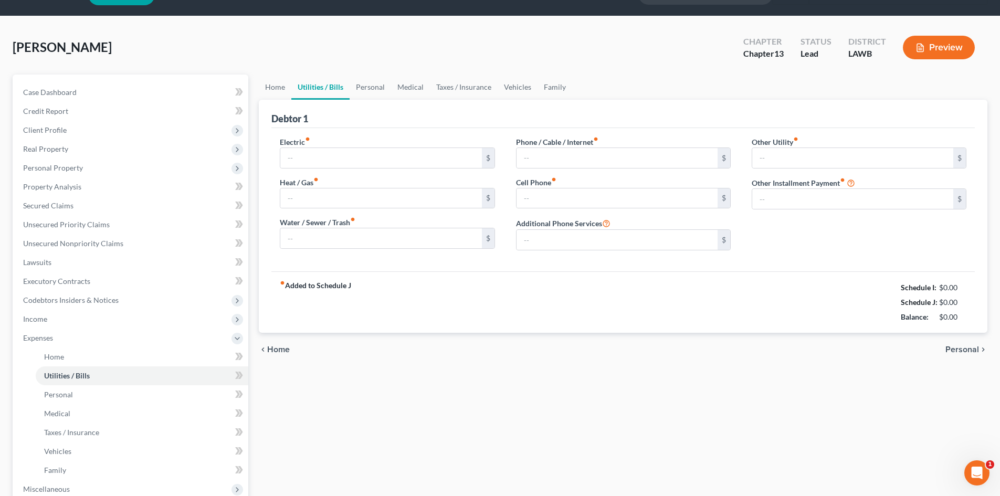
type input "0.00"
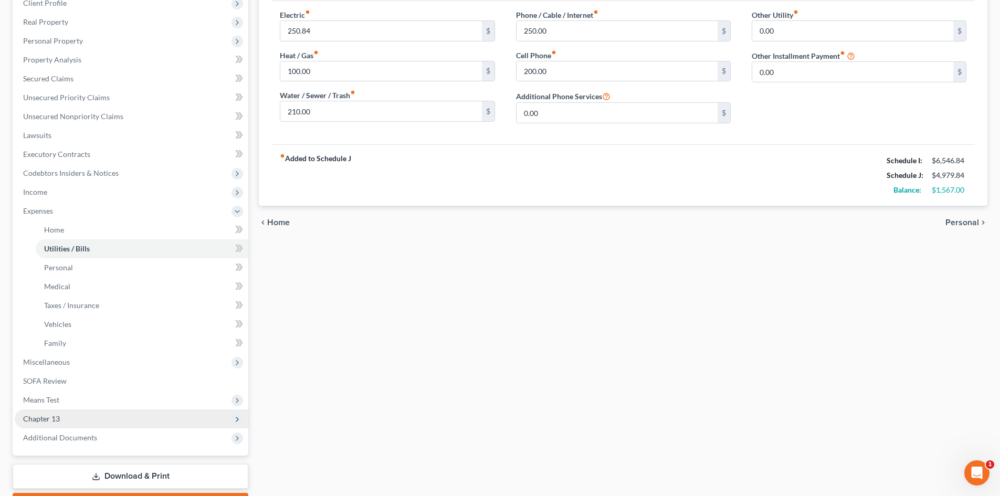
scroll to position [213, 0]
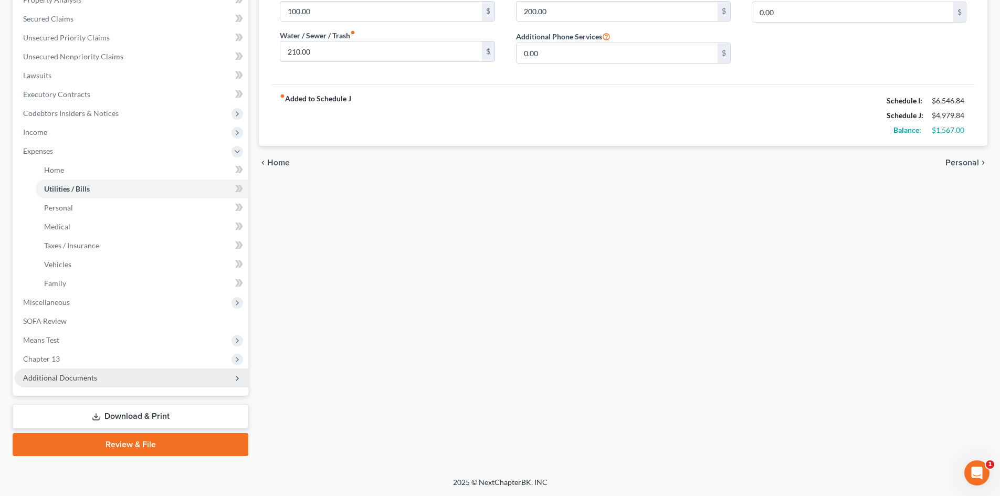
click at [90, 366] on span "Chapter 13" at bounding box center [132, 359] width 234 height 19
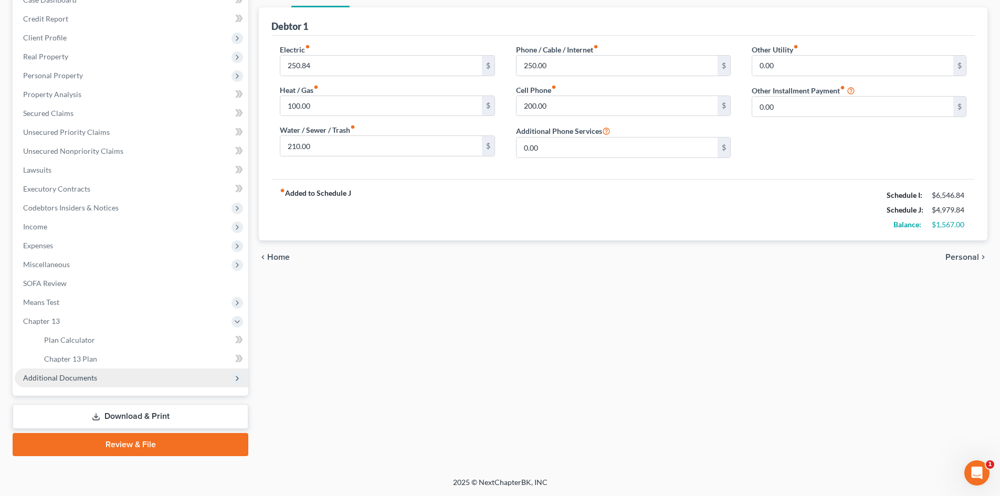
scroll to position [119, 0]
click at [133, 357] on link "Chapter 13 Plan" at bounding box center [142, 359] width 213 height 19
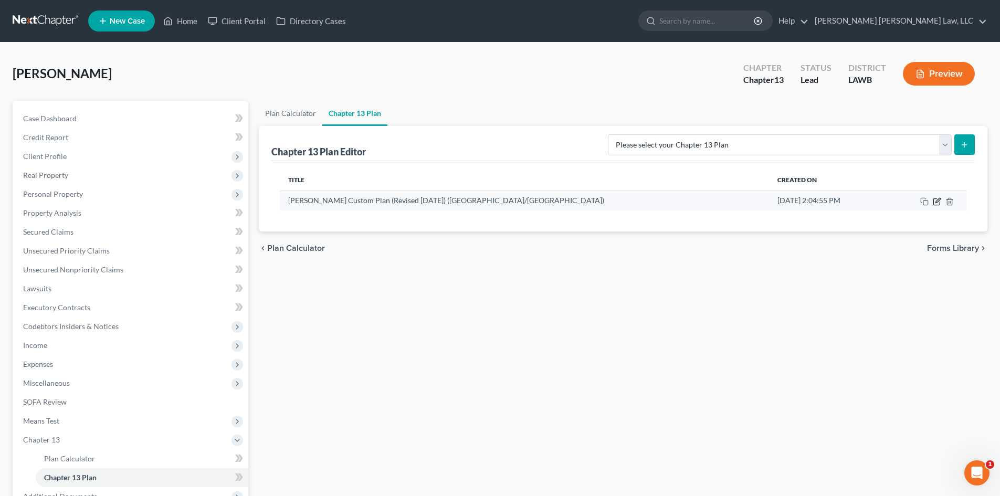
click at [940, 203] on icon "button" at bounding box center [936, 201] width 6 height 6
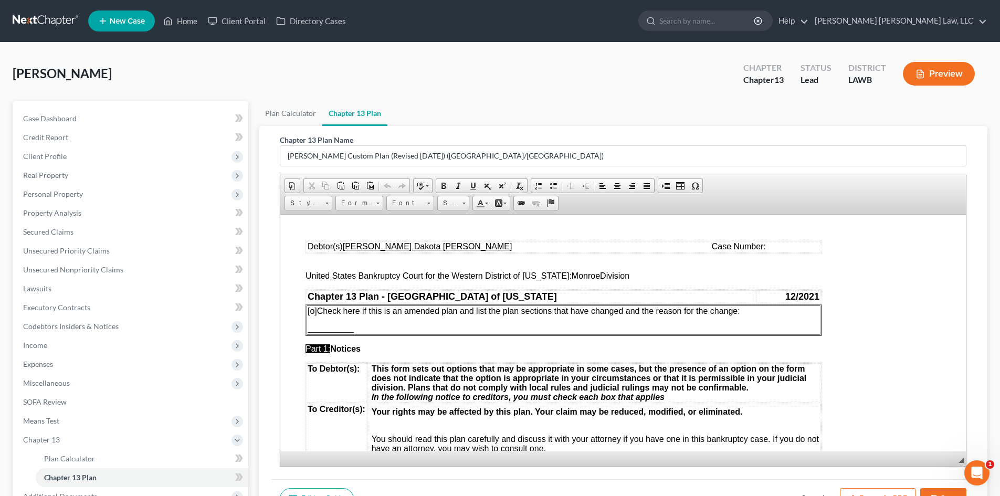
click at [894, 489] on button "Export as PDF" at bounding box center [878, 499] width 76 height 22
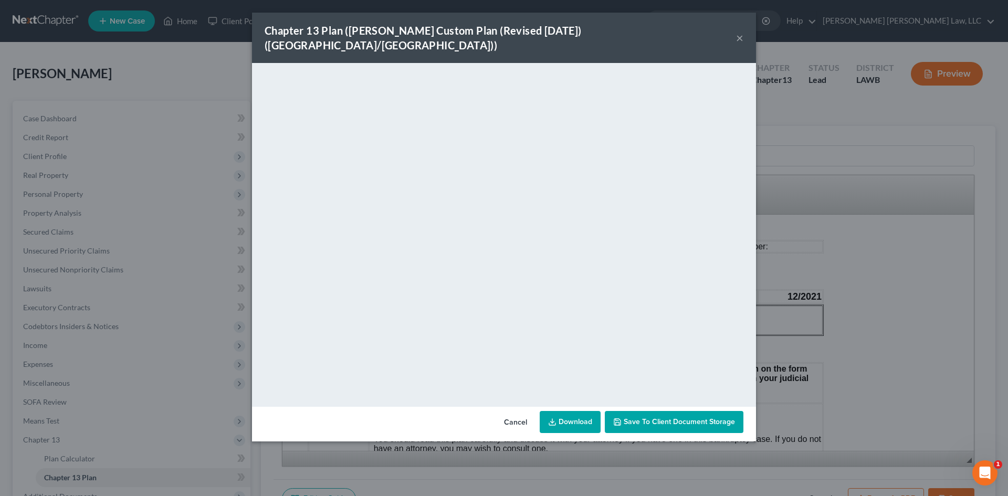
click at [591, 414] on link "Download" at bounding box center [570, 422] width 61 height 22
click at [845, 230] on div "Chapter 13 Plan ([PERSON_NAME] Custom Plan (Revised [DATE]) ([GEOGRAPHIC_DATA]/…" at bounding box center [504, 248] width 1008 height 496
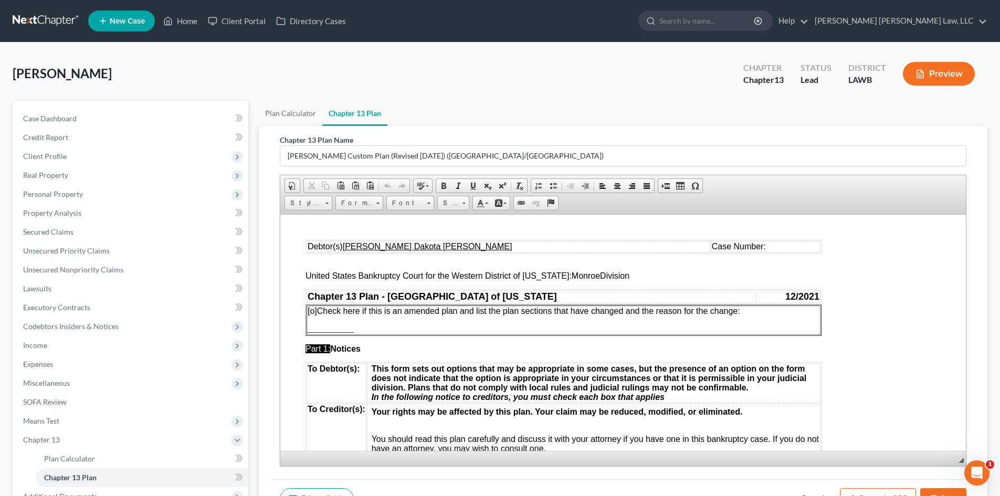
click at [939, 490] on button "Save" at bounding box center [943, 499] width 46 height 22
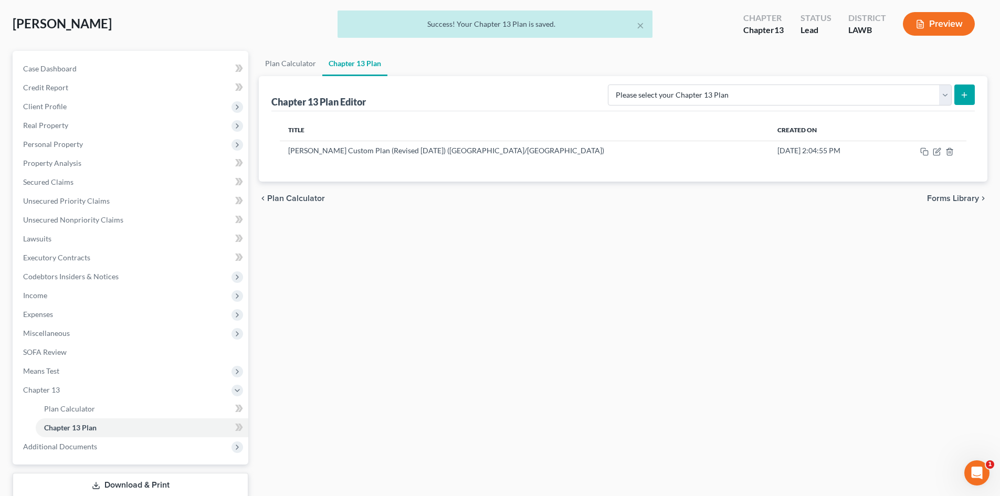
scroll to position [119, 0]
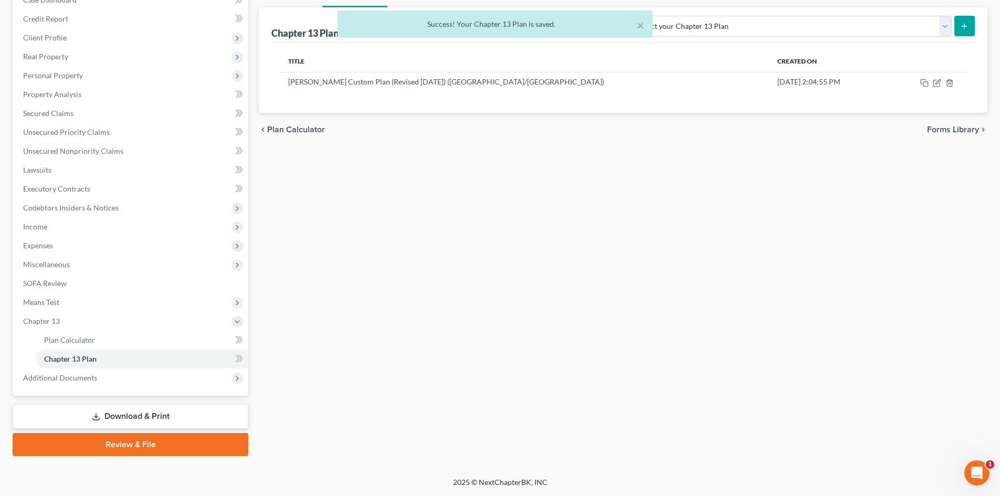
click at [78, 37] on div "× Success! Your Chapter 13 Plan is saved." at bounding box center [495, 26] width 1000 height 33
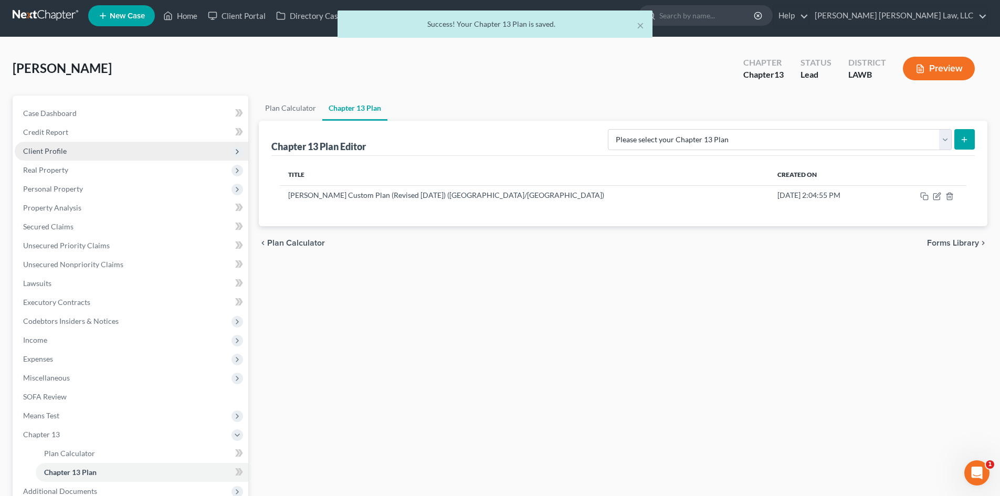
scroll to position [0, 0]
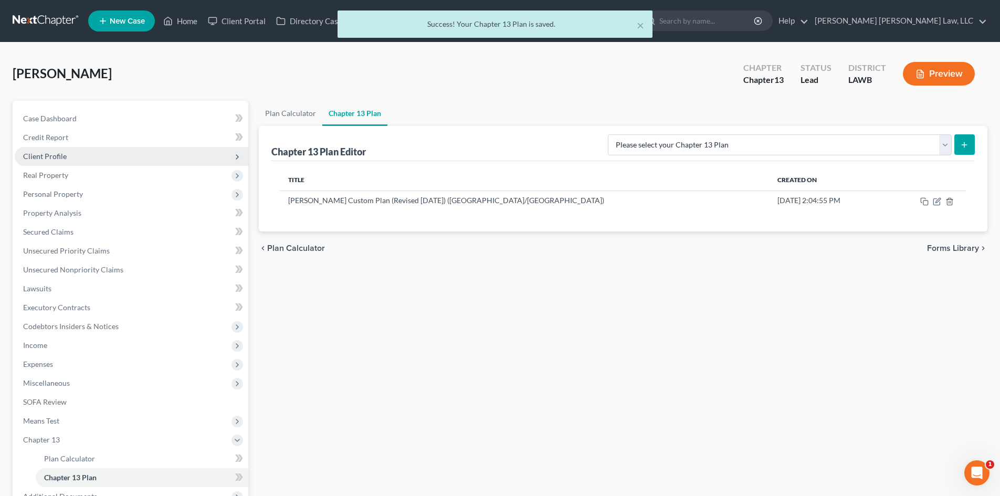
click at [100, 155] on span "Client Profile" at bounding box center [132, 156] width 234 height 19
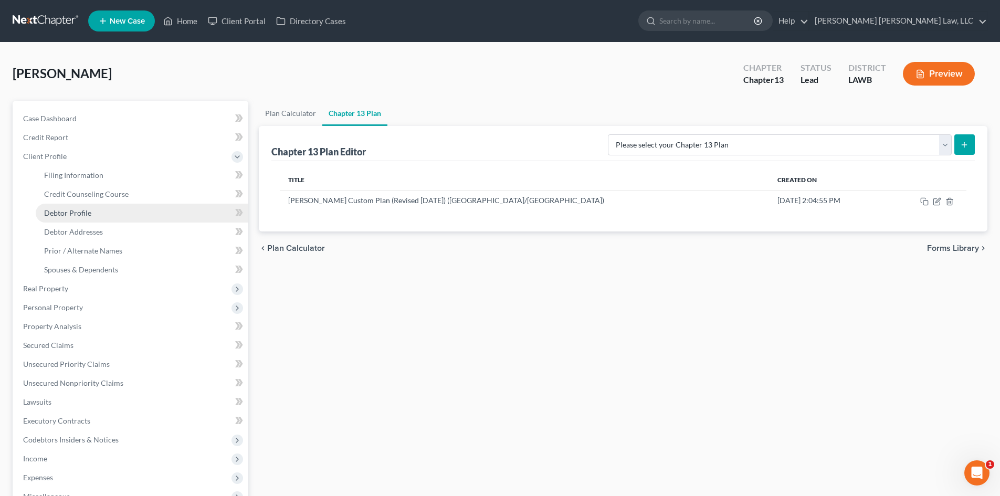
click at [102, 211] on link "Debtor Profile" at bounding box center [142, 213] width 213 height 19
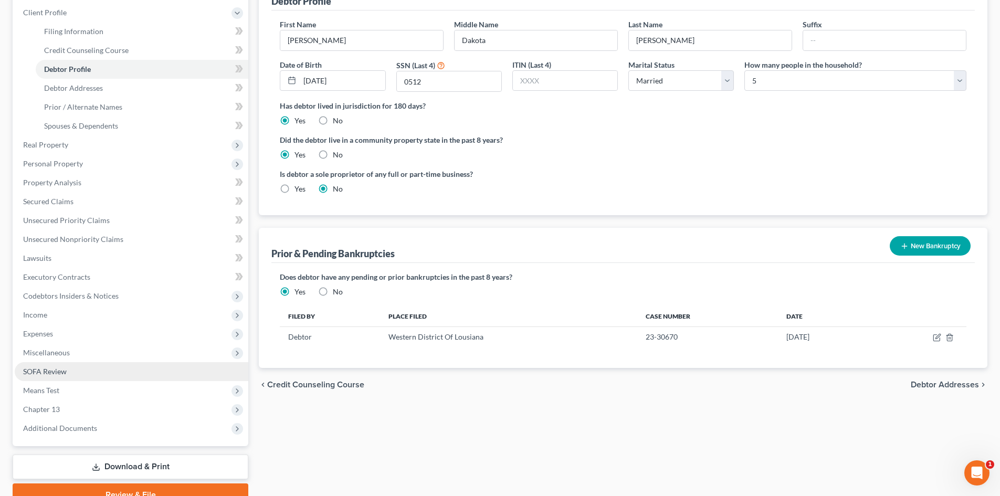
scroll to position [194, 0]
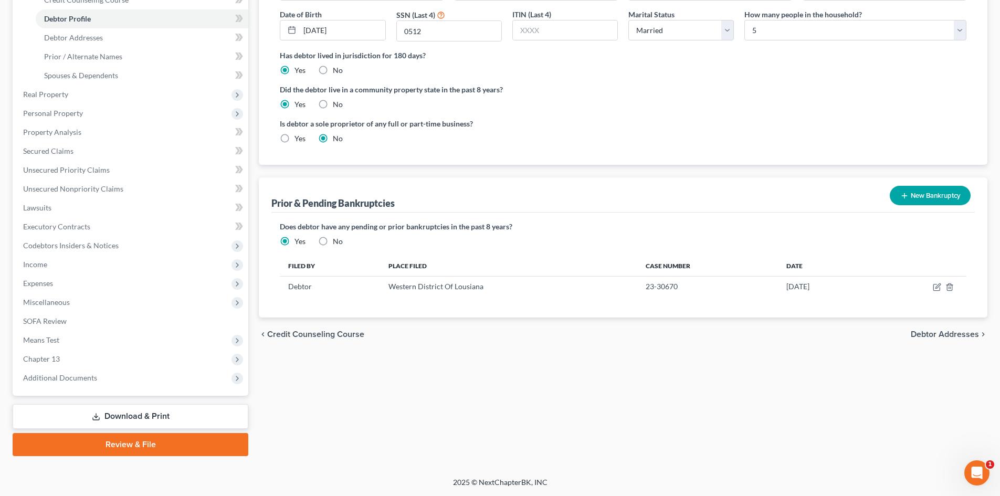
click at [140, 411] on link "Download & Print" at bounding box center [131, 416] width 236 height 25
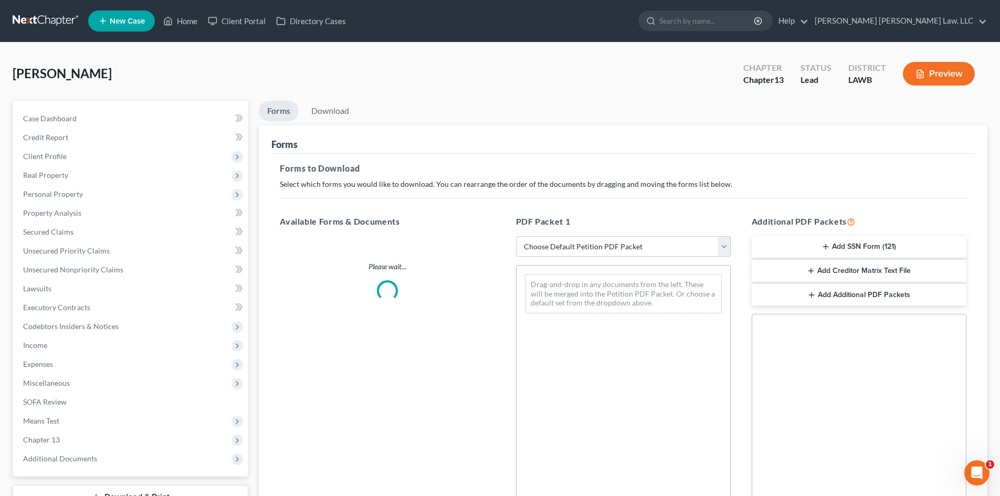
click at [601, 253] on select "Choose Default Petition PDF Packet Complete Bankruptcy Petition (all forms and …" at bounding box center [623, 246] width 215 height 21
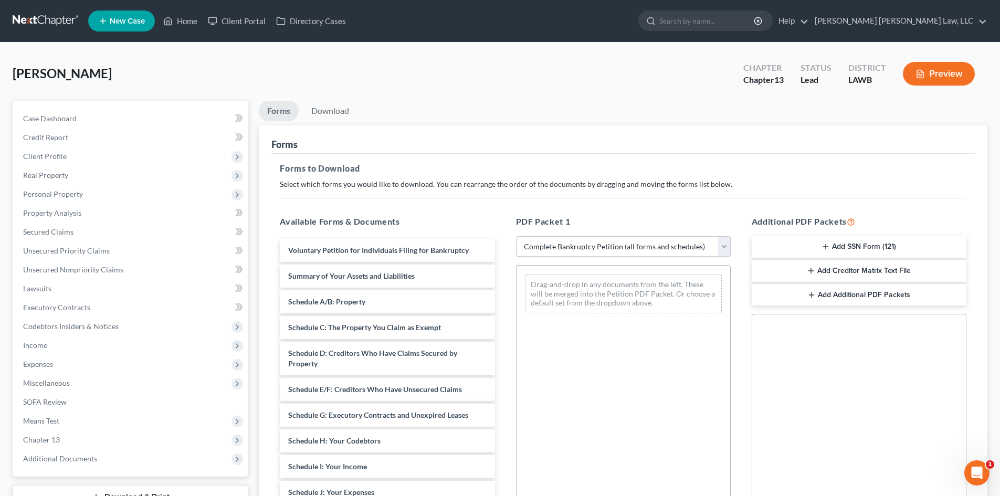
click at [516, 236] on select "Choose Default Petition PDF Packet Complete Bankruptcy Petition (all forms and …" at bounding box center [623, 246] width 215 height 21
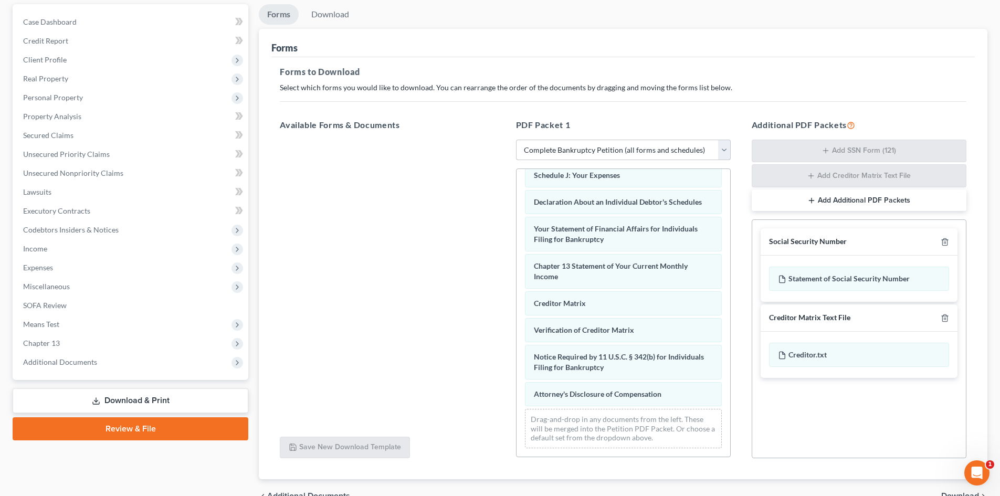
scroll to position [153, 0]
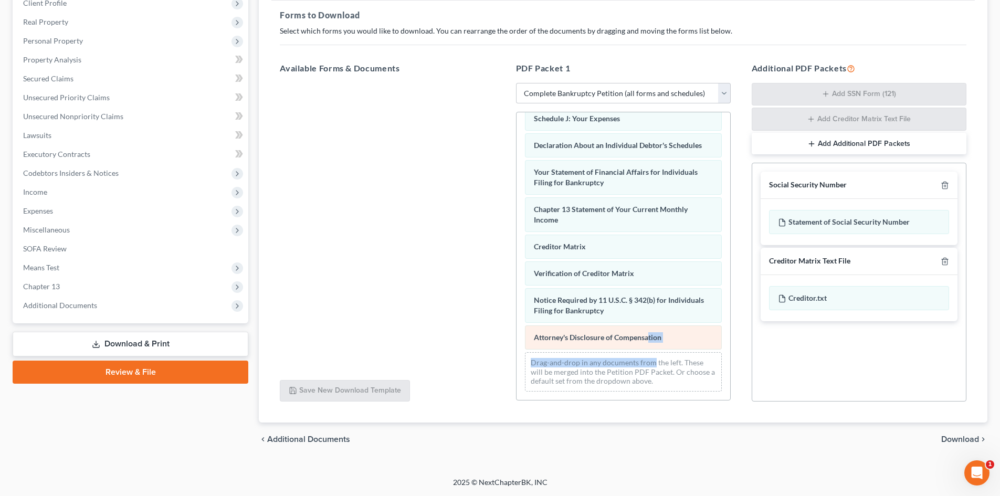
drag, startPoint x: 653, startPoint y: 351, endPoint x: 647, endPoint y: 349, distance: 5.5
click at [647, 349] on div "Voluntary Petition for Individuals Filing for Bankruptcy Summary of Your Assets…" at bounding box center [624, 113] width 214 height 574
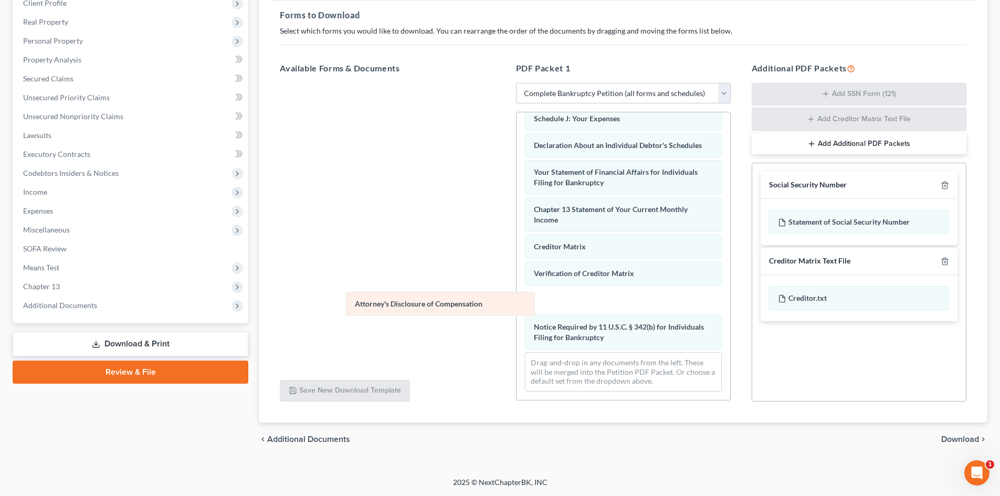
drag, startPoint x: 679, startPoint y: 339, endPoint x: 486, endPoint y: 241, distance: 216.2
click at [517, 238] on div "Attorney's Disclosure of Compensation Voluntary Petition for Individuals Filing…" at bounding box center [624, 113] width 214 height 574
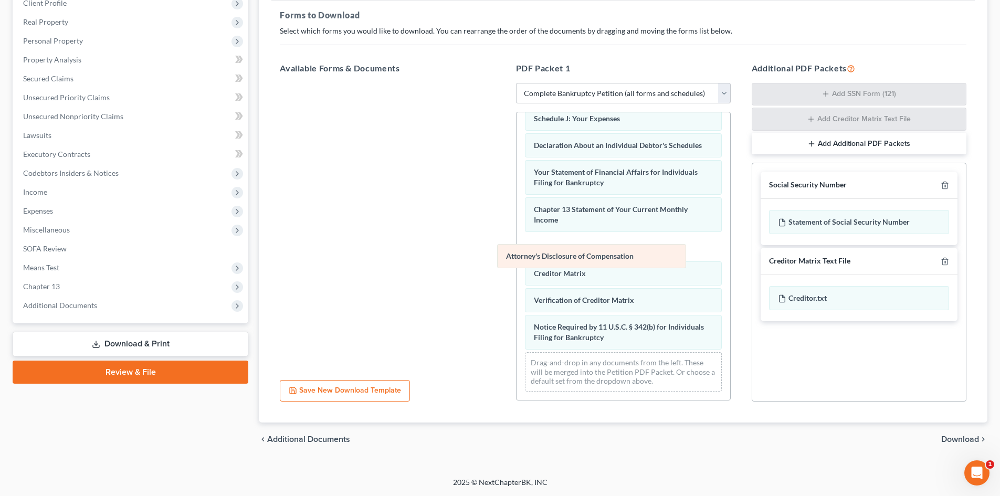
scroll to position [270, 0]
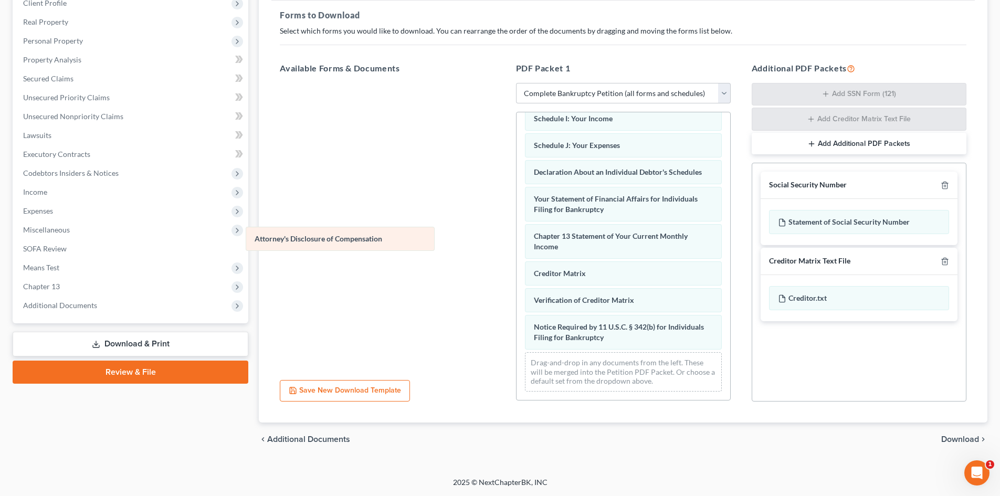
drag, startPoint x: 625, startPoint y: 239, endPoint x: 344, endPoint y: 230, distance: 281.0
click at [517, 230] on div "Attorney's Disclosure of Compensation Voluntary Petition for Individuals Filing…" at bounding box center [624, 126] width 214 height 548
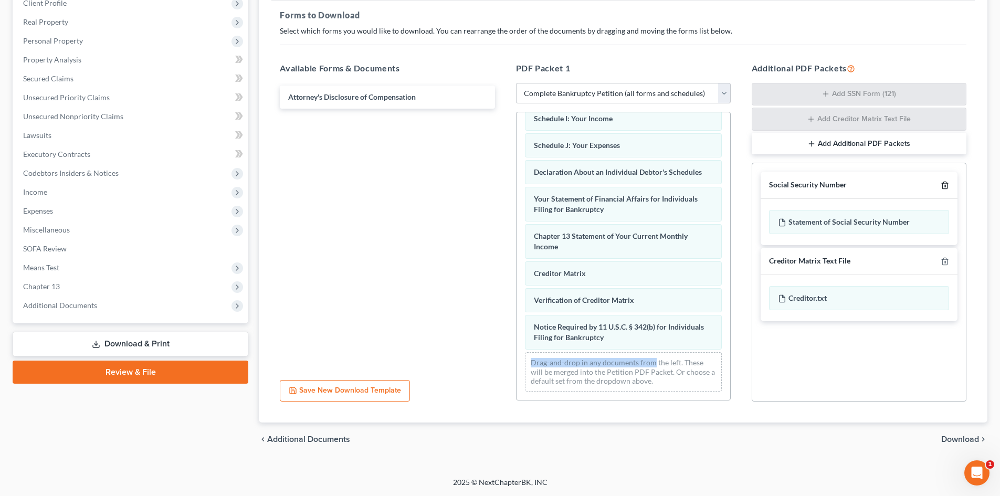
click at [947, 185] on icon "button" at bounding box center [945, 185] width 8 height 8
click at [947, 257] on icon "button" at bounding box center [945, 261] width 8 height 8
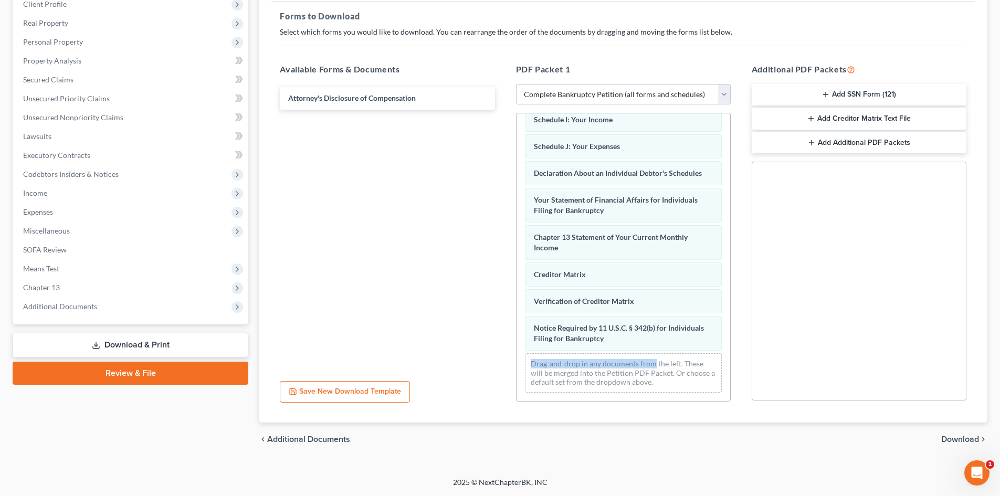
scroll to position [152, 0]
click at [978, 444] on span "Download" at bounding box center [960, 439] width 38 height 8
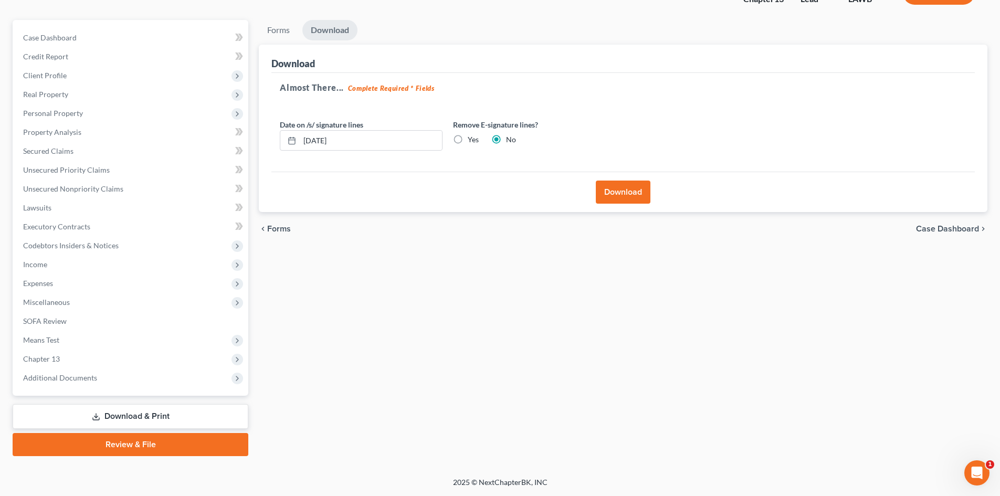
scroll to position [81, 0]
click at [620, 195] on button "Download" at bounding box center [623, 192] width 55 height 23
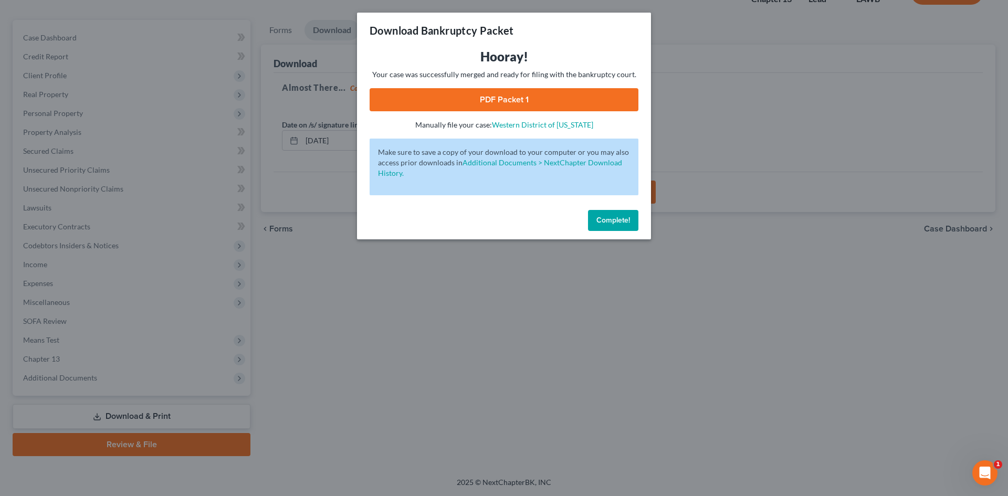
click at [631, 99] on link "PDF Packet 1" at bounding box center [504, 99] width 269 height 23
drag, startPoint x: 624, startPoint y: 222, endPoint x: 408, endPoint y: 30, distance: 288.6
click at [624, 222] on span "Complete!" at bounding box center [613, 220] width 34 height 9
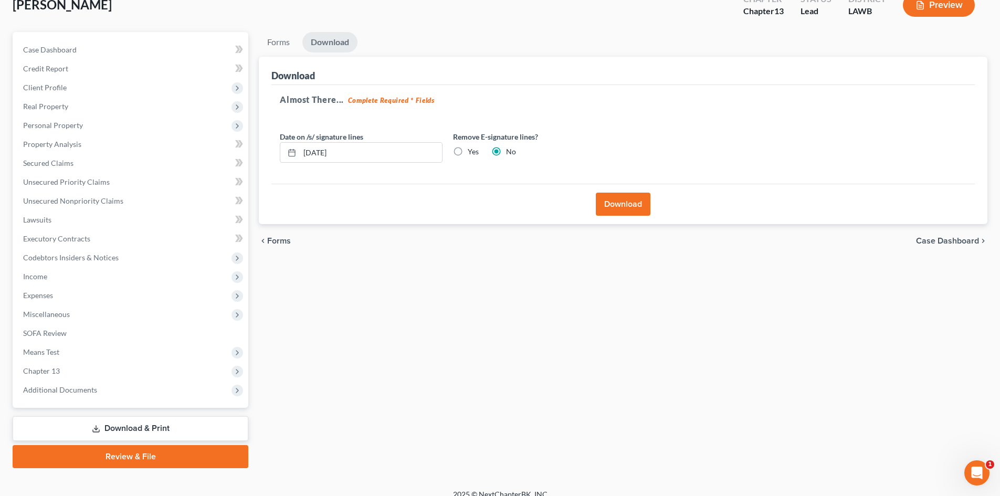
scroll to position [0, 0]
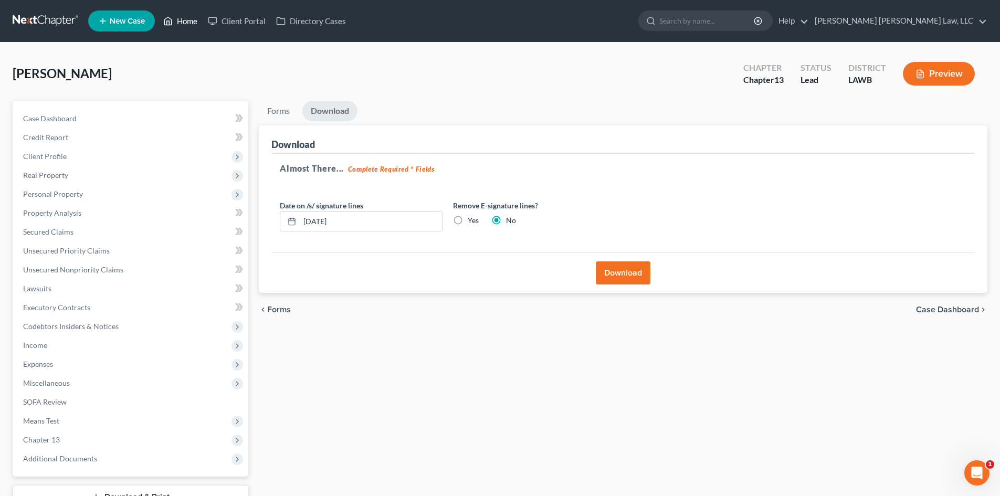
click at [181, 19] on link "Home" at bounding box center [180, 21] width 45 height 19
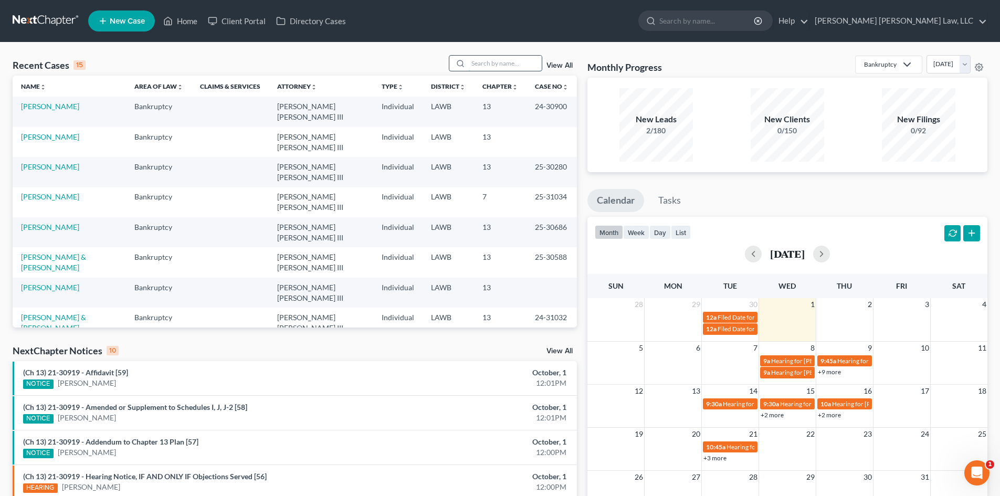
click at [493, 61] on input "search" at bounding box center [504, 63] width 73 height 15
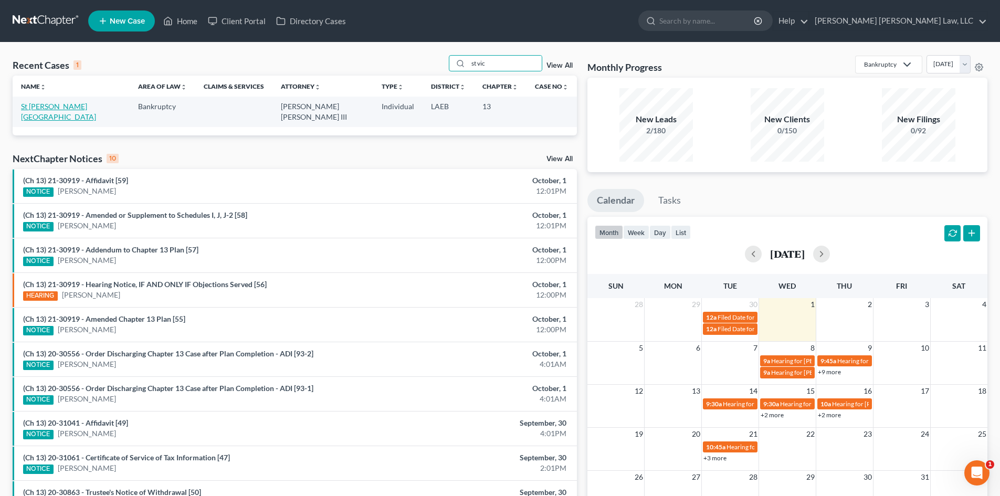
click at [60, 105] on link "St [PERSON_NAME][GEOGRAPHIC_DATA]" at bounding box center [58, 111] width 75 height 19
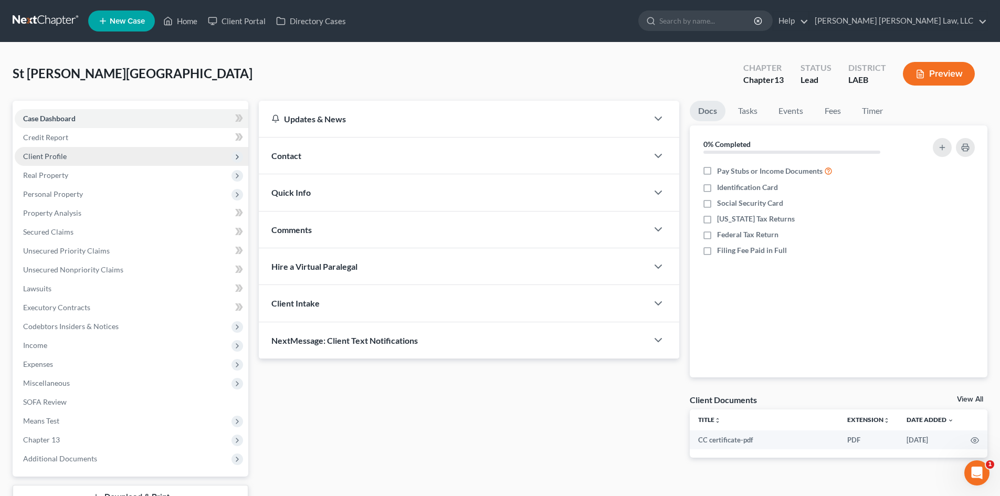
click at [123, 160] on span "Client Profile" at bounding box center [132, 156] width 234 height 19
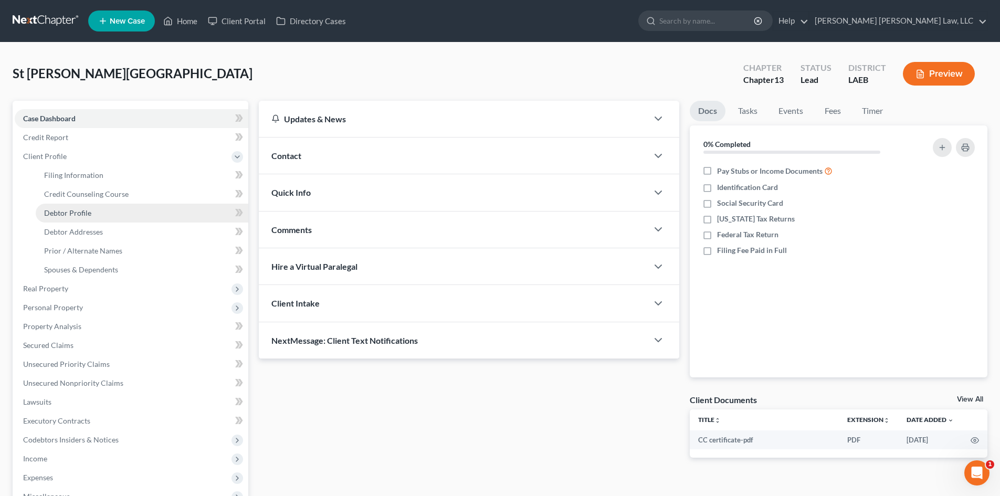
click at [140, 211] on link "Debtor Profile" at bounding box center [142, 213] width 213 height 19
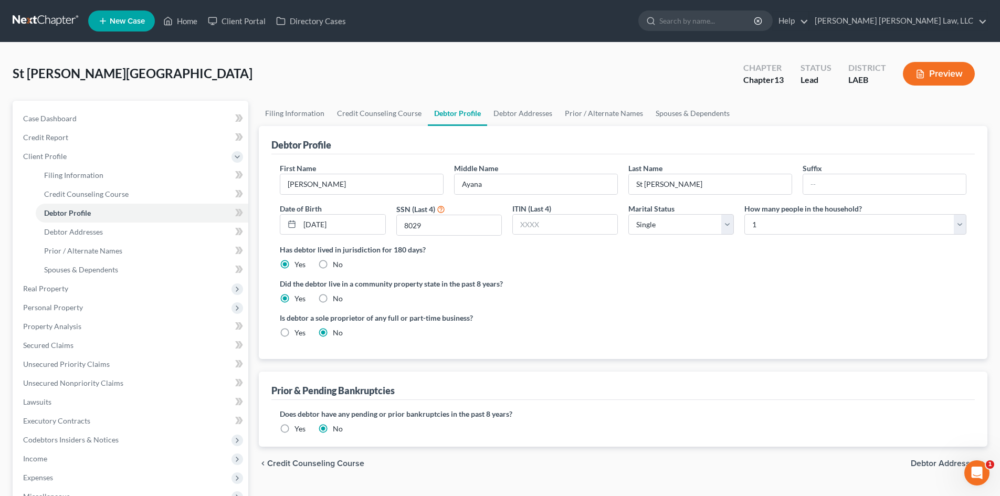
click at [617, 249] on label "Has debtor lived in jurisdiction for 180 days?" at bounding box center [623, 249] width 687 height 11
click at [513, 111] on link "Debtor Addresses" at bounding box center [522, 113] width 71 height 25
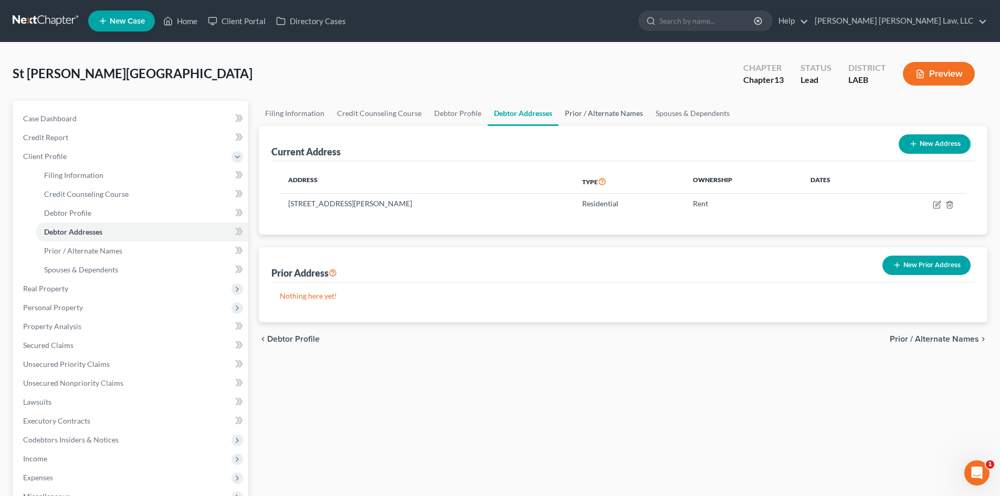
click at [596, 110] on link "Prior / Alternate Names" at bounding box center [604, 113] width 91 height 25
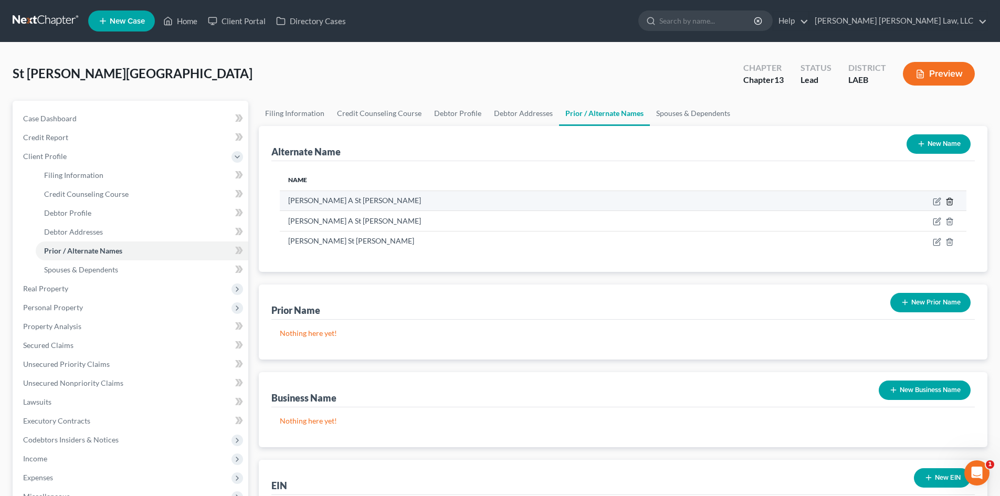
click at [950, 201] on icon at bounding box center [950, 201] width 8 height 8
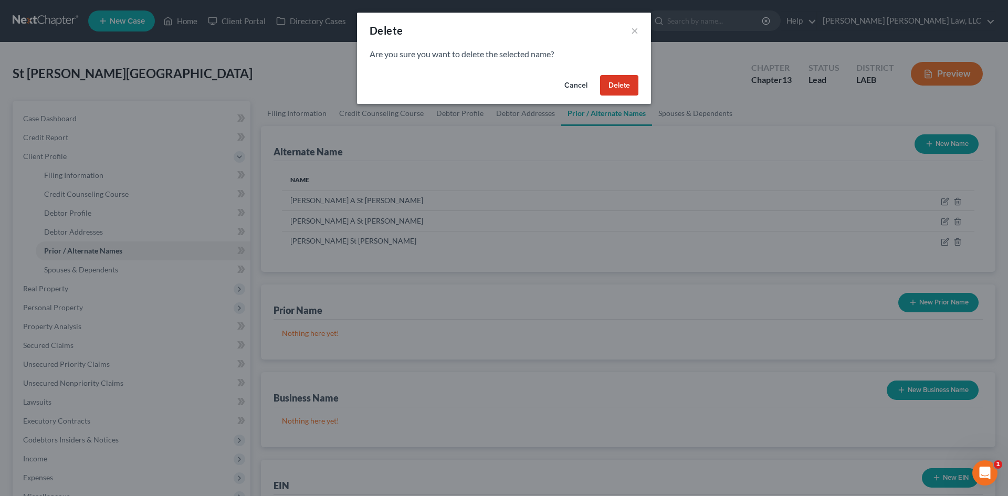
click at [629, 86] on button "Delete" at bounding box center [619, 85] width 38 height 21
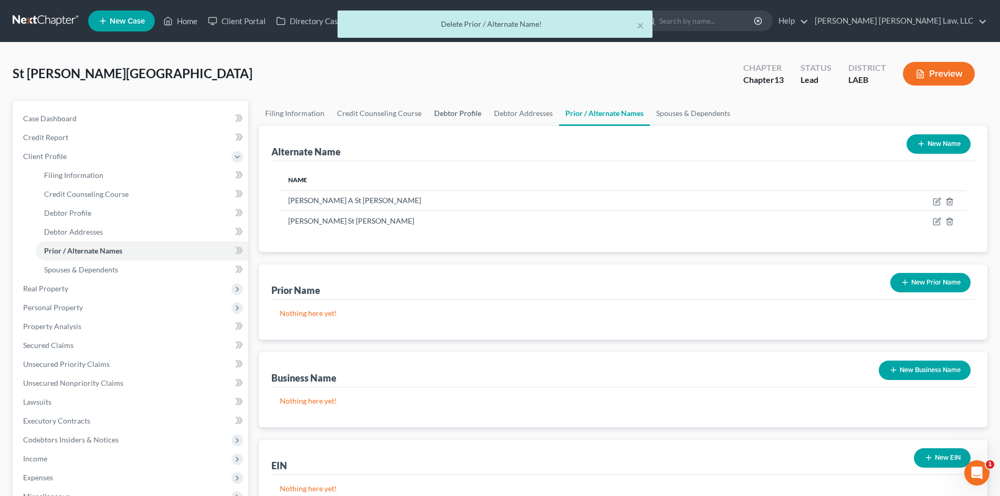
click at [465, 108] on link "Debtor Profile" at bounding box center [458, 113] width 60 height 25
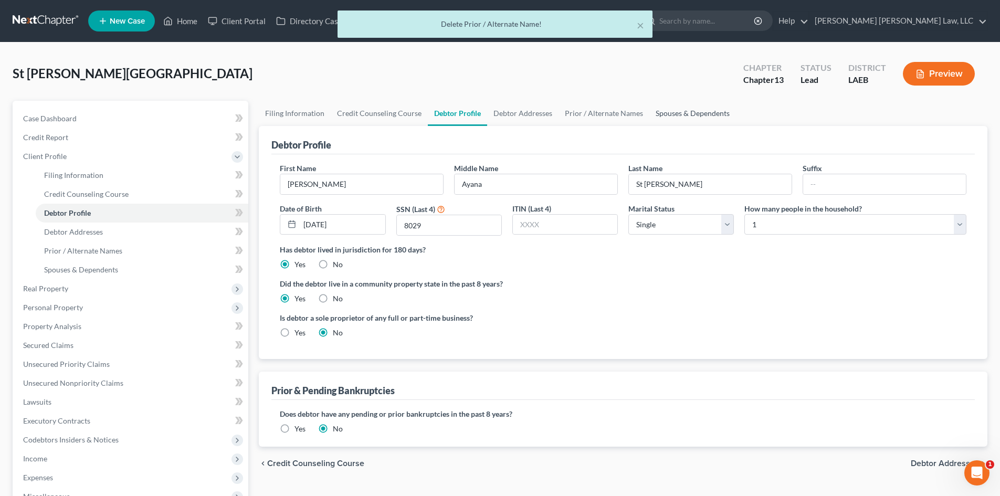
click at [701, 114] on link "Spouses & Dependents" at bounding box center [692, 113] width 87 height 25
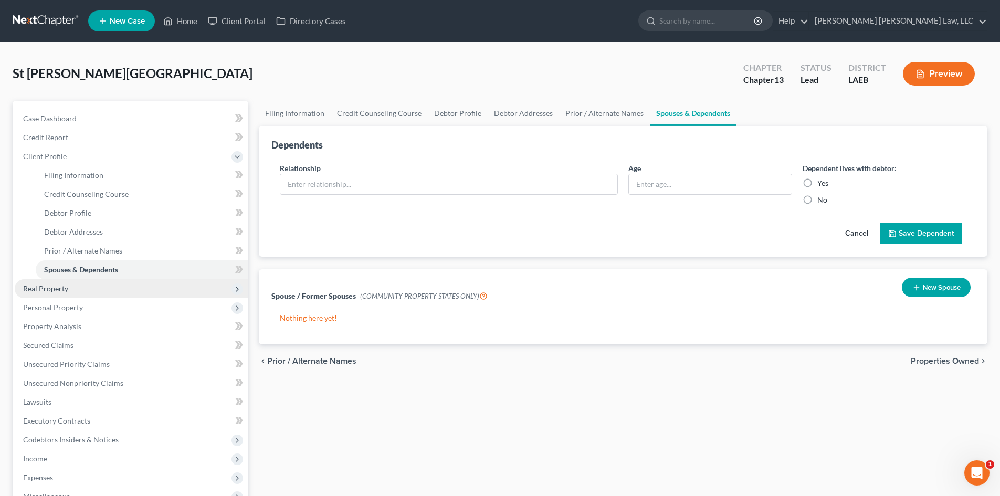
click at [51, 286] on span "Real Property" at bounding box center [45, 288] width 45 height 9
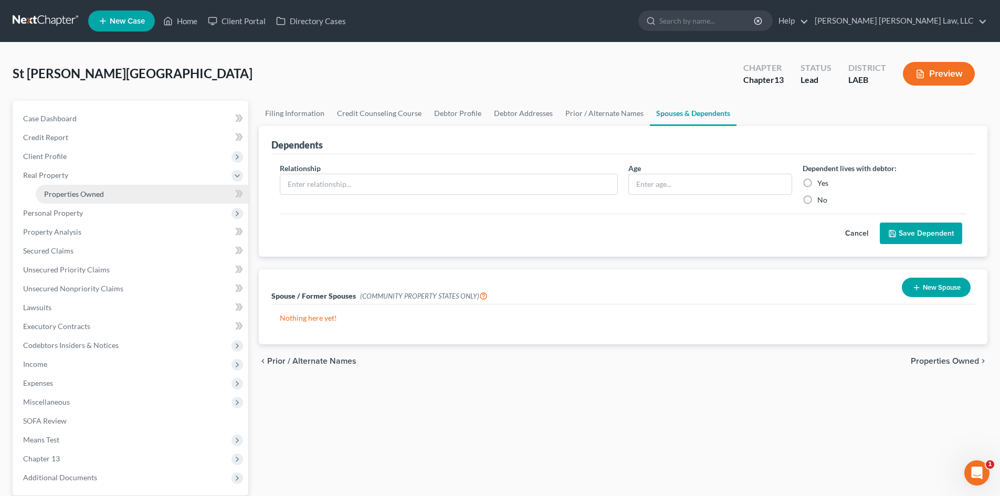
click at [109, 187] on link "Properties Owned" at bounding box center [142, 194] width 213 height 19
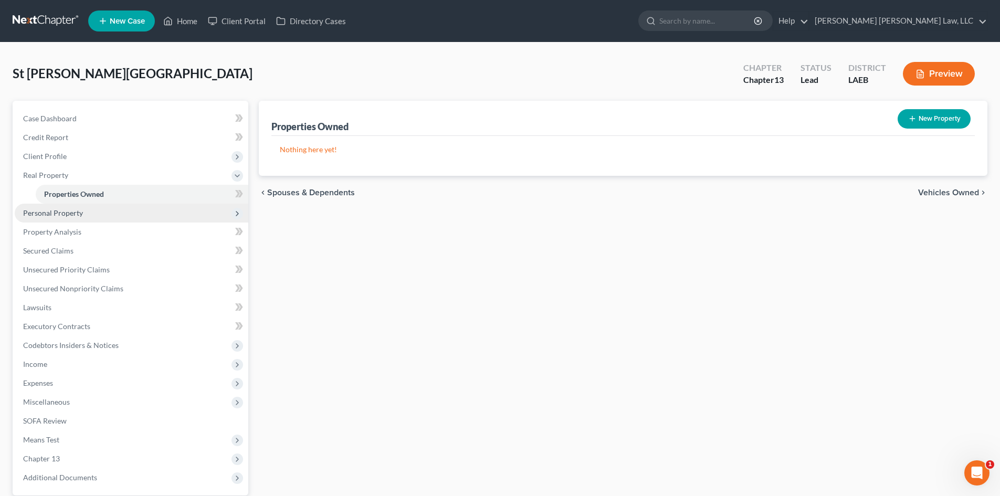
click at [136, 207] on span "Personal Property" at bounding box center [132, 213] width 234 height 19
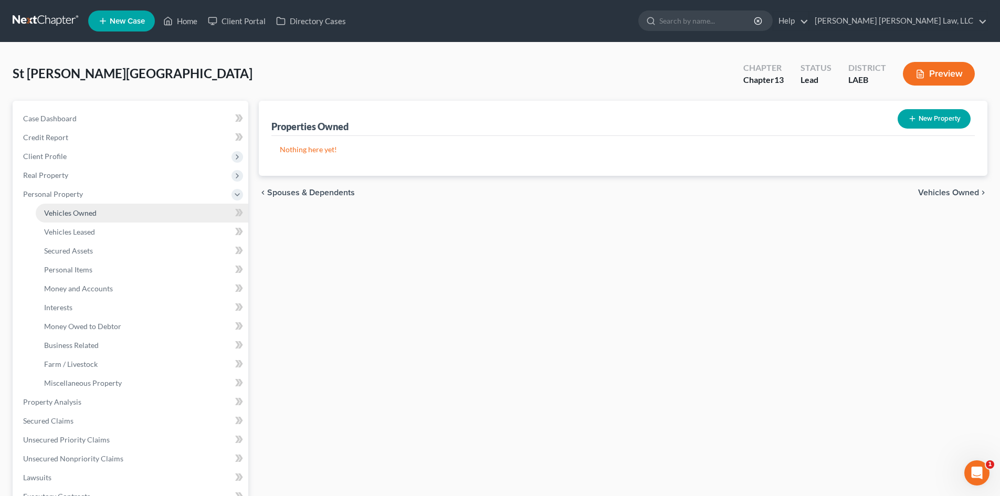
click at [132, 220] on link "Vehicles Owned" at bounding box center [142, 213] width 213 height 19
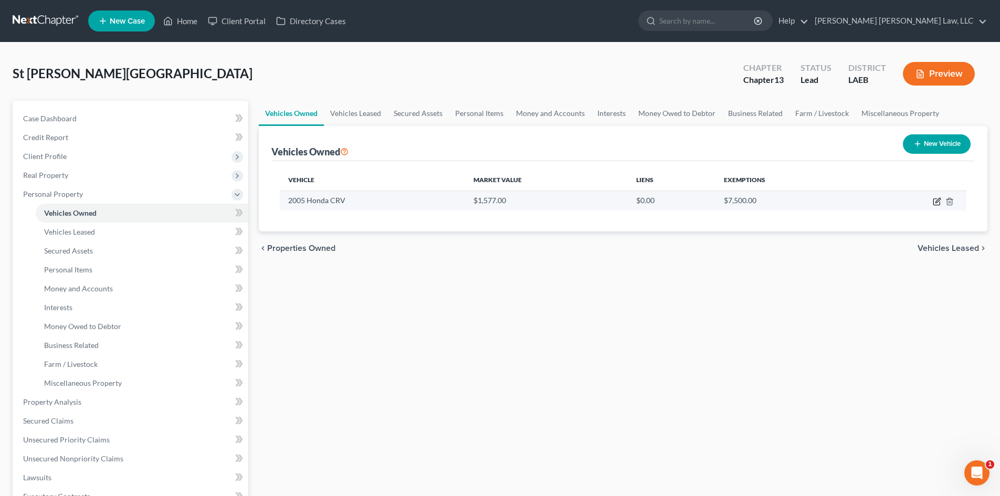
click at [934, 203] on icon "button" at bounding box center [937, 201] width 8 height 8
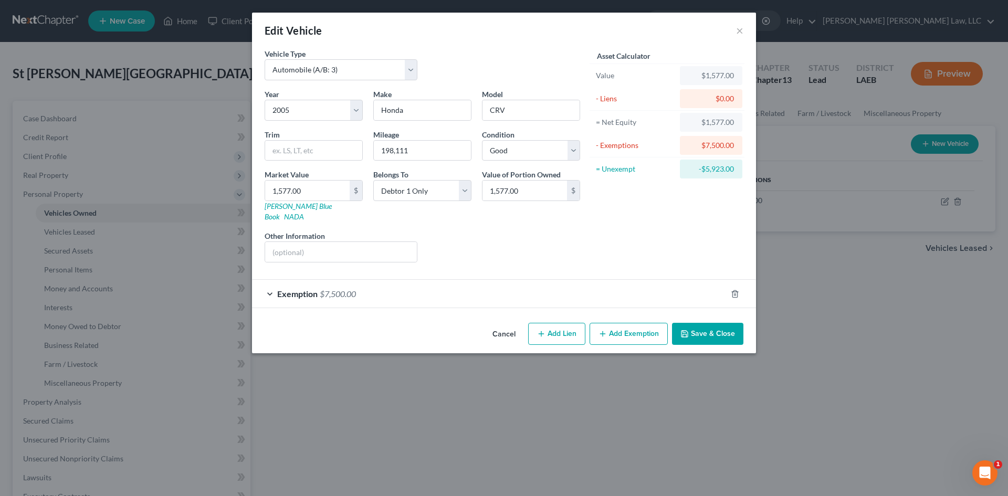
click at [709, 323] on button "Save & Close" at bounding box center [707, 334] width 71 height 22
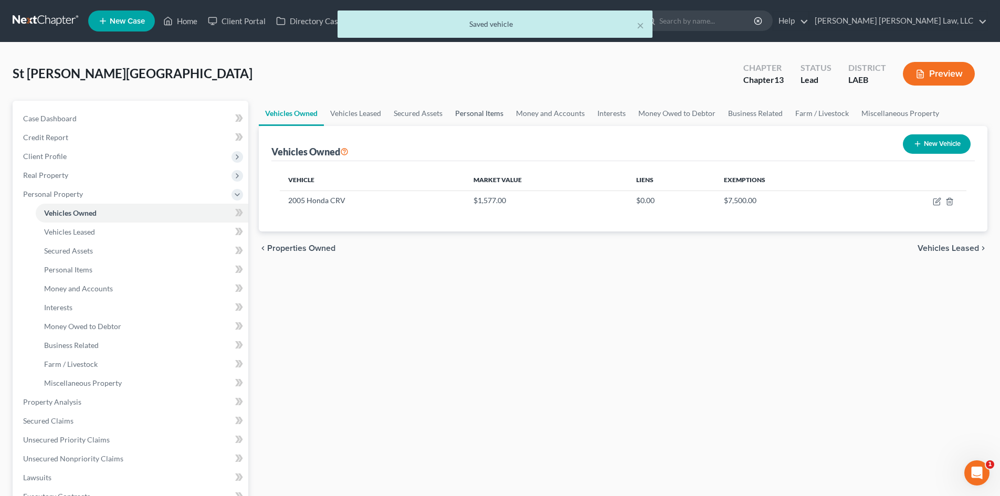
click at [482, 112] on link "Personal Items" at bounding box center [479, 113] width 61 height 25
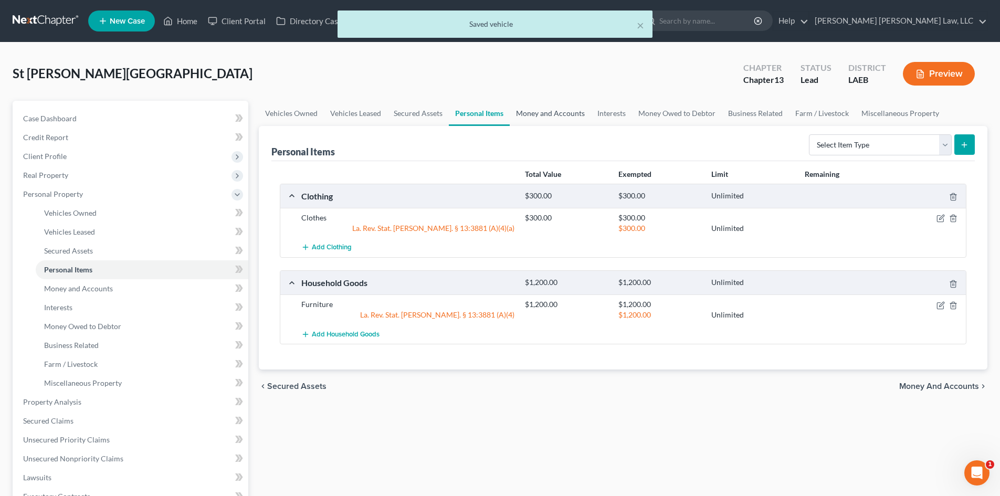
click at [561, 109] on link "Money and Accounts" at bounding box center [550, 113] width 81 height 25
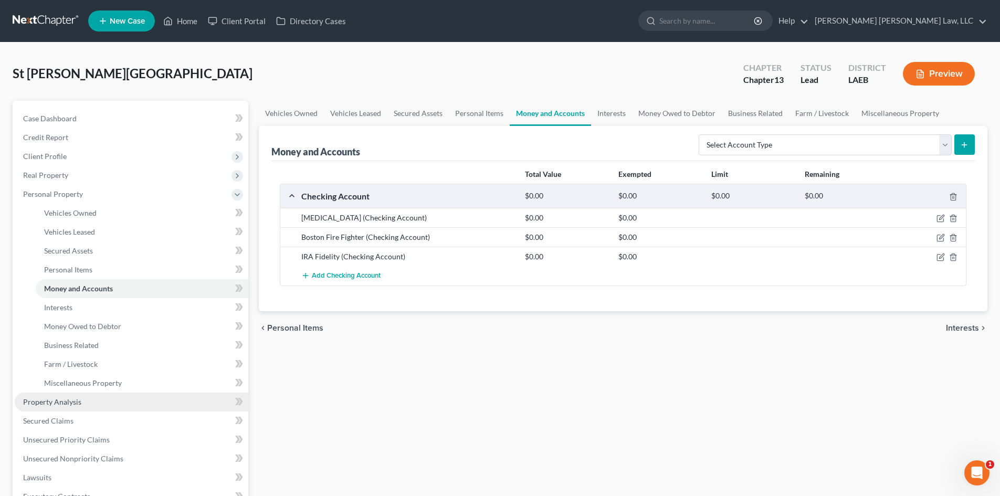
click at [71, 404] on span "Property Analysis" at bounding box center [52, 401] width 58 height 9
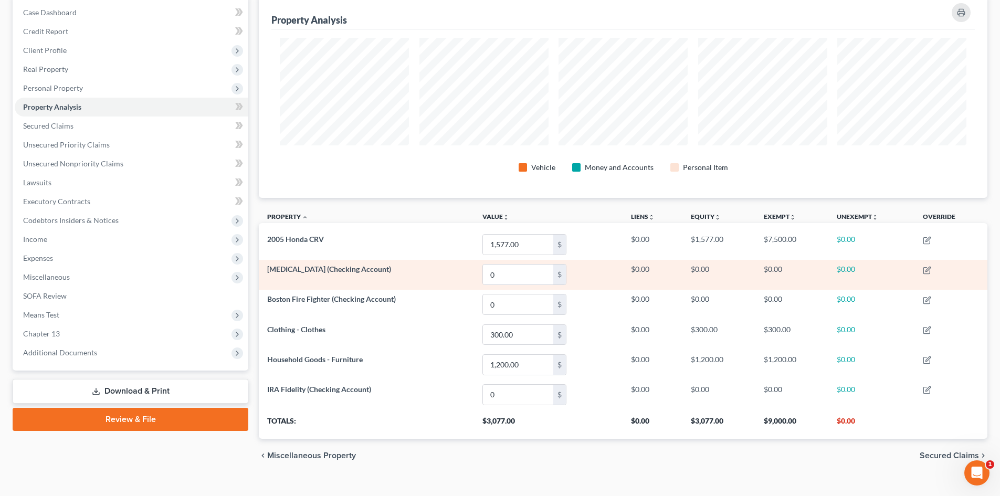
scroll to position [122, 0]
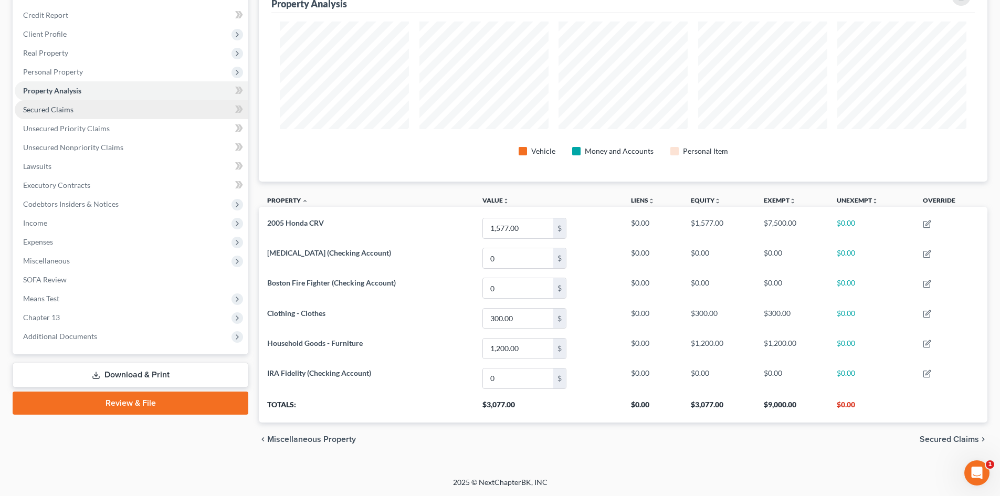
click at [99, 112] on link "Secured Claims" at bounding box center [132, 109] width 234 height 19
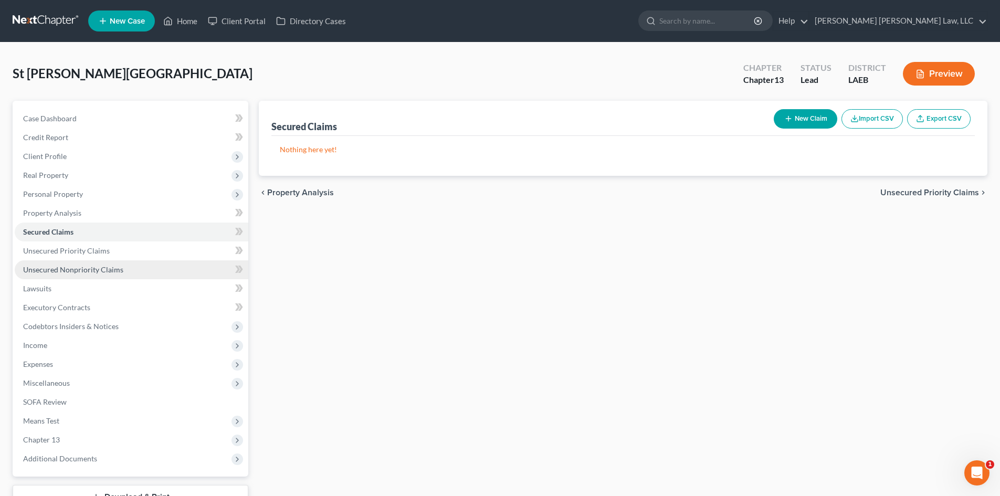
click at [99, 268] on span "Unsecured Nonpriority Claims" at bounding box center [73, 269] width 100 height 9
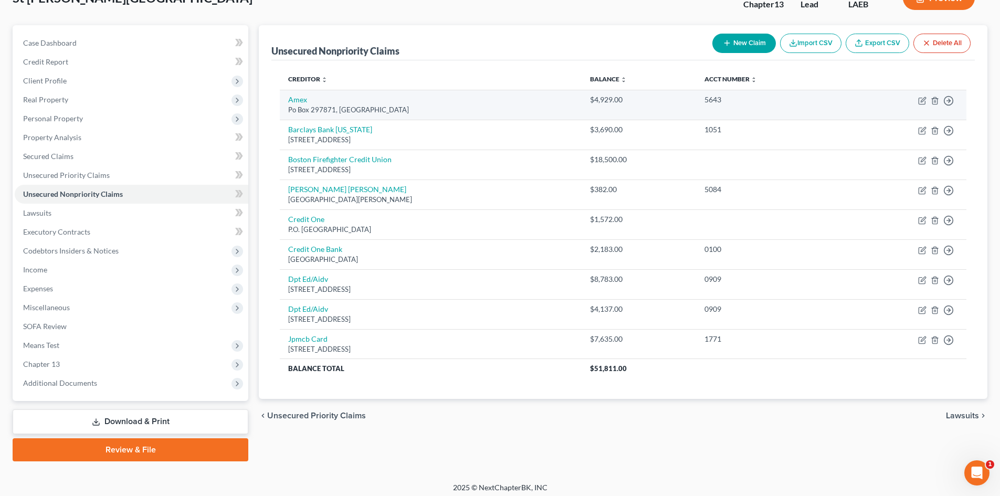
scroll to position [81, 0]
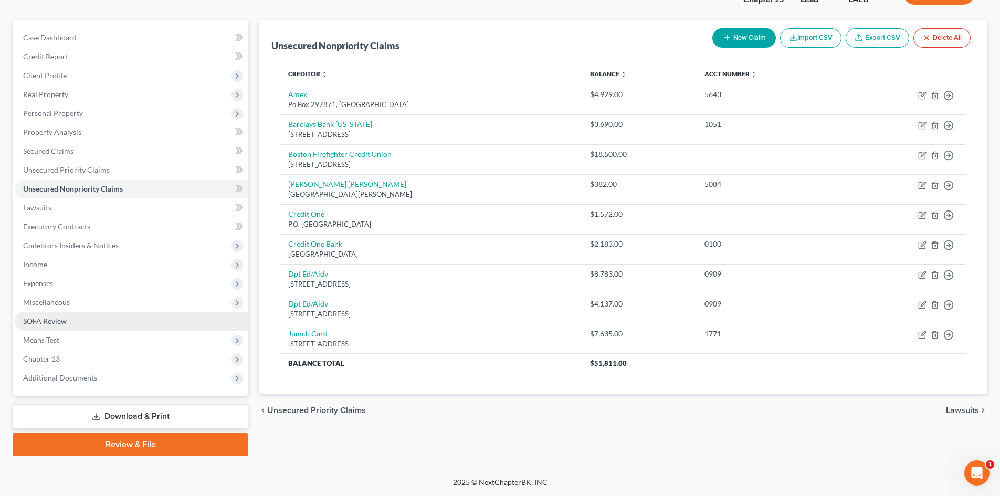
drag, startPoint x: 102, startPoint y: 300, endPoint x: 135, endPoint y: 319, distance: 37.6
click at [102, 300] on span "Miscellaneous" at bounding box center [132, 302] width 234 height 19
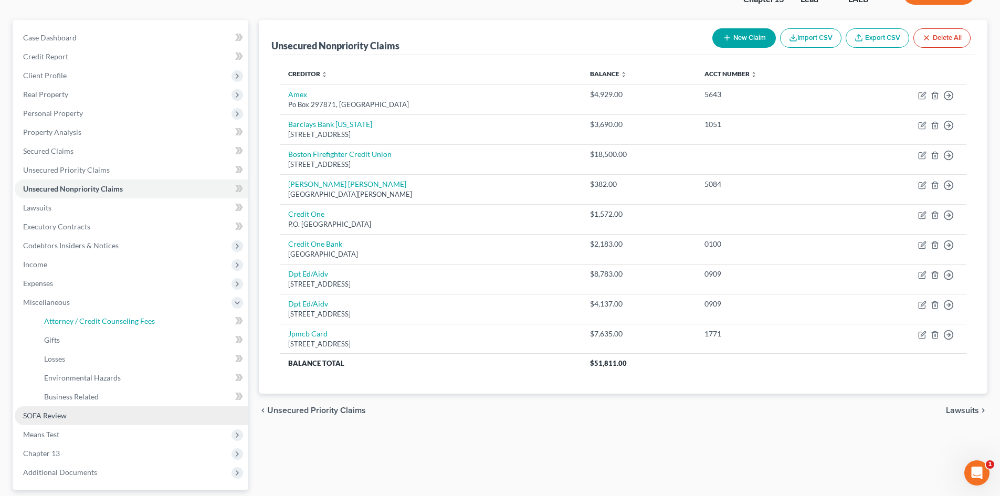
click at [135, 319] on span "Attorney / Credit Counseling Fees" at bounding box center [99, 321] width 111 height 9
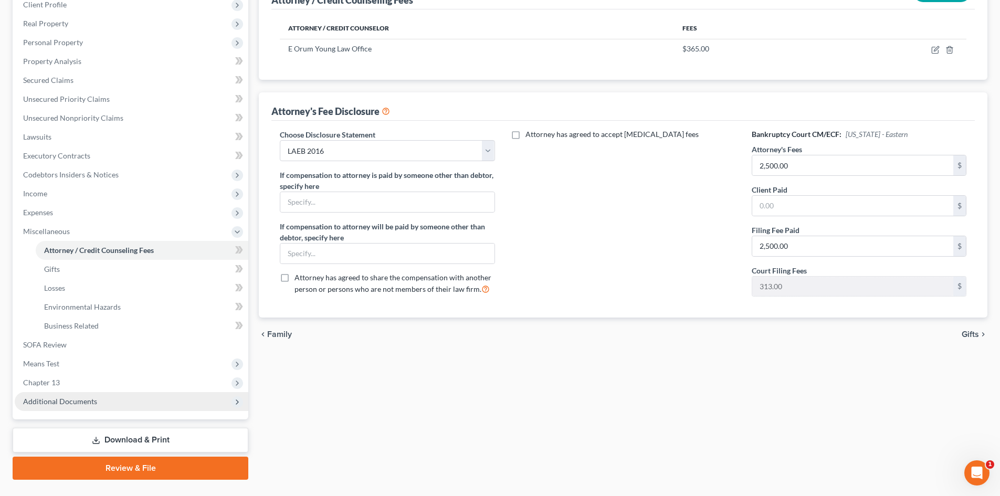
scroll to position [157, 0]
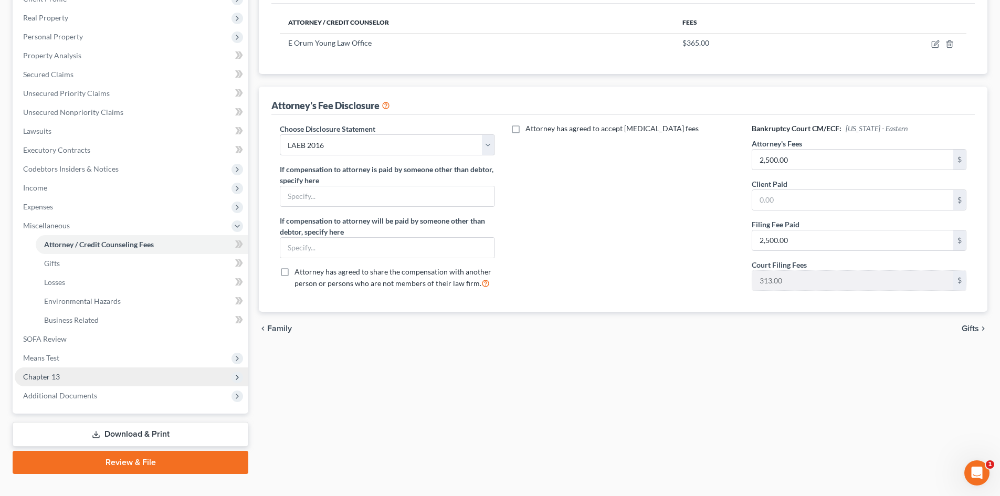
click at [78, 371] on span "Chapter 13" at bounding box center [132, 376] width 234 height 19
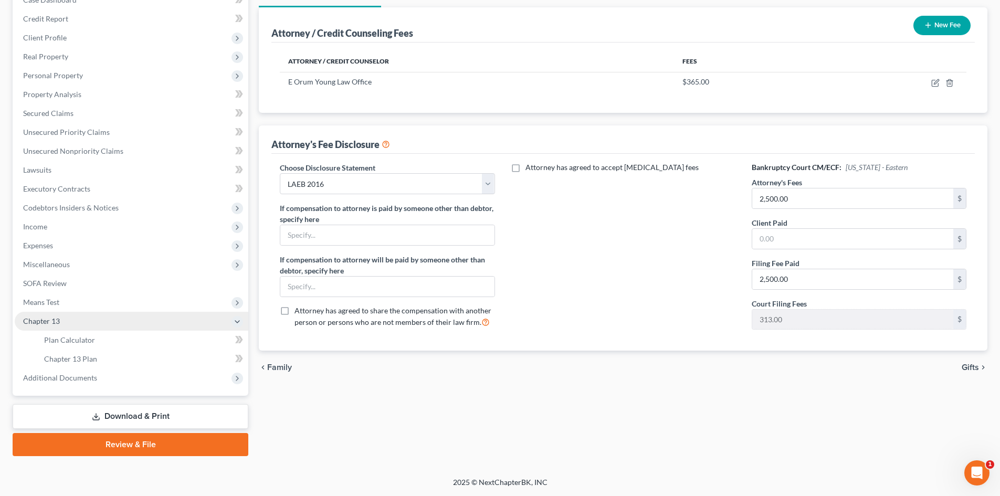
scroll to position [119, 0]
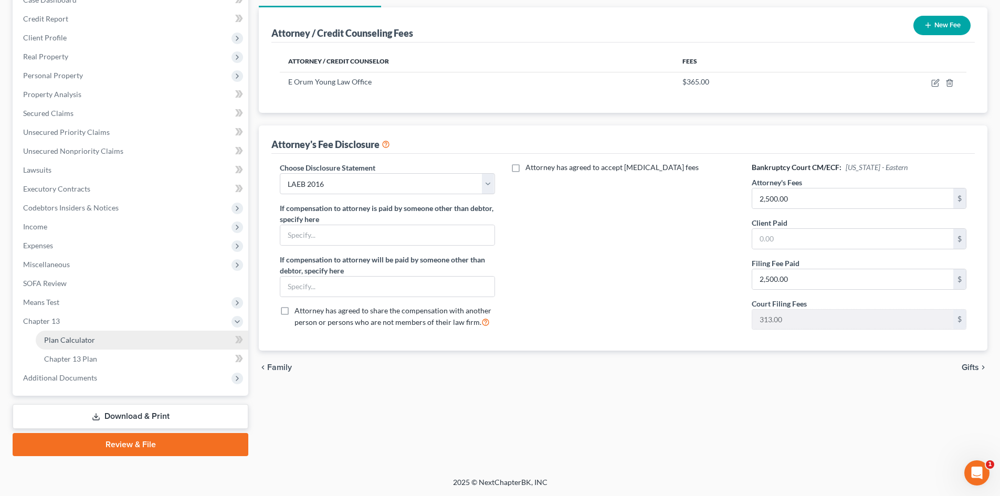
click at [95, 339] on link "Plan Calculator" at bounding box center [142, 340] width 213 height 19
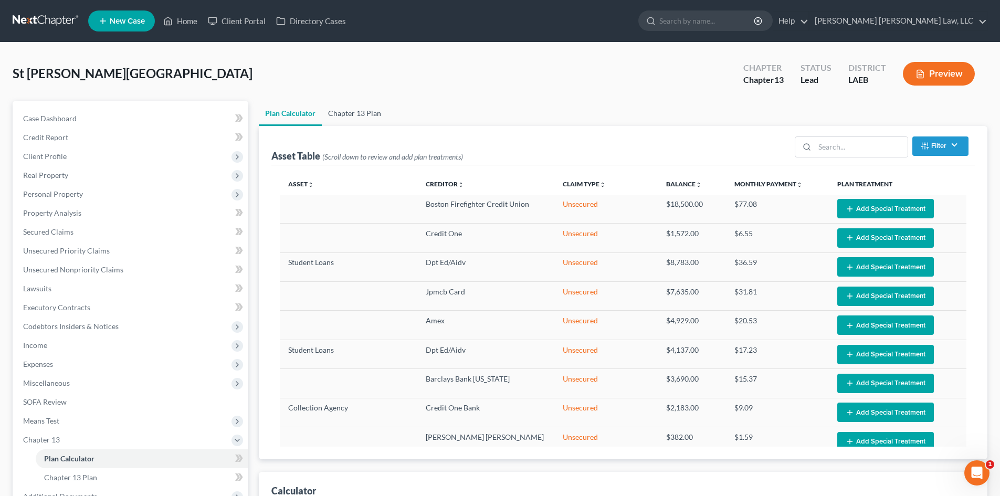
click at [367, 108] on link "Chapter 13 Plan" at bounding box center [355, 113] width 66 height 25
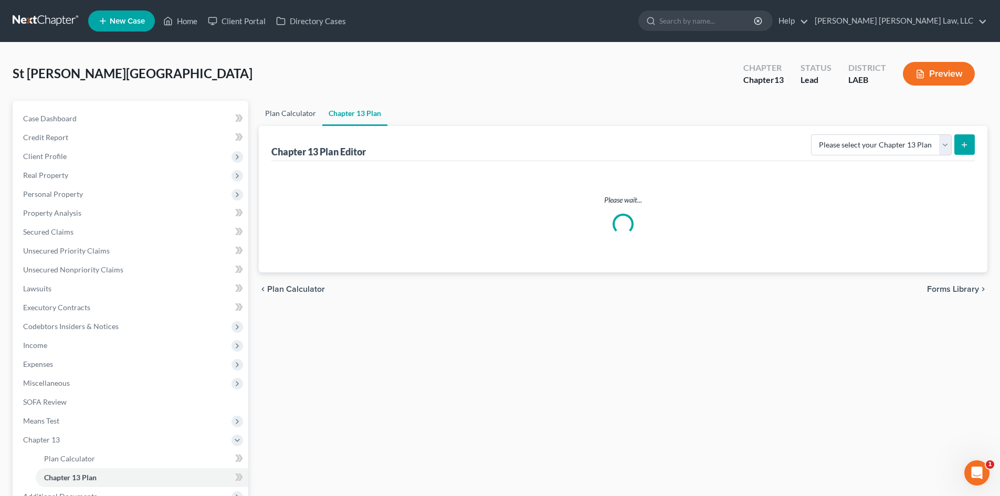
click at [293, 117] on link "Plan Calculator" at bounding box center [291, 113] width 64 height 25
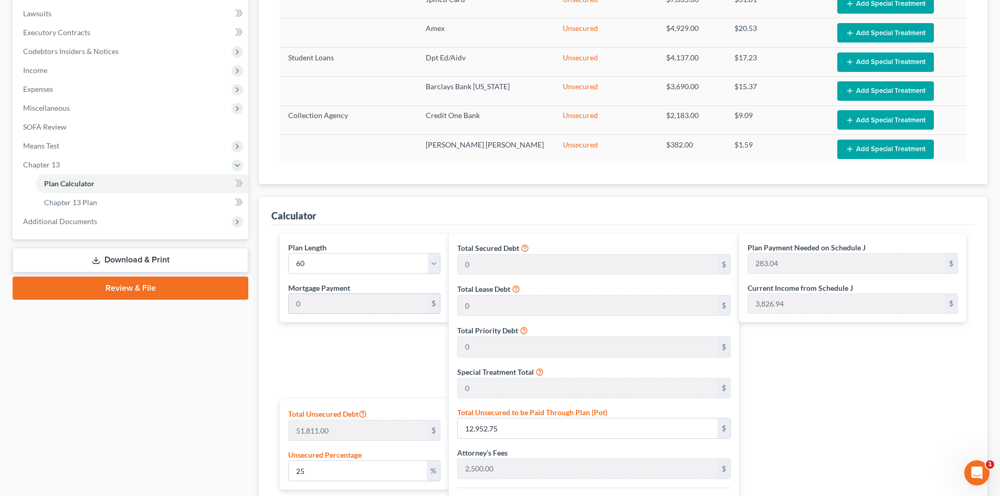
scroll to position [276, 0]
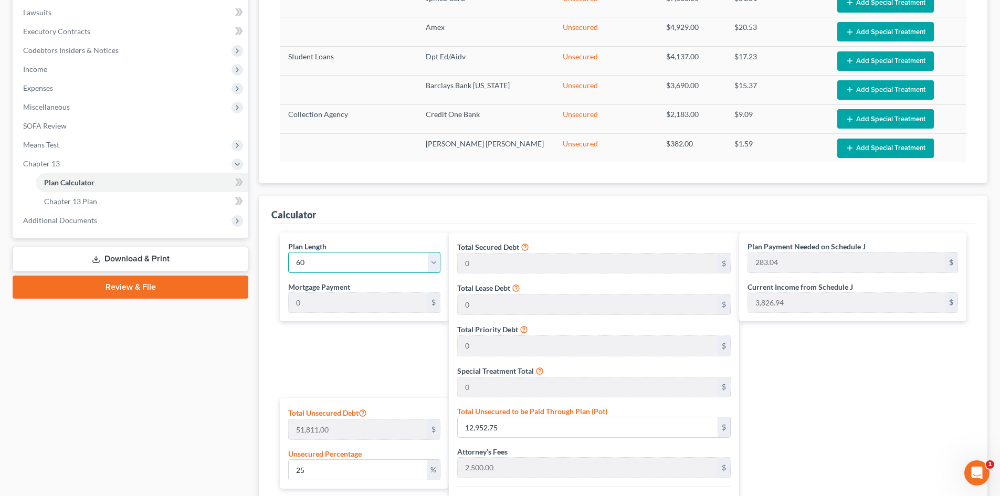
click at [387, 265] on select "1 2 3 4 5 6 7 8 9 10 11 12 13 14 15 16 17 18 19 20 21 22 23 24 25 26 27 28 29 3…" at bounding box center [364, 262] width 152 height 21
click at [288, 252] on select "1 2 3 4 5 6 7 8 9 10 11 12 13 14 15 16 17 18 19 20 21 22 23 24 25 26 27 28 29 3…" at bounding box center [364, 262] width 152 height 21
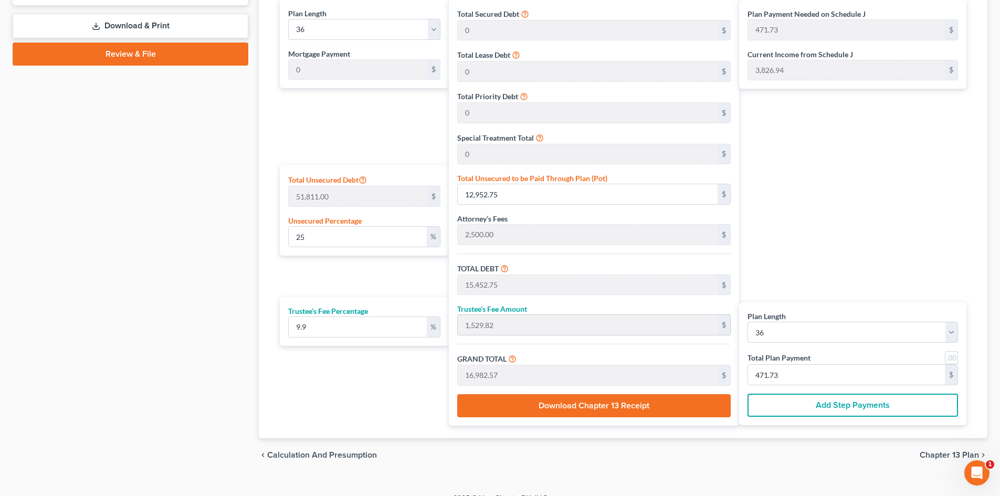
scroll to position [525, 0]
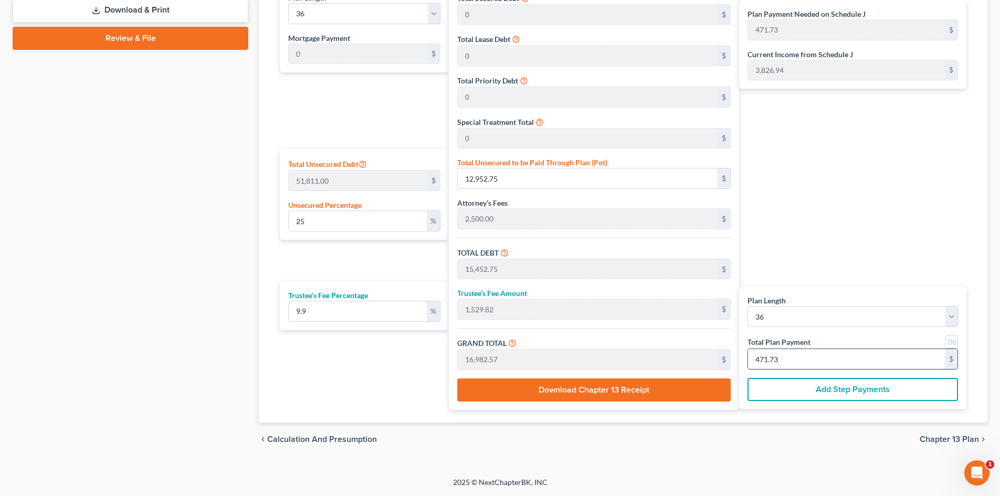
click at [789, 359] on input "471.73" at bounding box center [846, 359] width 197 height 20
click at [807, 192] on div "Plan Payment Needed on Schedule J 471.73 $ Current Income from Schedule J 3,826…" at bounding box center [855, 197] width 233 height 426
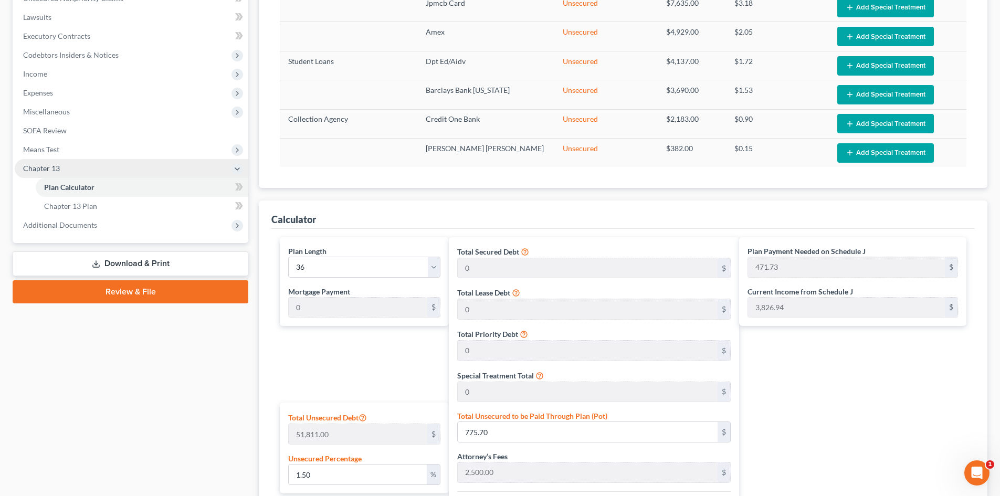
scroll to position [262, 0]
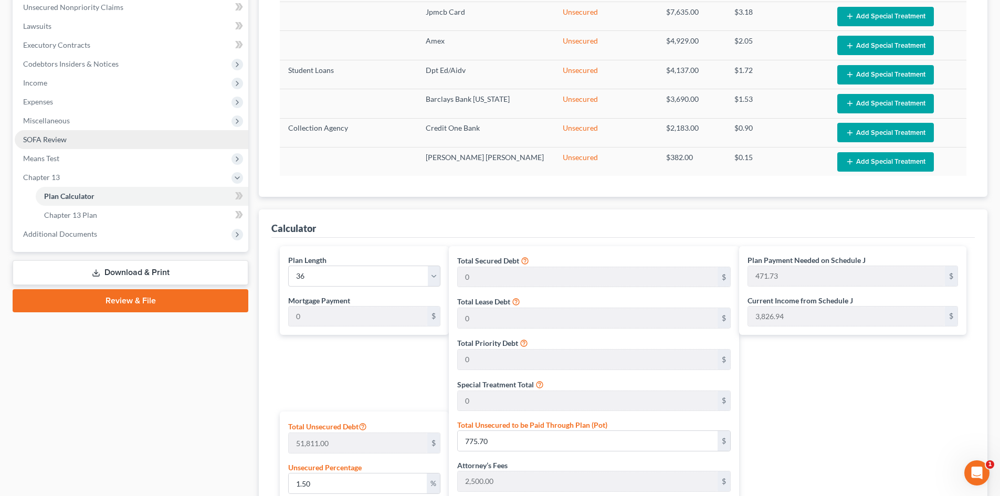
click at [41, 102] on span "Expenses" at bounding box center [38, 101] width 30 height 9
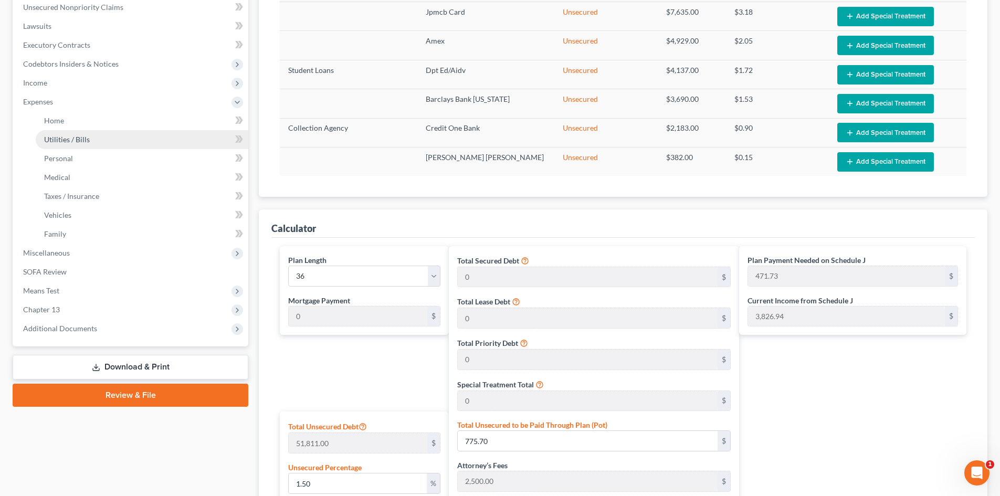
click at [80, 148] on link "Utilities / Bills" at bounding box center [142, 139] width 213 height 19
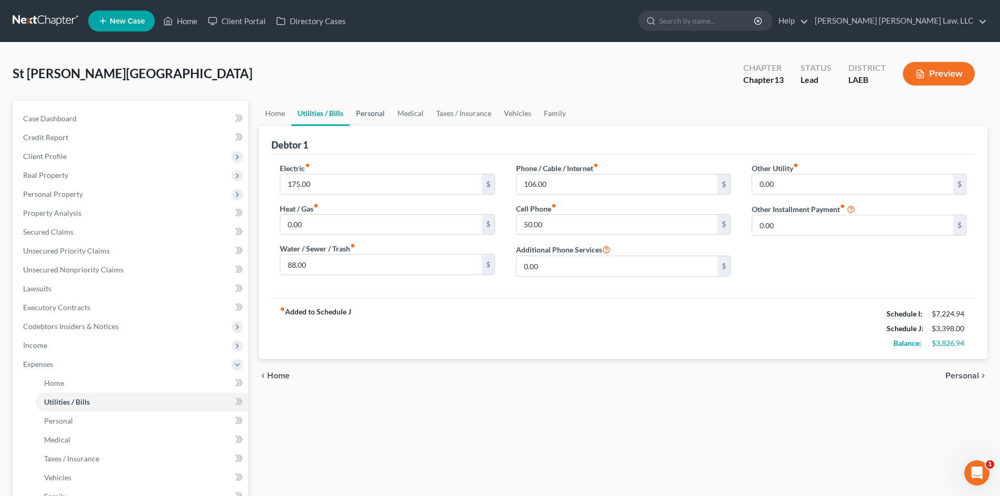
click at [385, 121] on link "Personal" at bounding box center [370, 113] width 41 height 25
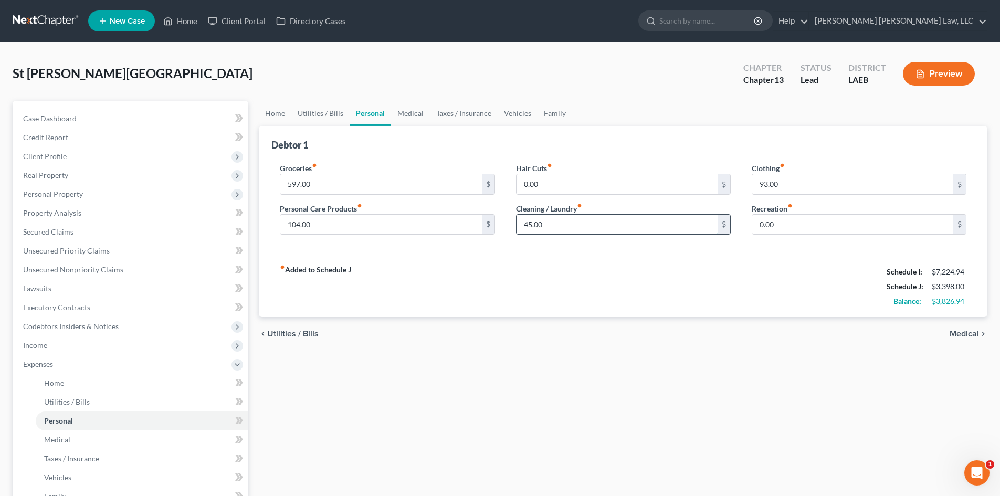
click at [584, 229] on input "45.00" at bounding box center [617, 225] width 201 height 20
click at [579, 190] on input "0.00" at bounding box center [617, 184] width 201 height 20
click at [439, 229] on input "104.00" at bounding box center [380, 225] width 201 height 20
click at [432, 188] on input "597.00" at bounding box center [380, 184] width 201 height 20
click at [403, 109] on link "Medical" at bounding box center [410, 113] width 39 height 25
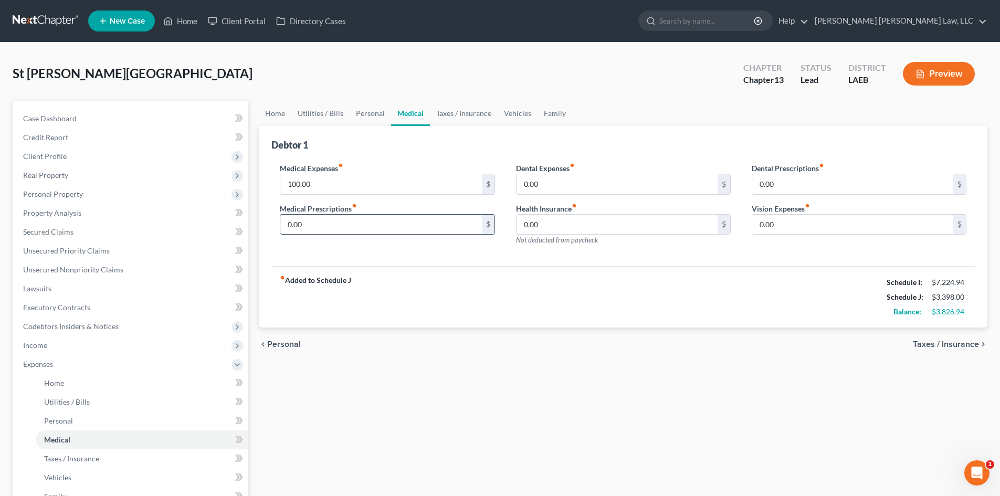
click at [392, 231] on input "0.00" at bounding box center [380, 225] width 201 height 20
click at [514, 111] on link "Vehicles" at bounding box center [518, 113] width 40 height 25
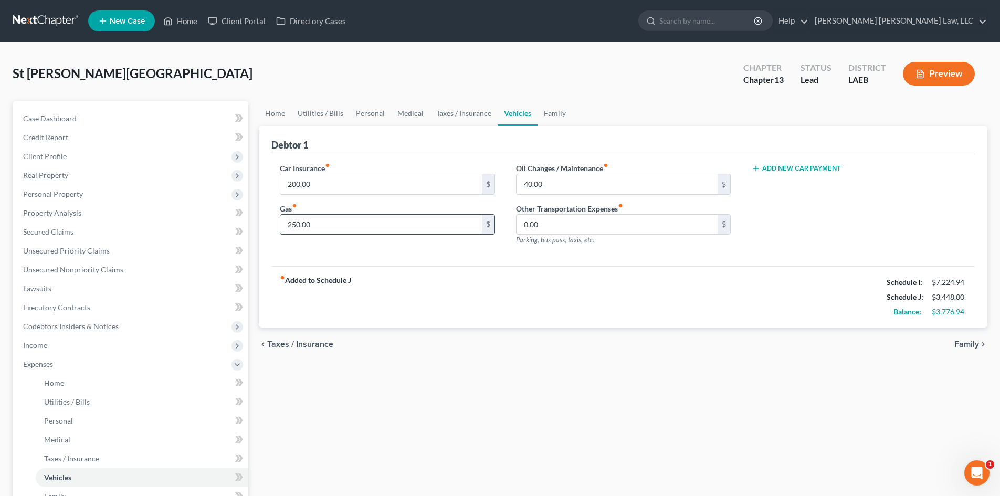
click at [354, 228] on input "250.00" at bounding box center [380, 225] width 201 height 20
click at [545, 114] on link "Family" at bounding box center [555, 113] width 35 height 25
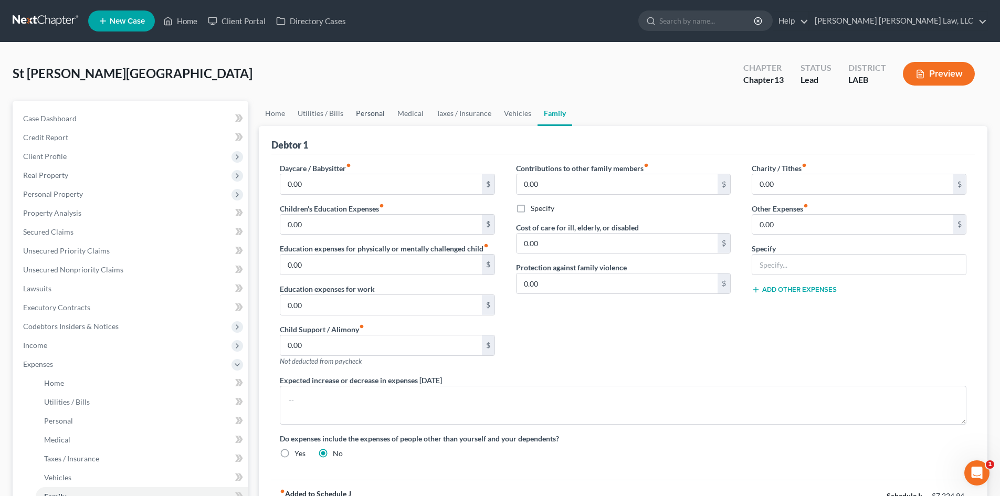
click at [387, 116] on link "Personal" at bounding box center [370, 113] width 41 height 25
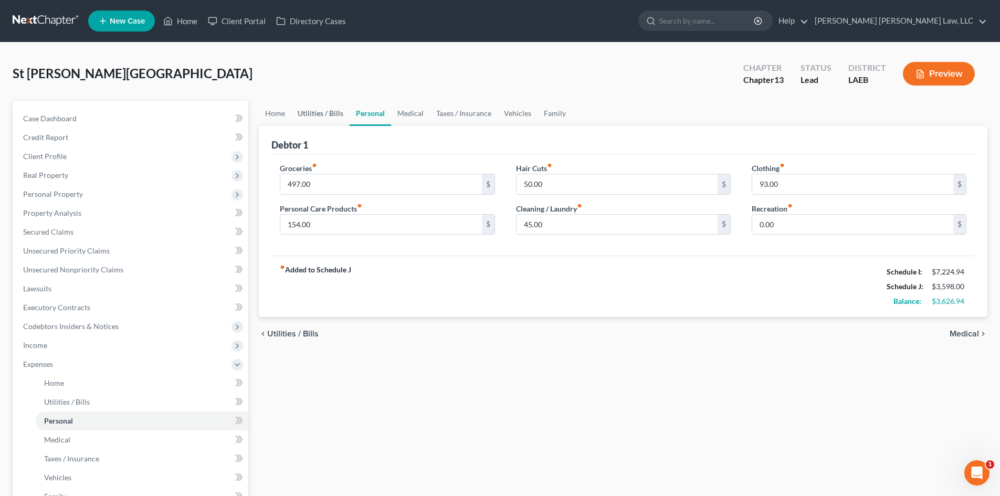
click at [292, 121] on link "Utilities / Bills" at bounding box center [320, 113] width 58 height 25
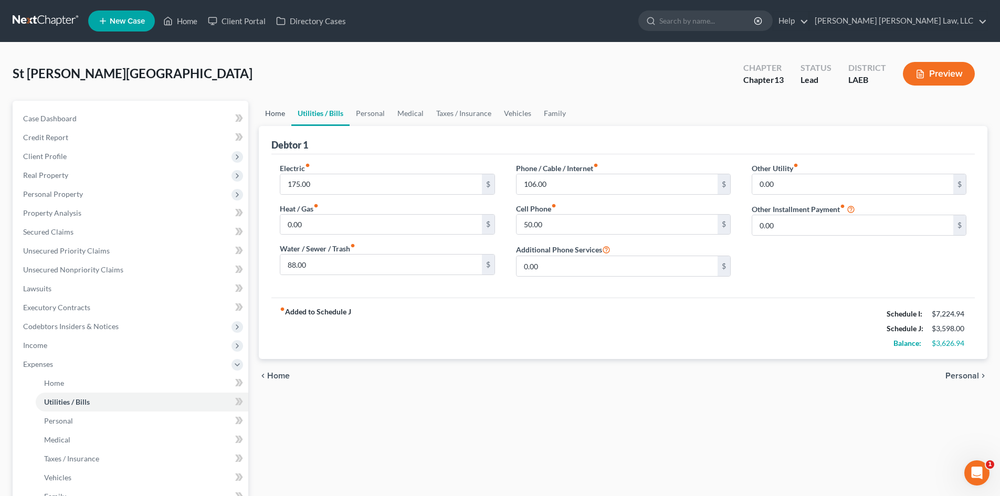
click at [282, 118] on link "Home" at bounding box center [275, 113] width 33 height 25
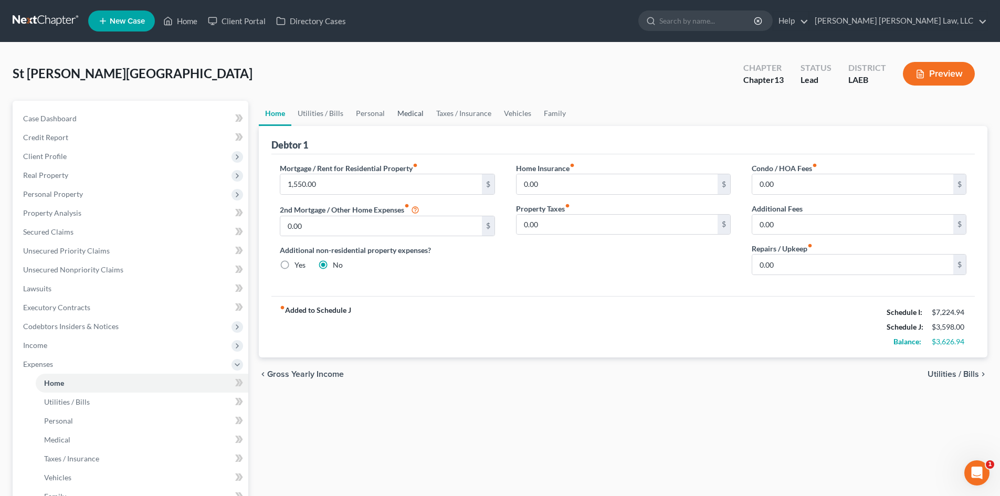
click at [469, 320] on div "fiber_manual_record Added to Schedule J Schedule I: $7,224.94 Schedule J: $3,59…" at bounding box center [622, 326] width 703 height 61
click at [334, 116] on link "Utilities / Bills" at bounding box center [320, 113] width 58 height 25
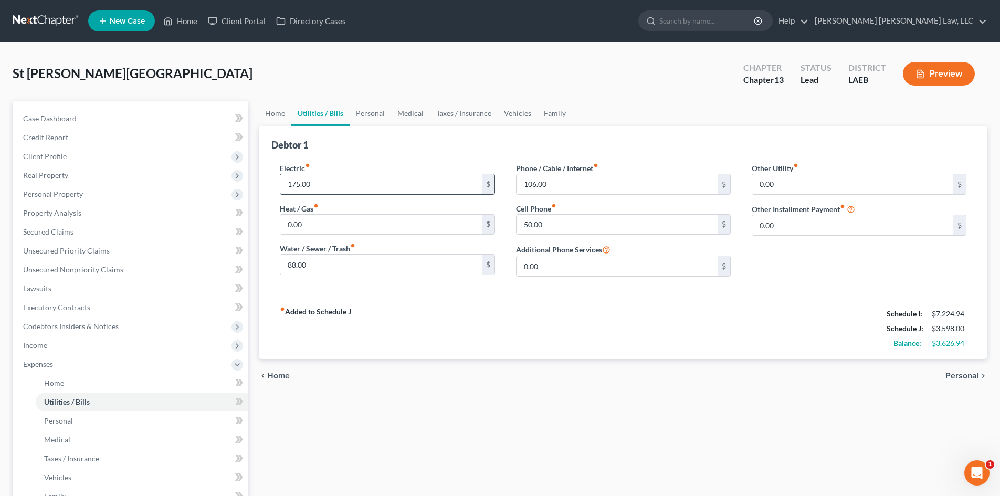
click at [346, 176] on input "175.00" at bounding box center [380, 184] width 201 height 20
click at [570, 229] on input "50.00" at bounding box center [617, 225] width 201 height 20
click at [577, 183] on input "106.00" at bounding box center [617, 184] width 201 height 20
click at [604, 360] on div "chevron_left Home Personal chevron_right" at bounding box center [623, 376] width 729 height 34
click at [593, 342] on div "fiber_manual_record Added to Schedule J Schedule I: $7,224.94 Schedule J: $3,74…" at bounding box center [622, 328] width 703 height 61
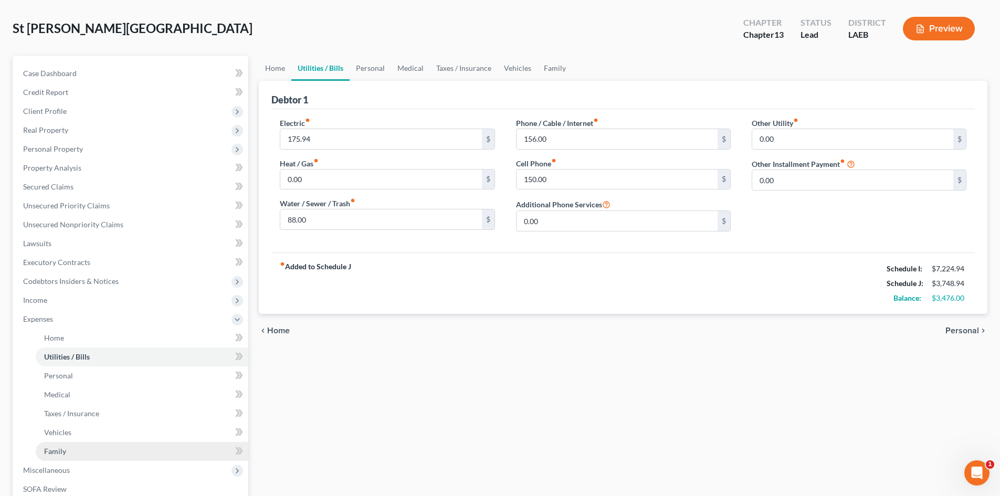
scroll to position [105, 0]
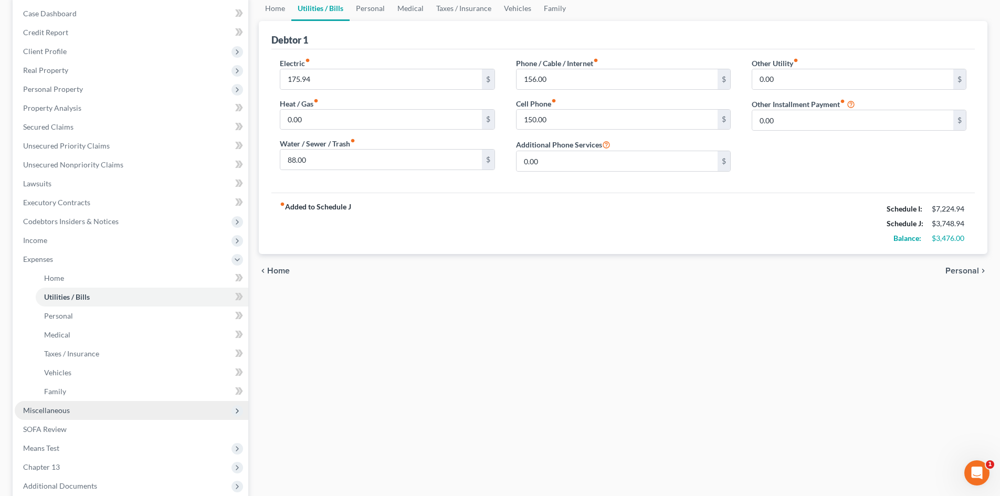
click at [69, 413] on span "Miscellaneous" at bounding box center [132, 410] width 234 height 19
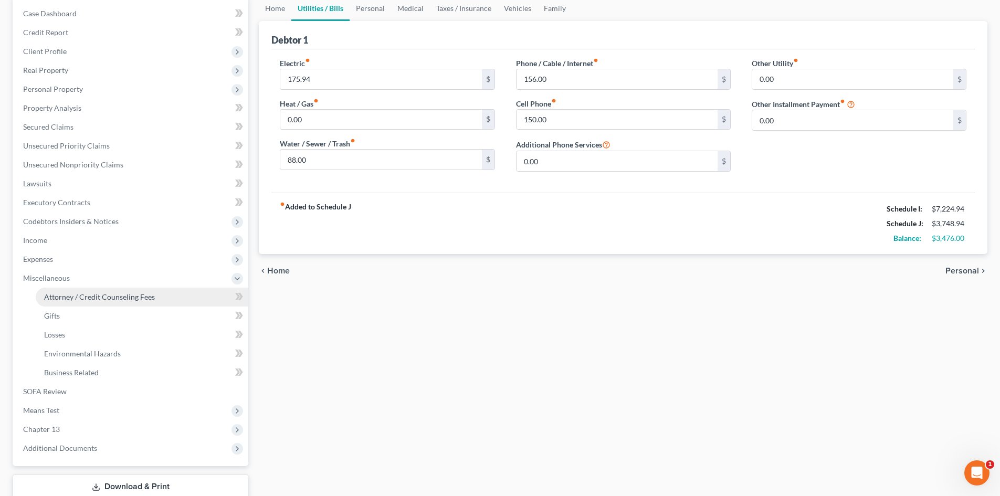
click at [120, 293] on span "Attorney / Credit Counseling Fees" at bounding box center [99, 296] width 111 height 9
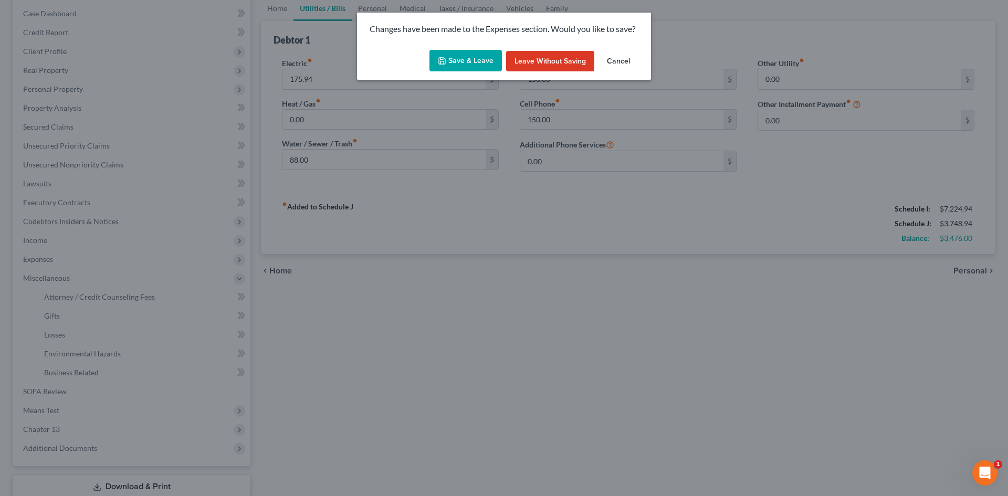
click at [459, 58] on button "Save & Leave" at bounding box center [465, 61] width 72 height 22
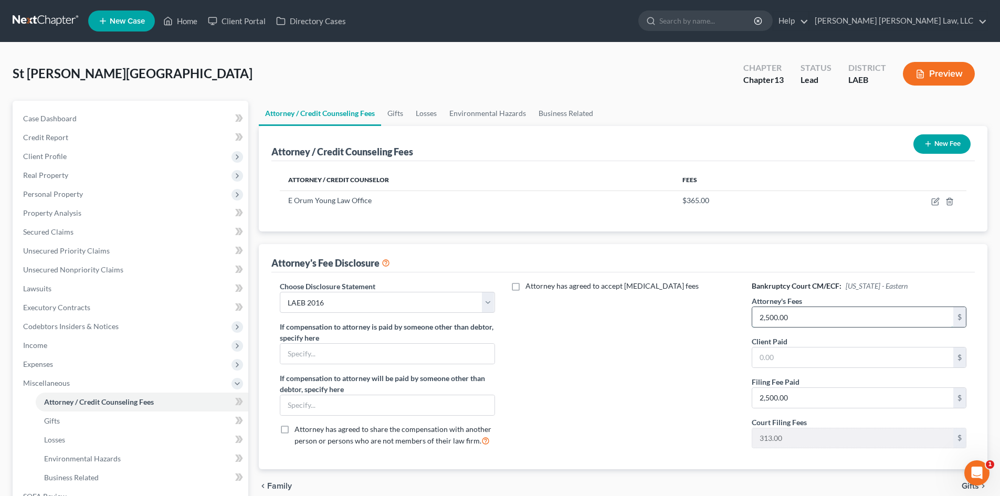
click at [803, 322] on input "2,500.00" at bounding box center [852, 317] width 201 height 20
click at [714, 397] on div "Attorney has agreed to accept [MEDICAL_DATA] fees" at bounding box center [624, 369] width 236 height 176
drag, startPoint x: 80, startPoint y: 360, endPoint x: 97, endPoint y: 382, distance: 27.7
click at [80, 360] on span "Expenses" at bounding box center [132, 364] width 234 height 19
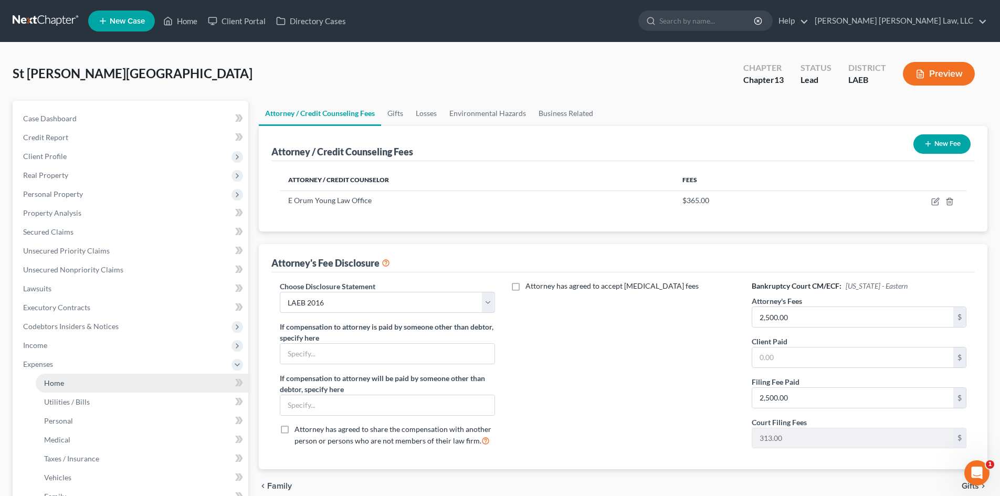
click at [95, 385] on link "Home" at bounding box center [142, 383] width 213 height 19
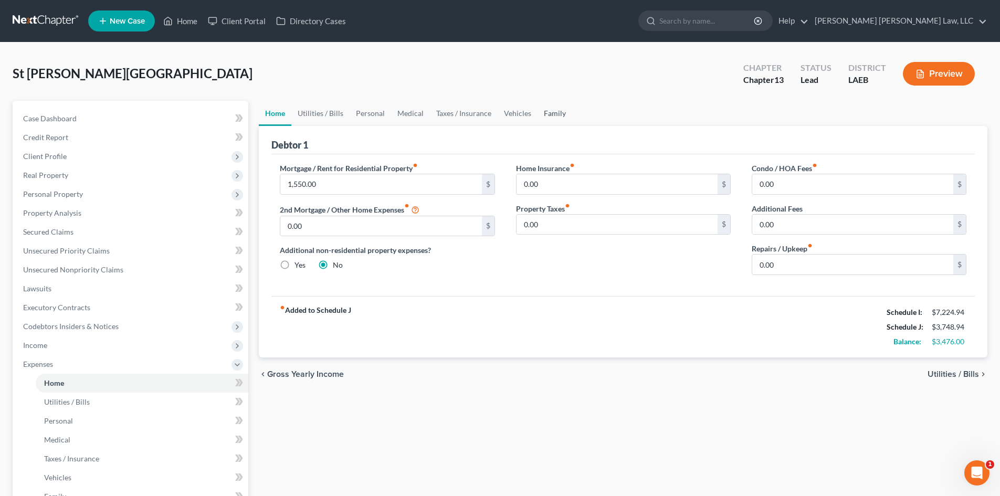
click at [545, 114] on link "Family" at bounding box center [555, 113] width 35 height 25
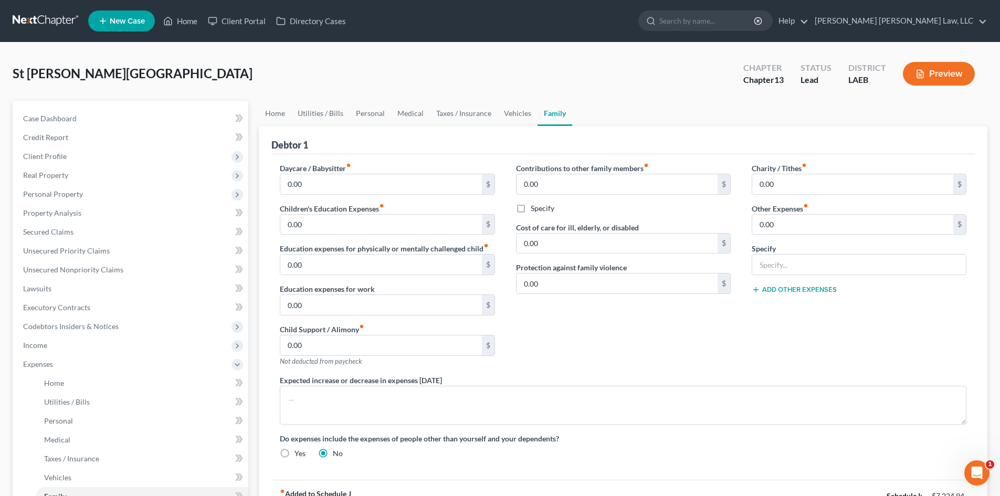
click at [631, 354] on div "Contributions to other family members fiber_manual_record 0.00 $ Specify Cost o…" at bounding box center [624, 269] width 236 height 212
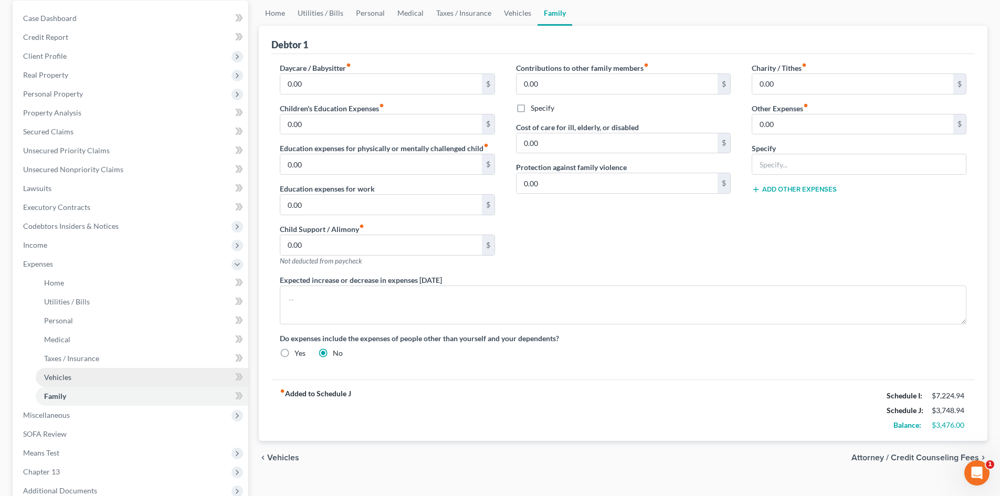
scroll to position [105, 0]
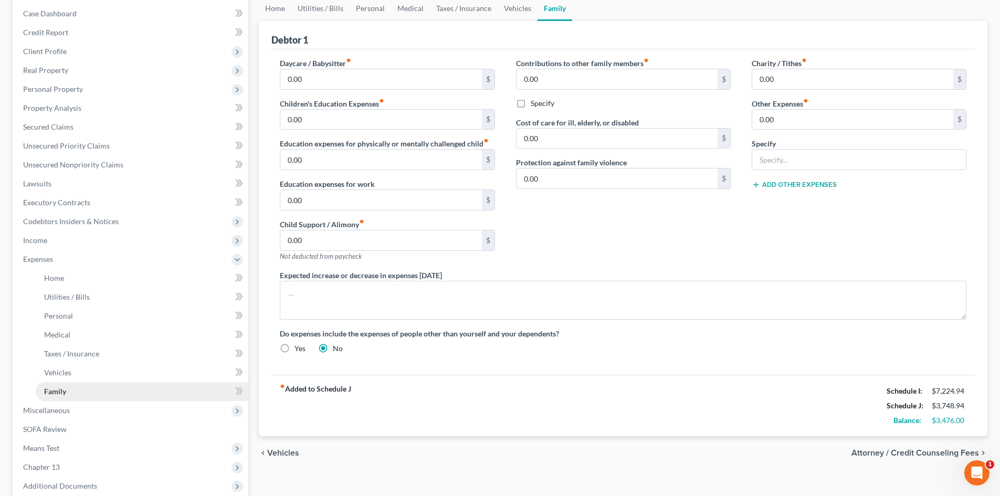
drag, startPoint x: 76, startPoint y: 416, endPoint x: 137, endPoint y: 391, distance: 66.2
click at [76, 416] on span "Miscellaneous" at bounding box center [132, 410] width 234 height 19
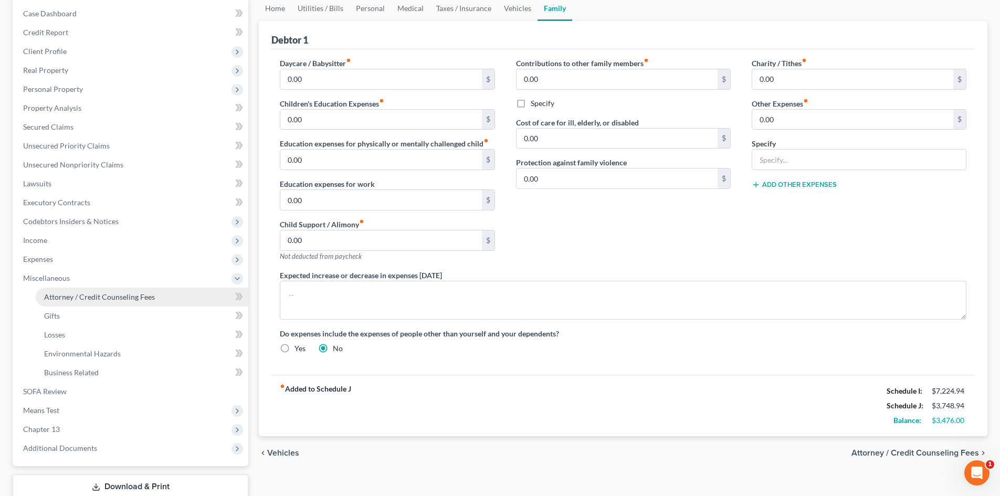
click at [95, 302] on link "Attorney / Credit Counseling Fees" at bounding box center [142, 297] width 213 height 19
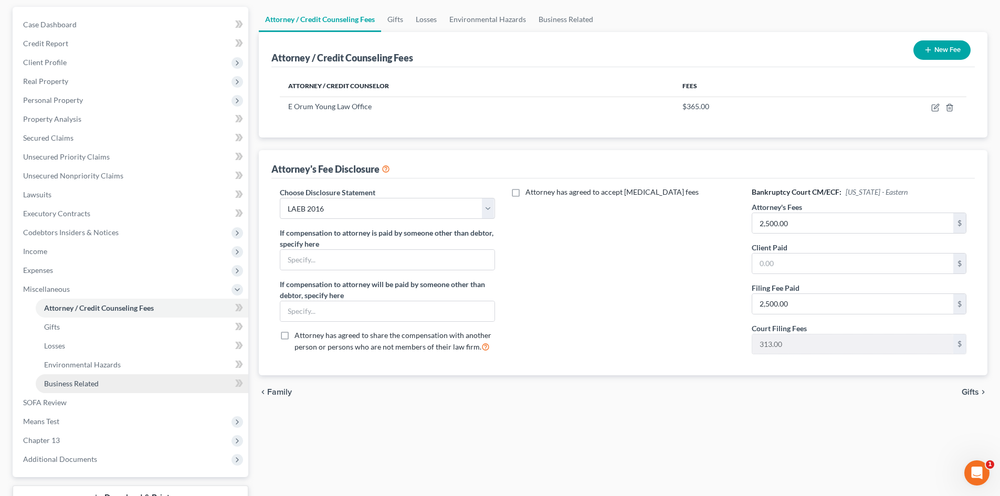
scroll to position [105, 0]
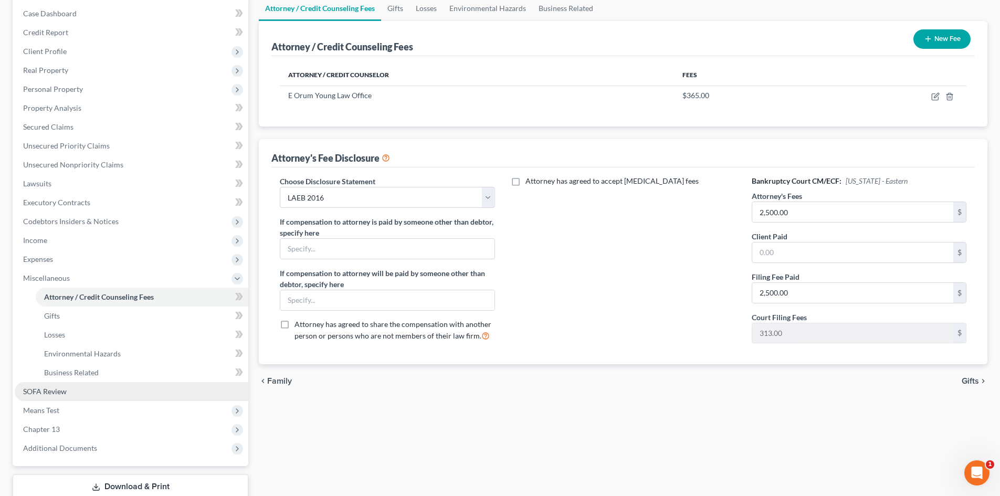
click at [76, 425] on span "Chapter 13" at bounding box center [132, 429] width 234 height 19
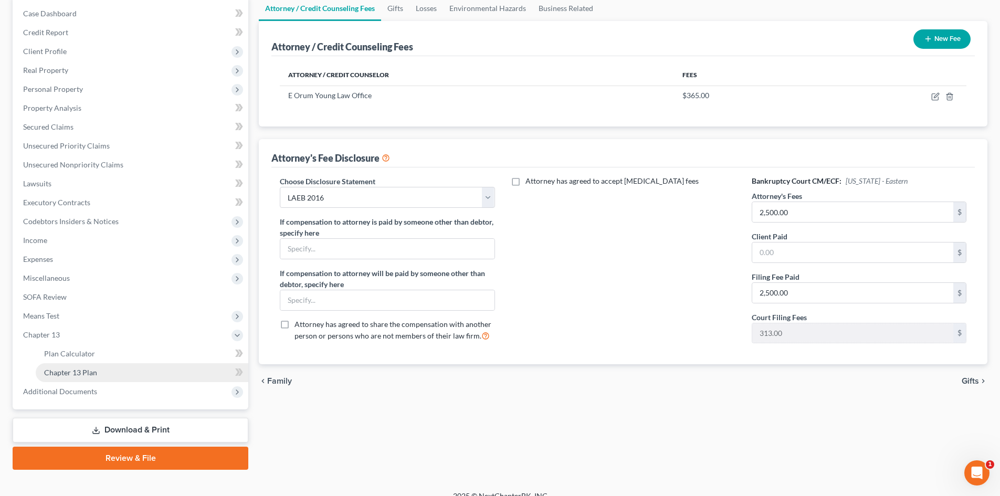
click at [83, 367] on link "Chapter 13 Plan" at bounding box center [142, 372] width 213 height 19
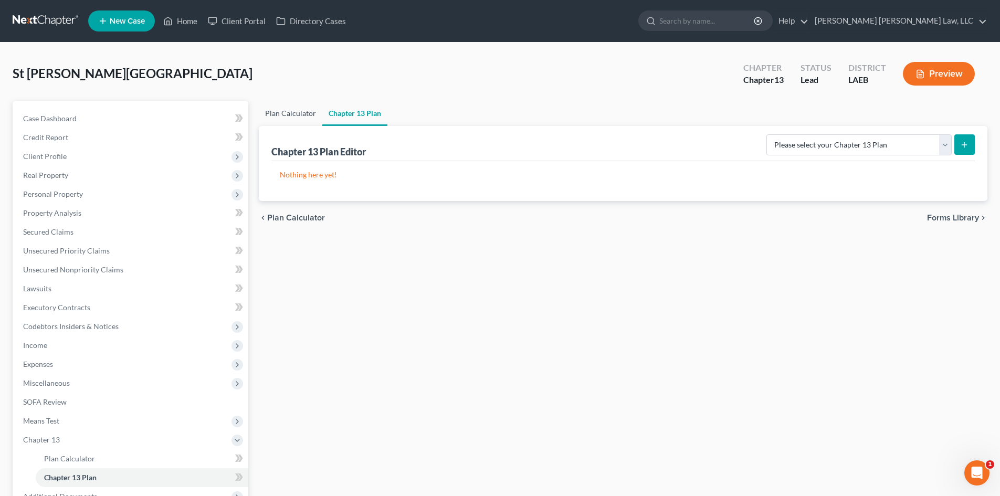
click at [285, 107] on link "Plan Calculator" at bounding box center [291, 113] width 64 height 25
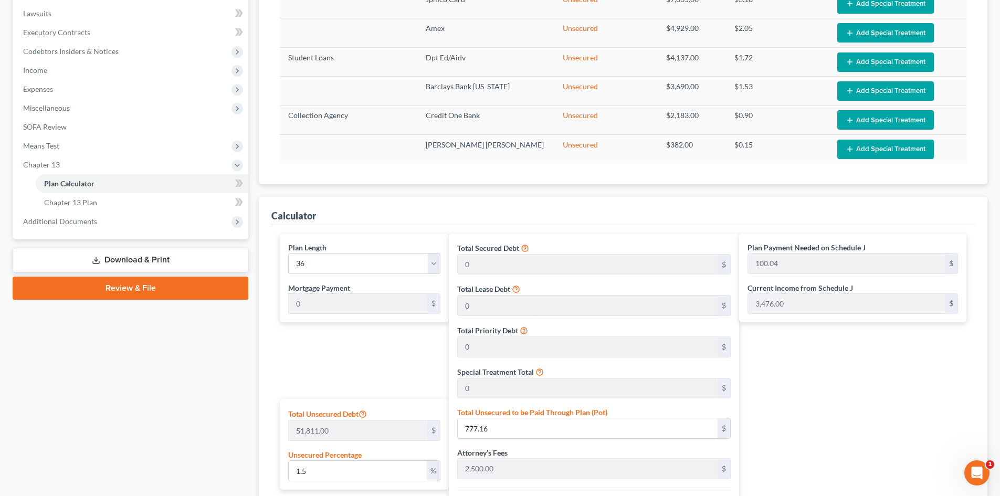
scroll to position [276, 0]
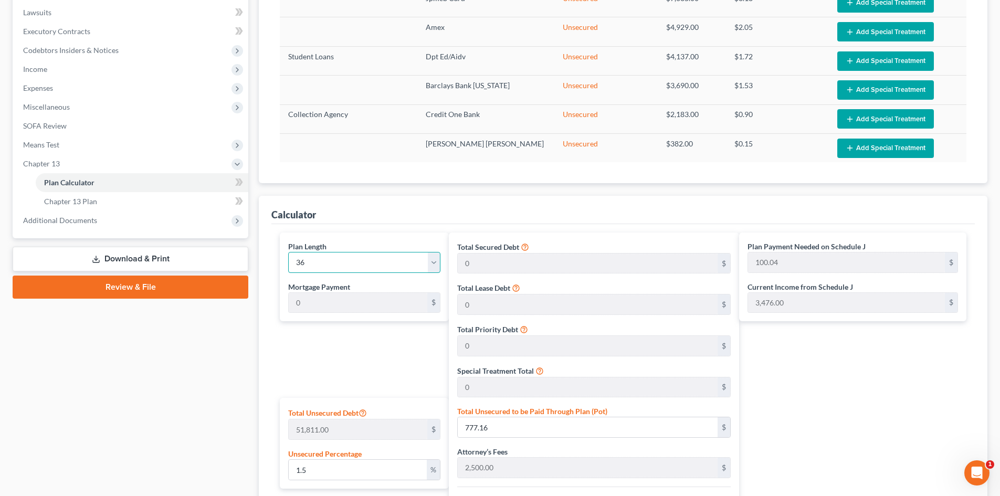
drag, startPoint x: 355, startPoint y: 268, endPoint x: 356, endPoint y: 254, distance: 13.7
click at [355, 268] on select "1 2 3 4 5 6 7 8 9 10 11 12 13 14 15 16 17 18 19 20 21 22 23 24 25 26 27 28 29 3…" at bounding box center [364, 262] width 152 height 21
click at [288, 252] on select "1 2 3 4 5 6 7 8 9 10 11 12 13 14 15 16 17 18 19 20 21 22 23 24 25 26 27 28 29 3…" at bounding box center [364, 262] width 152 height 21
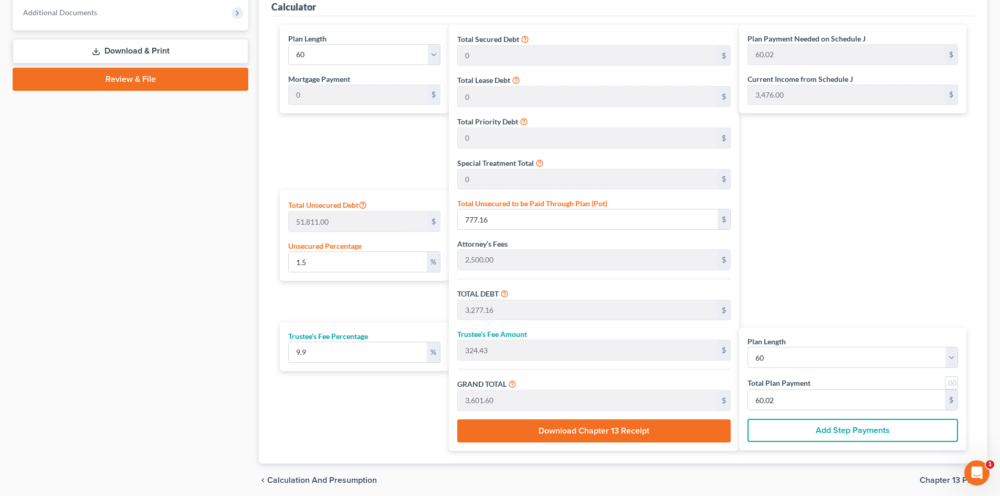
scroll to position [525, 0]
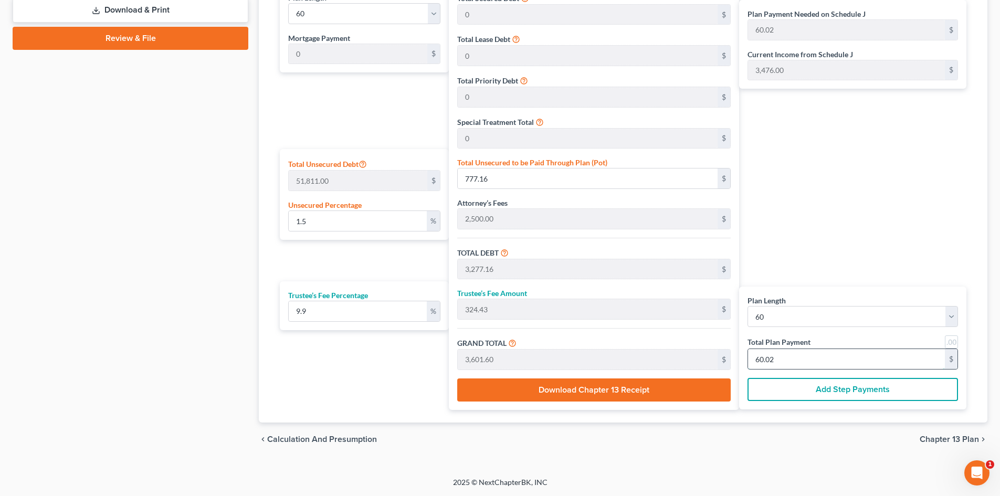
click at [877, 358] on input "60.02" at bounding box center [846, 359] width 197 height 20
click at [891, 261] on div "Plan Payment Needed on Schedule J 60.02 $ Current Income from Schedule J 3,476.…" at bounding box center [855, 197] width 233 height 426
click at [971, 439] on span "Chapter 13 Plan" at bounding box center [949, 439] width 59 height 8
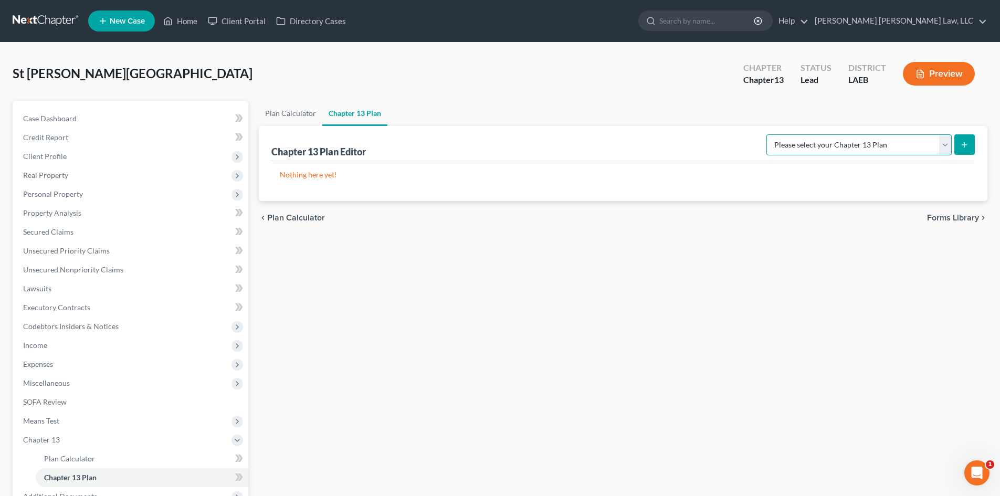
drag, startPoint x: 854, startPoint y: 145, endPoint x: 860, endPoint y: 154, distance: 11.1
click at [854, 145] on select "Please select your Chapter 13 Plan Eastern District of [US_STATE][GEOGRAPHIC_DA…" at bounding box center [858, 144] width 185 height 21
click at [766, 134] on select "Please select your Chapter 13 Plan Eastern District of [US_STATE][GEOGRAPHIC_DA…" at bounding box center [858, 144] width 185 height 21
click at [963, 146] on icon "submit" at bounding box center [964, 145] width 8 height 8
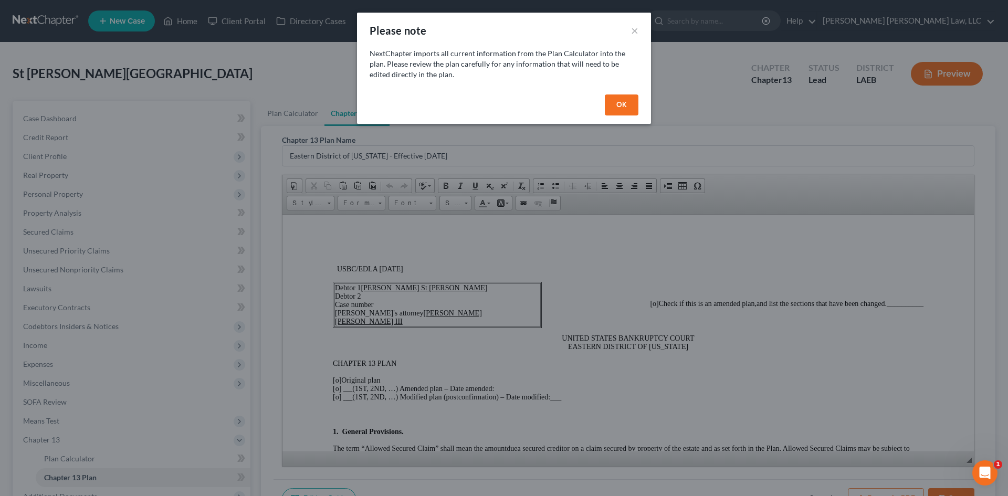
click at [618, 108] on button "OK" at bounding box center [622, 104] width 34 height 21
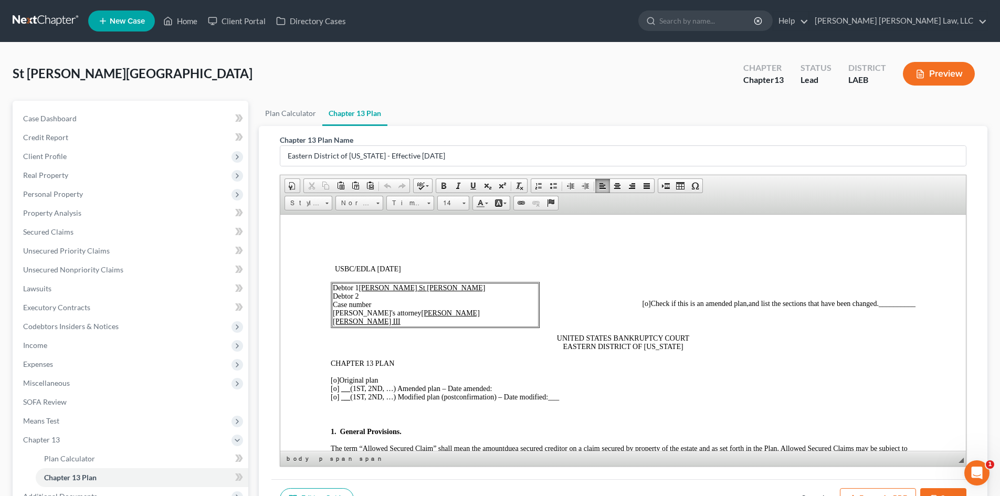
click at [337, 381] on span "[o]" at bounding box center [335, 380] width 8 height 8
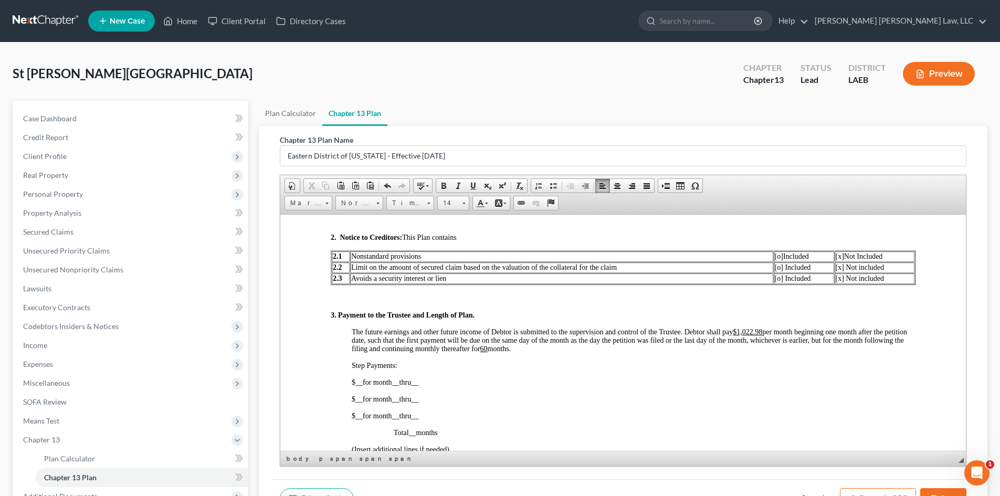
scroll to position [525, 0]
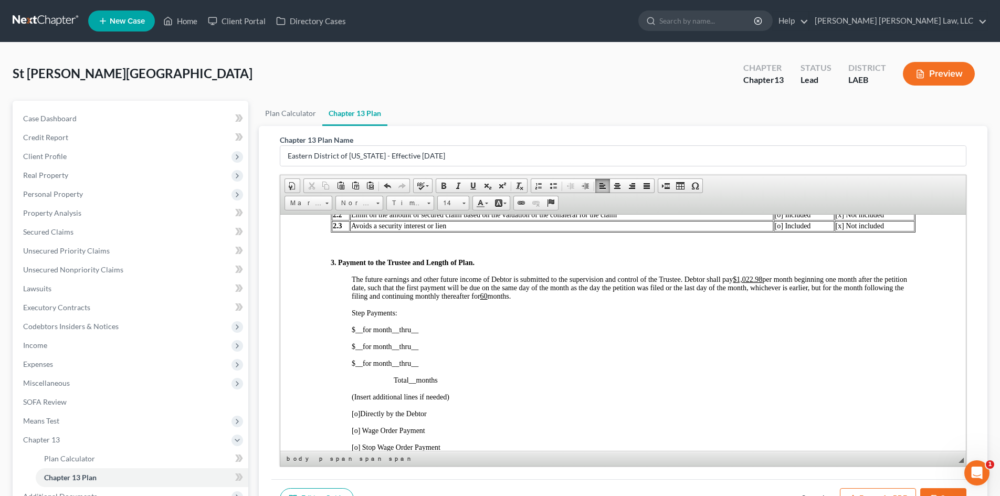
click at [762, 279] on u "$1,022.98" at bounding box center [747, 279] width 29 height 8
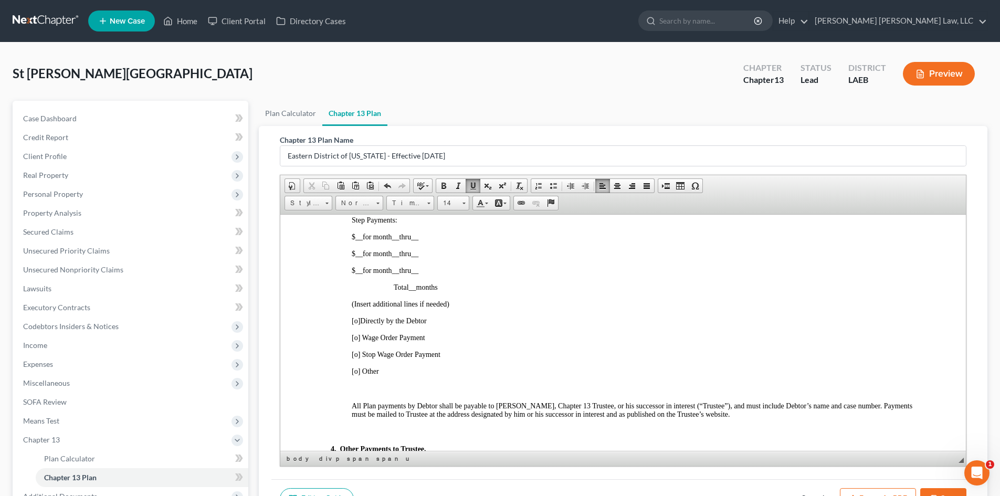
scroll to position [630, 0]
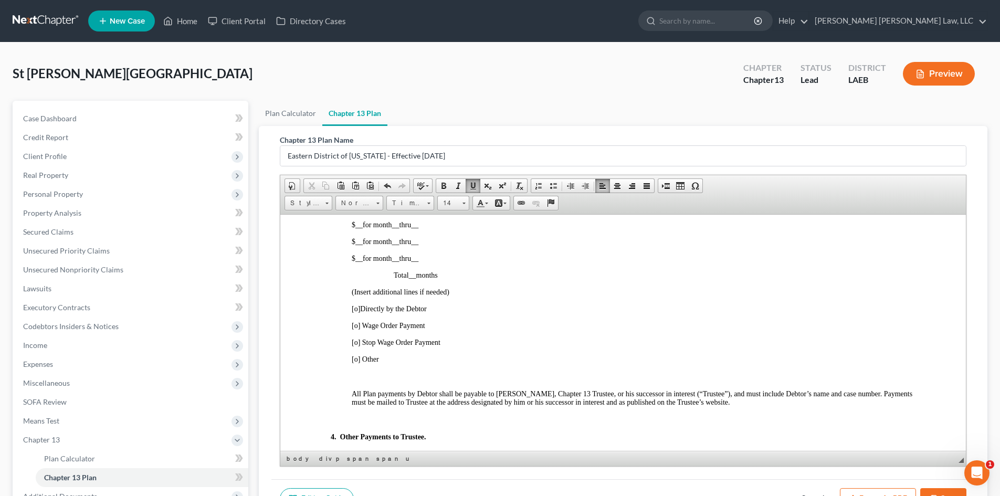
click at [356, 327] on span "[o]" at bounding box center [356, 325] width 8 height 8
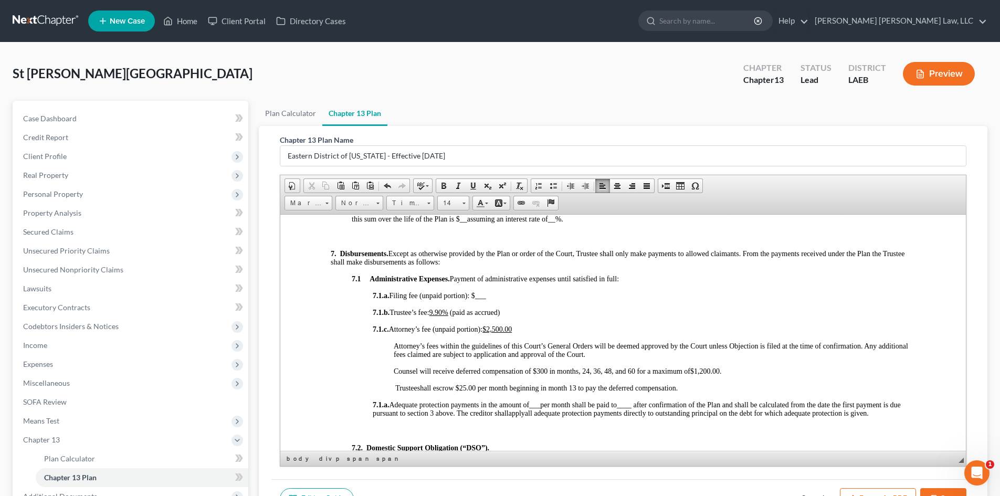
scroll to position [1207, 0]
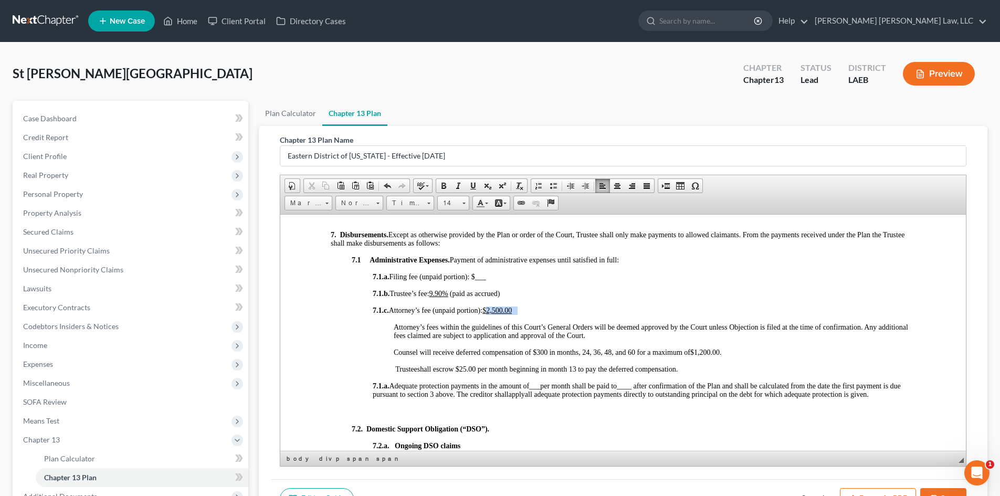
drag, startPoint x: 524, startPoint y: 308, endPoint x: 495, endPoint y: 312, distance: 29.6
click at [495, 312] on span "7.1.c. Attorney’s fee (unpaid portion): $2,500.00" at bounding box center [454, 310] width 163 height 8
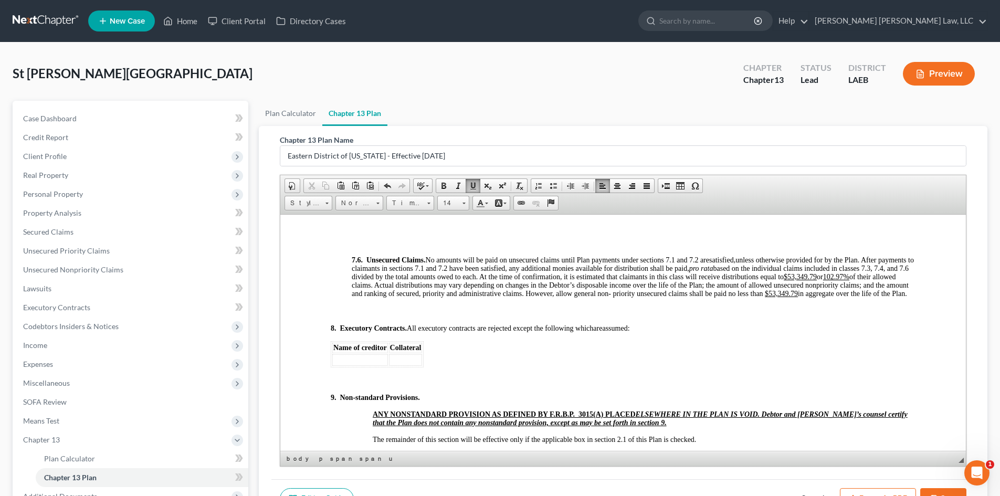
scroll to position [3255, 0]
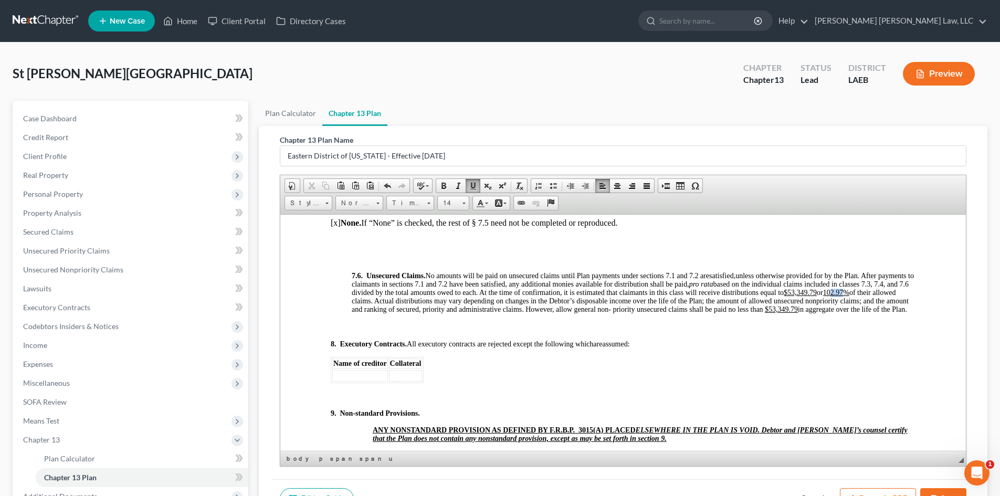
drag, startPoint x: 422, startPoint y: 308, endPoint x: 407, endPoint y: 311, distance: 15.2
click at [823, 296] on u "102.97%" at bounding box center [836, 292] width 26 height 8
drag, startPoint x: 391, startPoint y: 310, endPoint x: 365, endPoint y: 309, distance: 26.3
click at [784, 296] on u "$53,349.79" at bounding box center [800, 292] width 33 height 8
drag, startPoint x: 400, startPoint y: 325, endPoint x: 375, endPoint y: 322, distance: 25.3
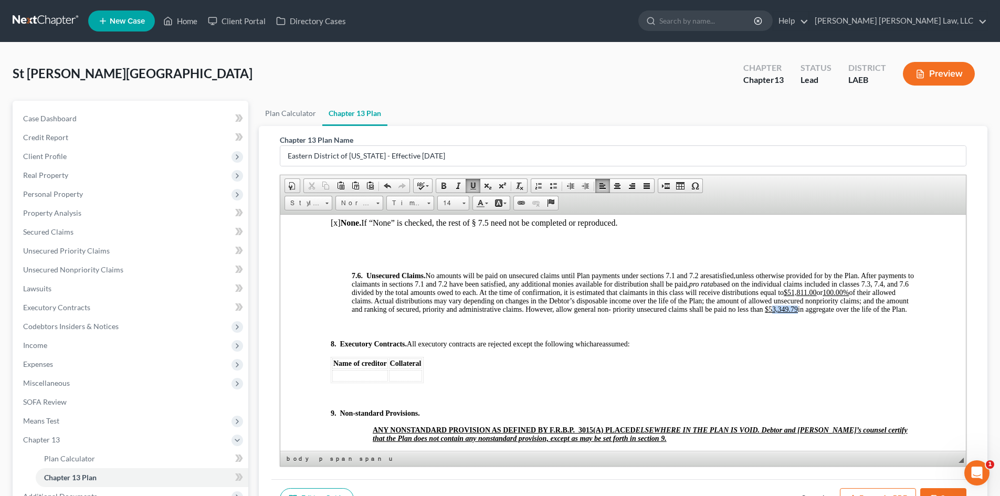
click at [765, 313] on u "$53,349.79" at bounding box center [781, 309] width 33 height 8
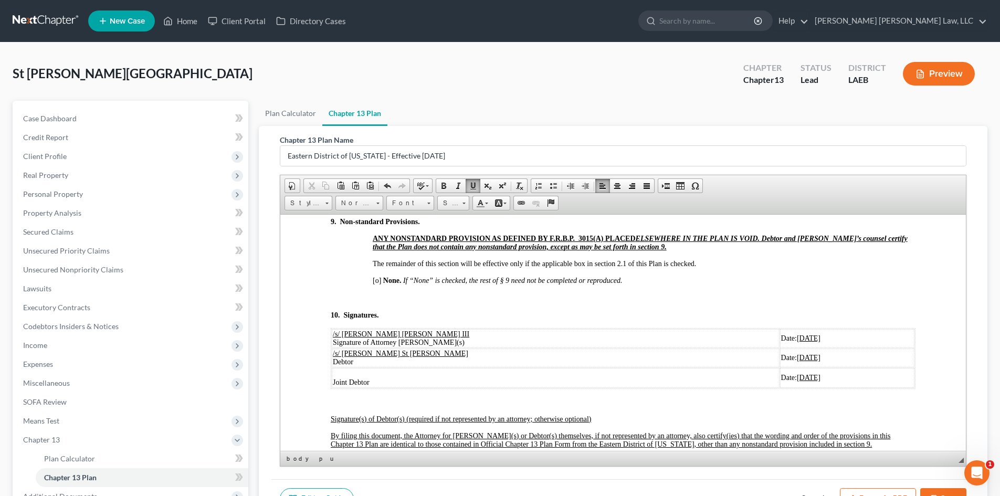
scroll to position [3465, 0]
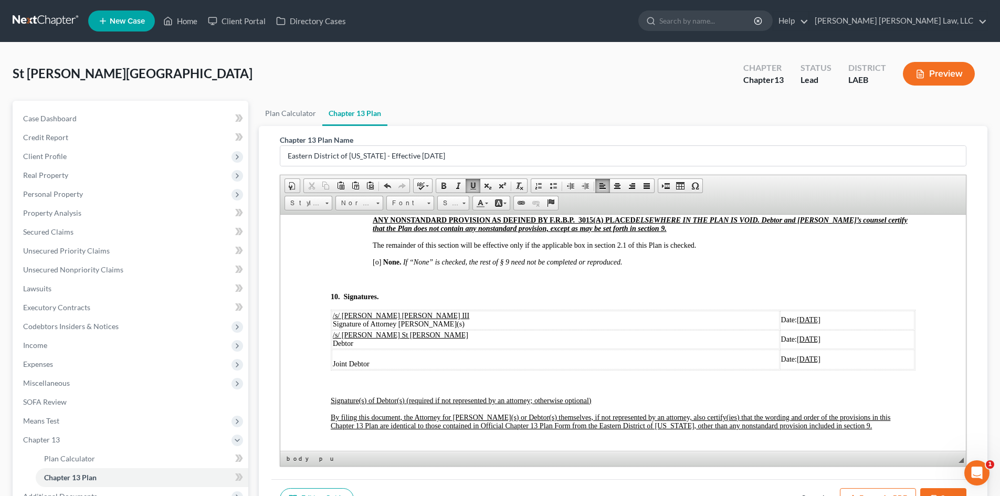
click at [377, 266] on span "[o]" at bounding box center [377, 262] width 8 height 8
drag, startPoint x: 771, startPoint y: 376, endPoint x: 333, endPoint y: 350, distance: 438.1
click at [333, 350] on tbody "/s/ [PERSON_NAME] [PERSON_NAME] III Signature of Attorney Debtor(s) Date: [DATE…" at bounding box center [623, 339] width 583 height 59
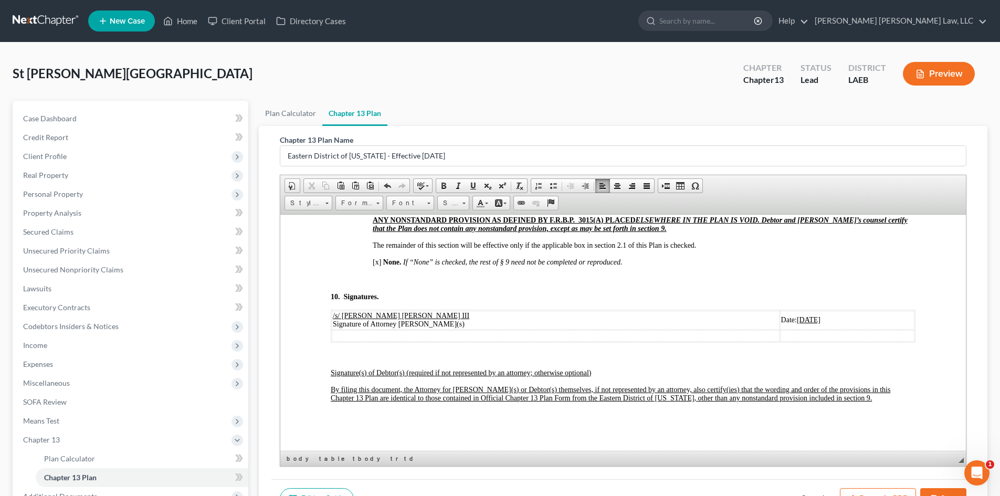
drag, startPoint x: 934, startPoint y: 488, endPoint x: 649, endPoint y: 231, distance: 383.6
click at [934, 488] on button "Save" at bounding box center [943, 499] width 46 height 22
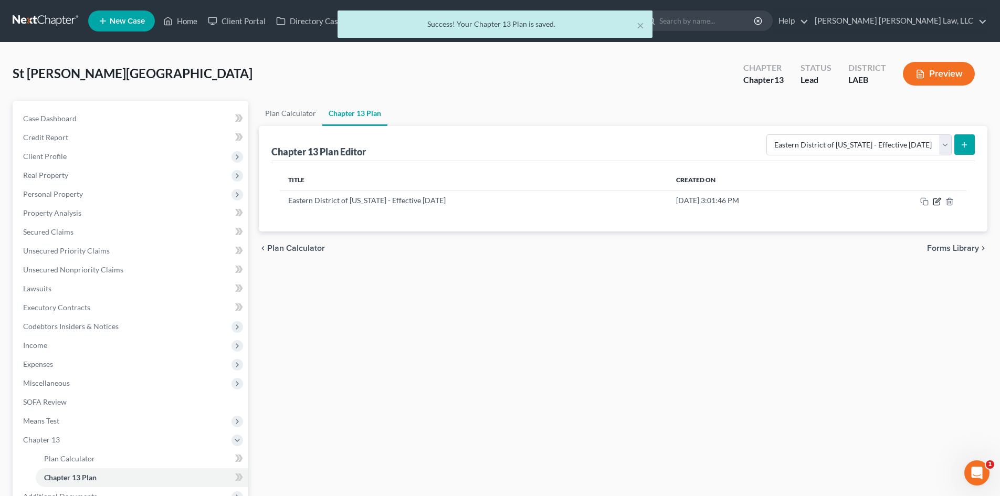
click at [935, 199] on icon "button" at bounding box center [937, 201] width 8 height 8
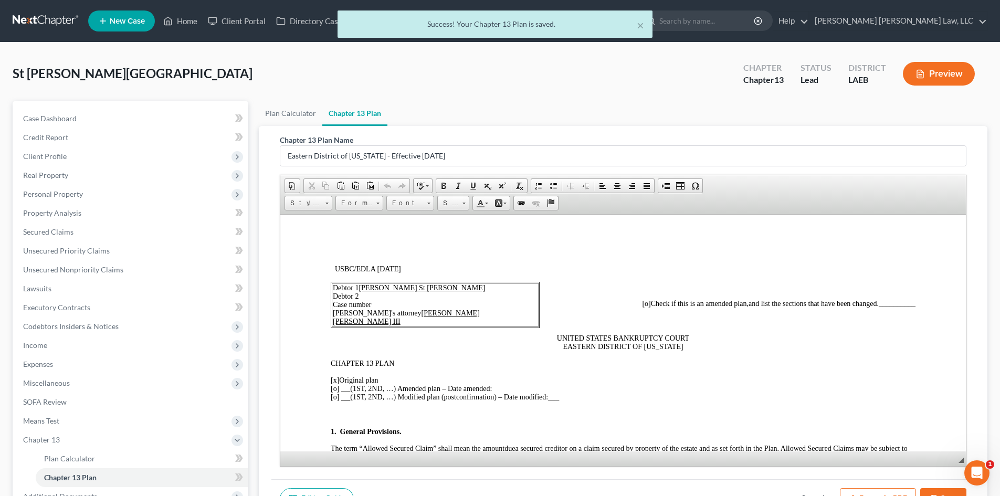
scroll to position [0, 0]
click at [861, 491] on button "Export as PDF" at bounding box center [878, 499] width 76 height 22
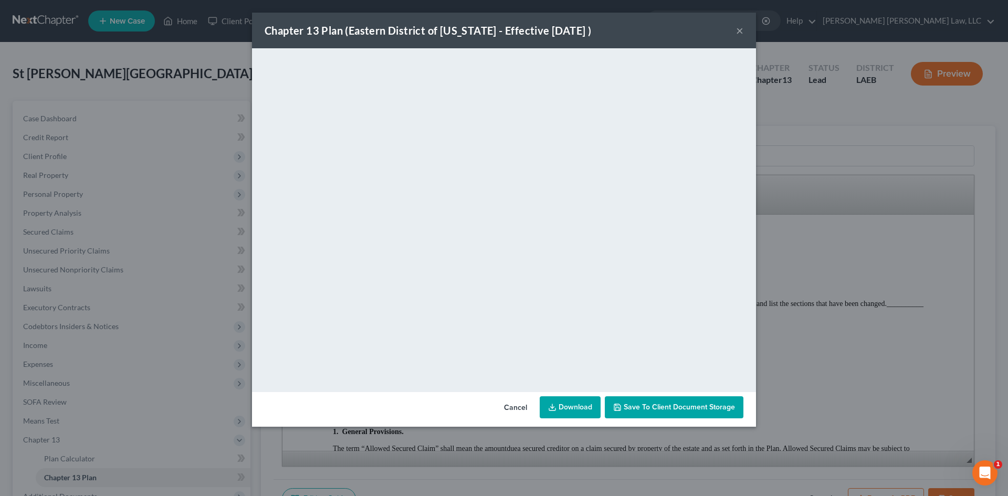
drag, startPoint x: 583, startPoint y: 408, endPoint x: 594, endPoint y: 390, distance: 21.7
click at [583, 408] on link "Download" at bounding box center [570, 407] width 61 height 22
click at [790, 193] on div "Chapter 13 Plan ([GEOGRAPHIC_DATA] of [US_STATE] - Effective [DATE] ) × <object…" at bounding box center [504, 248] width 1008 height 496
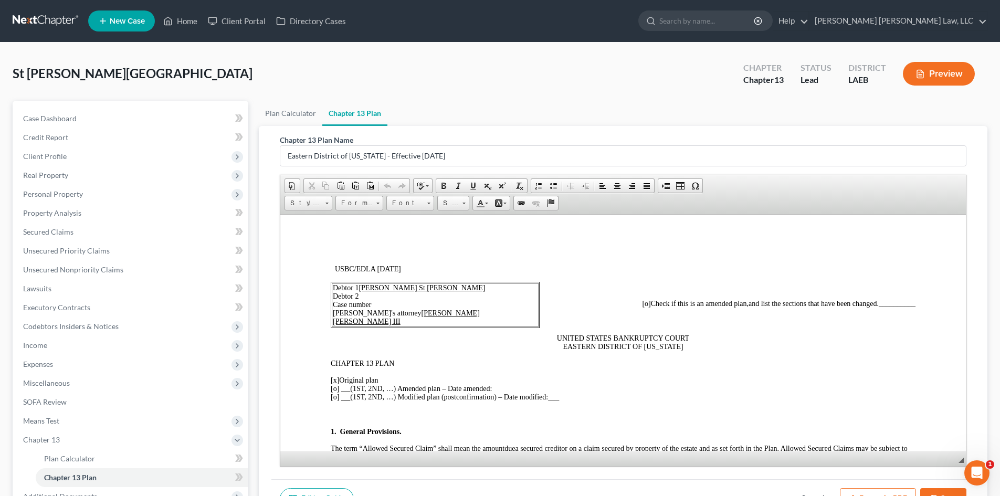
click at [957, 489] on button "Save" at bounding box center [943, 499] width 46 height 22
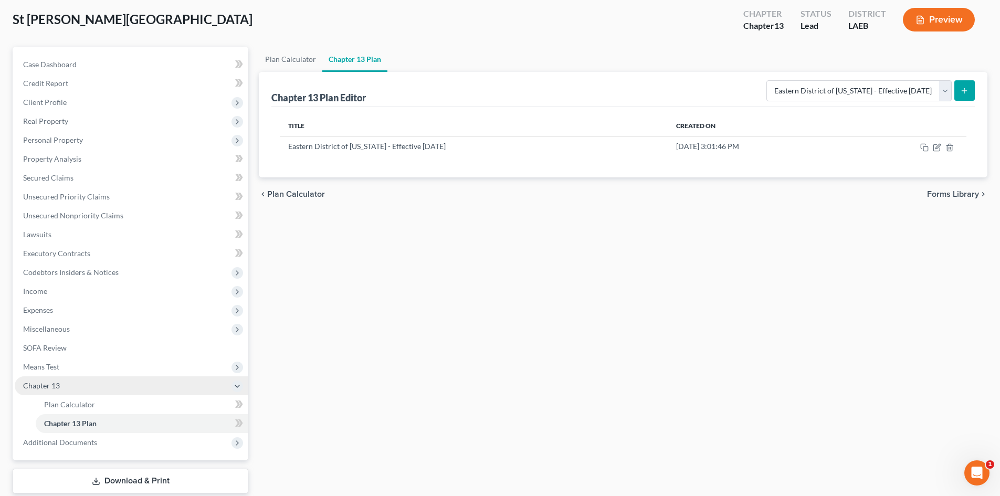
scroll to position [119, 0]
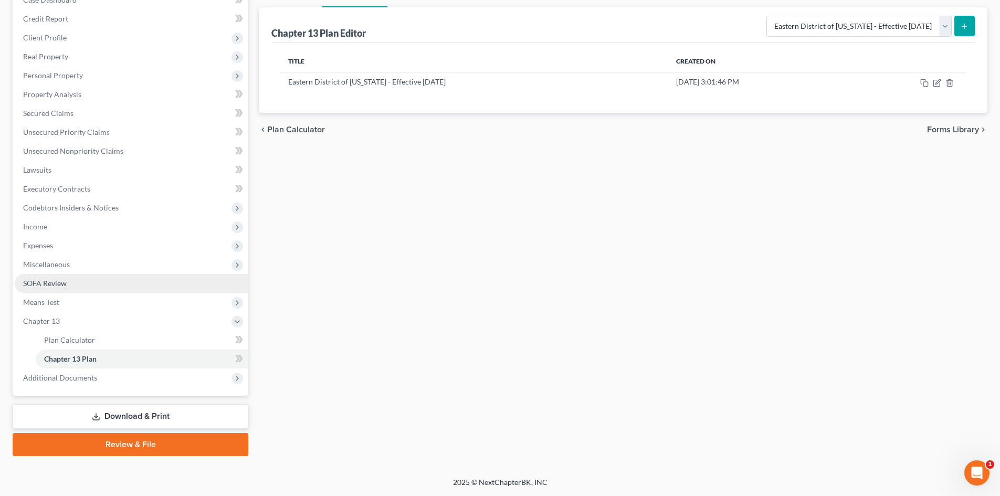
drag, startPoint x: 74, startPoint y: 265, endPoint x: 107, endPoint y: 289, distance: 40.6
click at [73, 265] on span "Miscellaneous" at bounding box center [132, 264] width 234 height 19
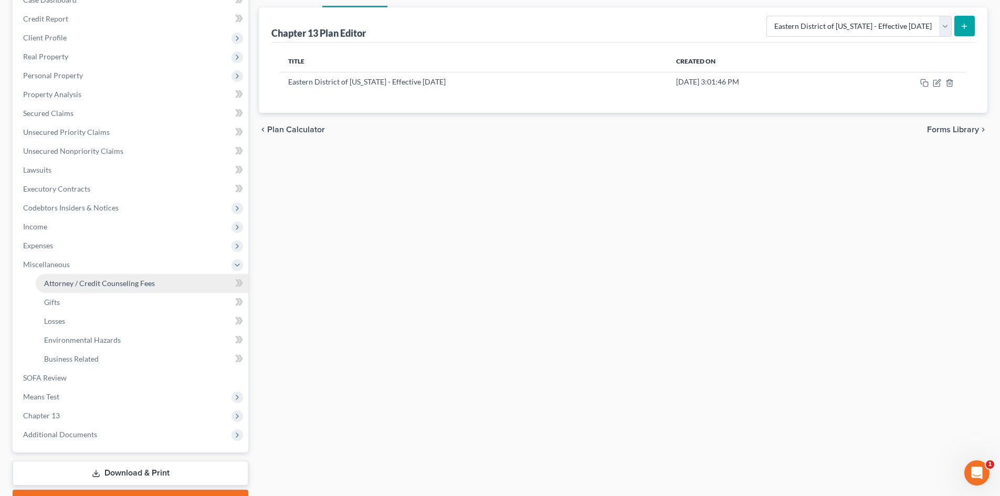
click at [104, 279] on span "Attorney / Credit Counseling Fees" at bounding box center [99, 283] width 111 height 9
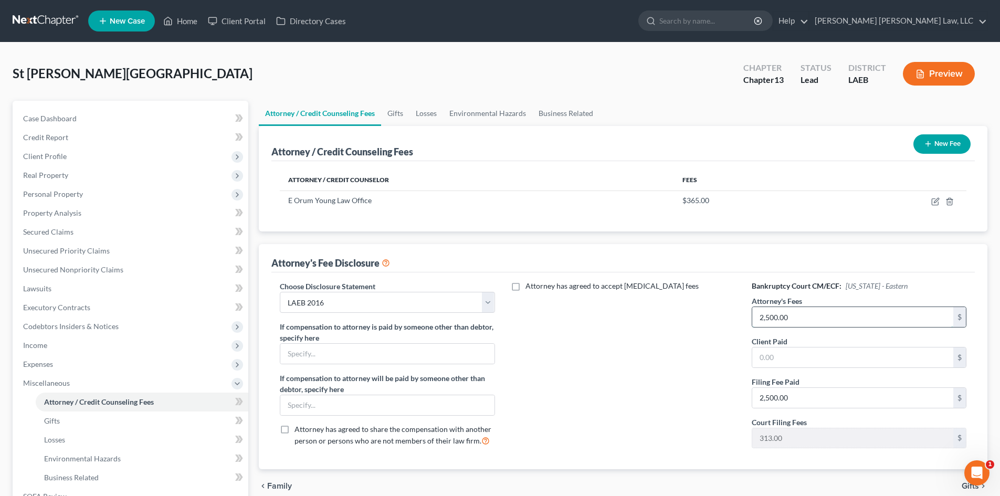
click at [809, 316] on input "2,500.00" at bounding box center [852, 317] width 201 height 20
click at [831, 391] on input "2,500.00" at bounding box center [852, 398] width 201 height 20
click at [616, 391] on div "Attorney has agreed to accept [MEDICAL_DATA] fees" at bounding box center [624, 369] width 236 height 176
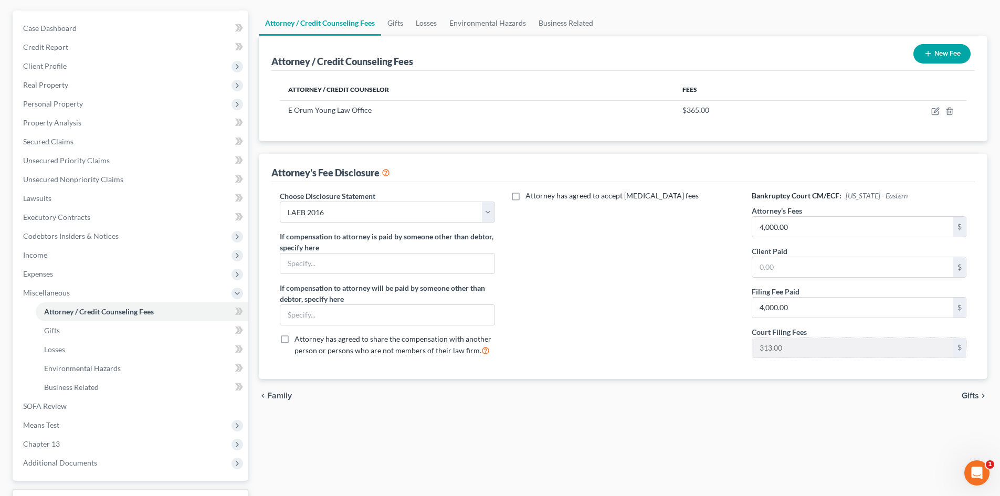
scroll to position [175, 0]
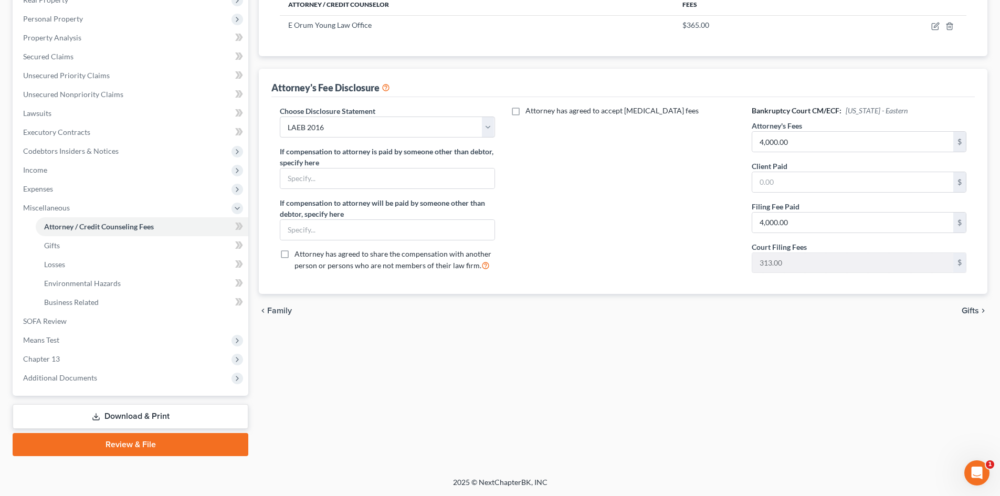
click at [167, 411] on link "Download & Print" at bounding box center [131, 416] width 236 height 25
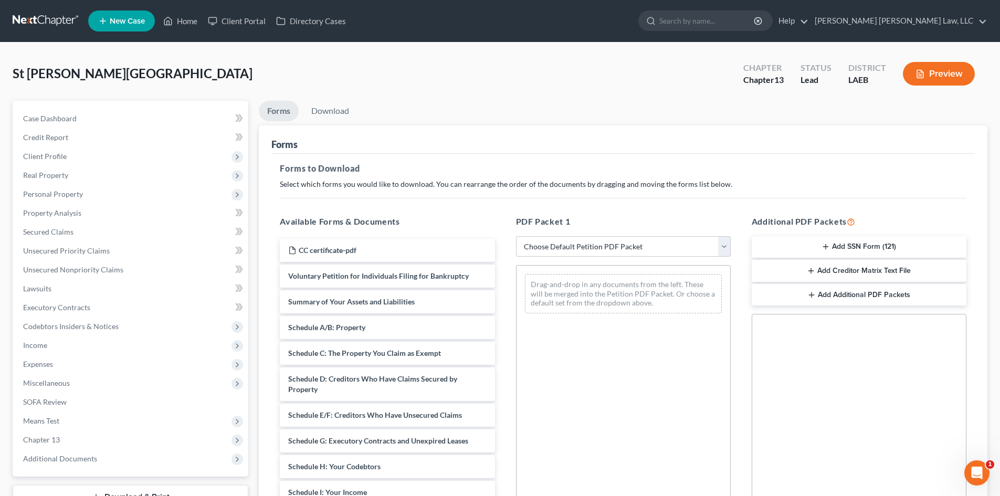
drag, startPoint x: 607, startPoint y: 246, endPoint x: 617, endPoint y: 256, distance: 13.7
click at [607, 246] on select "Choose Default Petition PDF Packet Complete Bankruptcy Petition (all forms and …" at bounding box center [623, 246] width 215 height 21
click at [516, 236] on select "Choose Default Petition PDF Packet Complete Bankruptcy Petition (all forms and …" at bounding box center [623, 246] width 215 height 21
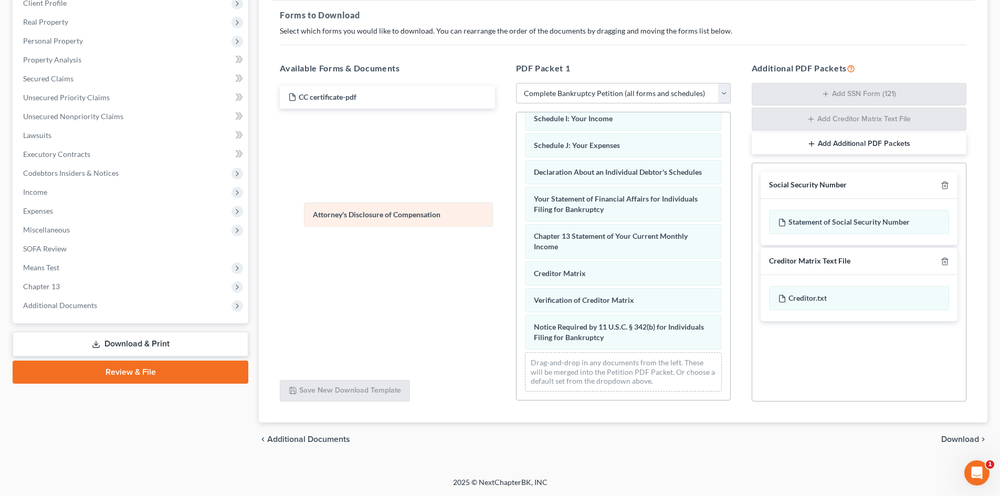
scroll to position [270, 0]
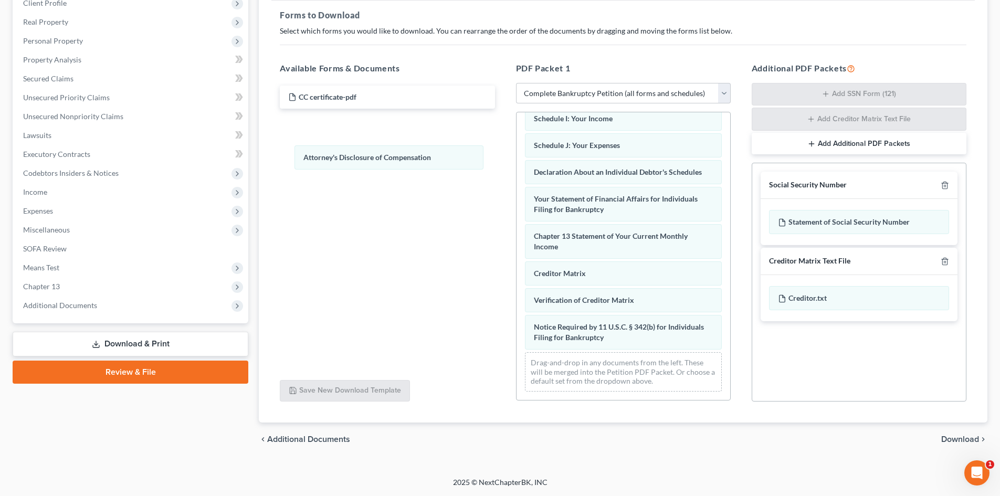
drag, startPoint x: 669, startPoint y: 342, endPoint x: 772, endPoint y: 169, distance: 201.5
click at [517, 136] on div "Attorney's Disclosure of Compensation Voluntary Petition for Individuals Filing…" at bounding box center [624, 126] width 214 height 548
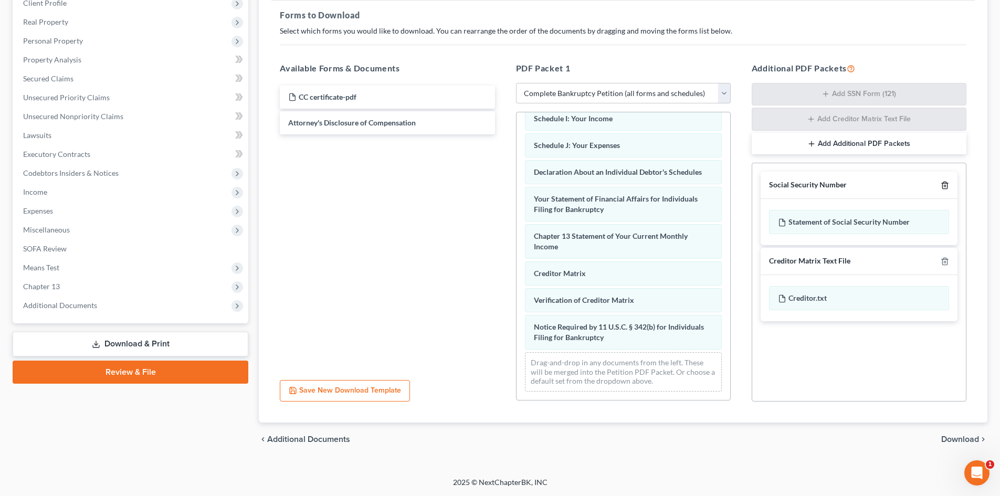
click at [944, 186] on line "button" at bounding box center [944, 186] width 0 height 2
click at [944, 261] on line "button" at bounding box center [944, 262] width 0 height 2
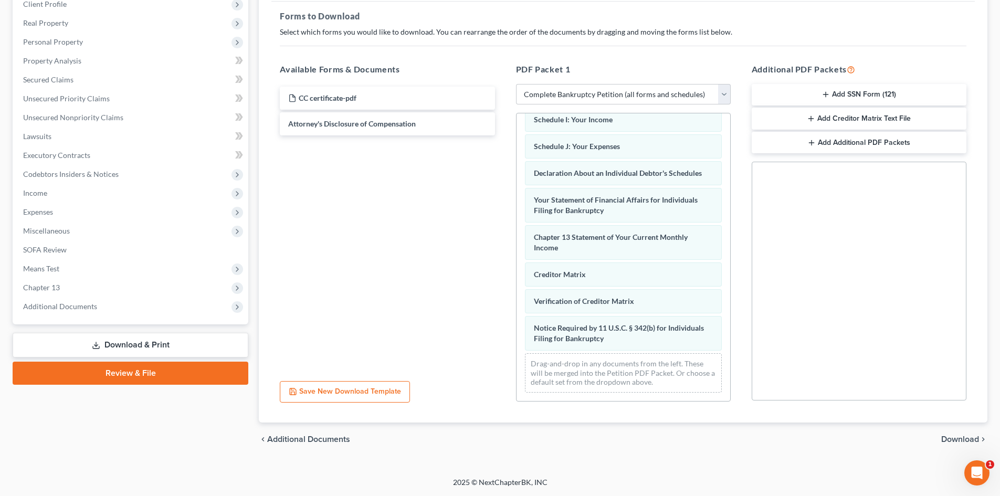
scroll to position [152, 0]
click at [955, 438] on span "Download" at bounding box center [960, 439] width 38 height 8
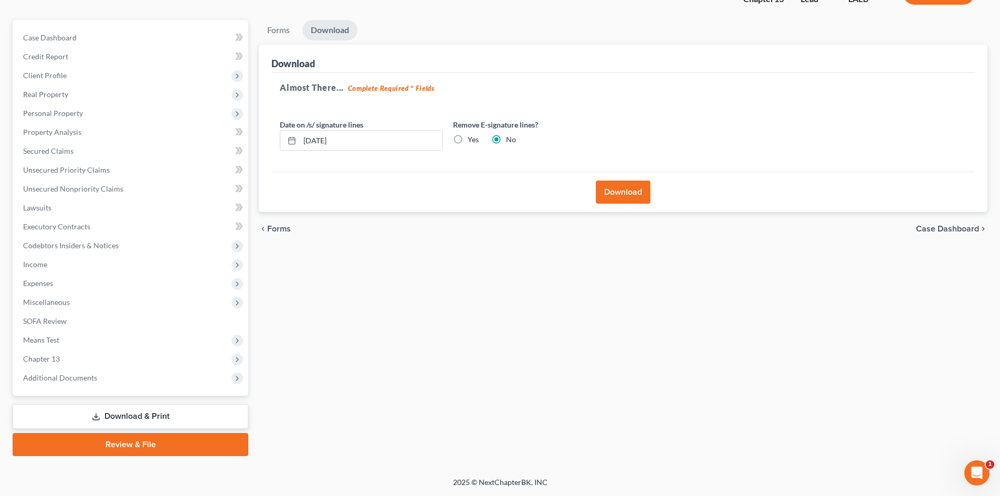
scroll to position [81, 0]
click at [626, 197] on button "Download" at bounding box center [623, 192] width 55 height 23
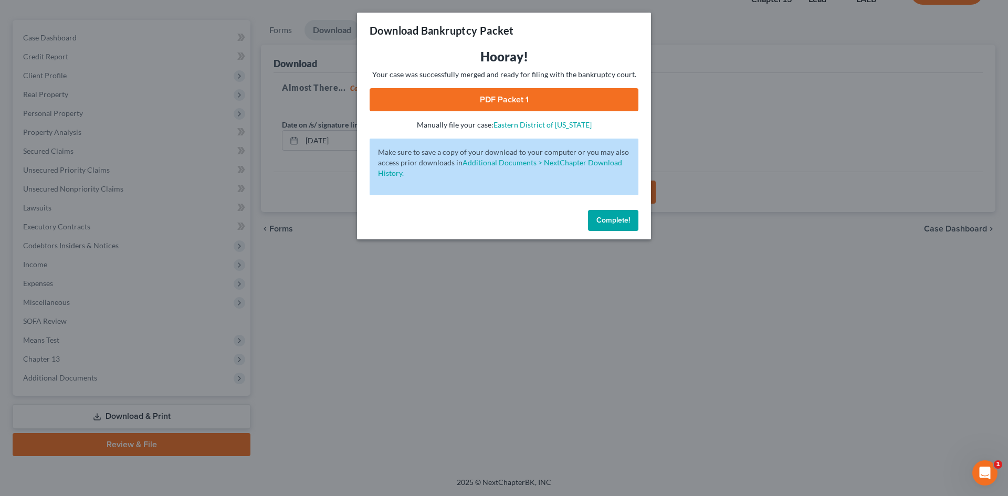
click at [564, 107] on link "PDF Packet 1" at bounding box center [504, 99] width 269 height 23
drag, startPoint x: 620, startPoint y: 216, endPoint x: 36, endPoint y: 265, distance: 586.3
click at [620, 217] on span "Complete!" at bounding box center [613, 220] width 34 height 9
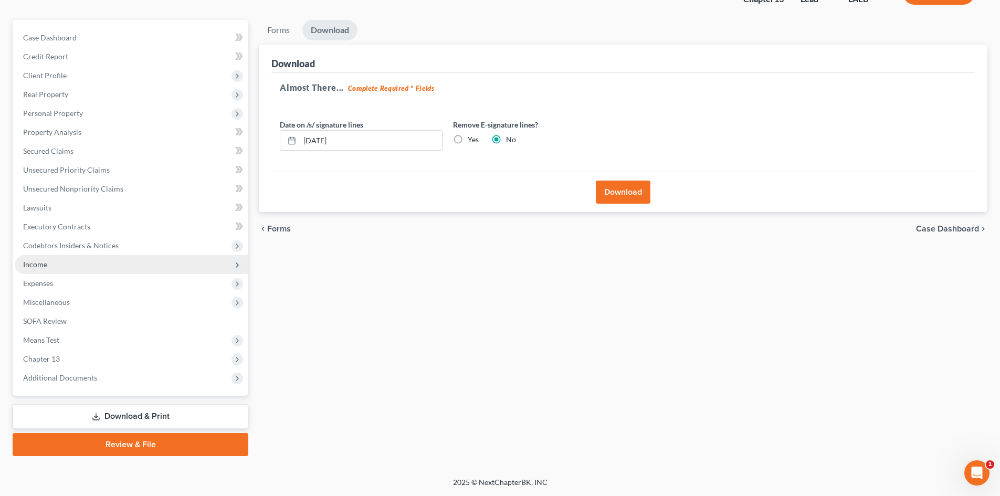
click at [76, 262] on span "Income" at bounding box center [132, 264] width 234 height 19
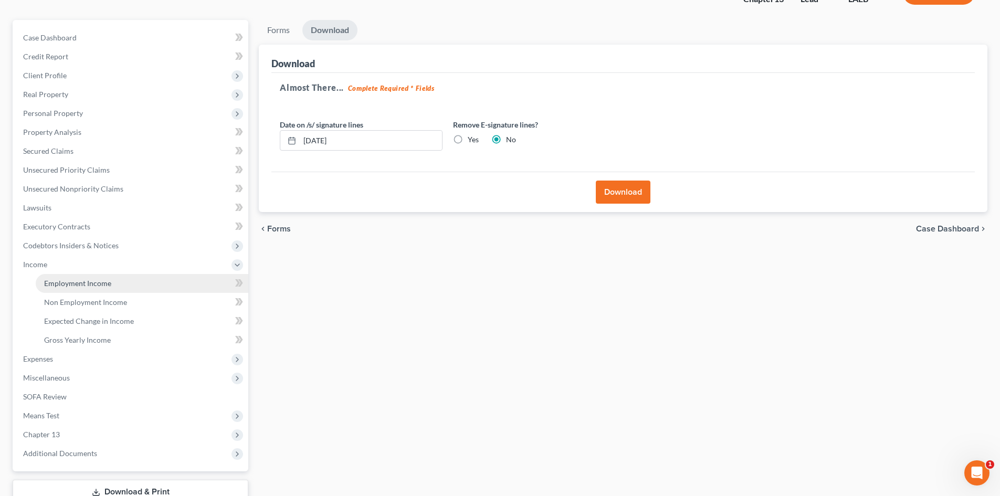
click at [75, 277] on link "Employment Income" at bounding box center [142, 283] width 213 height 19
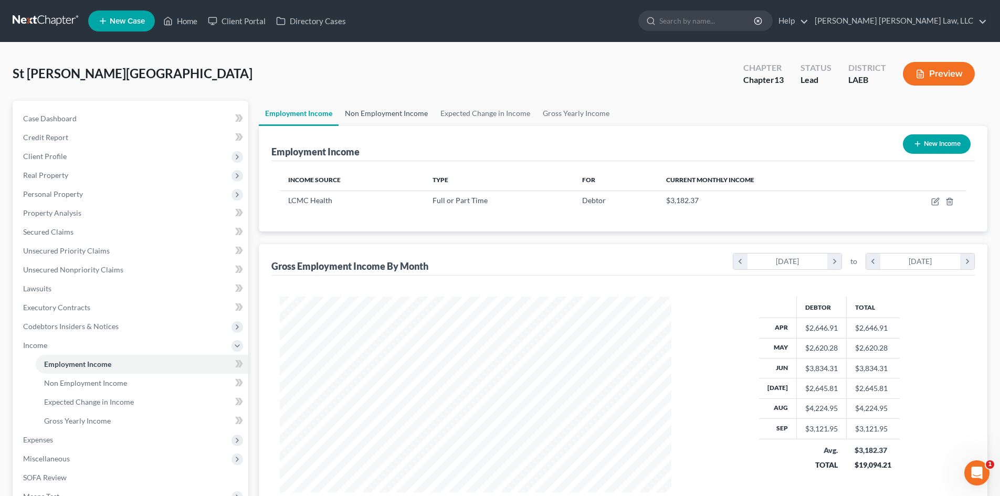
scroll to position [196, 413]
click at [351, 113] on link "Non Employment Income" at bounding box center [387, 113] width 96 height 25
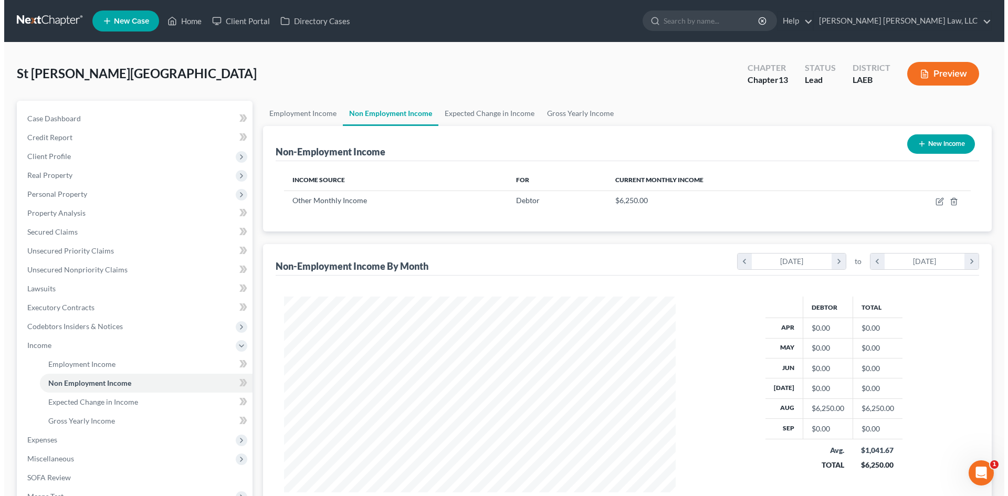
scroll to position [196, 413]
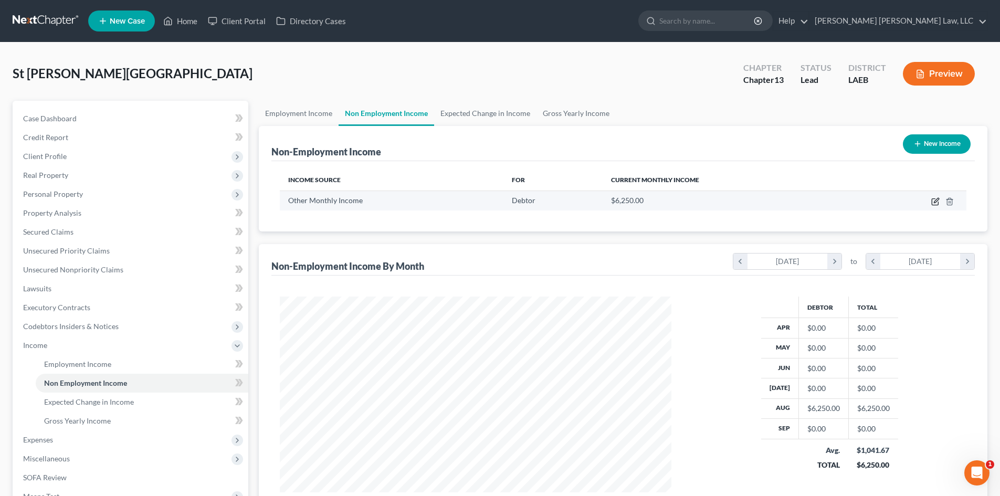
click at [933, 200] on icon "button" at bounding box center [935, 201] width 8 height 8
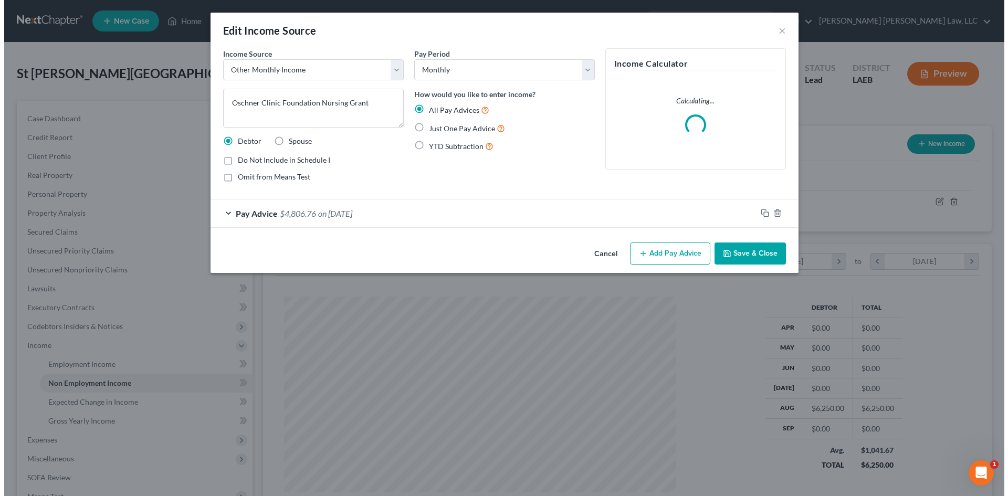
scroll to position [197, 416]
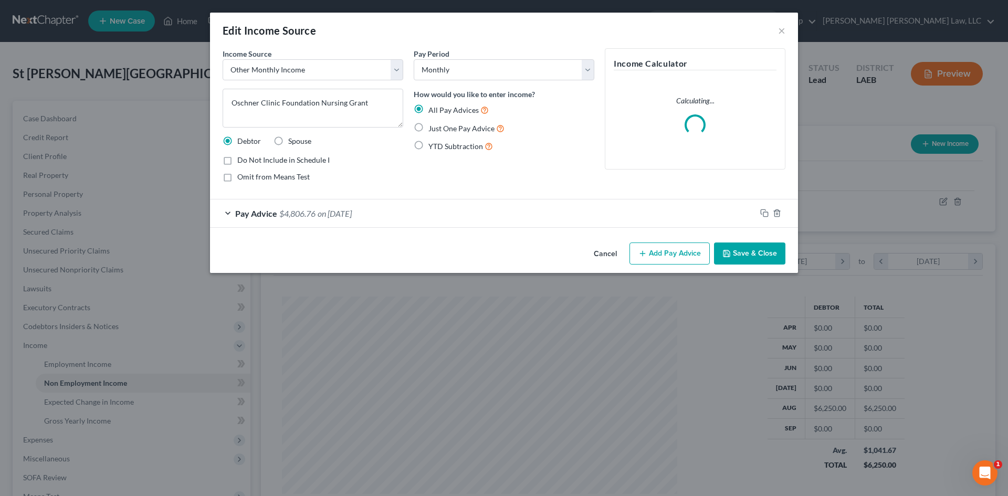
click at [511, 210] on div "Pay Advice $4,806.76 on [DATE]" at bounding box center [483, 213] width 546 height 28
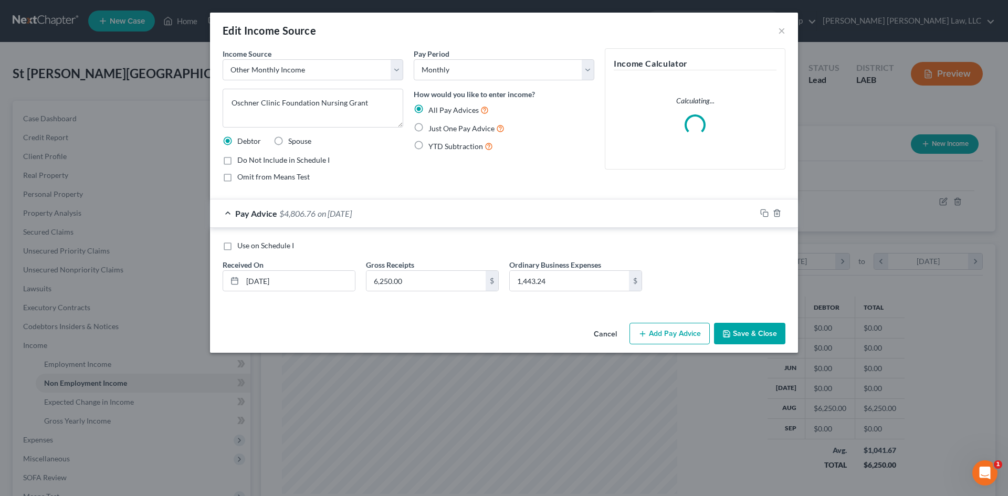
click at [671, 333] on button "Add Pay Advice" at bounding box center [669, 334] width 80 height 22
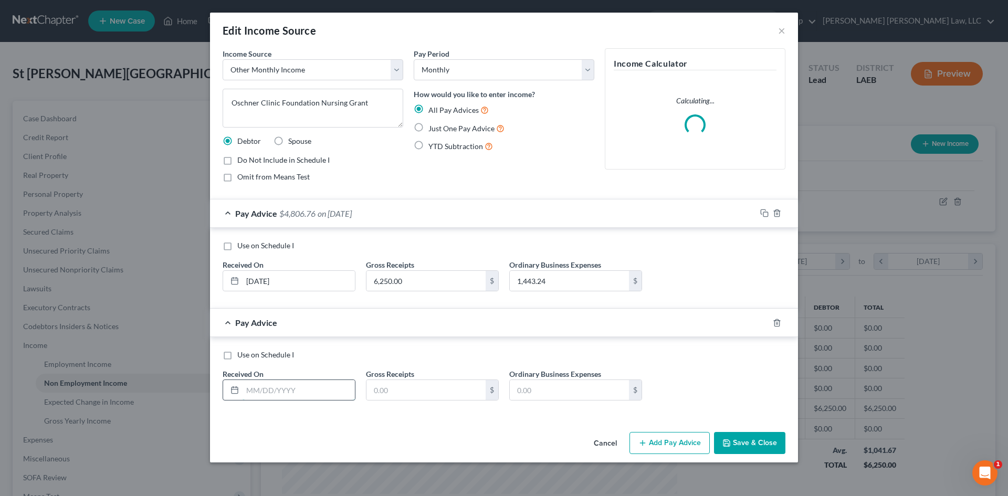
click at [306, 383] on input "text" at bounding box center [299, 390] width 112 height 20
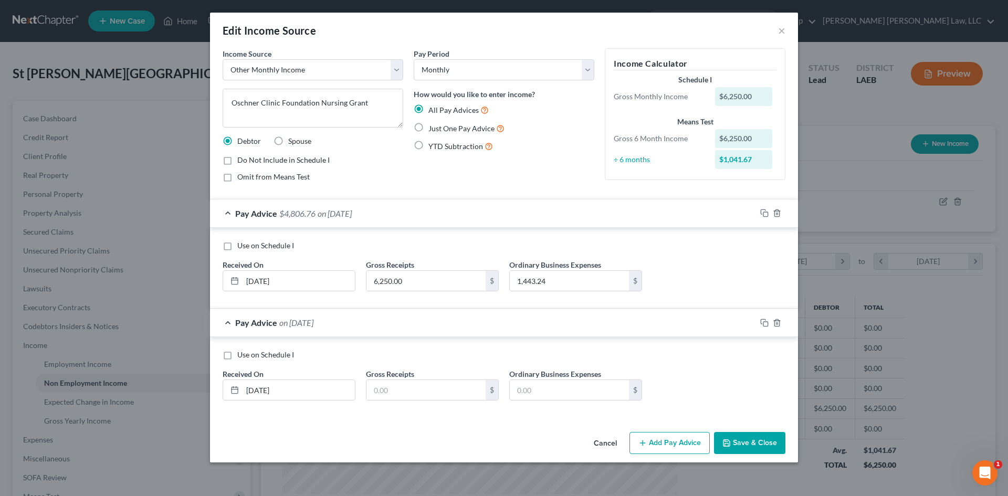
click at [672, 444] on button "Add Pay Advice" at bounding box center [669, 443] width 80 height 22
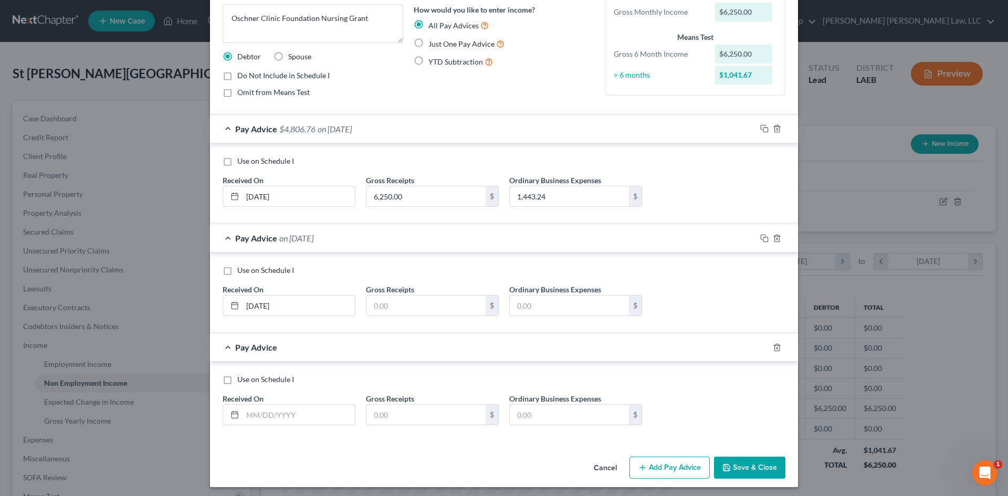
scroll to position [88, 0]
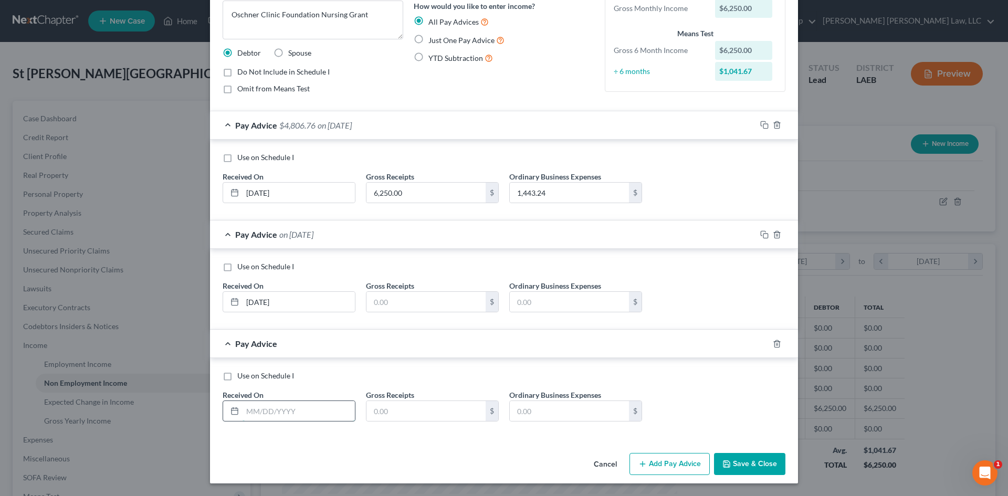
click at [316, 413] on input "text" at bounding box center [299, 411] width 112 height 20
click at [667, 466] on button "Add Pay Advice" at bounding box center [669, 464] width 80 height 22
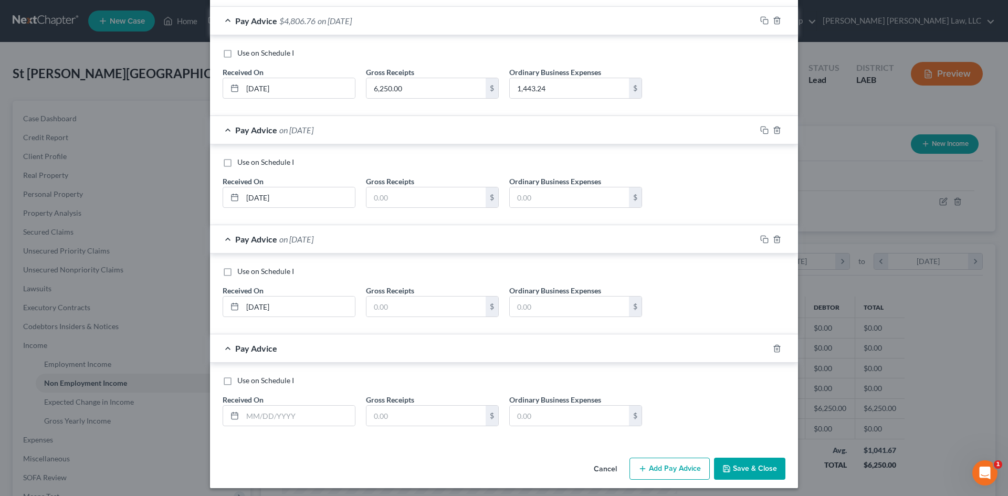
scroll to position [197, 0]
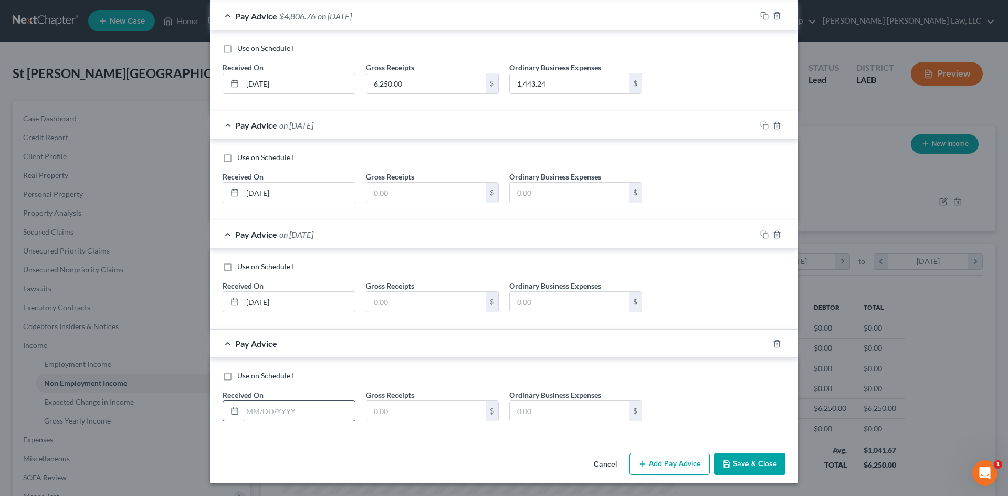
click at [295, 411] on input "text" at bounding box center [299, 411] width 112 height 20
click at [658, 466] on button "Add Pay Advice" at bounding box center [669, 464] width 80 height 22
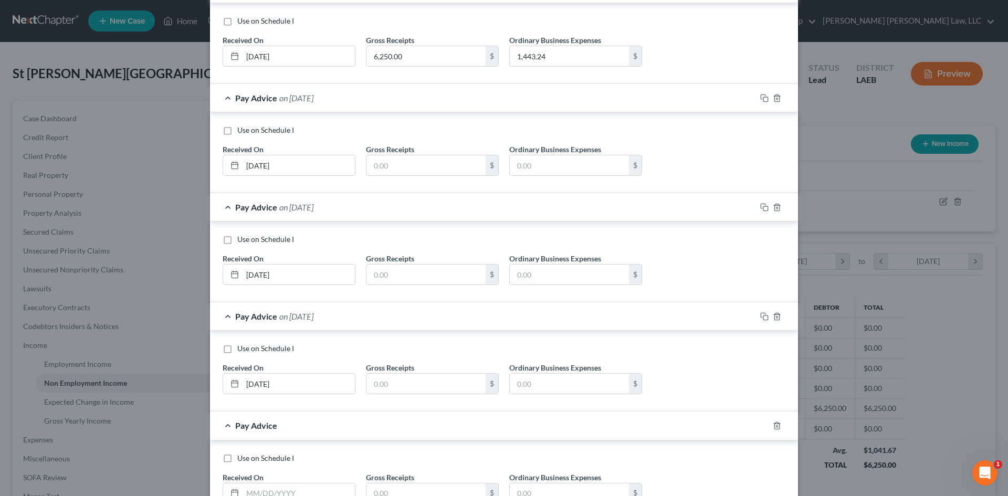
scroll to position [302, 0]
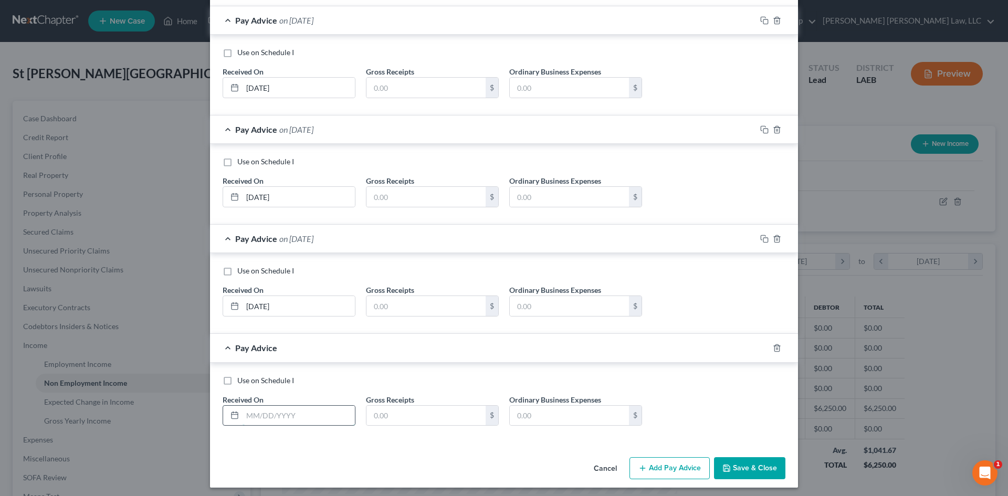
drag, startPoint x: 290, startPoint y: 421, endPoint x: 293, endPoint y: 414, distance: 7.8
click at [290, 421] on input "text" at bounding box center [299, 416] width 112 height 20
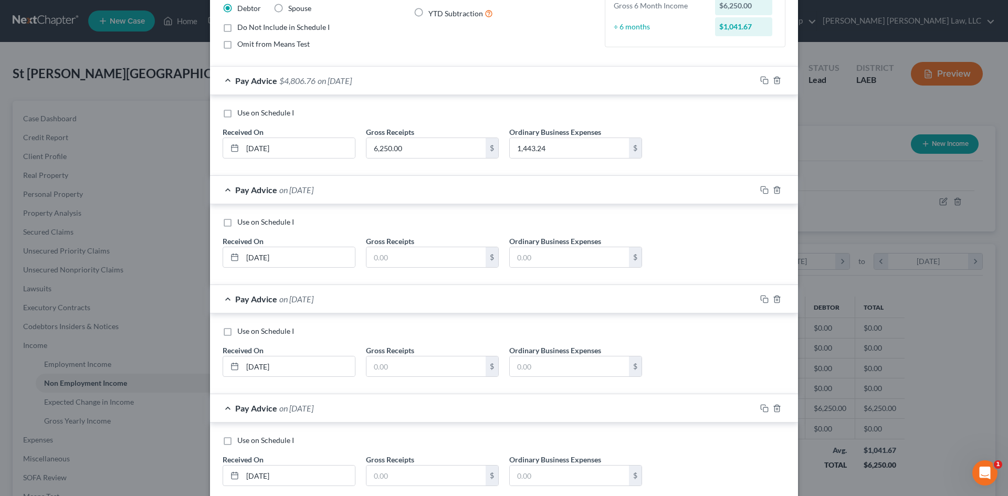
scroll to position [92, 0]
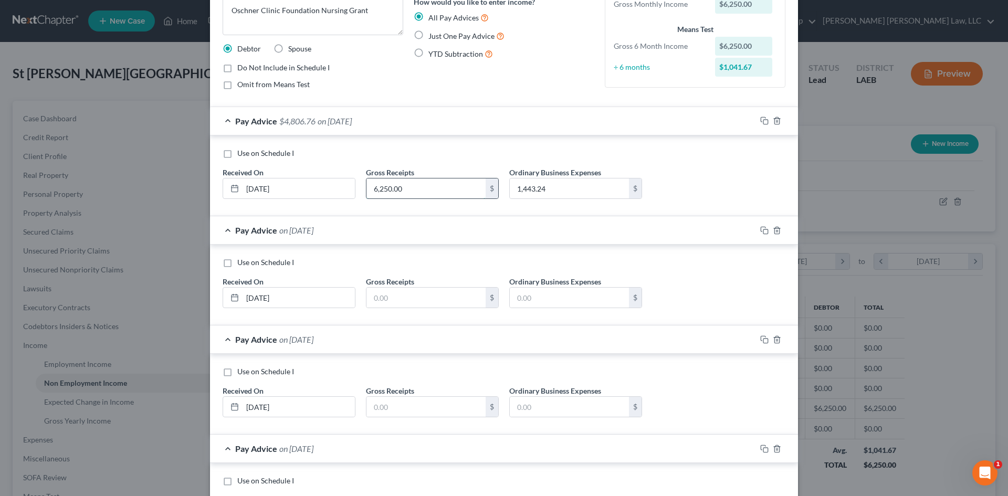
click at [423, 188] on input "6,250.00" at bounding box center [425, 188] width 119 height 20
drag, startPoint x: 369, startPoint y: 269, endPoint x: 412, endPoint y: 190, distance: 90.5
click at [433, 330] on div "Pay Advice on [DATE]" at bounding box center [483, 339] width 546 height 28
click at [412, 190] on input "6,250.00" at bounding box center [425, 188] width 119 height 20
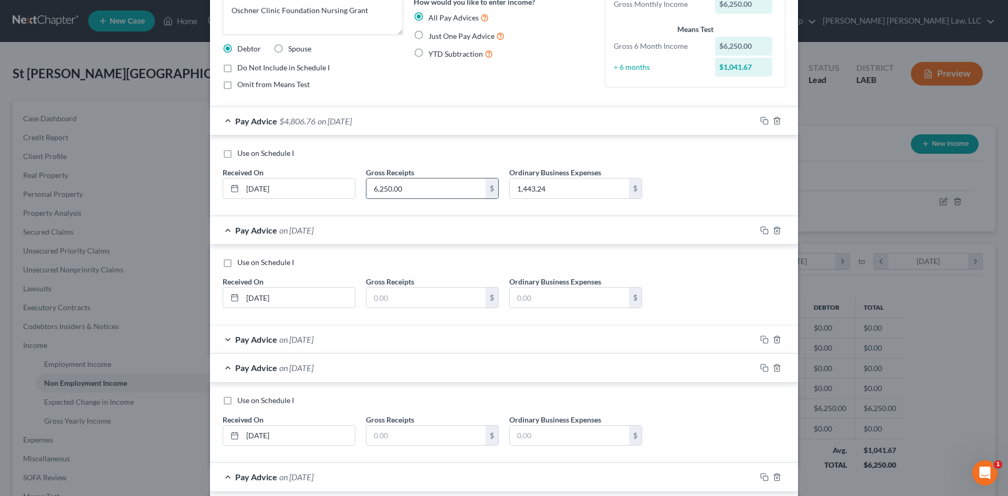
click at [412, 190] on input "6,250.00" at bounding box center [425, 188] width 119 height 20
click at [428, 297] on input "text" at bounding box center [425, 298] width 119 height 20
drag, startPoint x: 394, startPoint y: 439, endPoint x: 400, endPoint y: 437, distance: 6.8
click at [394, 439] on input "text" at bounding box center [425, 436] width 119 height 20
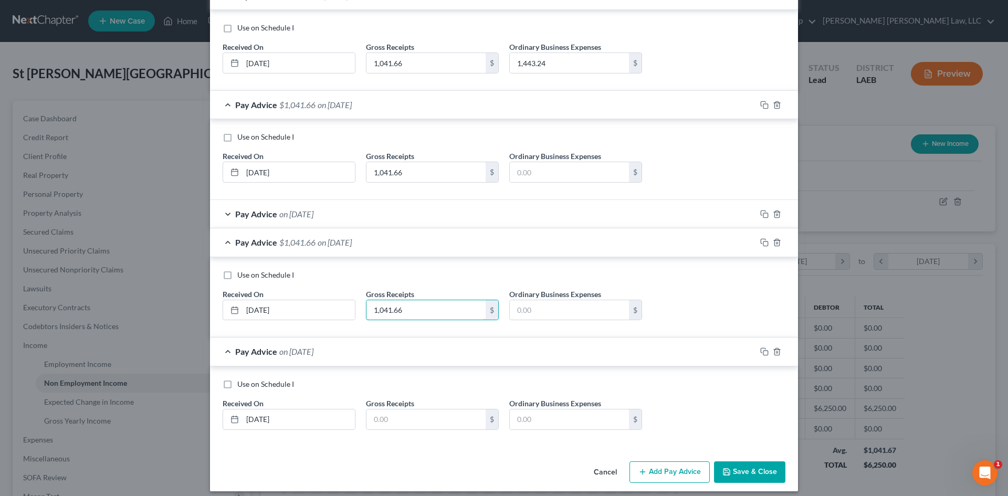
scroll to position [226, 0]
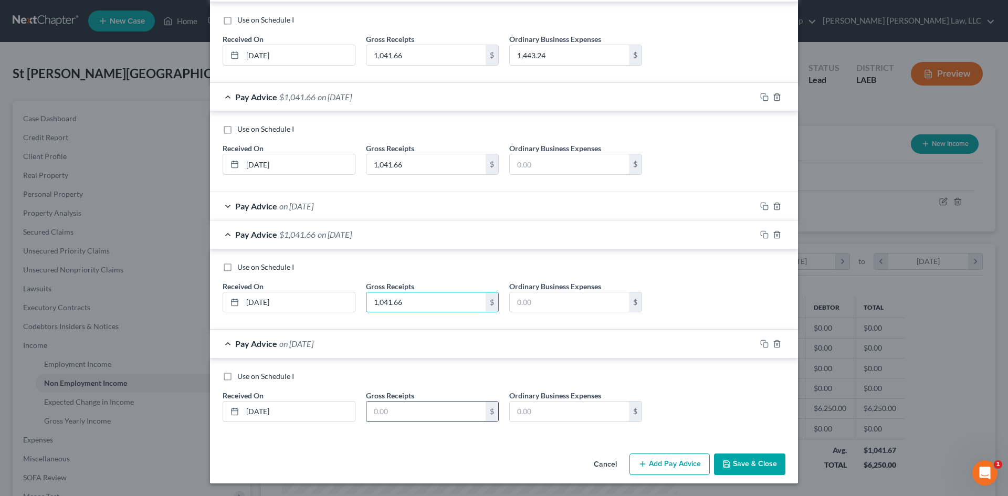
click at [415, 407] on input "text" at bounding box center [425, 412] width 119 height 20
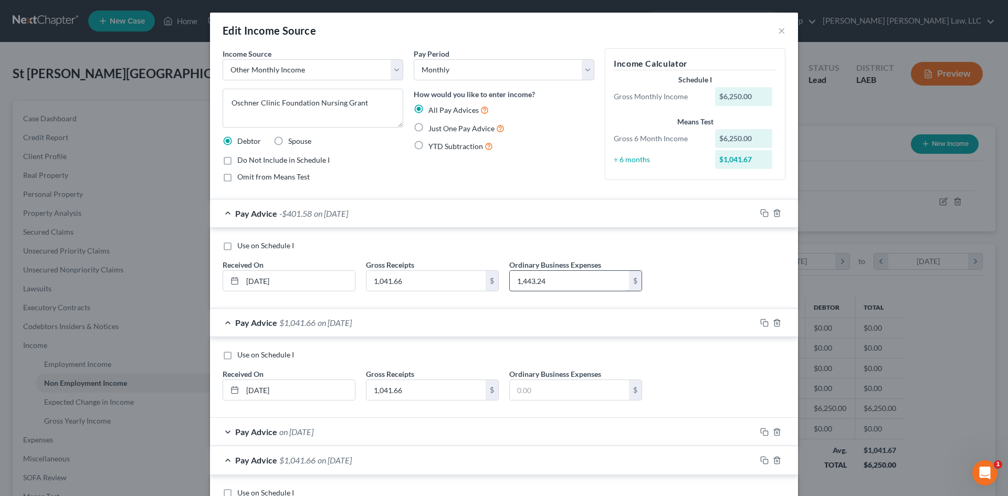
click at [552, 279] on input "1,443.24" at bounding box center [569, 281] width 119 height 20
click at [540, 292] on div "Use on Schedule I Received On * [DATE] Gross Receipts 1,041.66 $ Ordinary Busin…" at bounding box center [503, 269] width 573 height 59
click at [541, 283] on input "240.54" at bounding box center [569, 281] width 119 height 20
click at [578, 388] on input "text" at bounding box center [569, 390] width 119 height 20
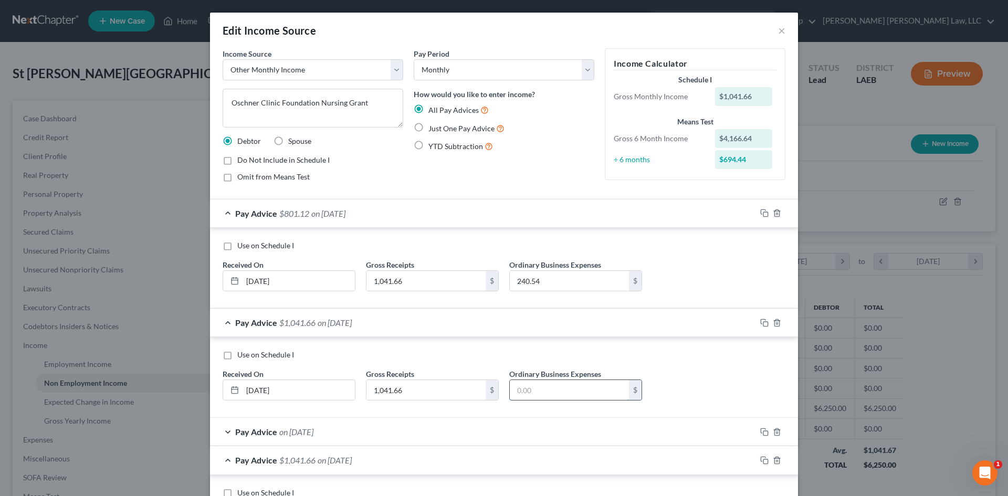
paste input "240.54"
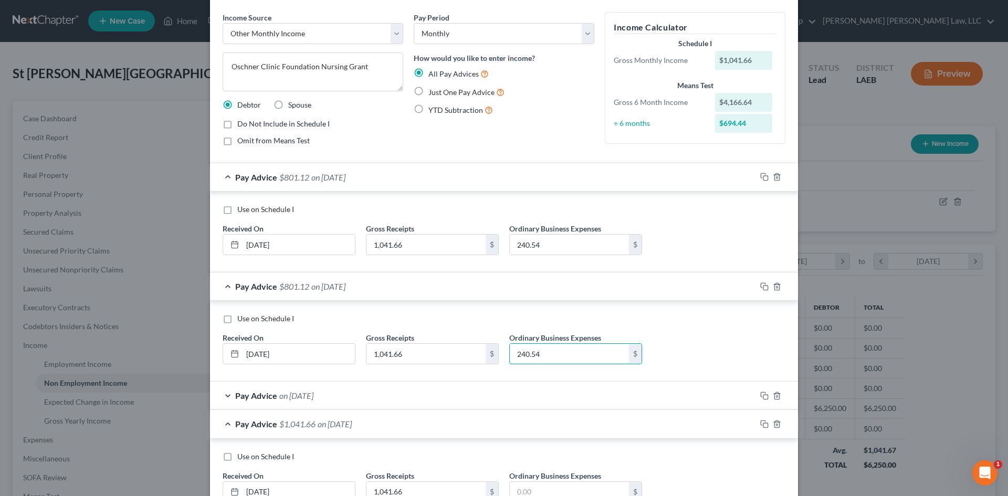
scroll to position [226, 0]
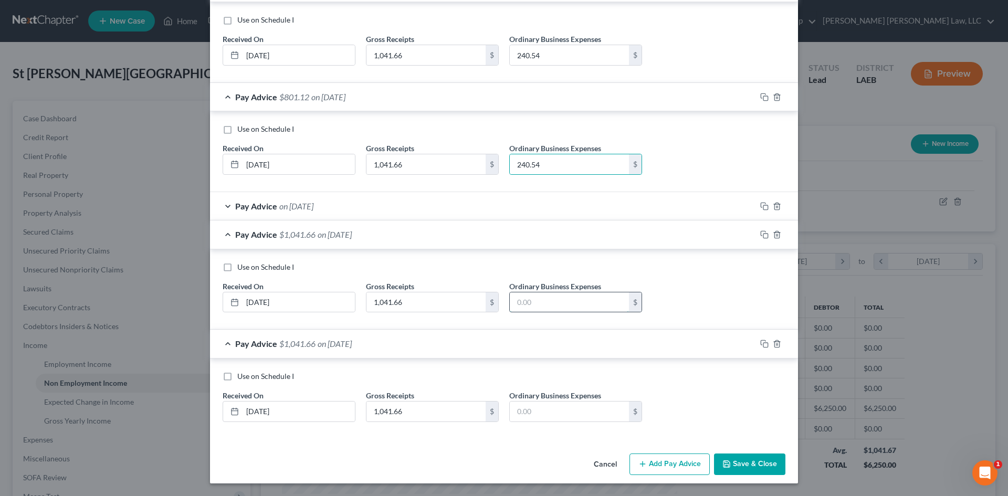
click at [553, 303] on input "text" at bounding box center [569, 302] width 119 height 20
paste input "240.54"
click at [447, 209] on div "Pay Advice on [DATE]" at bounding box center [483, 206] width 546 height 28
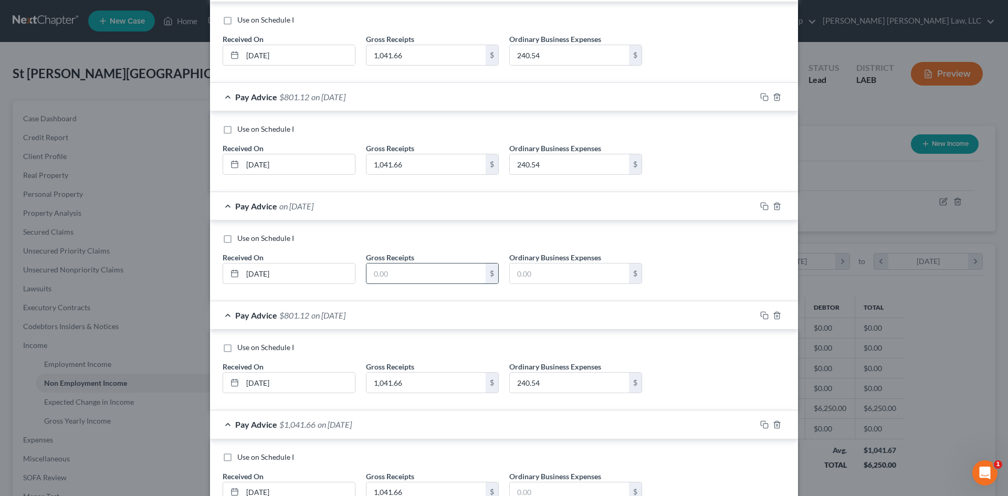
click at [426, 274] on input "text" at bounding box center [425, 274] width 119 height 20
click at [581, 275] on input "text" at bounding box center [569, 274] width 119 height 20
paste input "240.54"
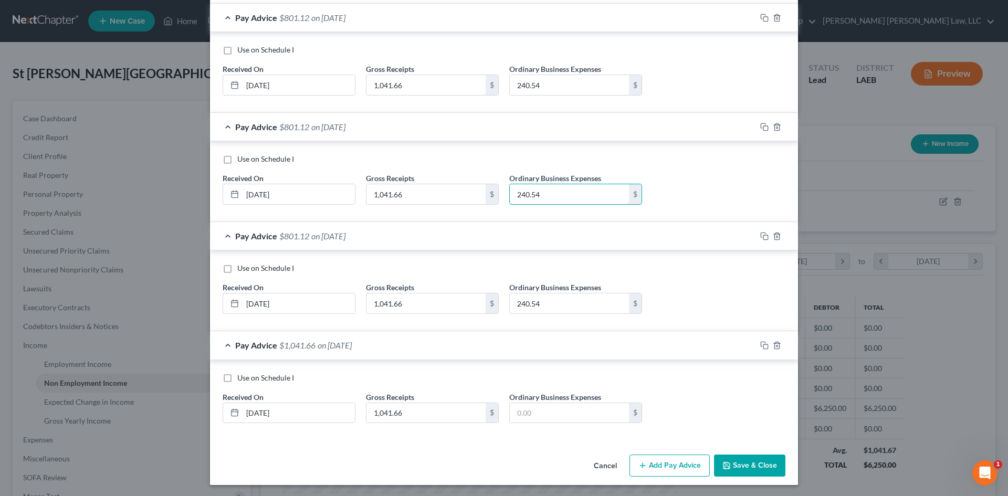
scroll to position [307, 0]
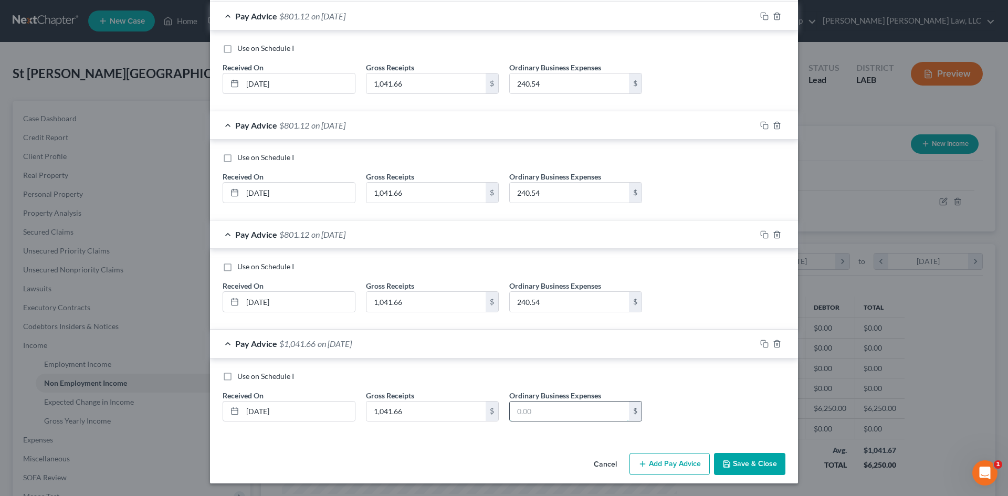
click at [556, 407] on input "text" at bounding box center [569, 412] width 119 height 20
paste input "240.54"
click at [644, 460] on icon "button" at bounding box center [642, 464] width 8 height 8
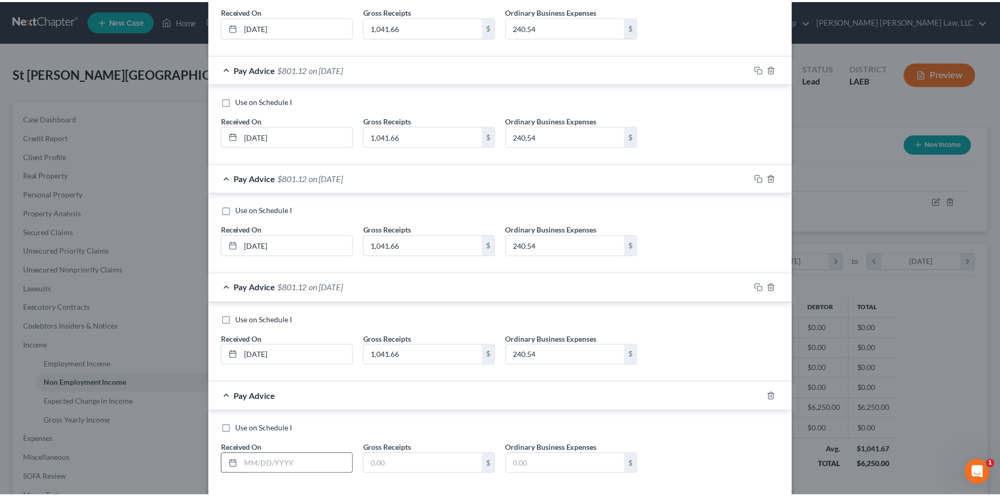
scroll to position [416, 0]
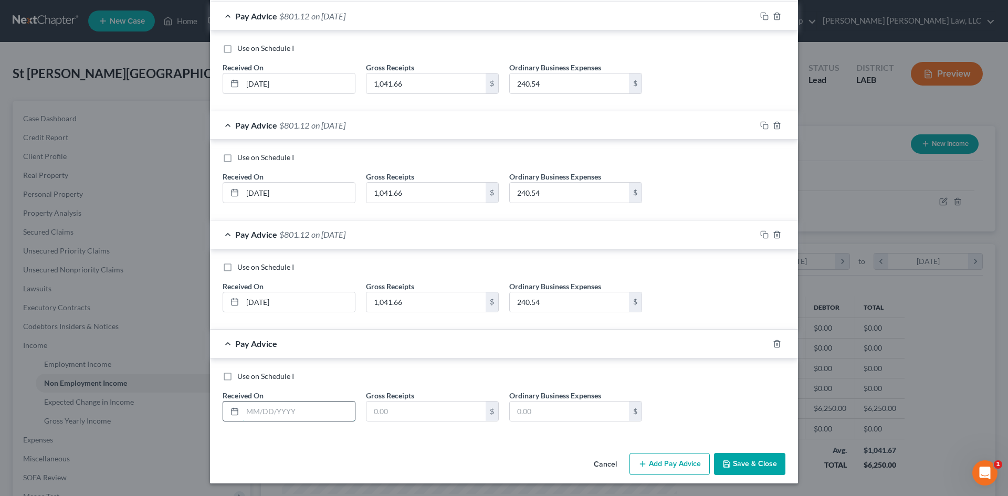
click at [310, 408] on input "text" at bounding box center [299, 412] width 112 height 20
click at [419, 413] on input "text" at bounding box center [425, 412] width 119 height 20
click at [546, 415] on input "text" at bounding box center [569, 412] width 119 height 20
click at [757, 463] on button "Save & Close" at bounding box center [749, 464] width 71 height 22
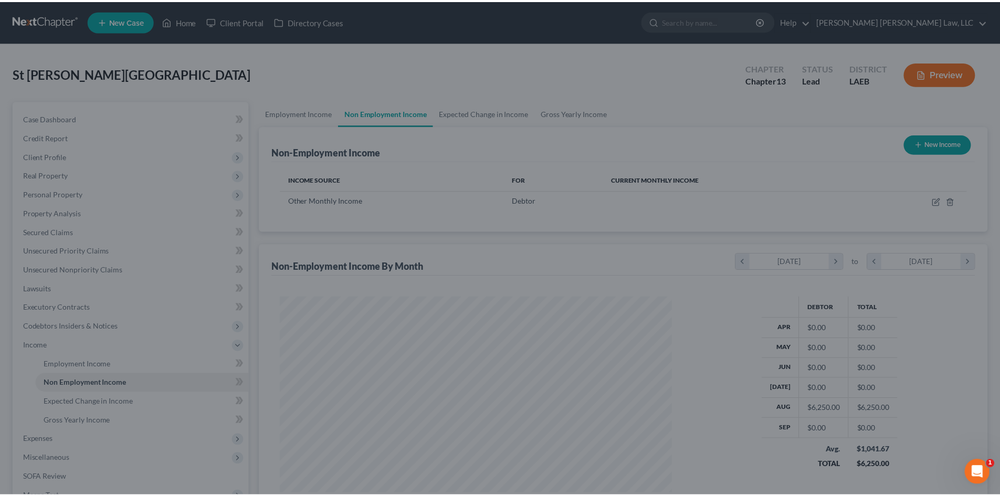
scroll to position [524798, 524581]
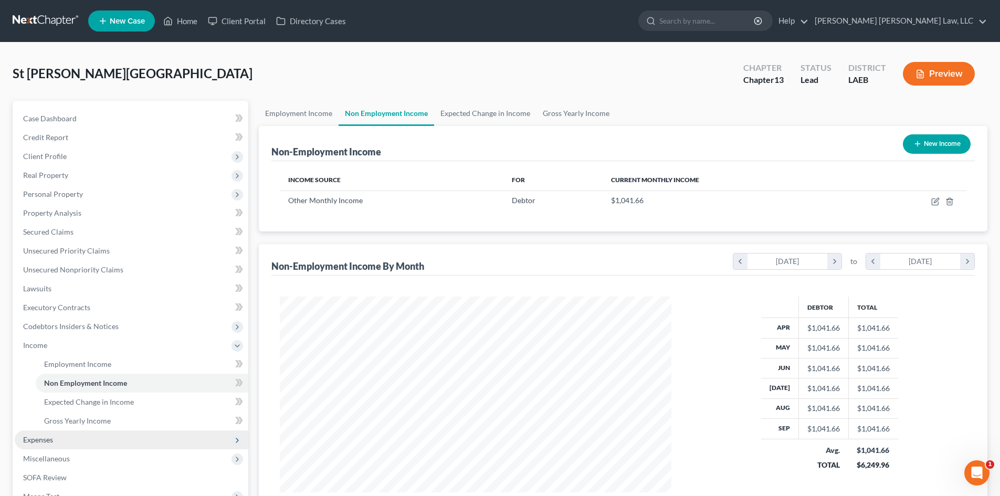
click at [78, 436] on span "Expenses" at bounding box center [132, 439] width 234 height 19
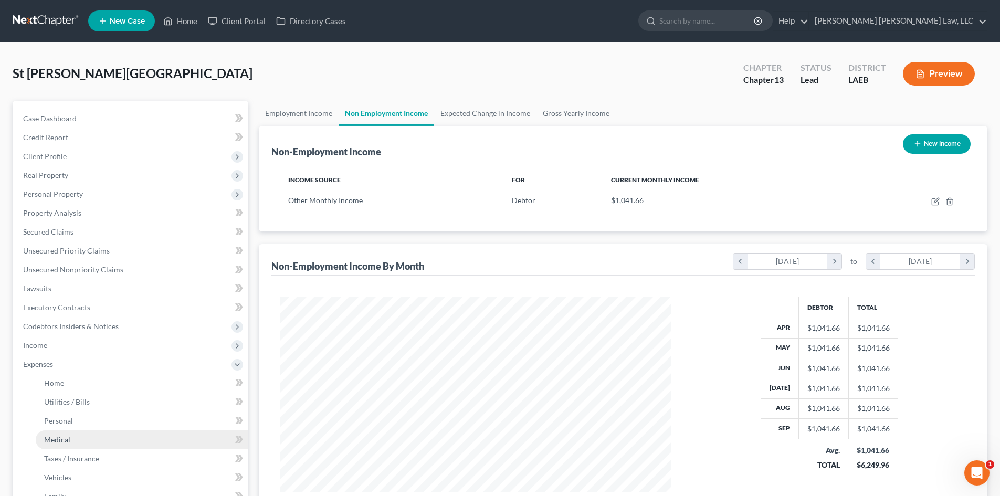
click at [104, 445] on link "Medical" at bounding box center [142, 439] width 213 height 19
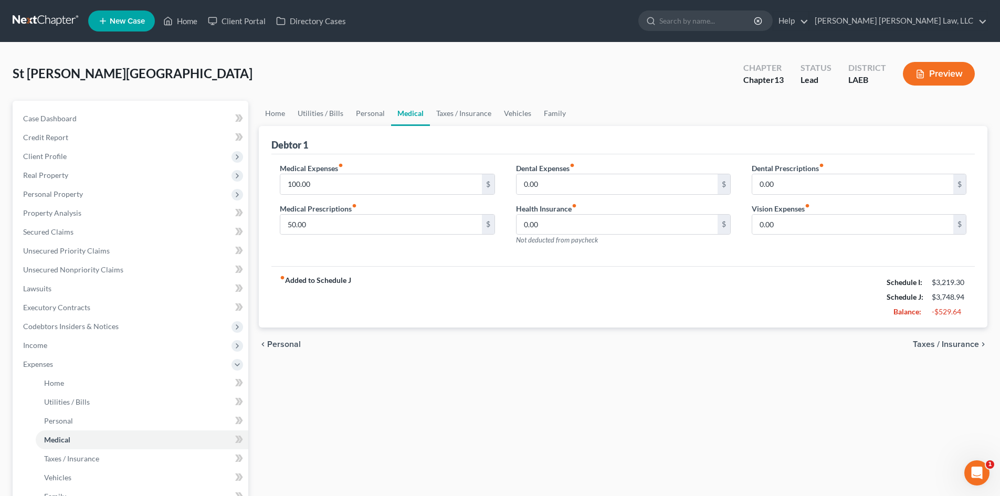
drag, startPoint x: 477, startPoint y: 365, endPoint x: 318, endPoint y: 156, distance: 262.5
click at [477, 364] on div "Home Utilities / Bills Personal Medical Taxes / Insurance Vehicles Family Debto…" at bounding box center [623, 385] width 739 height 569
click at [97, 313] on link "Executory Contracts" at bounding box center [132, 307] width 234 height 19
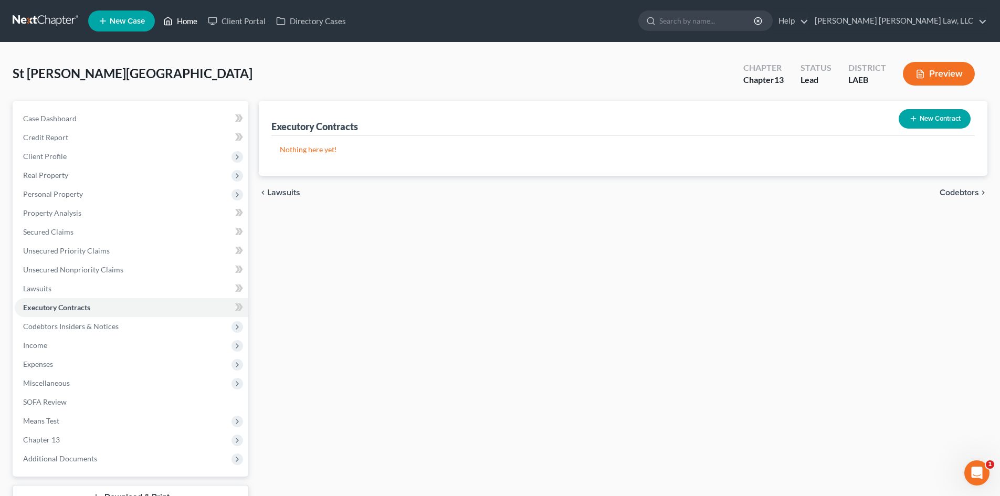
click at [184, 22] on link "Home" at bounding box center [180, 21] width 45 height 19
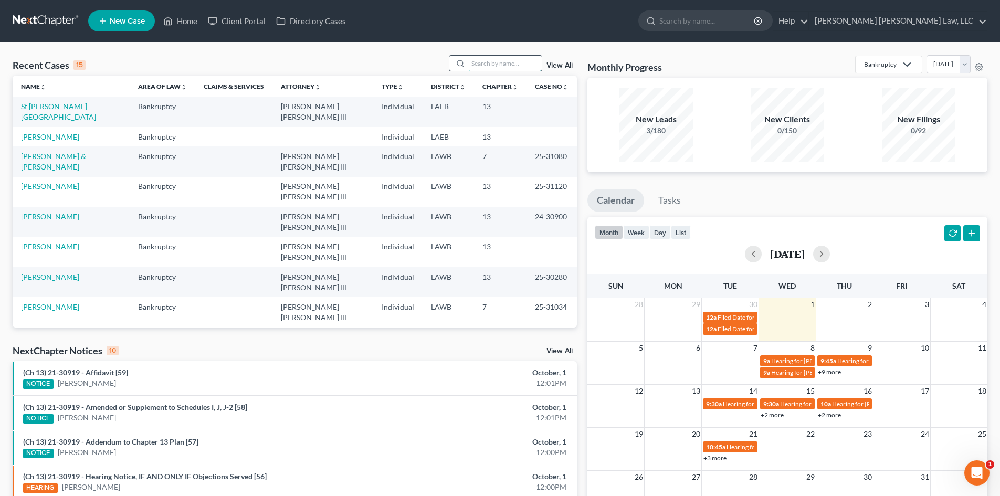
click at [482, 60] on input "search" at bounding box center [504, 63] width 73 height 15
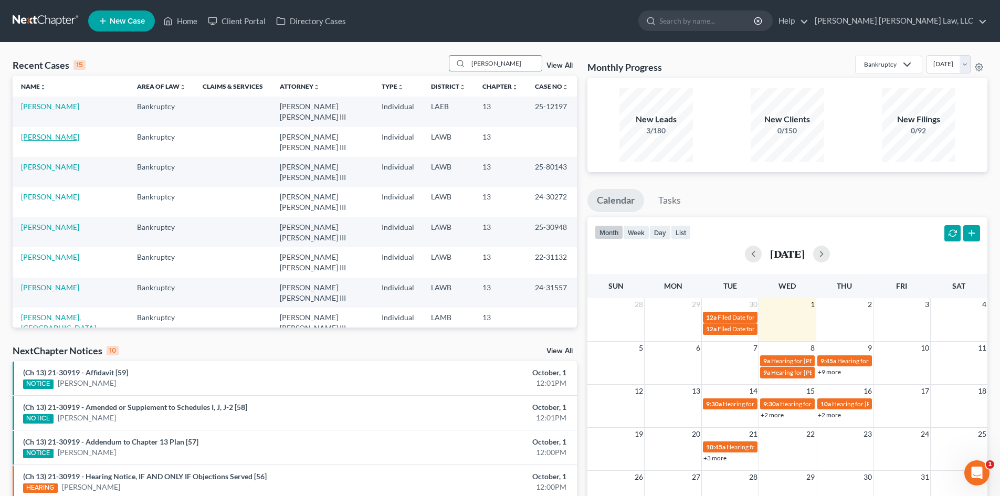
click at [64, 132] on link "[PERSON_NAME]" at bounding box center [50, 136] width 58 height 9
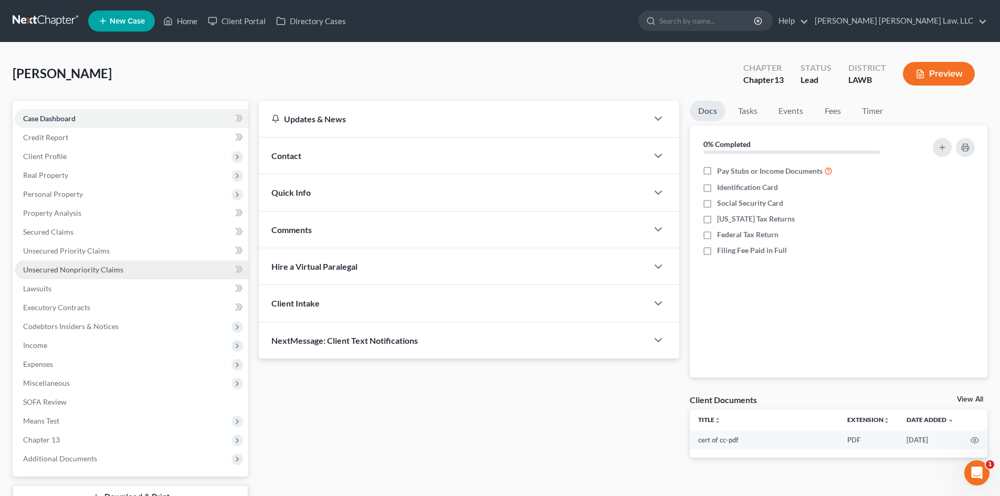
click at [91, 268] on span "Unsecured Nonpriority Claims" at bounding box center [73, 269] width 100 height 9
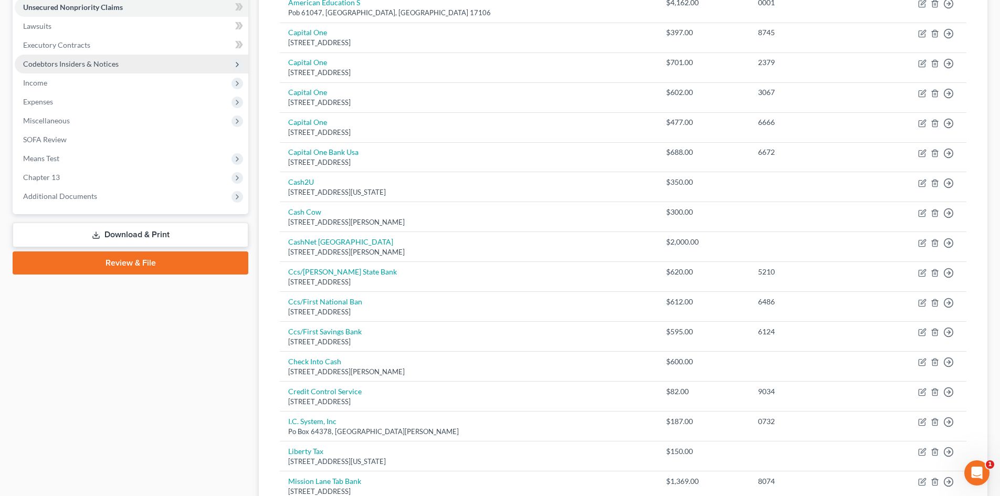
scroll to position [105, 0]
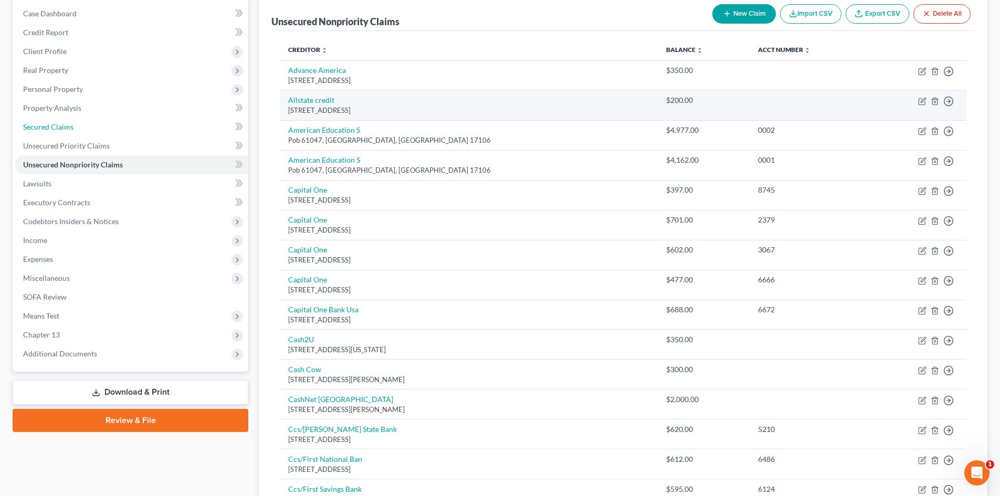
click at [90, 125] on link "Secured Claims" at bounding box center [132, 127] width 234 height 19
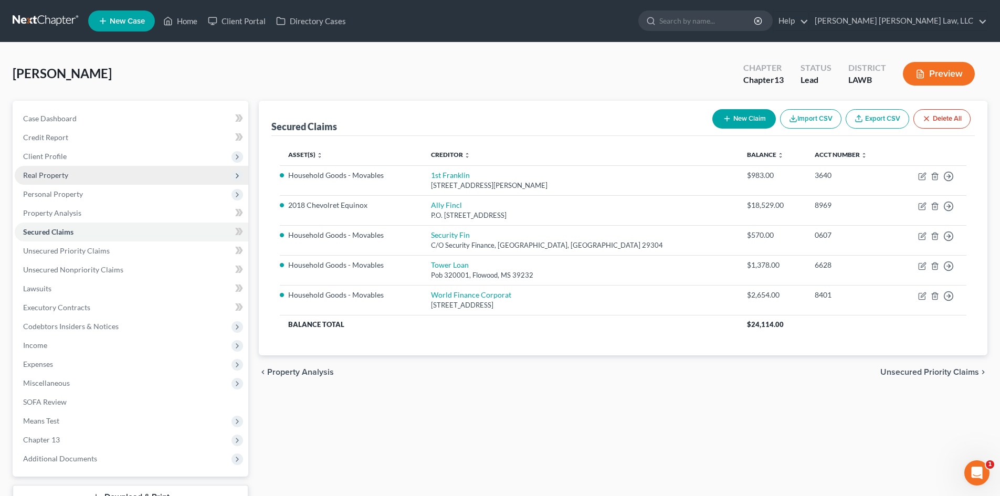
click at [82, 183] on span "Real Property" at bounding box center [132, 175] width 234 height 19
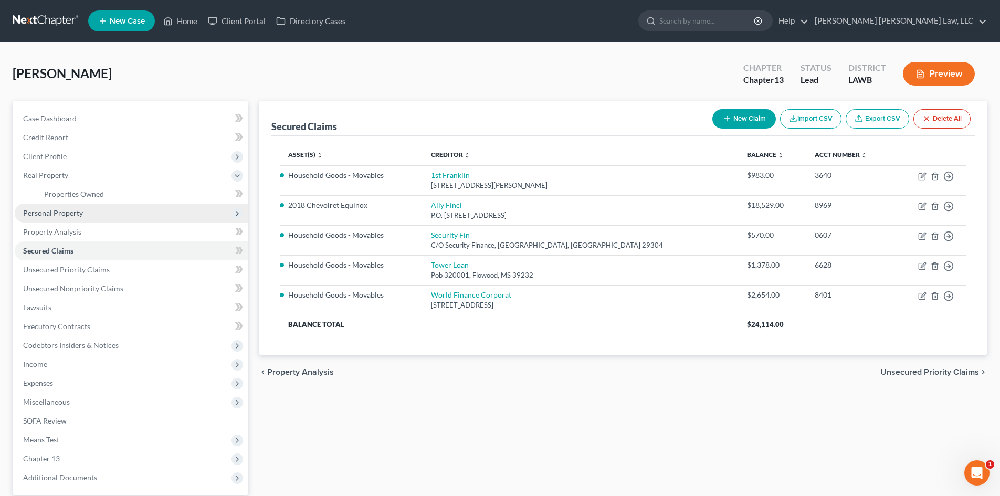
click at [87, 212] on span "Personal Property" at bounding box center [132, 213] width 234 height 19
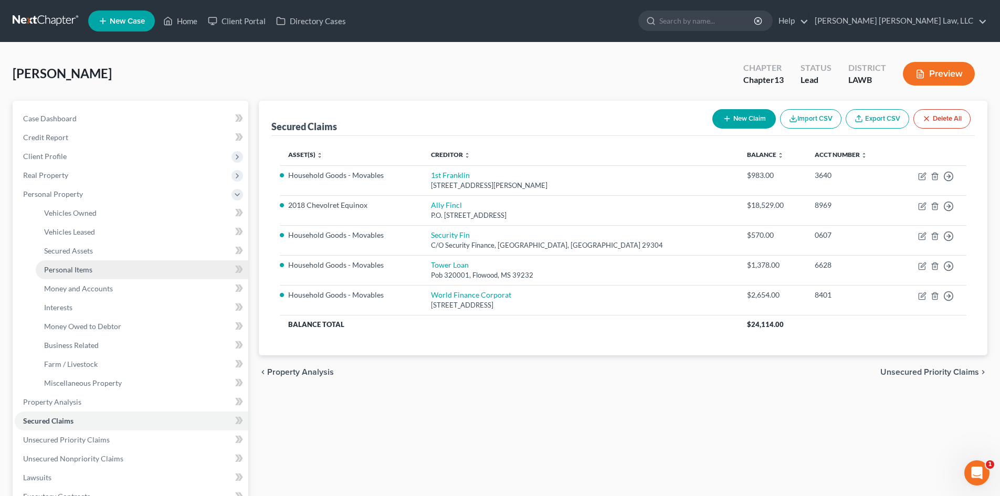
click at [99, 269] on link "Personal Items" at bounding box center [142, 269] width 213 height 19
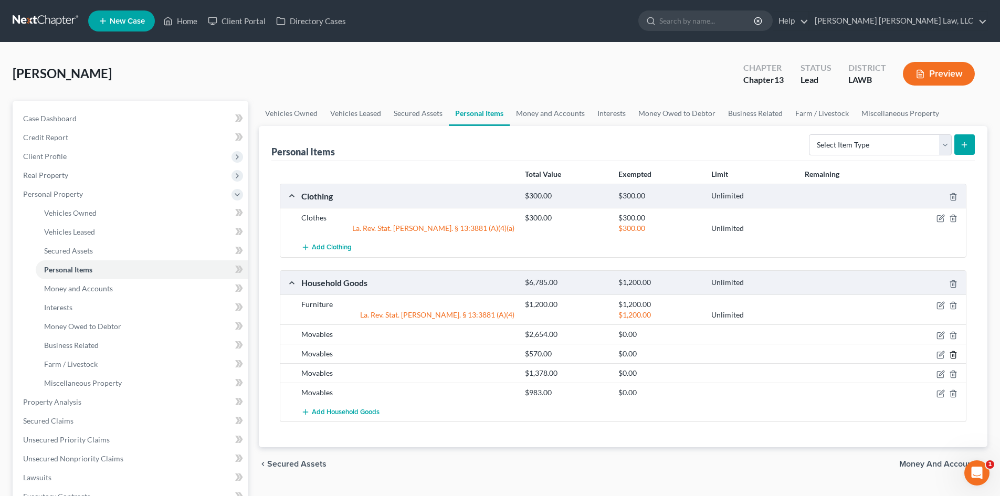
click at [953, 355] on line "button" at bounding box center [953, 355] width 0 height 2
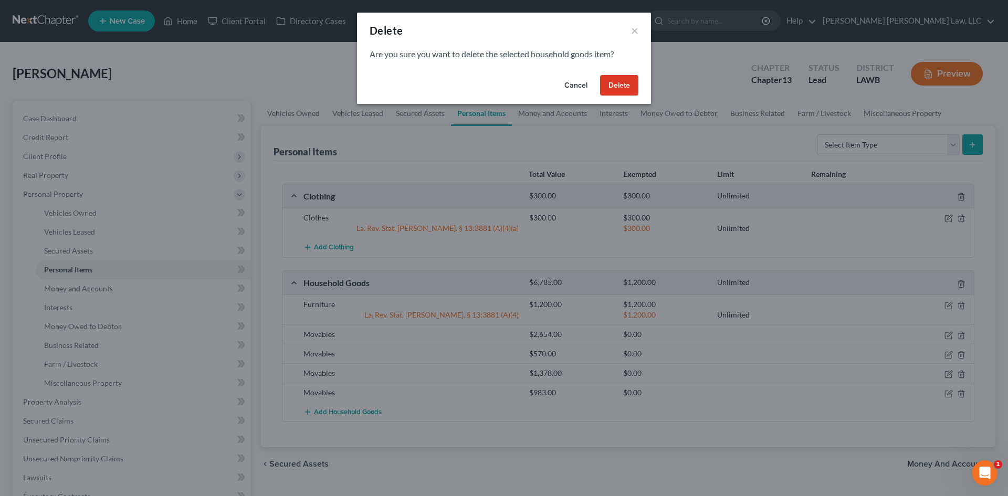
click at [619, 86] on button "Delete" at bounding box center [619, 85] width 38 height 21
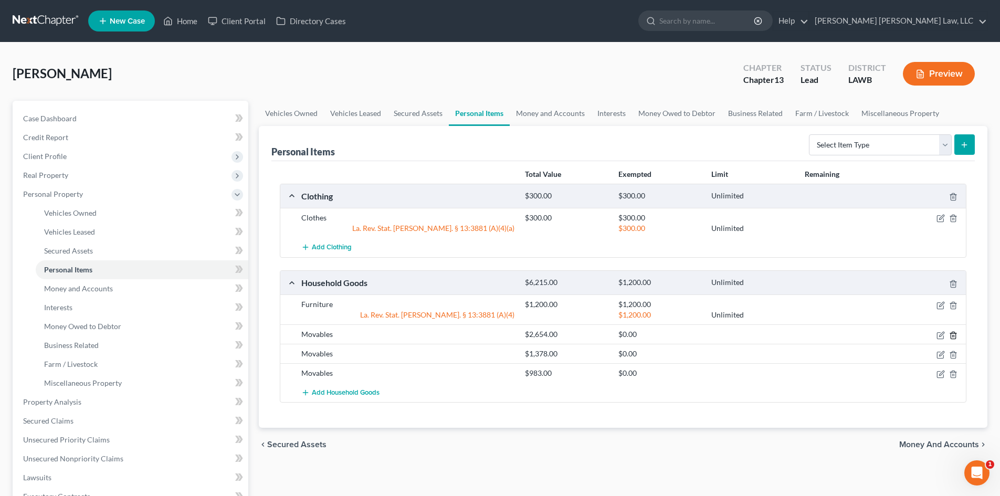
click at [954, 333] on icon "button" at bounding box center [953, 335] width 5 height 7
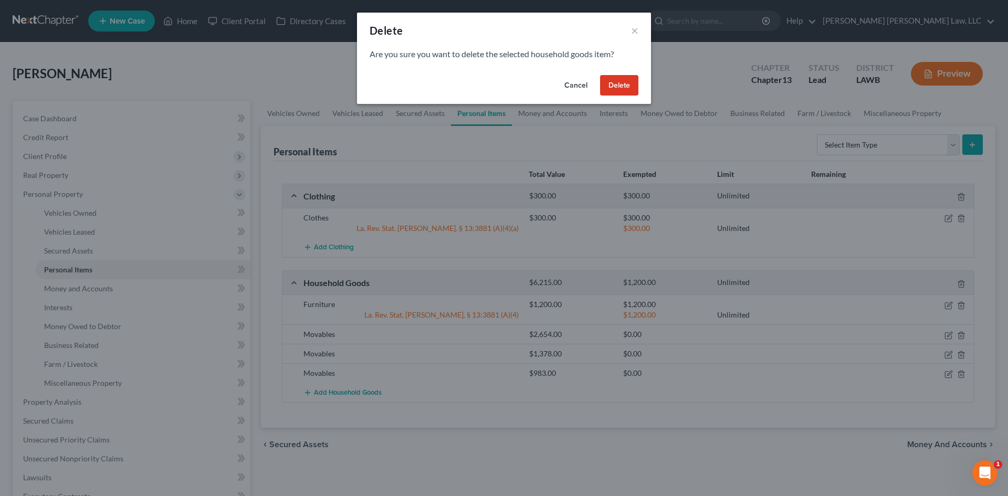
click at [627, 82] on button "Delete" at bounding box center [619, 85] width 38 height 21
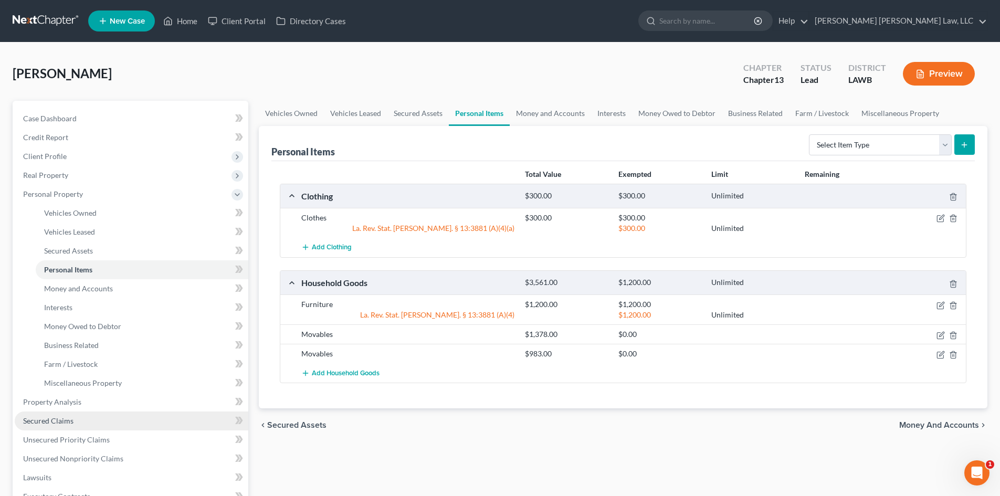
click at [100, 415] on link "Secured Claims" at bounding box center [132, 421] width 234 height 19
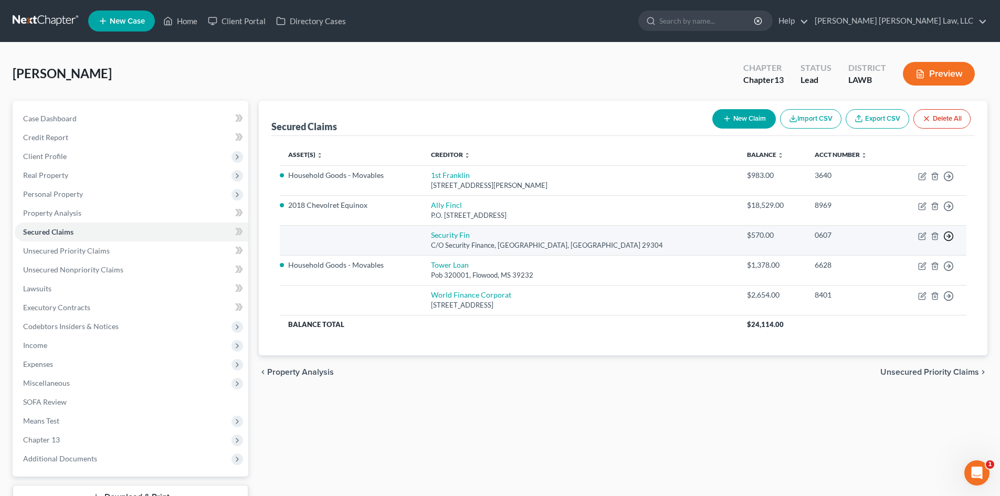
click at [948, 237] on icon "button" at bounding box center [948, 236] width 10 height 10
click at [904, 262] on link "Move to F" at bounding box center [901, 262] width 88 height 18
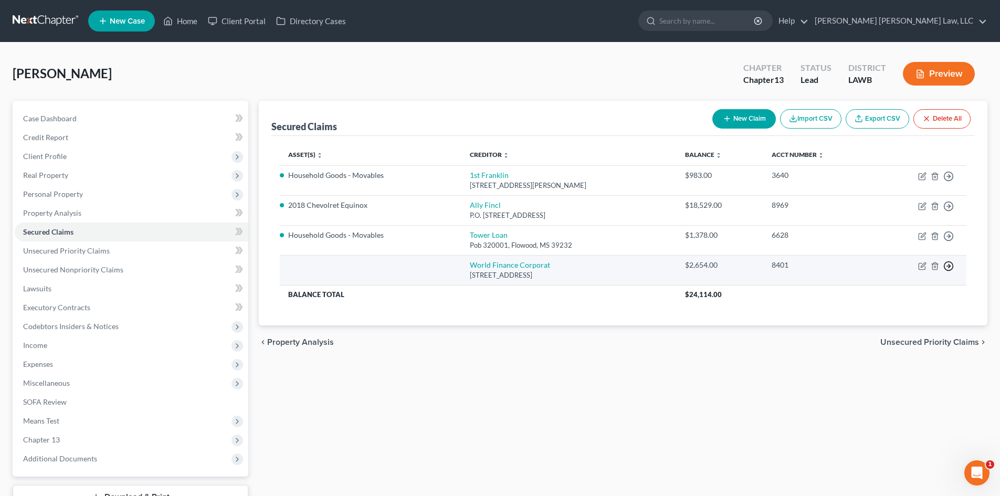
click at [947, 264] on icon "button" at bounding box center [948, 266] width 10 height 10
click at [875, 287] on link "Move to F" at bounding box center [901, 291] width 88 height 18
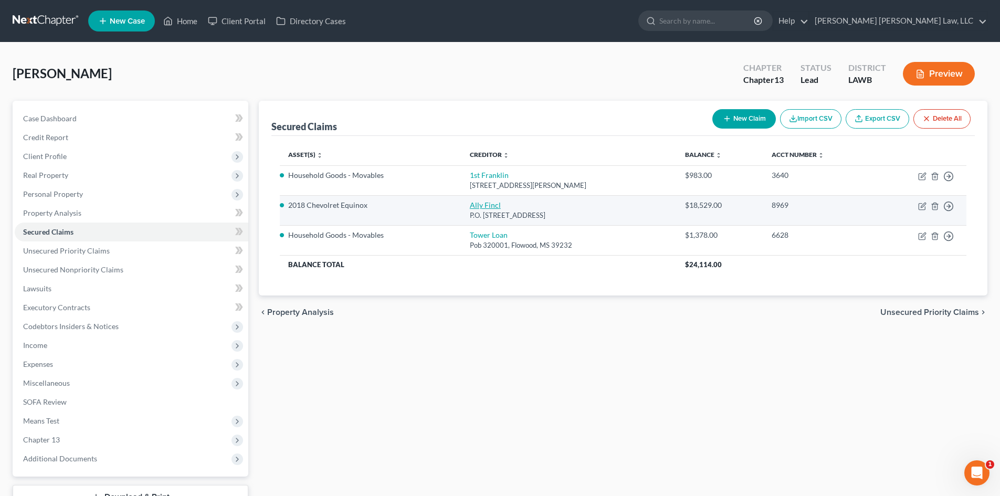
click at [483, 207] on link "Ally Fincl" at bounding box center [485, 205] width 31 height 9
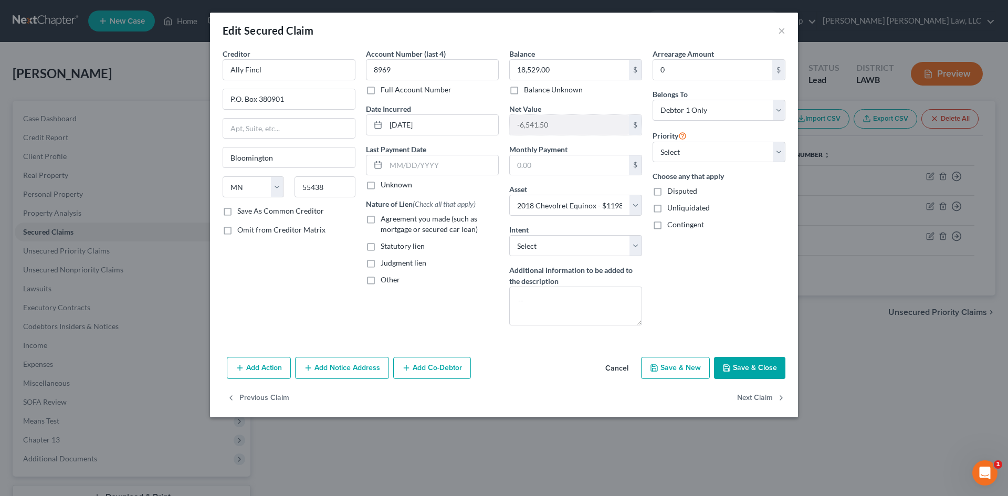
click at [443, 221] on span "Agreement you made (such as mortgage or secured car loan)" at bounding box center [429, 223] width 97 height 19
click at [392, 220] on input "Agreement you made (such as mortgage or secured car loan)" at bounding box center [388, 217] width 7 height 7
click at [737, 362] on button "Save & Close" at bounding box center [749, 368] width 71 height 22
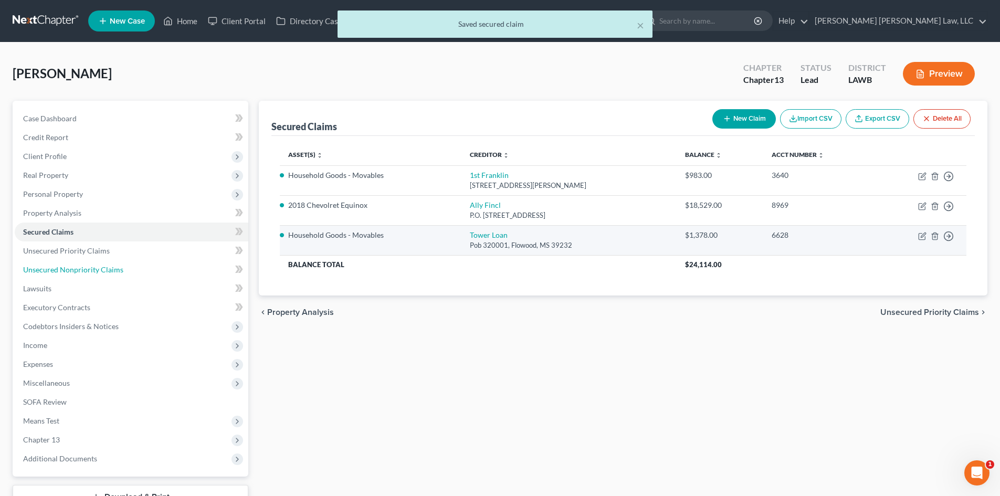
drag, startPoint x: 124, startPoint y: 271, endPoint x: 436, endPoint y: 226, distance: 315.1
click at [124, 271] on link "Unsecured Nonpriority Claims" at bounding box center [132, 269] width 234 height 19
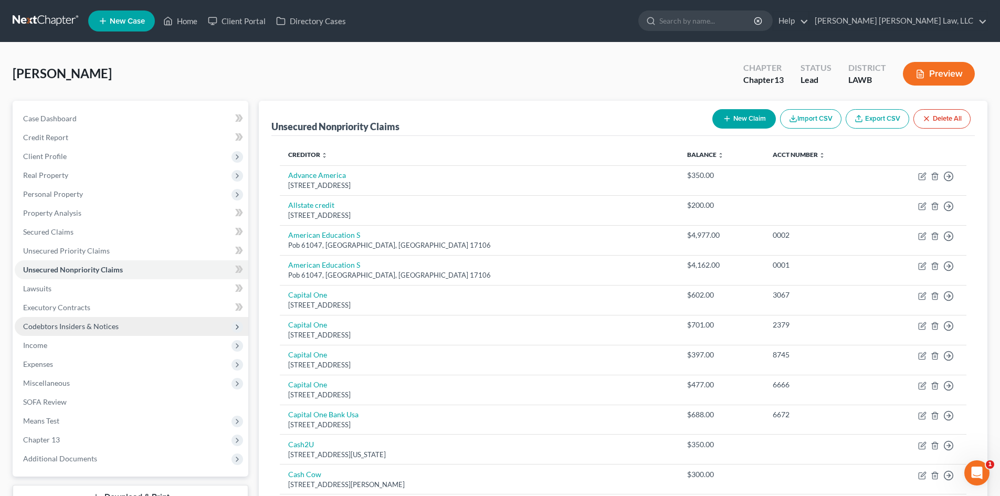
click at [154, 331] on span "Codebtors Insiders & Notices" at bounding box center [132, 326] width 234 height 19
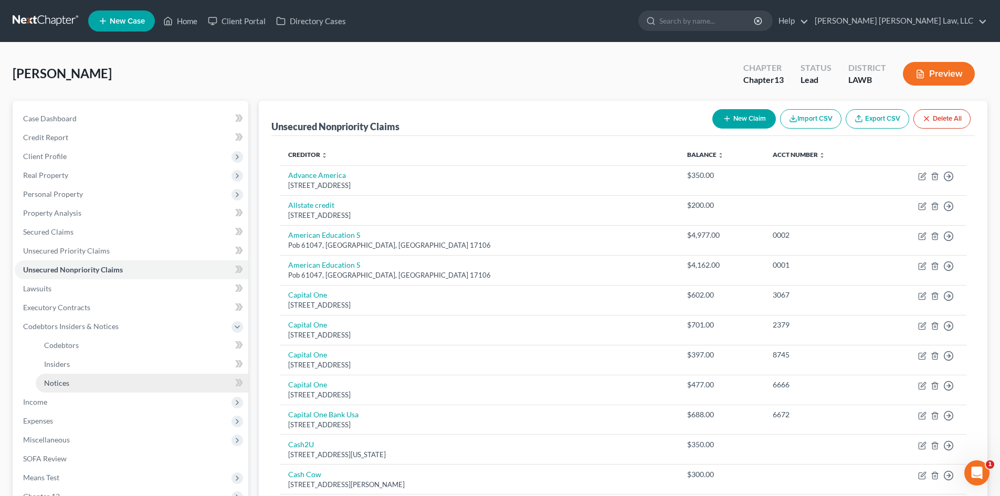
click at [106, 378] on link "Notices" at bounding box center [142, 383] width 213 height 19
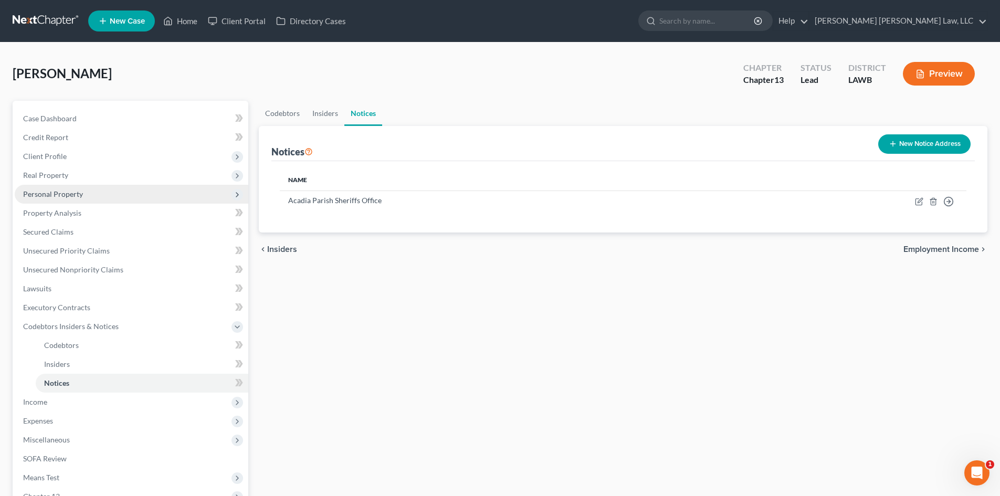
click at [92, 151] on span "Client Profile" at bounding box center [132, 156] width 234 height 19
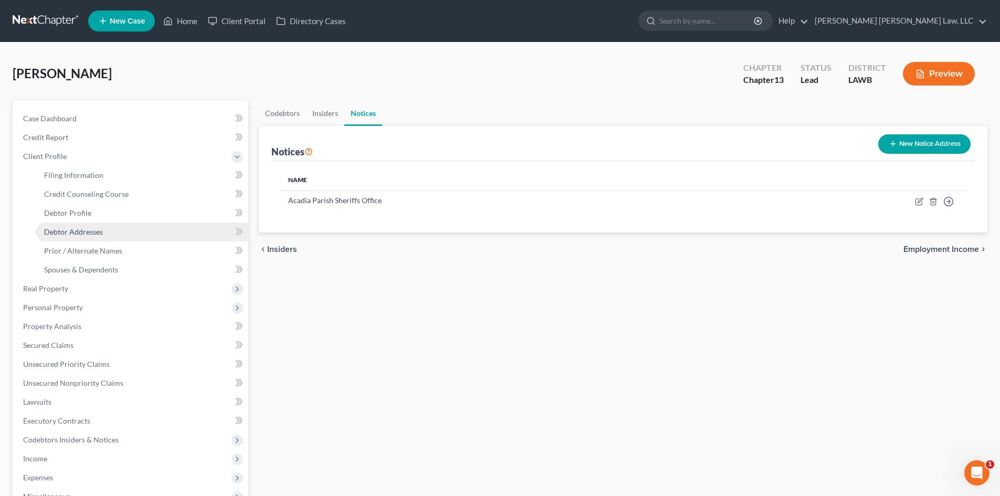
click at [103, 226] on link "Debtor Addresses" at bounding box center [142, 232] width 213 height 19
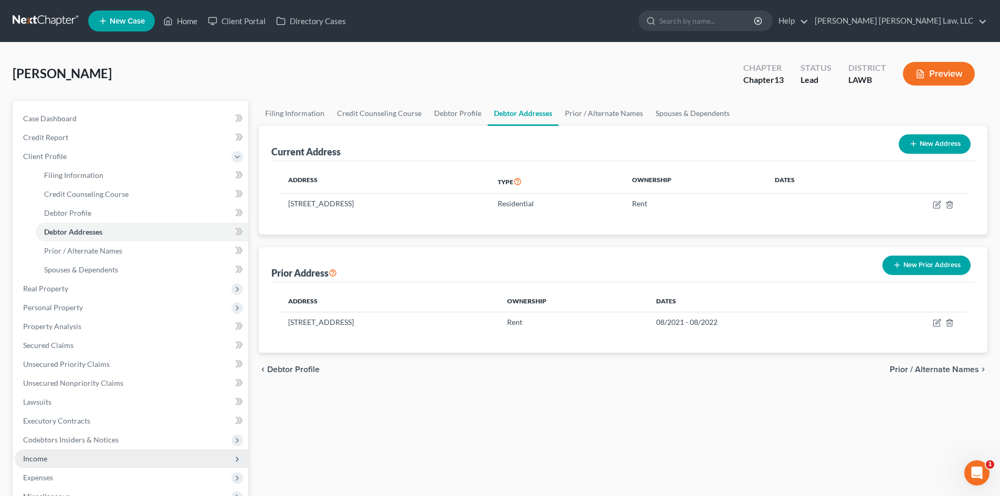
click at [30, 461] on span "Income" at bounding box center [35, 458] width 24 height 9
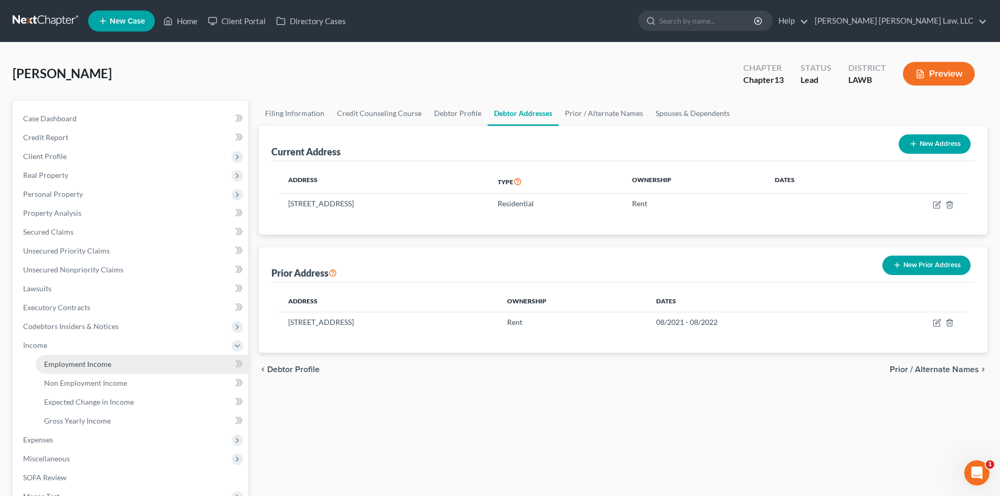
click at [81, 365] on span "Employment Income" at bounding box center [77, 364] width 67 height 9
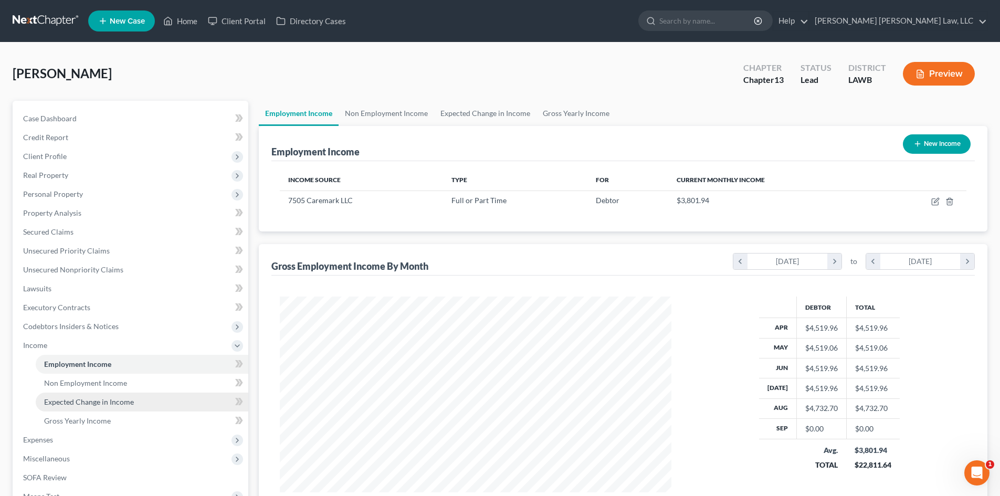
scroll to position [196, 413]
click at [381, 101] on link "Non Employment Income" at bounding box center [387, 113] width 96 height 25
click at [381, 111] on link "Non Employment Income" at bounding box center [387, 113] width 96 height 25
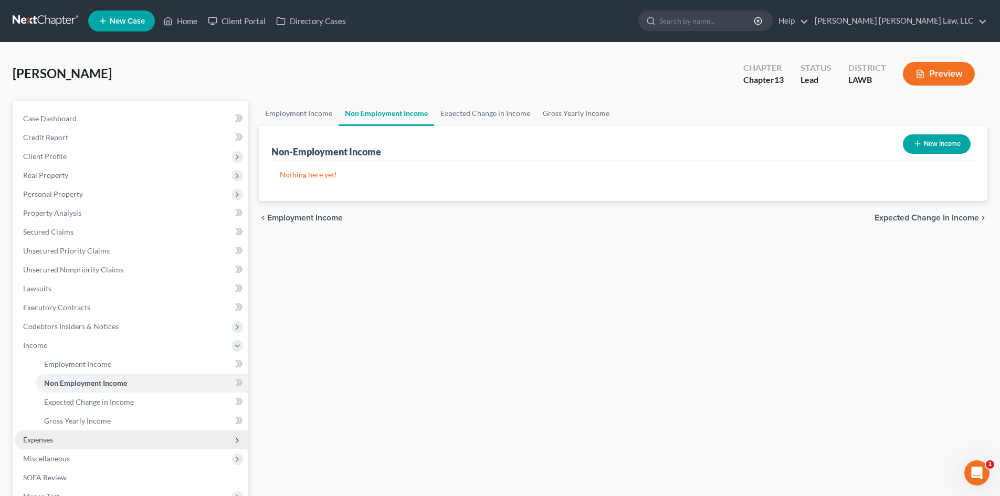
click at [71, 443] on span "Expenses" at bounding box center [132, 439] width 234 height 19
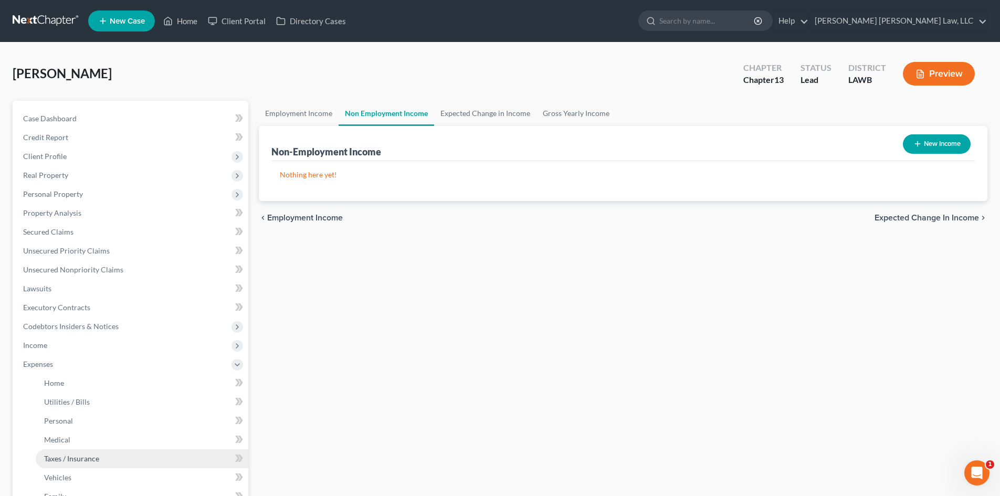
click at [86, 459] on span "Taxes / Insurance" at bounding box center [71, 458] width 55 height 9
click at [88, 459] on span "Taxes / Insurance" at bounding box center [71, 458] width 55 height 9
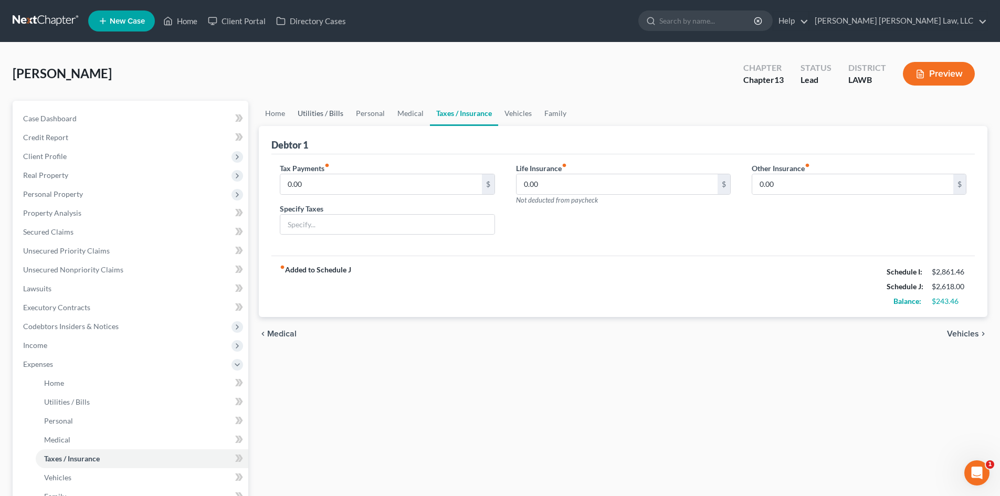
click at [320, 113] on link "Utilities / Bills" at bounding box center [320, 113] width 58 height 25
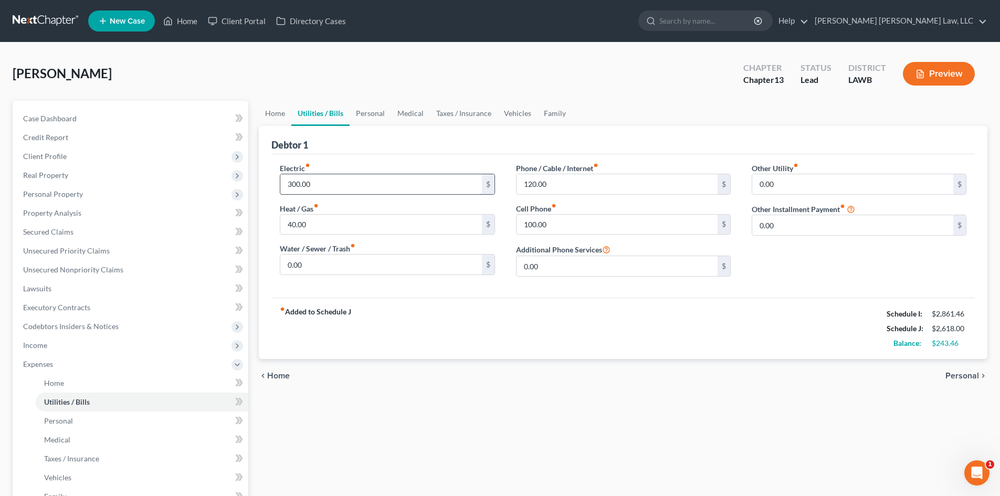
click at [361, 179] on input "300.00" at bounding box center [380, 184] width 201 height 20
drag, startPoint x: 369, startPoint y: 304, endPoint x: 402, endPoint y: 271, distance: 46.8
click at [369, 304] on div "fiber_manual_record Added to Schedule J Schedule I: $2,861.46 Schedule J: $2,51…" at bounding box center [622, 328] width 703 height 61
click at [568, 192] on input "120.00" at bounding box center [617, 184] width 201 height 20
drag, startPoint x: 379, startPoint y: 111, endPoint x: 364, endPoint y: 156, distance: 46.8
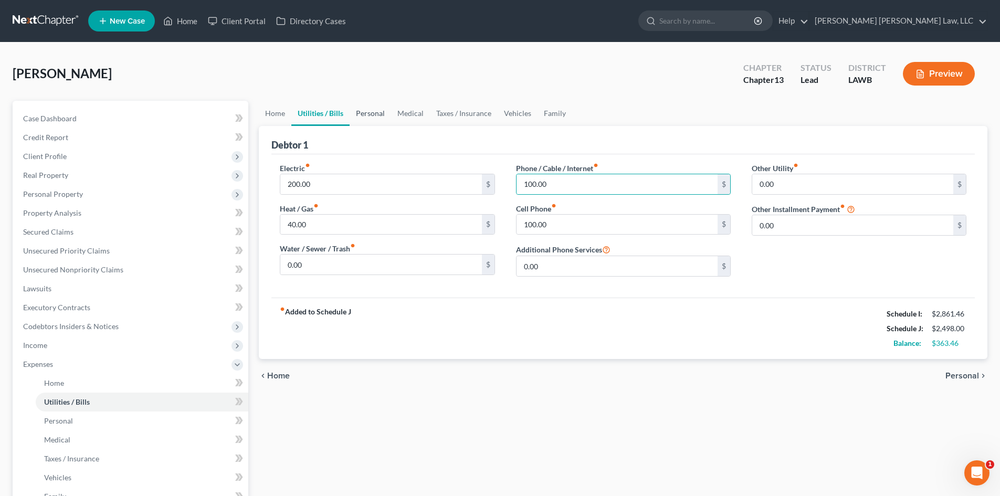
click at [379, 111] on link "Personal" at bounding box center [370, 113] width 41 height 25
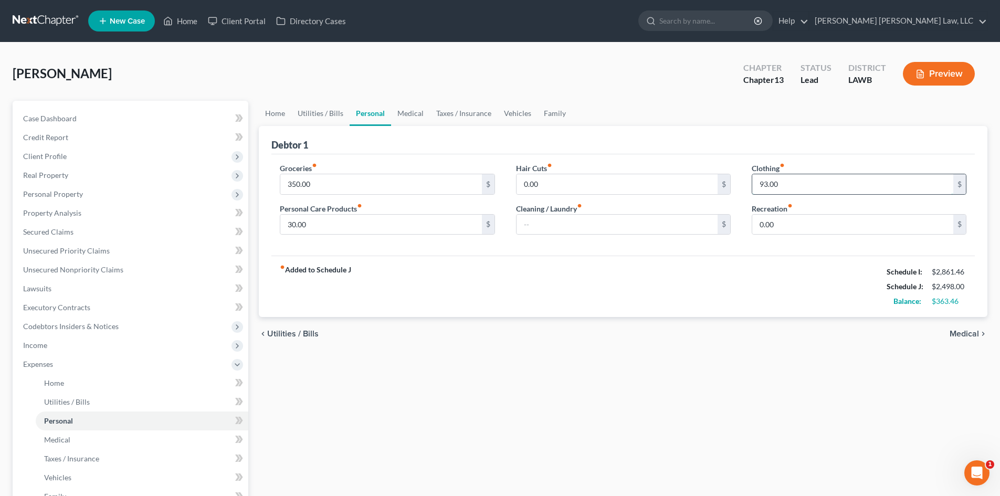
click at [802, 181] on input "93.00" at bounding box center [852, 184] width 201 height 20
click at [320, 226] on input "30.00" at bounding box center [380, 225] width 201 height 20
click at [338, 184] on input "350.00" at bounding box center [380, 184] width 201 height 20
click at [338, 118] on link "Utilities / Bills" at bounding box center [320, 113] width 58 height 25
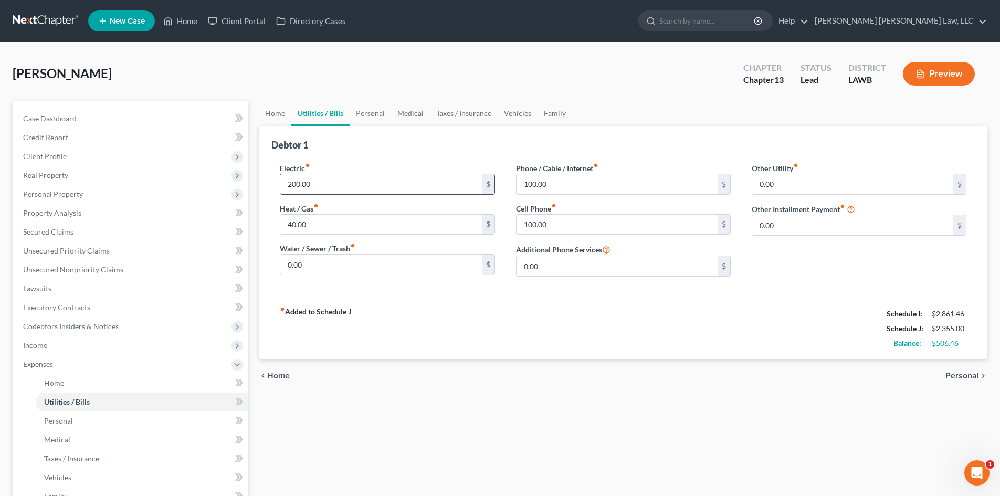
click at [322, 181] on input "200.00" at bounding box center [380, 184] width 201 height 20
click at [523, 110] on link "Vehicles" at bounding box center [518, 113] width 40 height 25
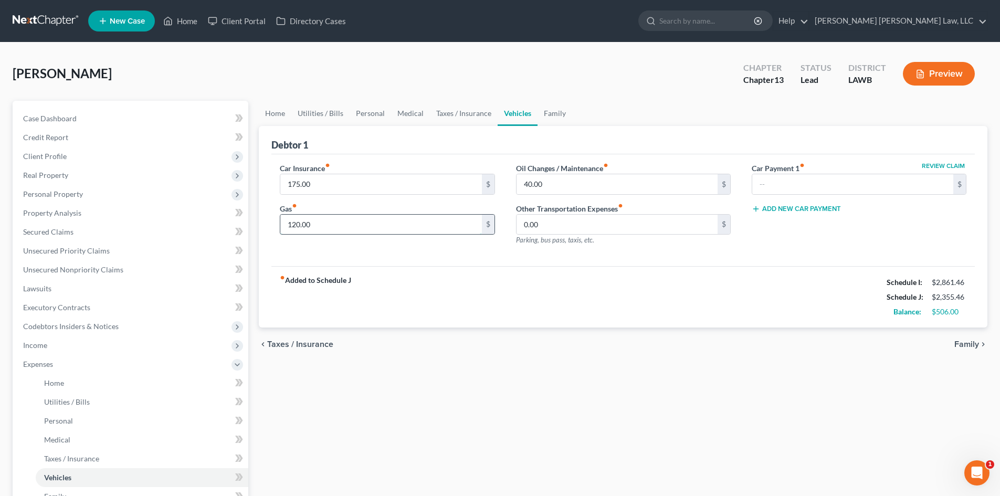
click at [364, 228] on input "120.00" at bounding box center [380, 225] width 201 height 20
click at [573, 177] on input "40.00" at bounding box center [617, 184] width 201 height 20
click at [545, 111] on link "Family" at bounding box center [555, 113] width 35 height 25
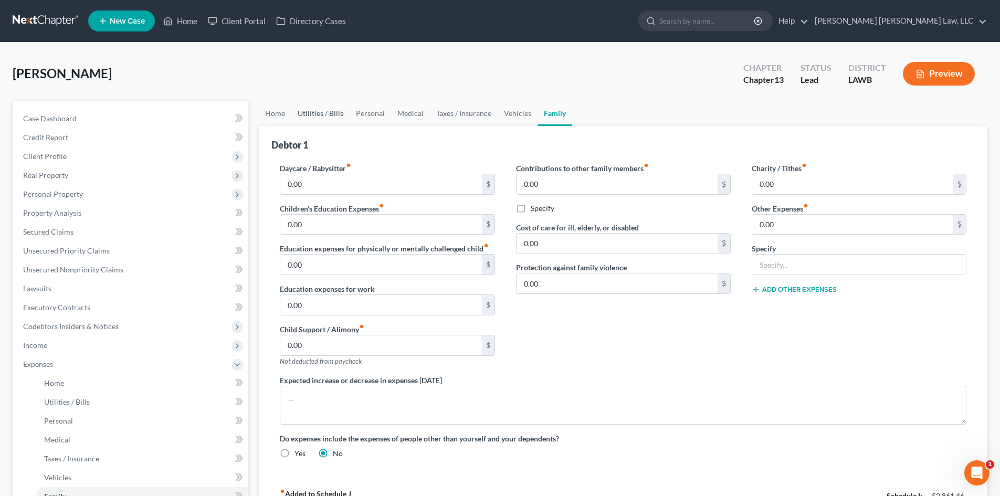
click at [307, 114] on link "Utilities / Bills" at bounding box center [320, 113] width 58 height 25
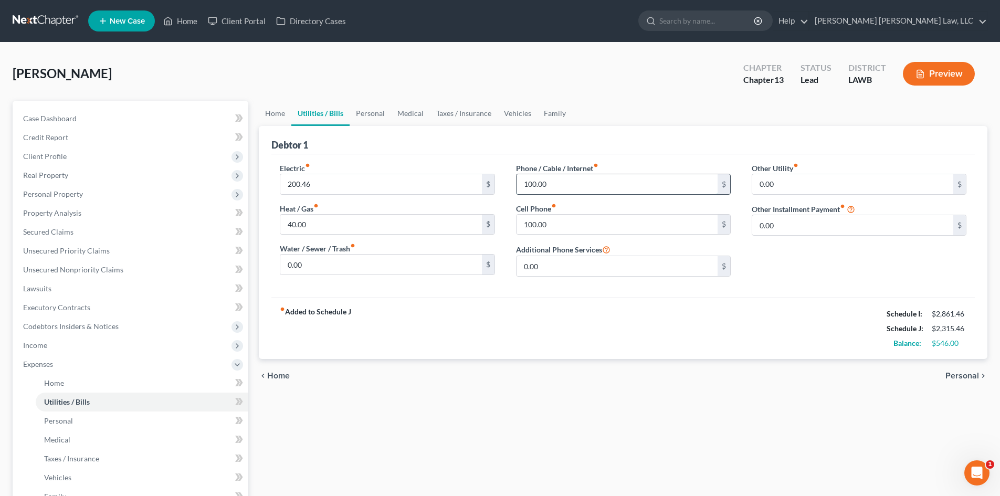
click at [555, 190] on input "100.00" at bounding box center [617, 184] width 201 height 20
click at [563, 314] on div "fiber_manual_record Added to Schedule J Schedule I: $2,861.46 Schedule J: $2,28…" at bounding box center [622, 328] width 703 height 61
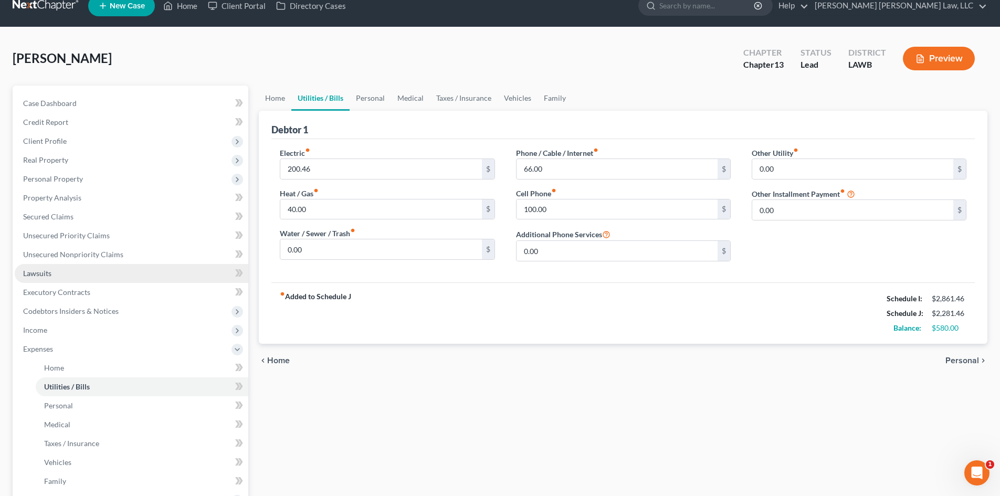
scroll to position [157, 0]
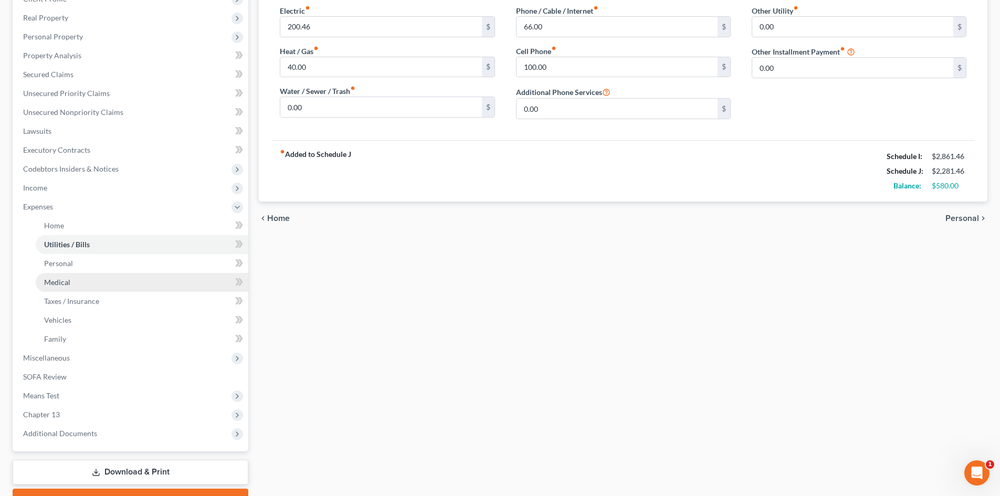
drag, startPoint x: 85, startPoint y: 360, endPoint x: 205, endPoint y: 272, distance: 148.5
click at [85, 360] on span "Miscellaneous" at bounding box center [132, 358] width 234 height 19
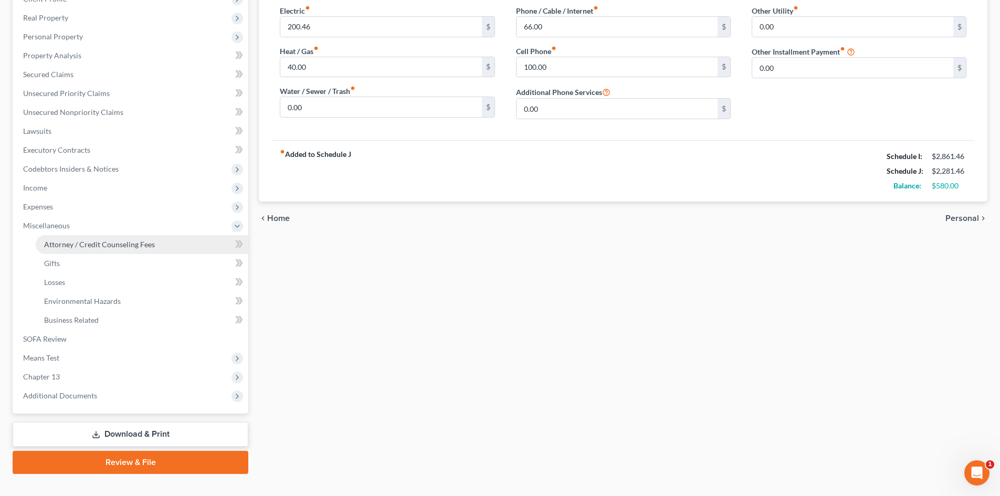
click at [142, 240] on span "Attorney / Credit Counseling Fees" at bounding box center [99, 244] width 111 height 9
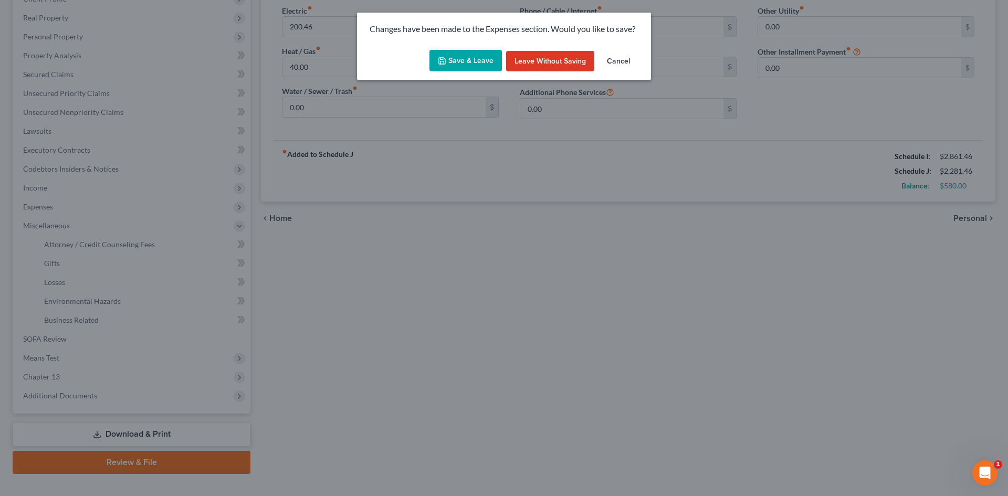
click at [488, 62] on button "Save & Leave" at bounding box center [465, 61] width 72 height 22
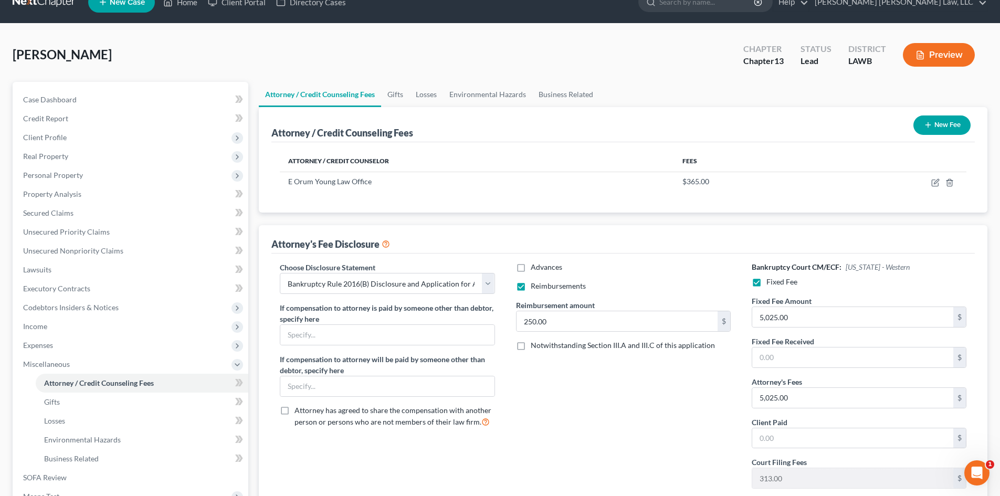
scroll to position [52, 0]
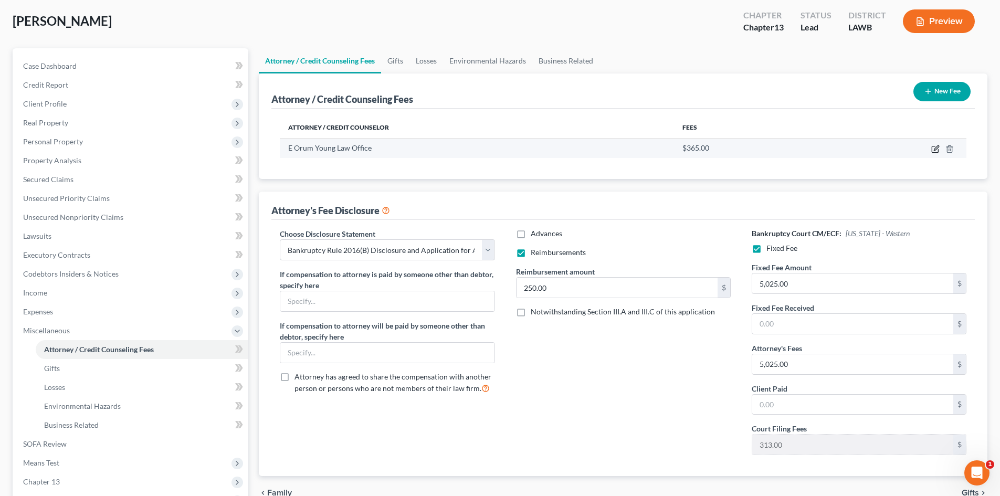
click at [935, 147] on icon "button" at bounding box center [935, 149] width 8 height 8
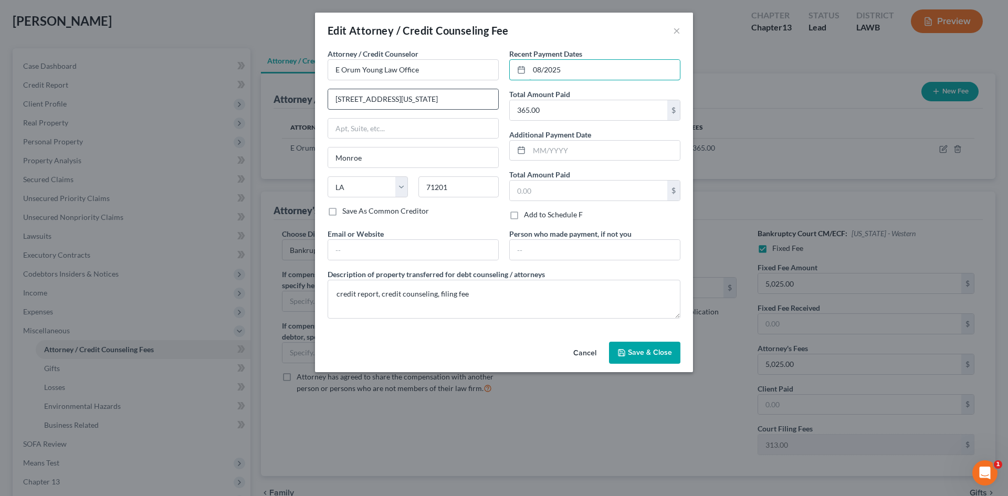
drag, startPoint x: 647, startPoint y: 68, endPoint x: 457, endPoint y: 92, distance: 192.0
click at [457, 92] on div "Attorney / Credit Counselor * E Orum Young Law Office [STREET_ADDRESS][GEOGRAPH…" at bounding box center [503, 187] width 363 height 279
click at [631, 359] on button "Save & Close" at bounding box center [644, 353] width 71 height 22
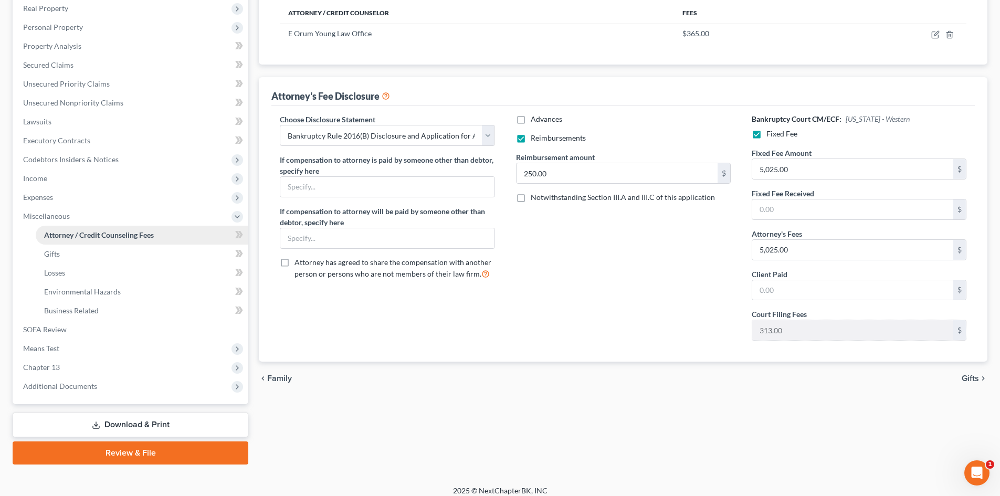
scroll to position [175, 0]
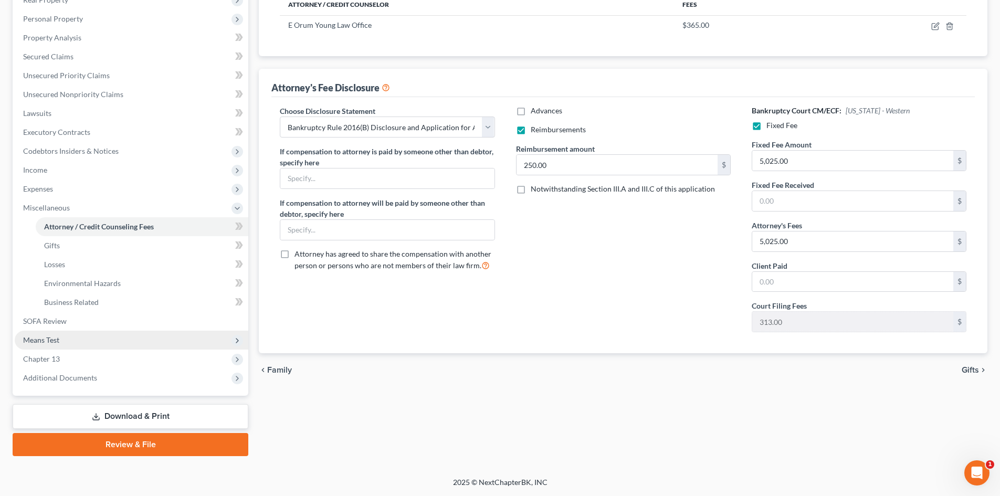
click at [90, 346] on span "Means Test" at bounding box center [132, 340] width 234 height 19
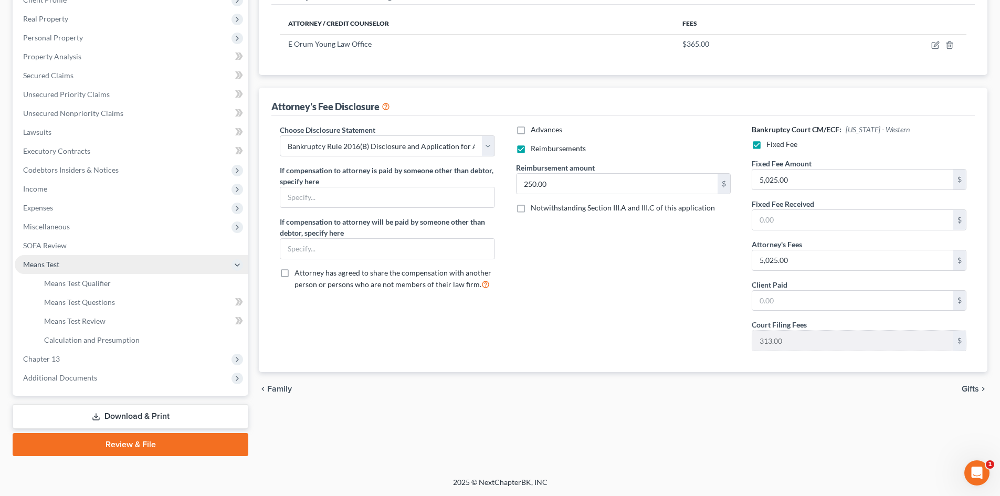
scroll to position [156, 0]
click at [106, 282] on span "Means Test Qualifier" at bounding box center [77, 283] width 67 height 9
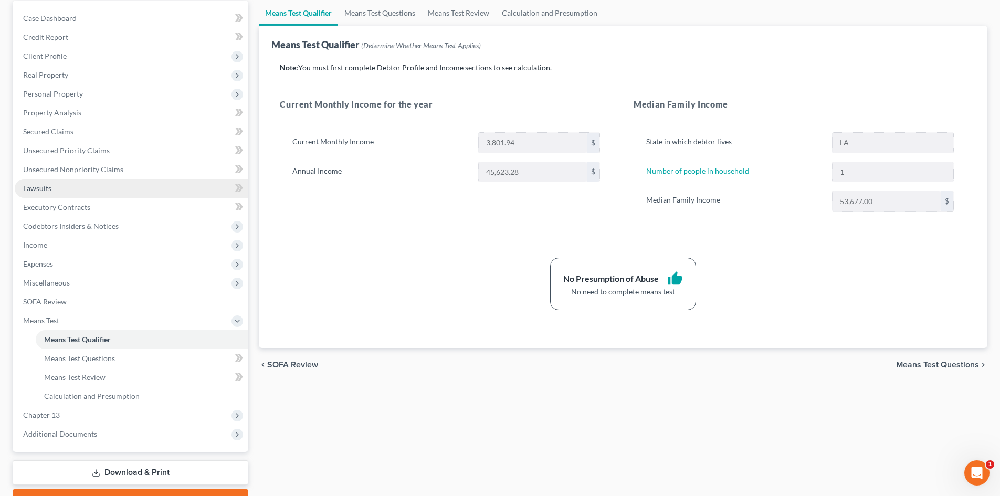
scroll to position [105, 0]
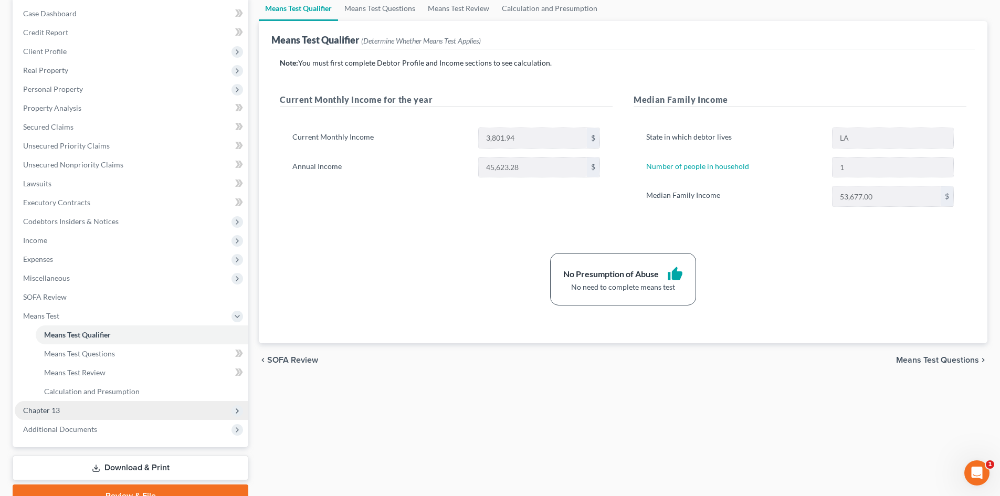
click at [101, 406] on span "Chapter 13" at bounding box center [132, 410] width 234 height 19
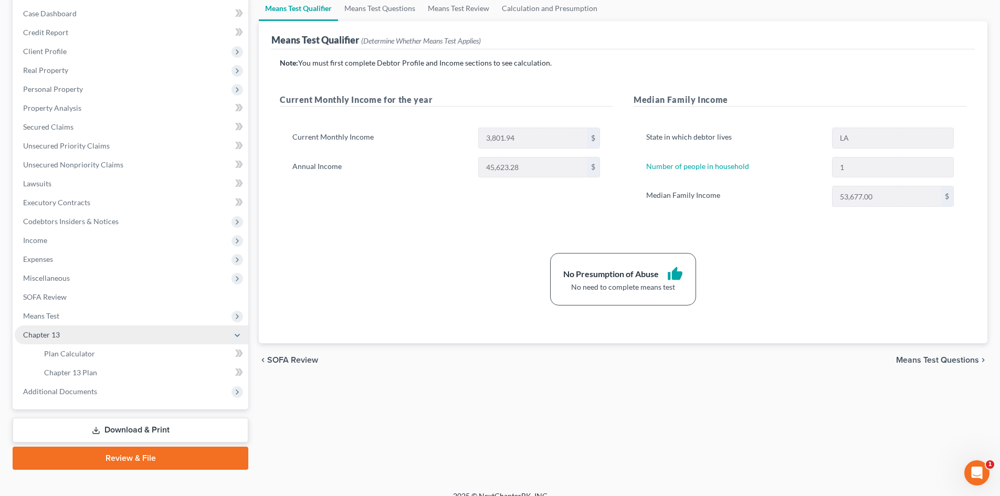
click at [110, 342] on span "Chapter 13" at bounding box center [132, 334] width 234 height 19
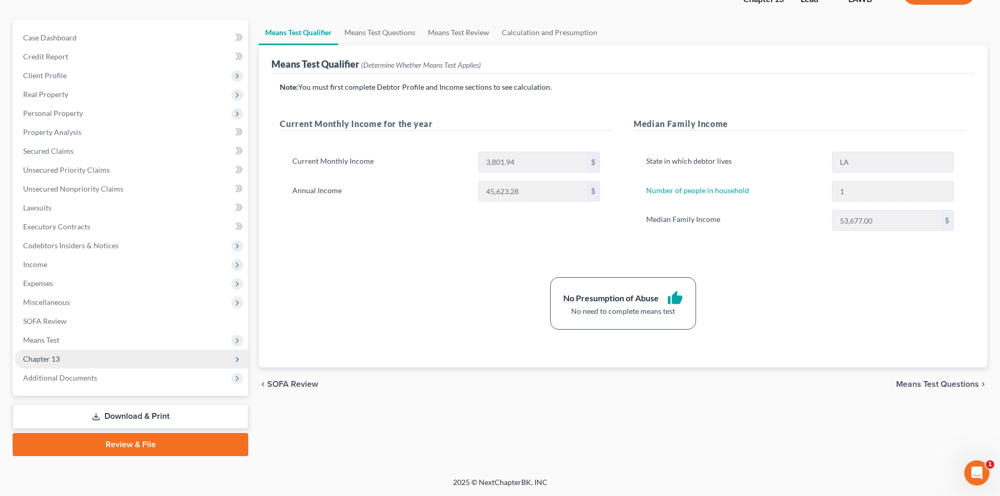
scroll to position [81, 0]
click at [110, 342] on span "Means Test" at bounding box center [132, 340] width 234 height 19
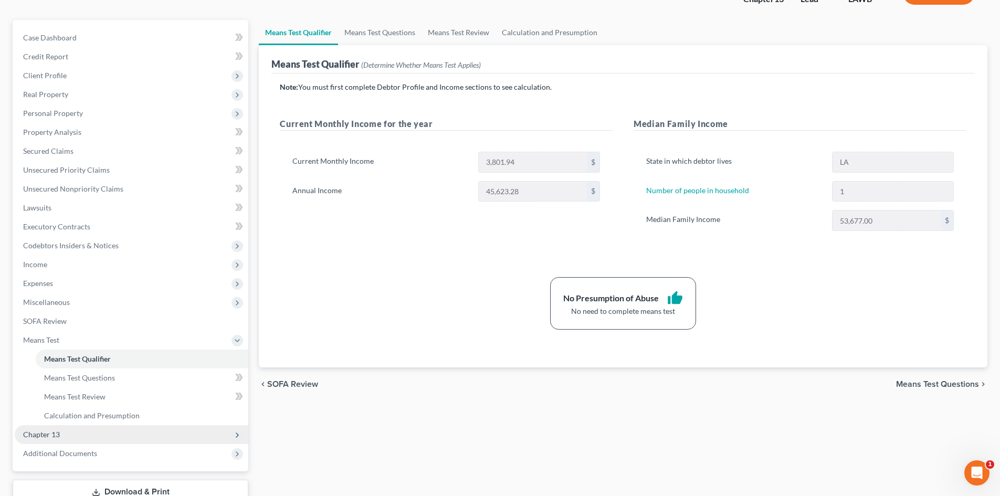
scroll to position [105, 0]
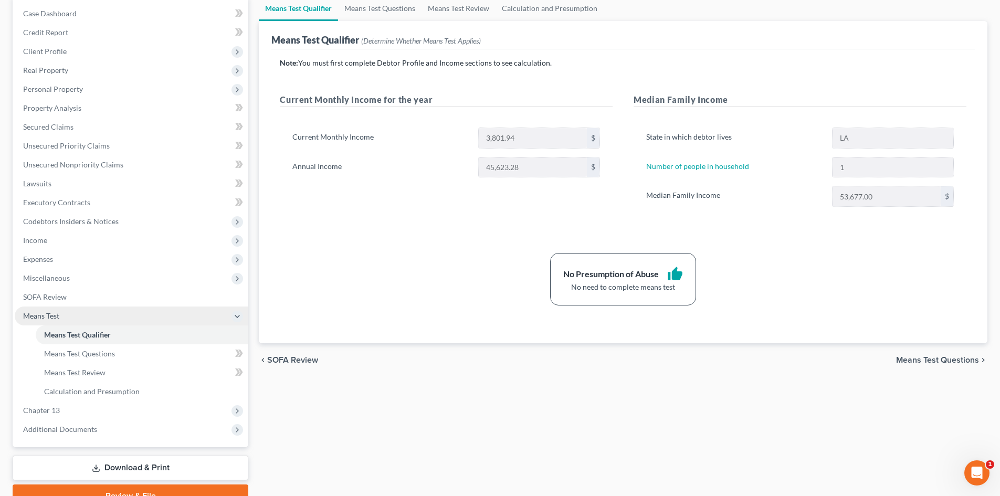
click at [101, 317] on span "Means Test" at bounding box center [132, 316] width 234 height 19
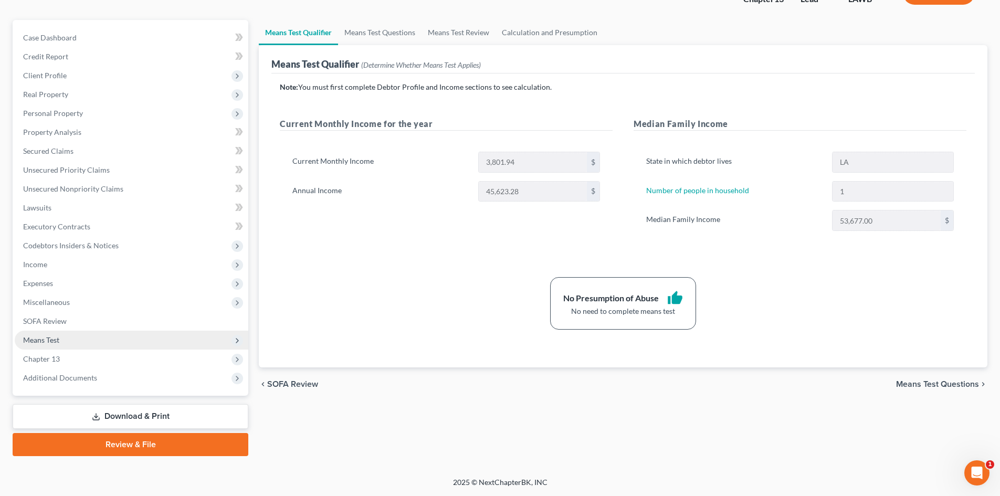
scroll to position [81, 0]
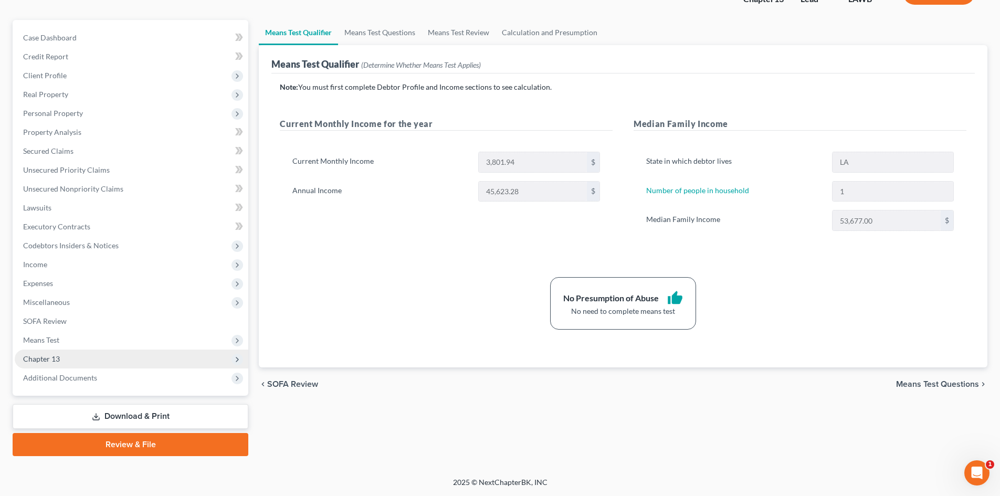
click at [89, 352] on span "Chapter 13" at bounding box center [132, 359] width 234 height 19
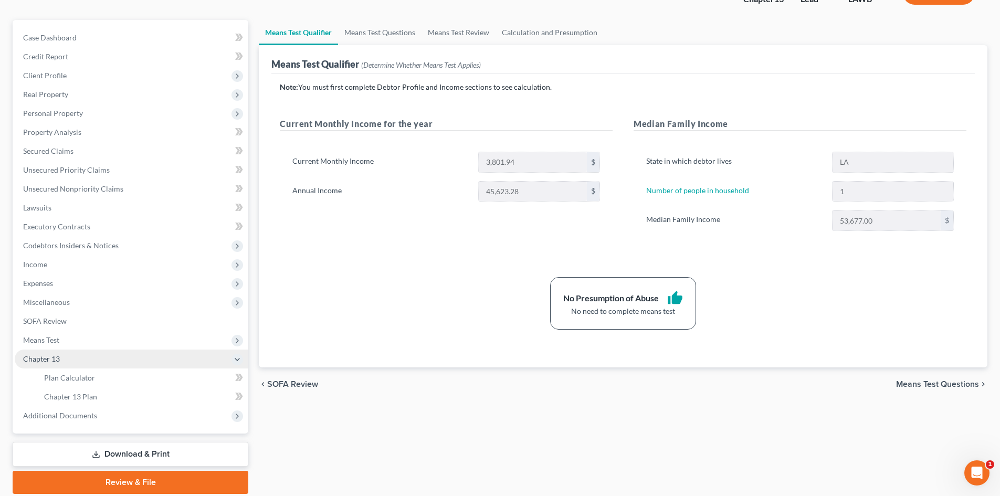
scroll to position [105, 0]
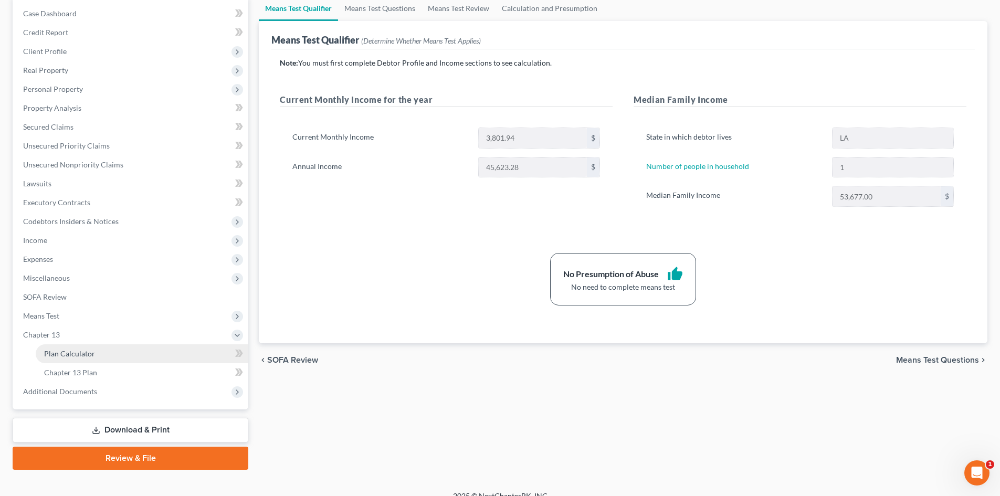
click at [93, 356] on span "Plan Calculator" at bounding box center [69, 353] width 51 height 9
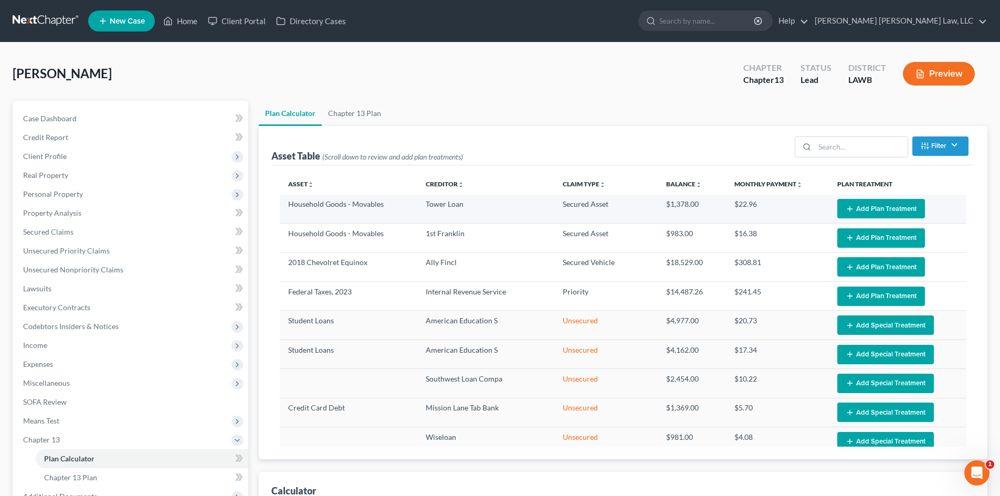
click at [863, 211] on button "Add Plan Treatment" at bounding box center [881, 208] width 88 height 19
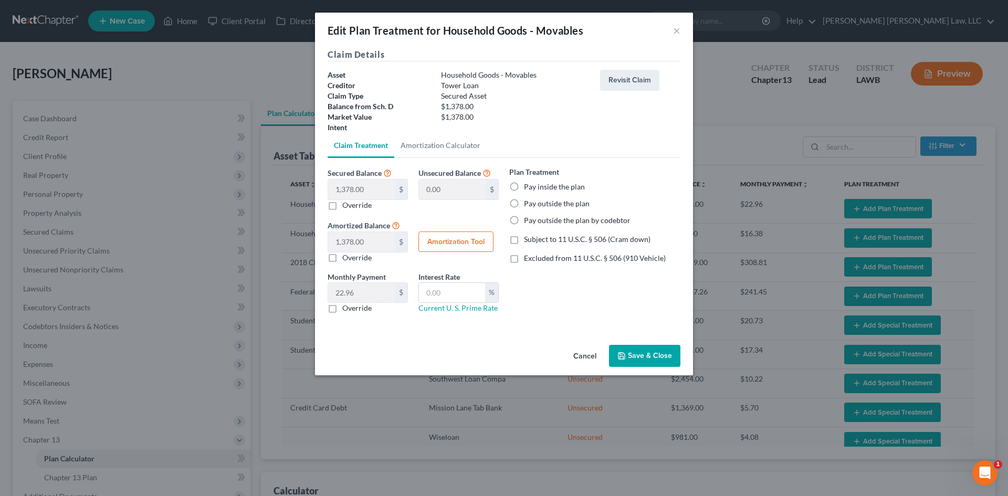
click at [558, 187] on label "Pay inside the plan" at bounding box center [554, 187] width 61 height 10
click at [535, 187] on input "Pay inside the plan" at bounding box center [531, 185] width 7 height 7
click at [550, 236] on span "Subject to 11 U.S.C. § 506 (Cram down)" at bounding box center [587, 239] width 127 height 9
click at [535, 236] on input "Subject to 11 U.S.C. § 506 (Cram down)" at bounding box center [531, 237] width 7 height 7
drag, startPoint x: 457, startPoint y: 296, endPoint x: 468, endPoint y: 301, distance: 12.2
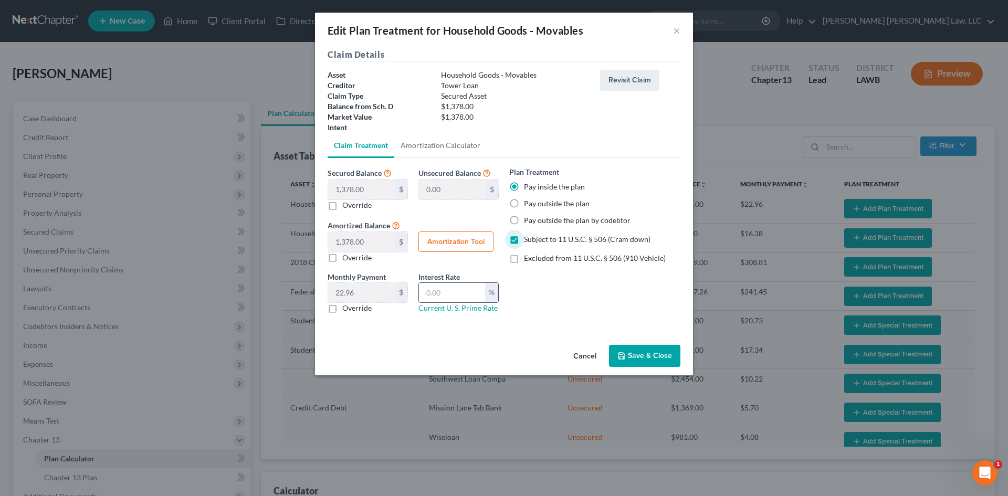
click at [457, 296] on input "text" at bounding box center [452, 293] width 66 height 20
click at [358, 313] on label "Override" at bounding box center [356, 308] width 29 height 10
click at [353, 310] on input "Override" at bounding box center [349, 306] width 7 height 7
click at [366, 293] on input "text" at bounding box center [361, 293] width 67 height 20
click at [639, 356] on button "Save & Close" at bounding box center [644, 356] width 71 height 22
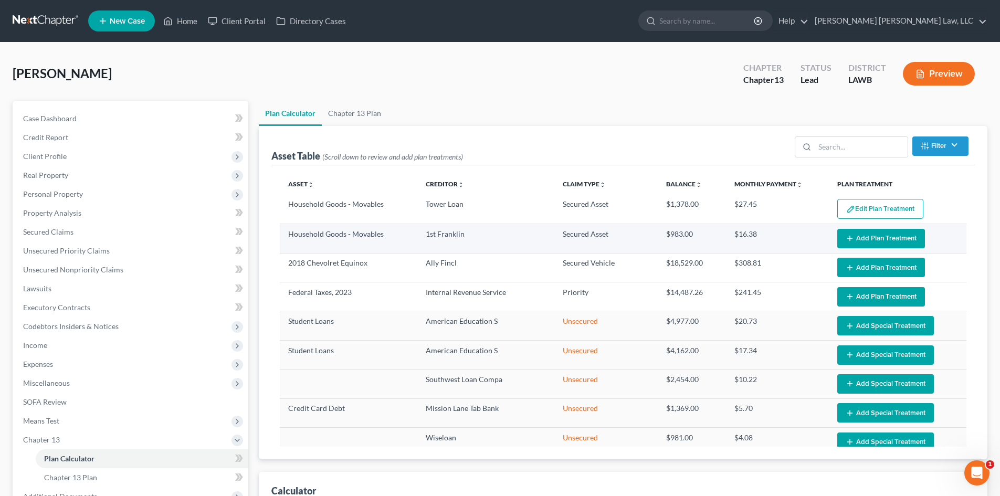
click at [879, 234] on button "Add Plan Treatment" at bounding box center [881, 238] width 88 height 19
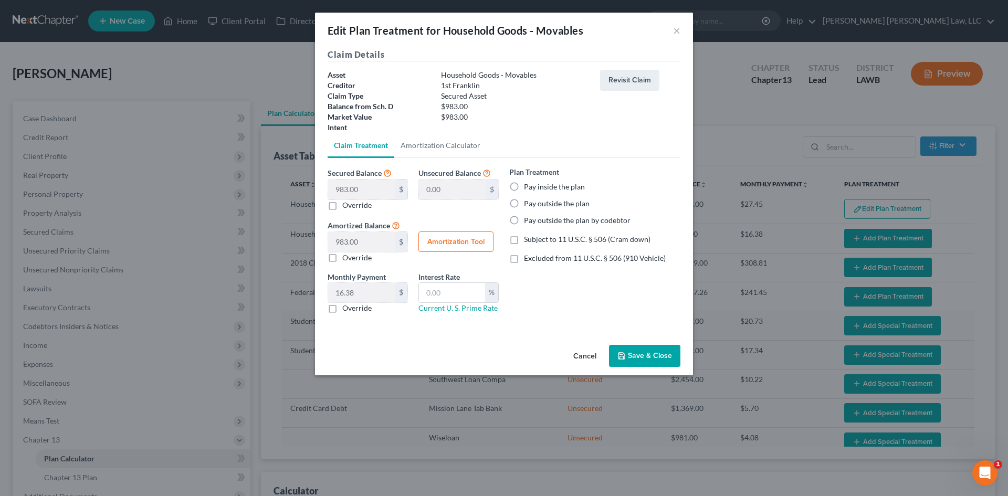
click at [358, 308] on label "Override" at bounding box center [356, 308] width 29 height 10
click at [353, 308] on input "Override" at bounding box center [349, 306] width 7 height 7
click at [368, 294] on input "text" at bounding box center [361, 293] width 67 height 20
click at [450, 290] on input "text" at bounding box center [452, 293] width 66 height 20
click at [542, 190] on label "Pay inside the plan" at bounding box center [554, 187] width 61 height 10
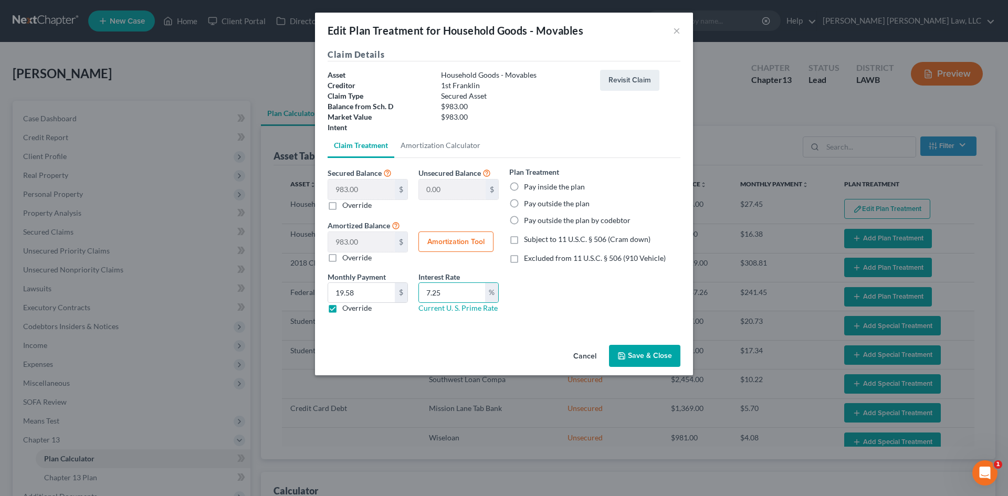
click at [535, 188] on input "Pay inside the plan" at bounding box center [531, 185] width 7 height 7
click at [540, 239] on span "Subject to 11 U.S.C. § 506 (Cram down)" at bounding box center [587, 239] width 127 height 9
click at [535, 239] on input "Subject to 11 U.S.C. § 506 (Cram down)" at bounding box center [531, 237] width 7 height 7
click at [651, 354] on button "Save & Close" at bounding box center [644, 356] width 71 height 22
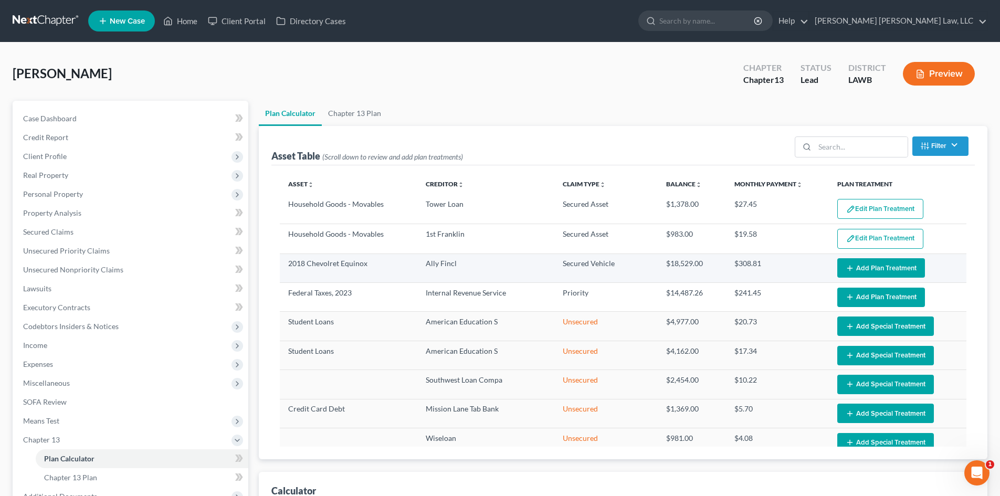
click at [855, 272] on button "Add Plan Treatment" at bounding box center [881, 267] width 88 height 19
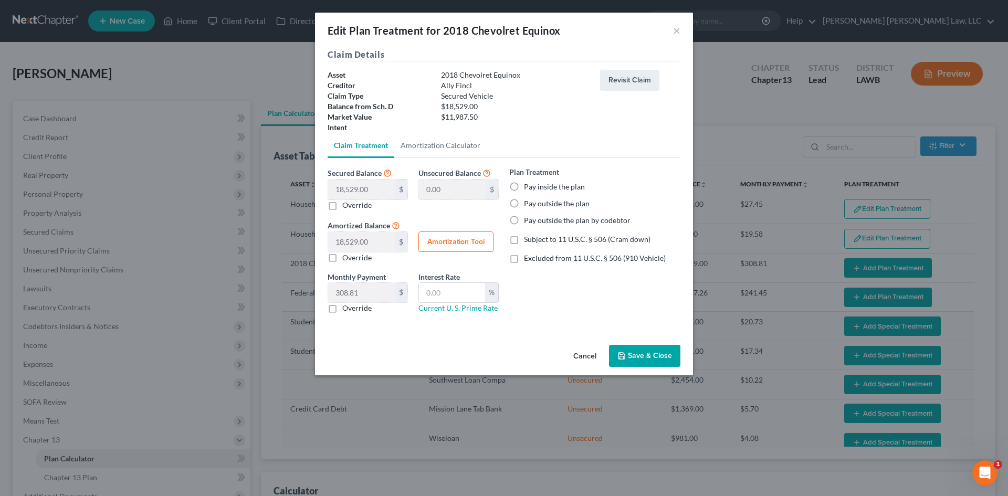
click at [543, 184] on label "Pay inside the plan" at bounding box center [554, 187] width 61 height 10
click at [535, 184] on input "Pay inside the plan" at bounding box center [531, 185] width 7 height 7
click at [532, 260] on span "Excluded from 11 U.S.C. § 506 (910 Vehicle)" at bounding box center [595, 258] width 142 height 9
click at [532, 260] on input "Excluded from 11 U.S.C. § 506 (910 Vehicle)" at bounding box center [531, 256] width 7 height 7
click at [467, 283] on input "text" at bounding box center [452, 293] width 66 height 20
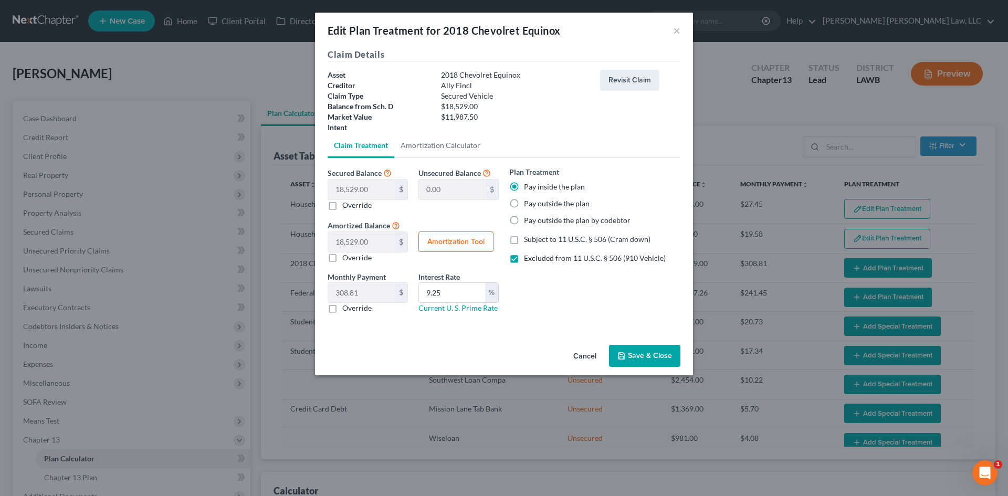
click at [359, 306] on label "Override" at bounding box center [356, 308] width 29 height 10
click at [353, 306] on input "Override" at bounding box center [349, 306] width 7 height 7
click at [370, 292] on input "text" at bounding box center [361, 293] width 67 height 20
click at [654, 355] on button "Save & Close" at bounding box center [644, 356] width 71 height 22
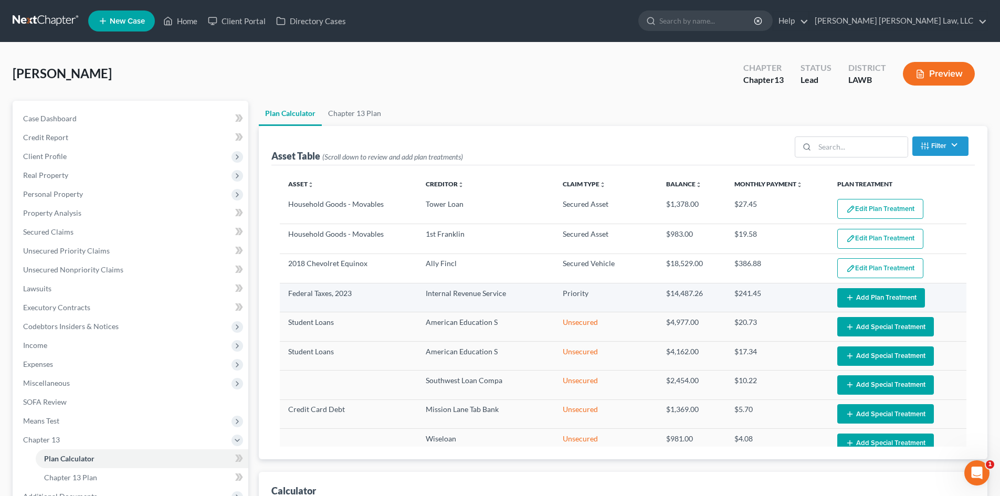
click at [869, 296] on button "Add Plan Treatment" at bounding box center [881, 297] width 88 height 19
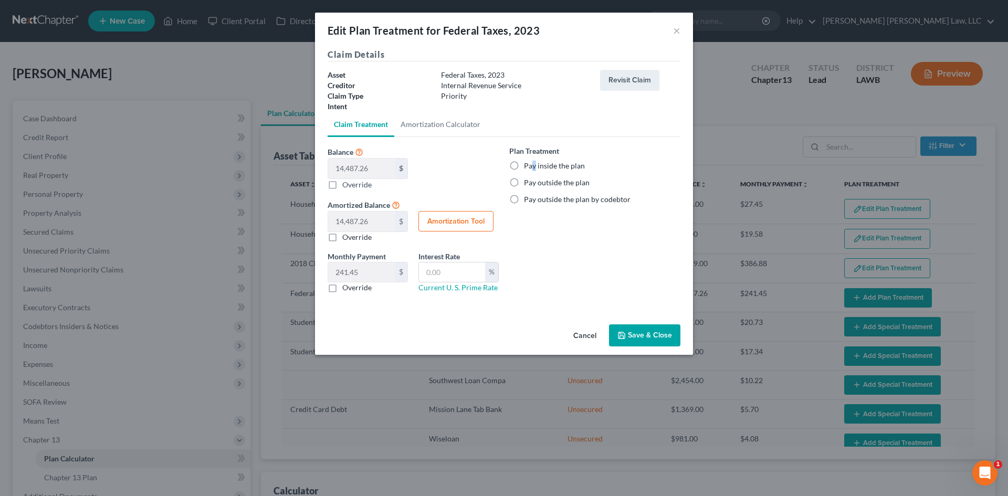
drag, startPoint x: 533, startPoint y: 165, endPoint x: 630, endPoint y: 330, distance: 191.1
click at [534, 165] on label "Pay inside the plan" at bounding box center [554, 166] width 61 height 10
click at [570, 165] on label "Pay inside the plan" at bounding box center [554, 166] width 61 height 10
click at [535, 165] on input "Pay inside the plan" at bounding box center [531, 164] width 7 height 7
click at [664, 333] on button "Save & Close" at bounding box center [644, 335] width 71 height 22
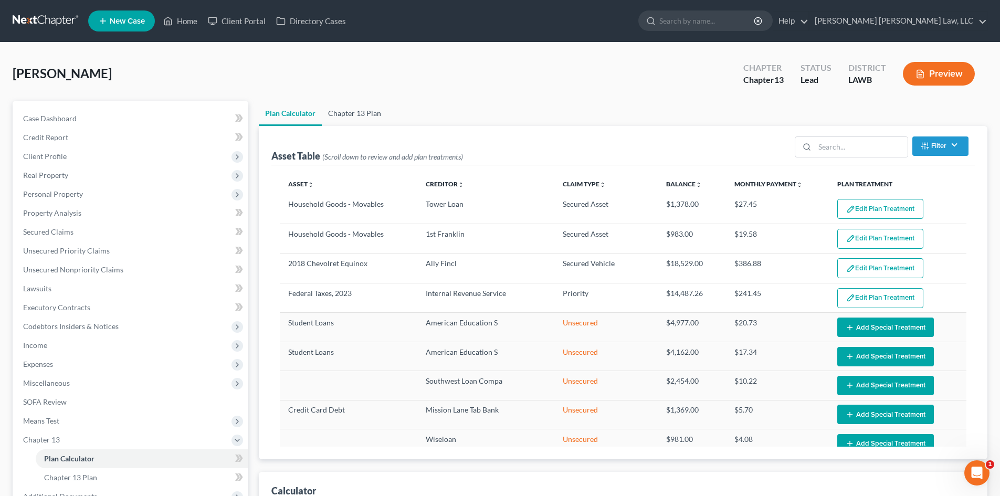
click at [370, 117] on link "Chapter 13 Plan" at bounding box center [355, 113] width 66 height 25
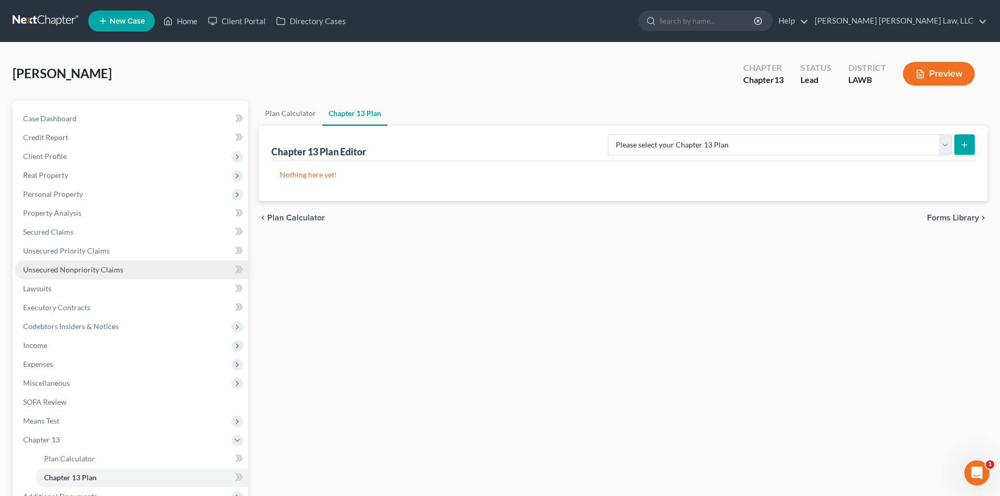
click at [138, 271] on link "Unsecured Nonpriority Claims" at bounding box center [132, 269] width 234 height 19
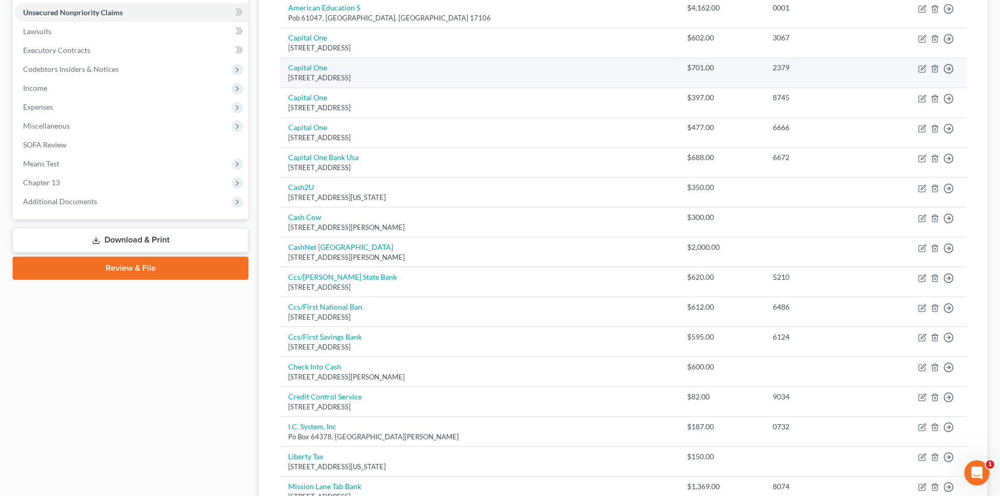
scroll to position [262, 0]
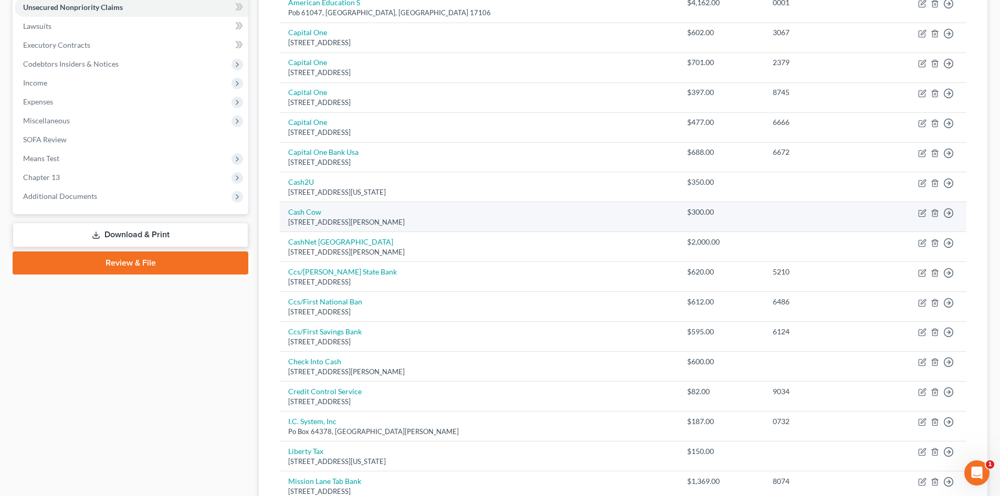
click at [206, 446] on div "Case Dashboard Payments Invoices Payments Payments Credit Report Client Profile" at bounding box center [130, 326] width 246 height 976
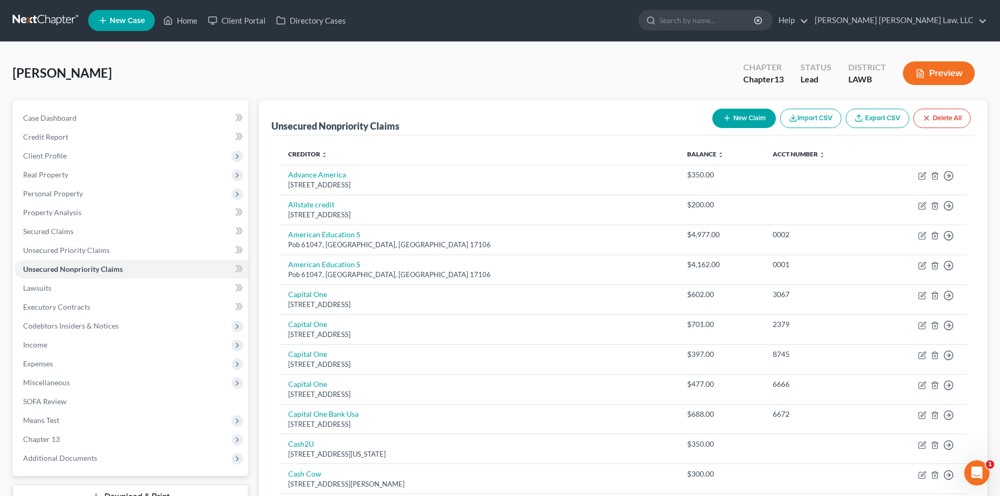
scroll to position [0, 0]
click at [184, 20] on link "Home" at bounding box center [180, 21] width 45 height 19
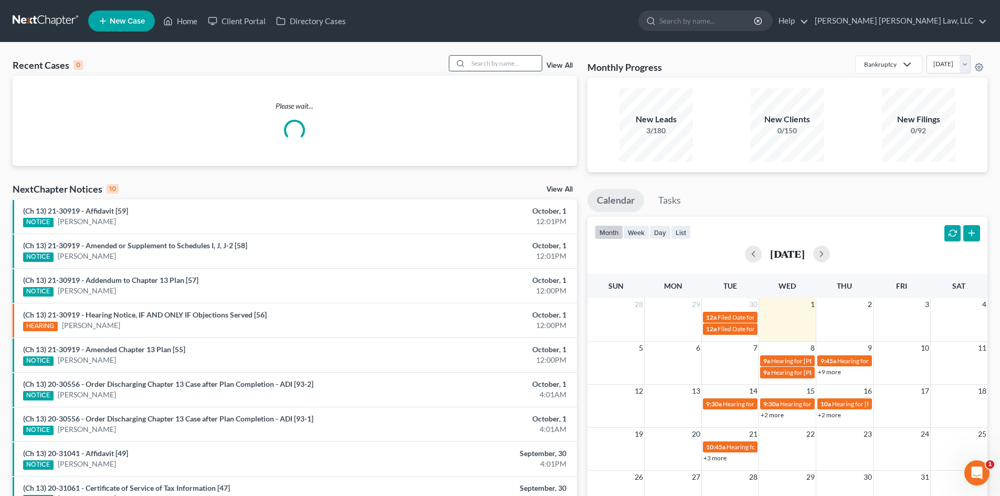
click at [514, 64] on input "search" at bounding box center [504, 63] width 73 height 15
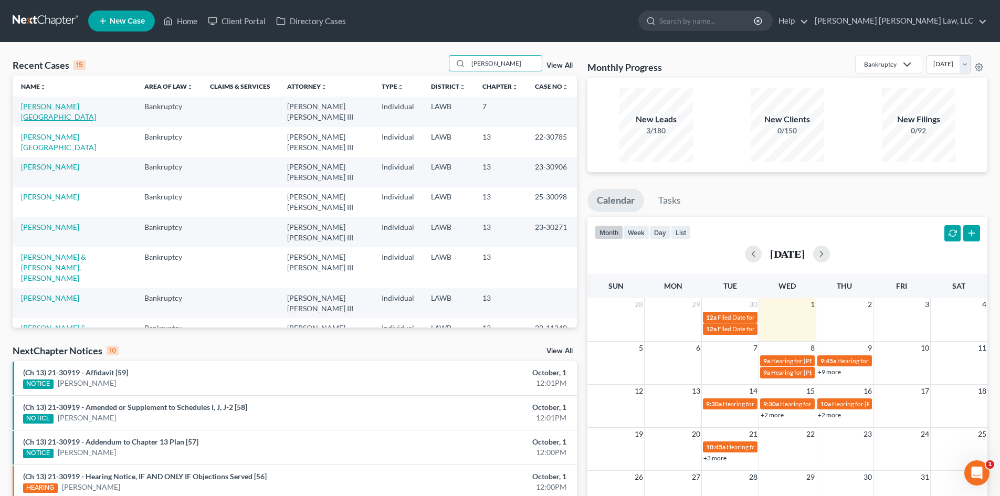
click at [65, 104] on link "[PERSON_NAME][GEOGRAPHIC_DATA]" at bounding box center [58, 111] width 75 height 19
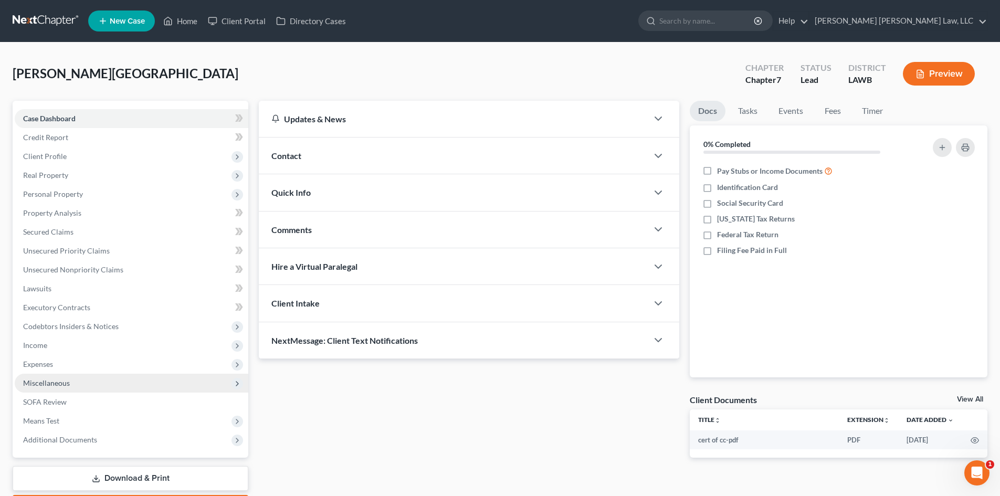
click at [98, 380] on span "Miscellaneous" at bounding box center [132, 383] width 234 height 19
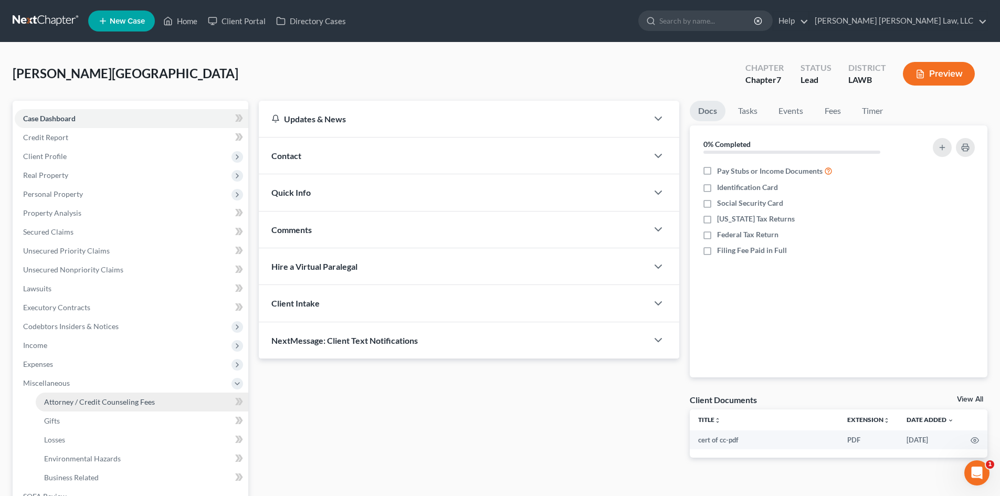
click at [111, 396] on link "Attorney / Credit Counseling Fees" at bounding box center [142, 402] width 213 height 19
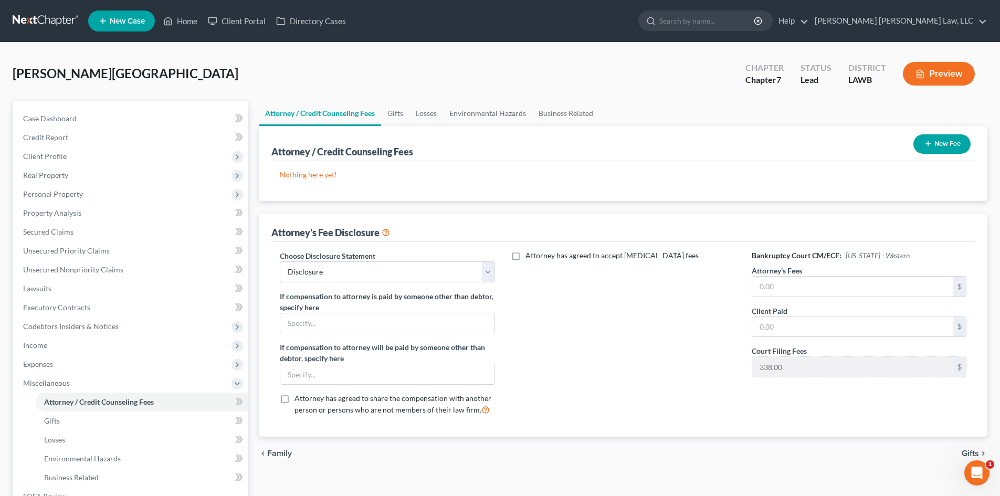
click at [950, 146] on button "New Fee" at bounding box center [941, 143] width 57 height 19
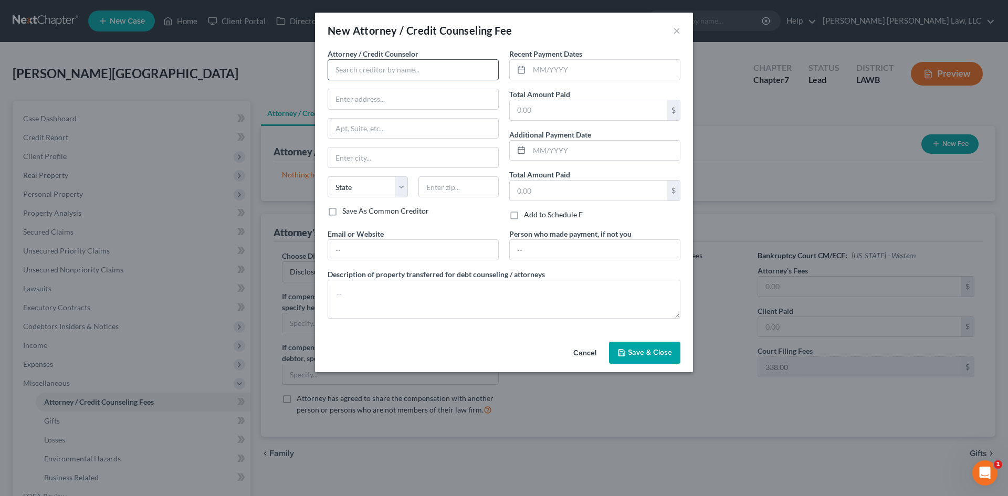
click at [625, 42] on div "New Attorney / Credit Counseling Fee ×" at bounding box center [504, 31] width 378 height 36
click at [438, 64] on input "text" at bounding box center [413, 69] width 171 height 21
click at [383, 89] on div "E Orum Young Law, LLC" at bounding box center [390, 88] width 109 height 10
click at [566, 73] on input "text" at bounding box center [604, 70] width 151 height 20
click at [570, 115] on input "text" at bounding box center [588, 110] width 157 height 20
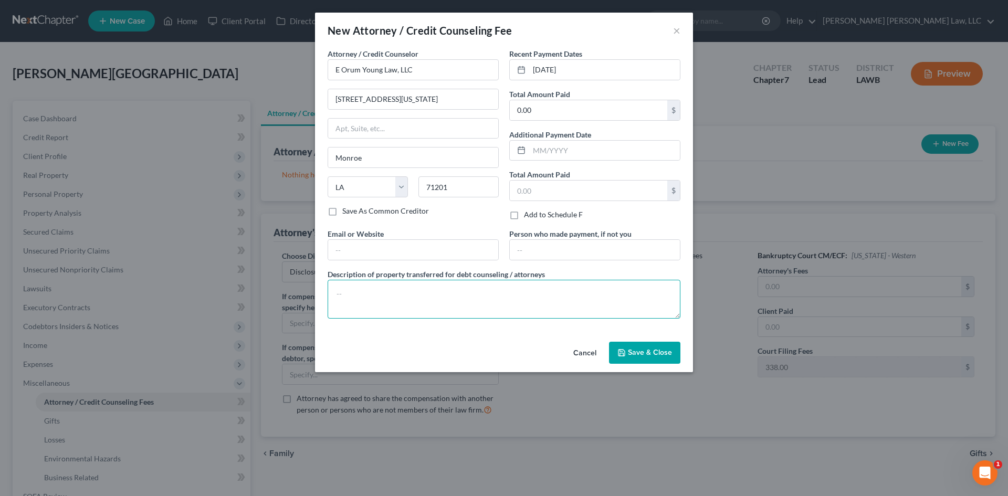
click at [537, 298] on textarea at bounding box center [504, 299] width 353 height 39
click at [643, 364] on div "Cancel Save & Close" at bounding box center [504, 355] width 378 height 35
click at [644, 356] on span "Save & Close" at bounding box center [650, 352] width 44 height 9
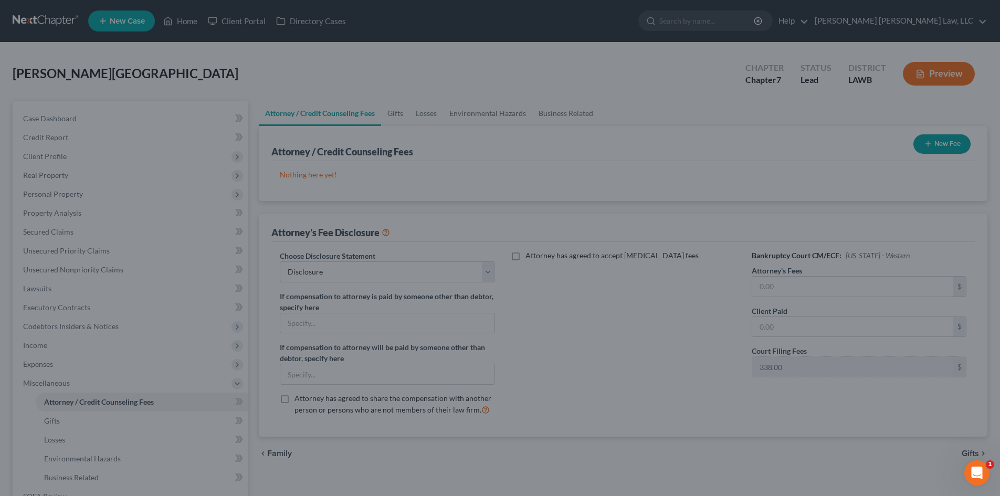
click at [638, 350] on div at bounding box center [500, 248] width 1000 height 496
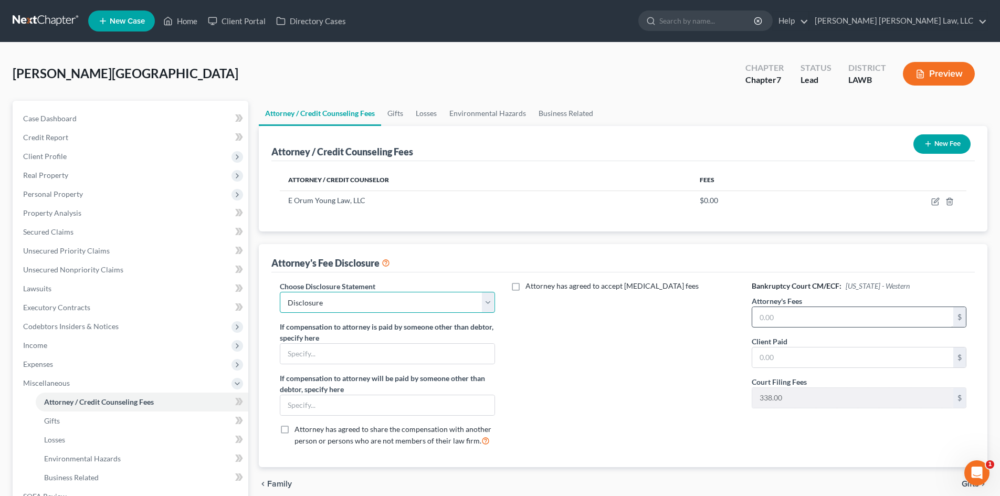
drag, startPoint x: 392, startPoint y: 299, endPoint x: 808, endPoint y: 315, distance: 416.1
click at [392, 299] on select "Select LAEB 2016 Bankruptcy Rule 2016(B) Disclosure and Application for Approva…" at bounding box center [387, 302] width 215 height 21
click at [776, 316] on input "text" at bounding box center [852, 317] width 201 height 20
click at [806, 315] on input "text" at bounding box center [852, 317] width 201 height 20
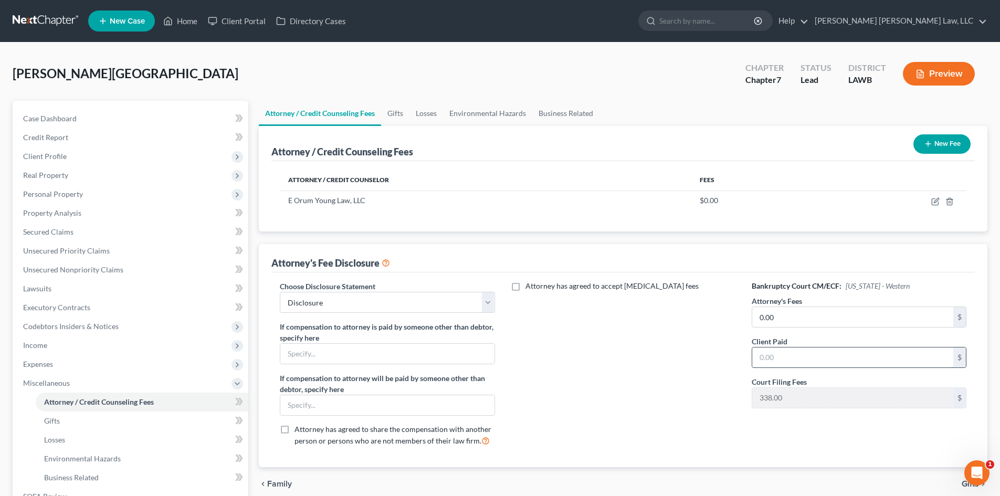
click at [818, 358] on input "text" at bounding box center [852, 358] width 201 height 20
drag, startPoint x: 674, startPoint y: 390, endPoint x: 670, endPoint y: 385, distance: 5.7
click at [671, 387] on div "Attorney has agreed to accept [MEDICAL_DATA] fees" at bounding box center [624, 368] width 236 height 174
click at [785, 320] on input "0.00" at bounding box center [852, 317] width 201 height 20
click at [713, 373] on div "Attorney has agreed to accept [MEDICAL_DATA] fees" at bounding box center [624, 368] width 236 height 174
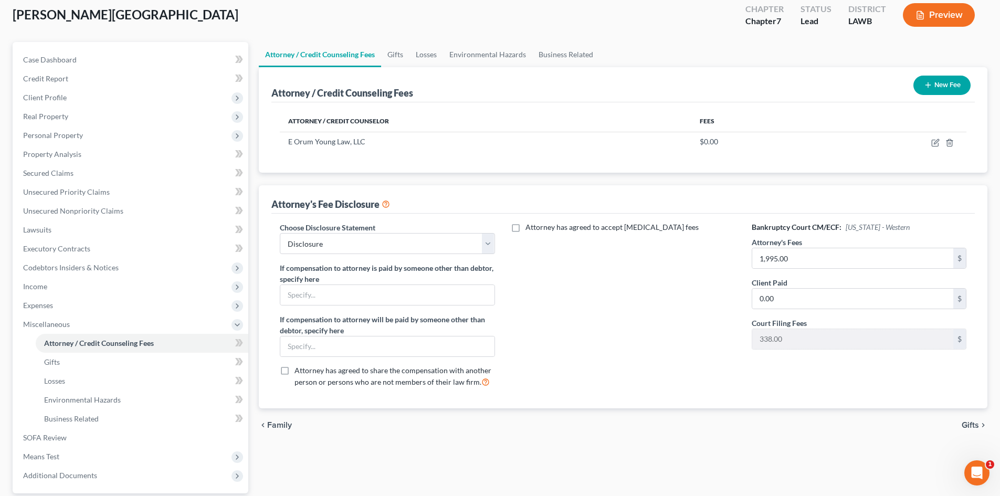
scroll to position [156, 0]
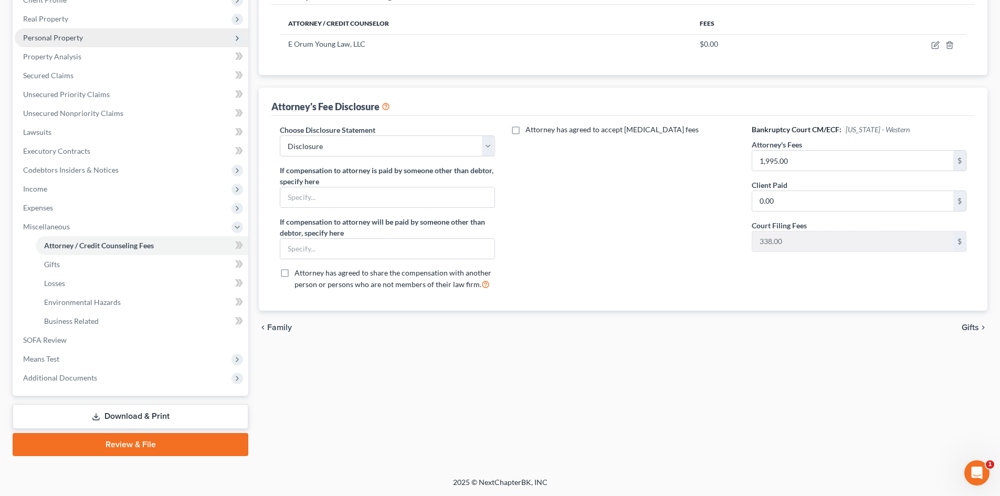
click at [129, 36] on span "Personal Property" at bounding box center [132, 37] width 234 height 19
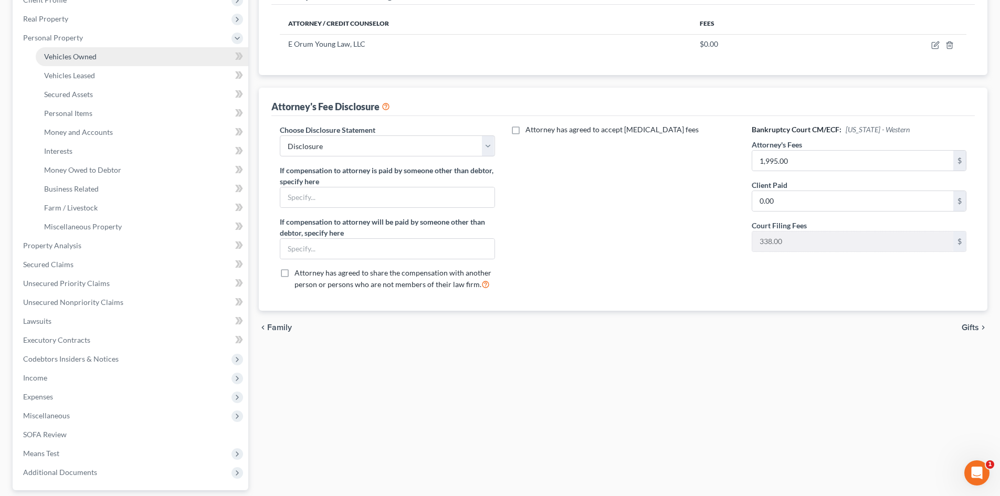
click at [124, 54] on link "Vehicles Owned" at bounding box center [142, 56] width 213 height 19
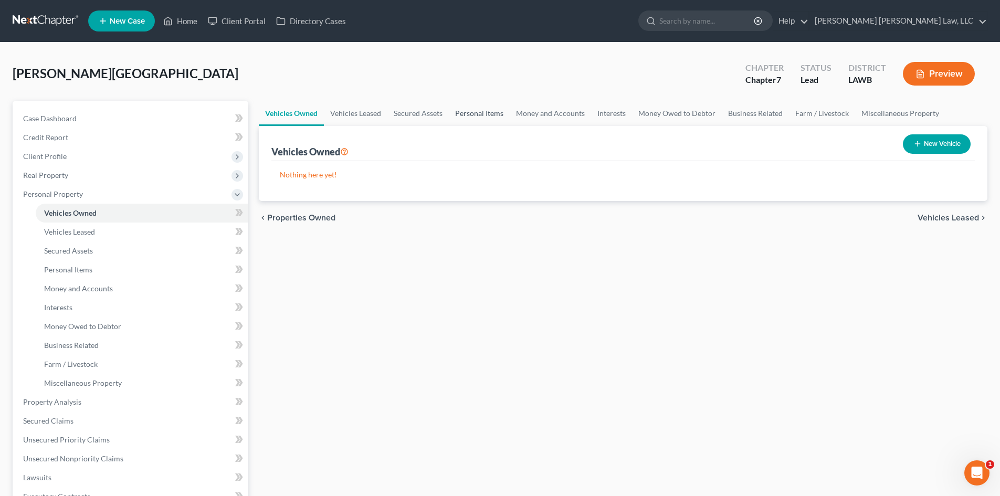
click at [489, 114] on link "Personal Items" at bounding box center [479, 113] width 61 height 25
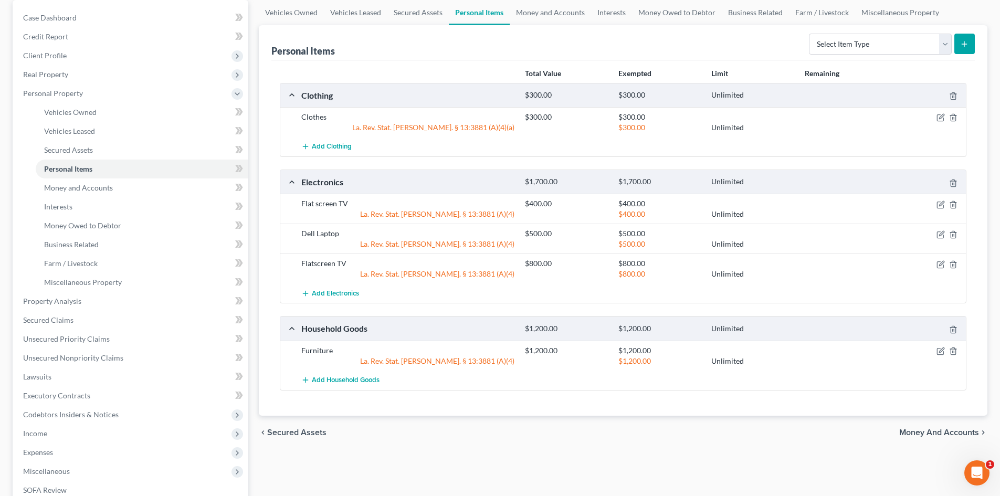
scroll to position [105, 0]
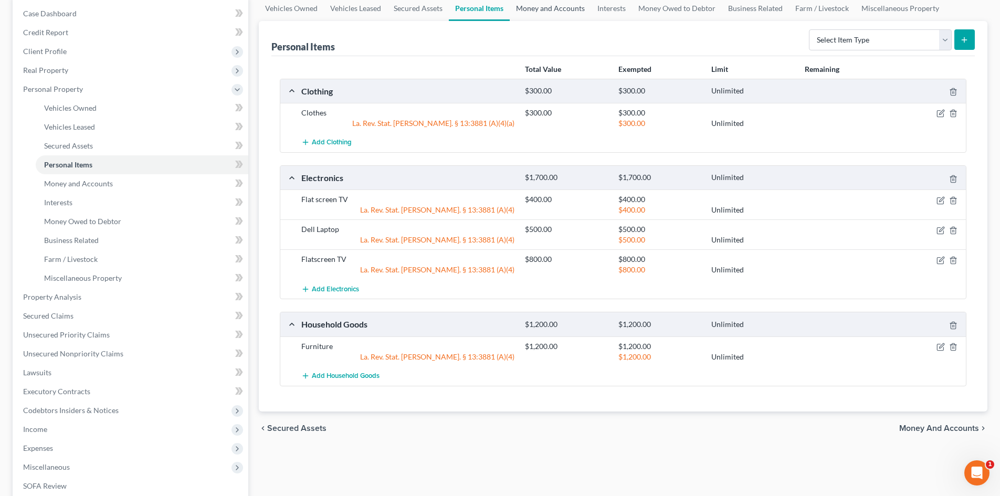
click at [555, 13] on link "Money and Accounts" at bounding box center [550, 8] width 81 height 25
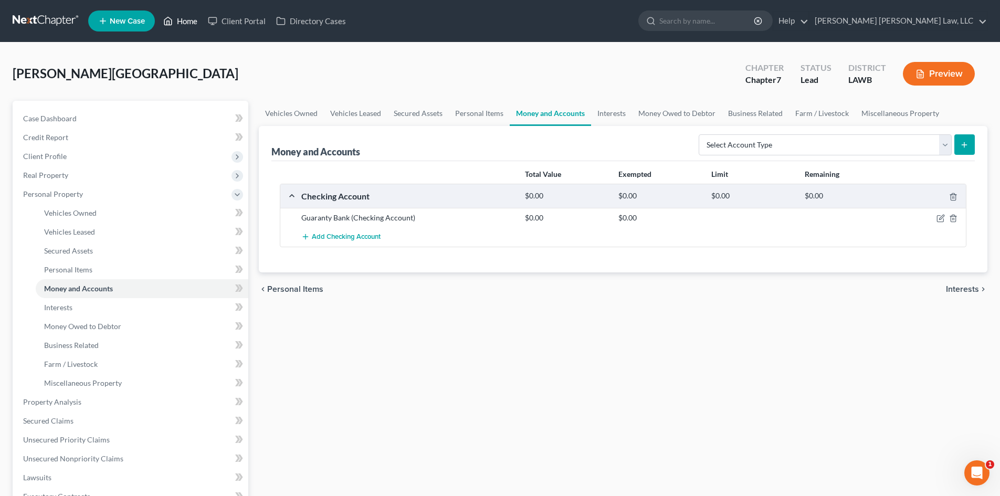
click at [188, 18] on link "Home" at bounding box center [180, 21] width 45 height 19
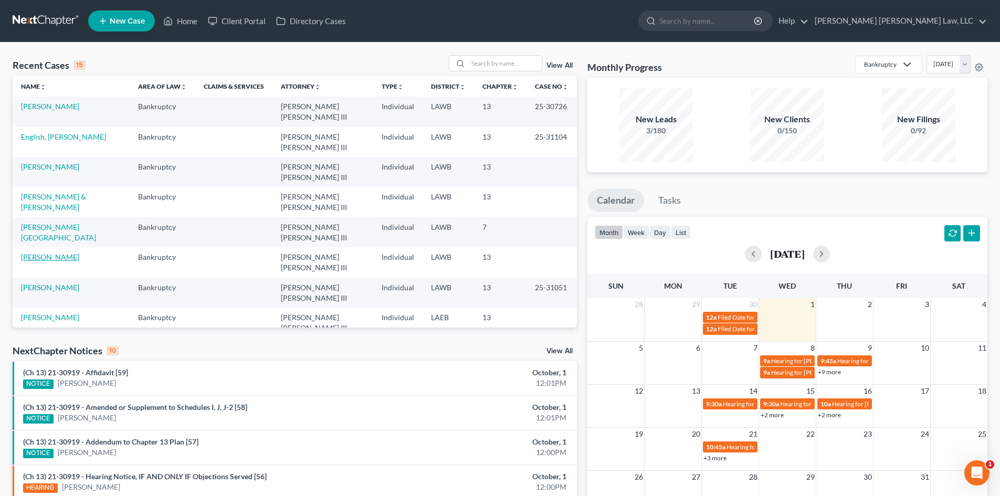
click at [46, 253] on link "[PERSON_NAME]" at bounding box center [50, 257] width 58 height 9
